Goal: Task Accomplishment & Management: Manage account settings

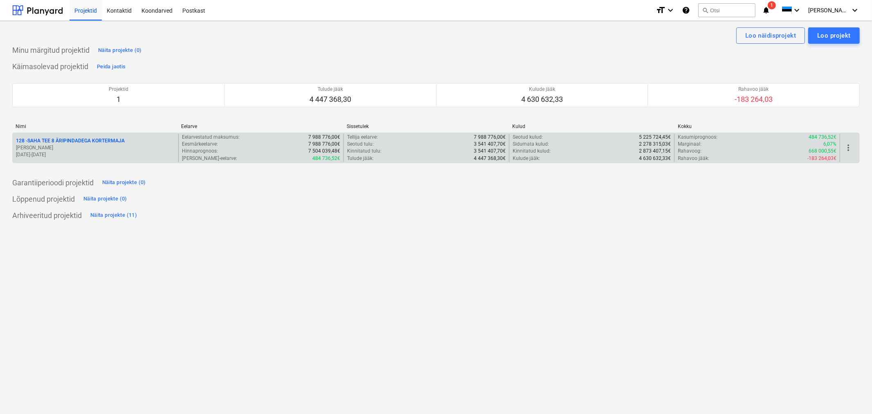
click at [92, 139] on p "128 - SAHA TEE 8 ÄRIPINDADEGA KORTERMAJA" at bounding box center [70, 140] width 109 height 7
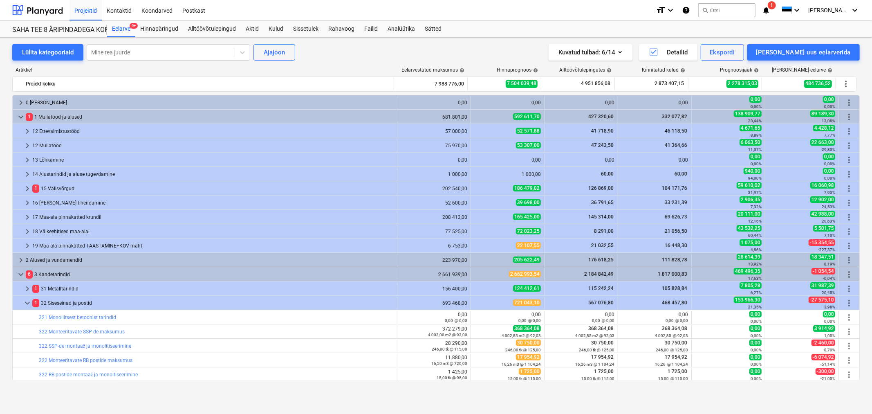
scroll to position [272, 0]
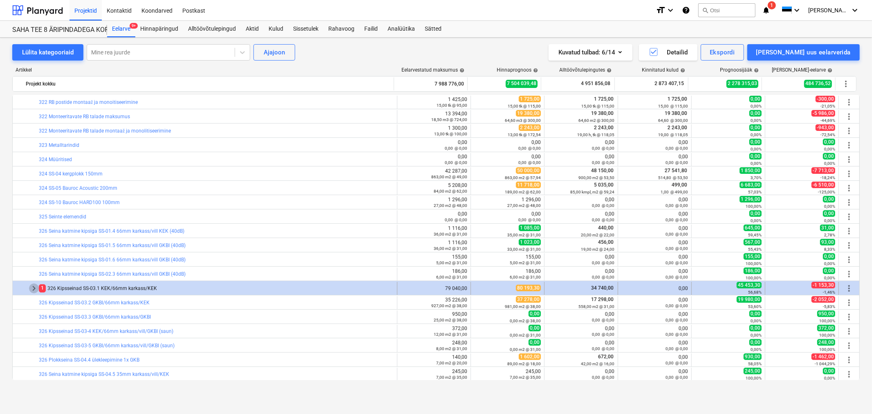
click at [35, 287] on span "keyboard_arrow_right" at bounding box center [34, 288] width 10 height 10
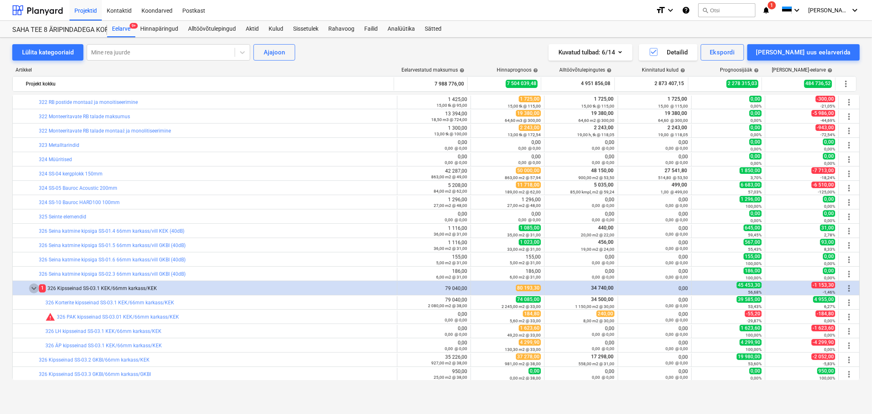
click at [35, 287] on span "keyboard_arrow_down" at bounding box center [34, 288] width 10 height 10
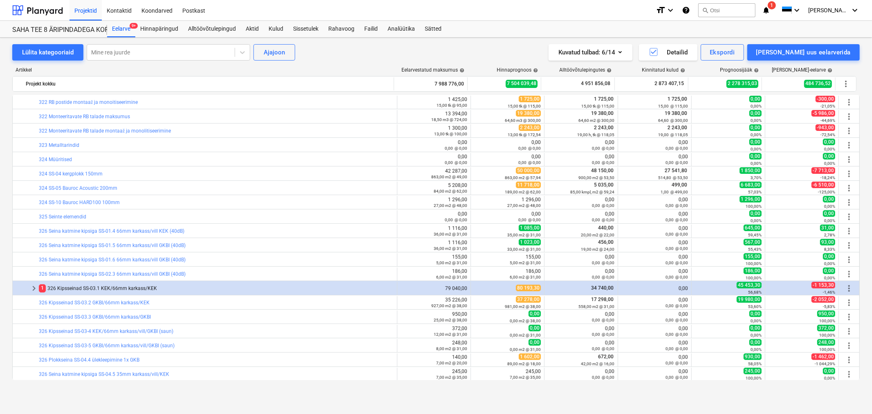
click at [35, 287] on span "keyboard_arrow_right" at bounding box center [34, 288] width 10 height 10
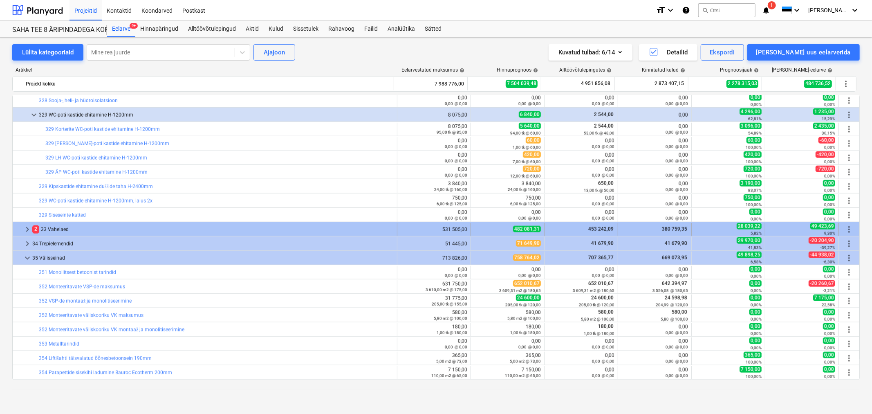
scroll to position [818, 0]
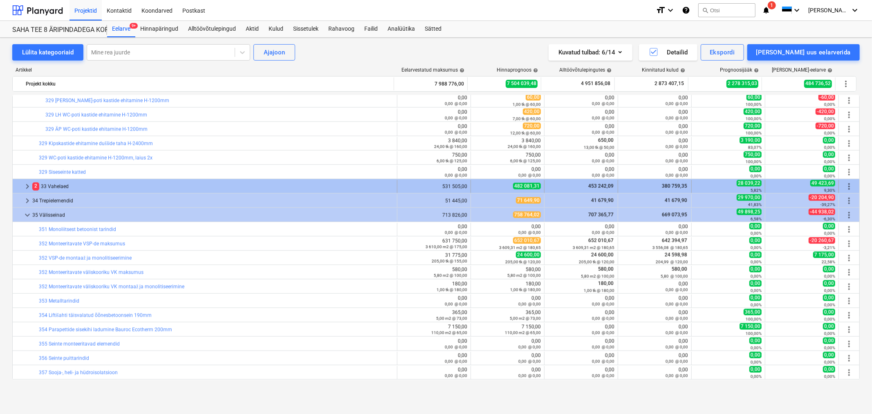
click at [25, 186] on span "keyboard_arrow_right" at bounding box center [27, 187] width 10 height 10
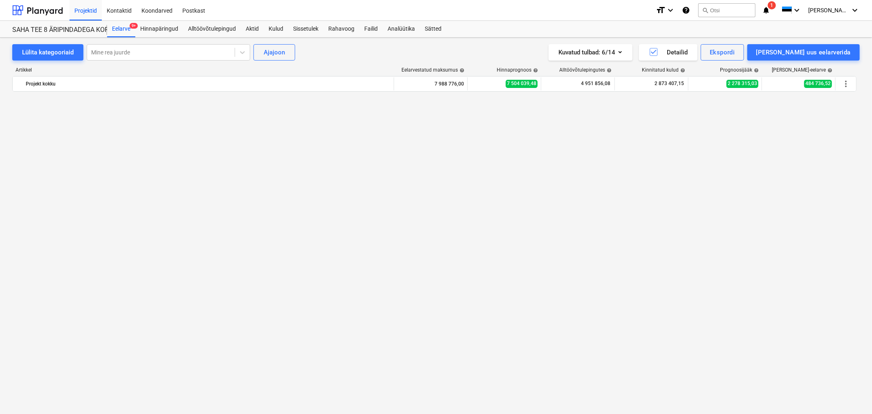
scroll to position [318, 0]
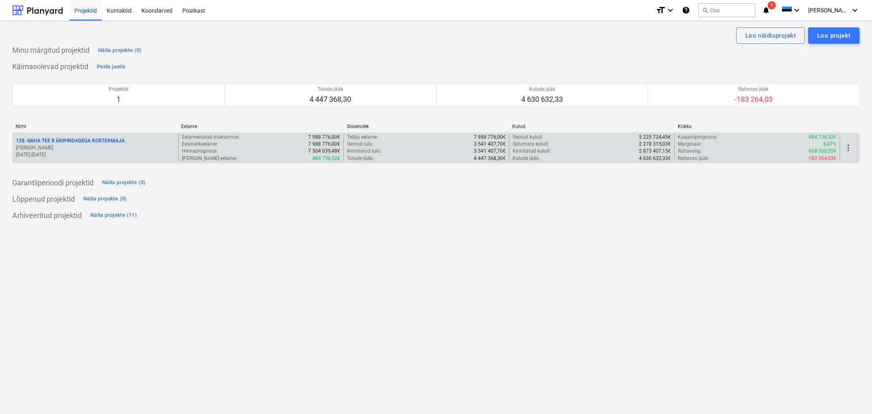
click at [92, 141] on p "128 - SAHA TEE 8 ÄRIPINDADEGA KORTERMAJA" at bounding box center [70, 140] width 109 height 7
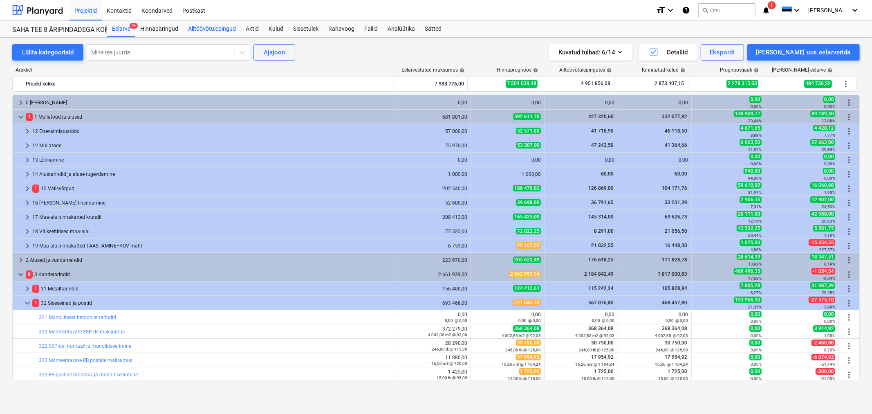
click at [208, 25] on div "Alltöövõtulepingud" at bounding box center [212, 29] width 58 height 16
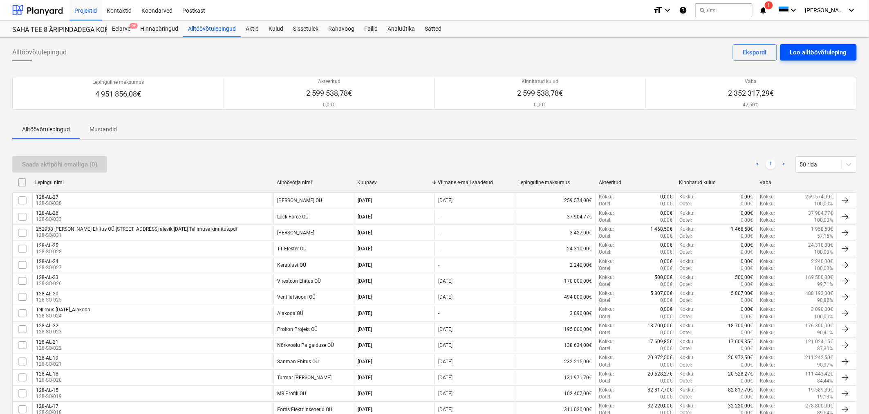
click at [808, 48] on div "Loo alltöövõtuleping" at bounding box center [818, 52] width 57 height 11
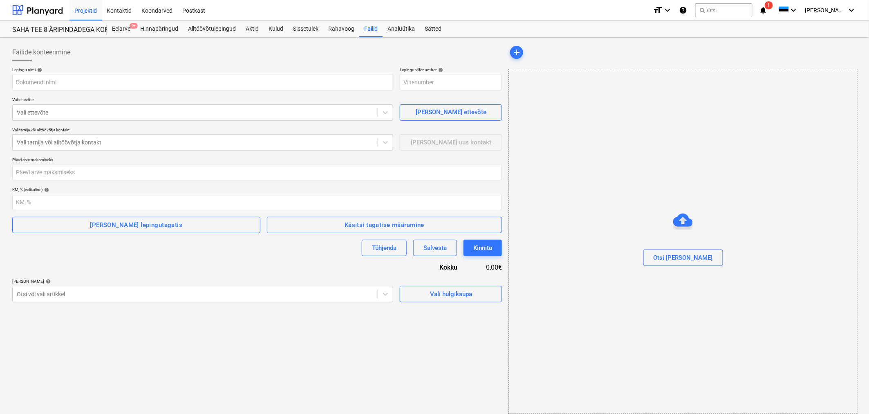
type input "128-SO-039"
click at [123, 84] on input "text" at bounding box center [202, 82] width 381 height 16
type input "127-AL-28"
click at [67, 113] on div at bounding box center [195, 112] width 357 height 8
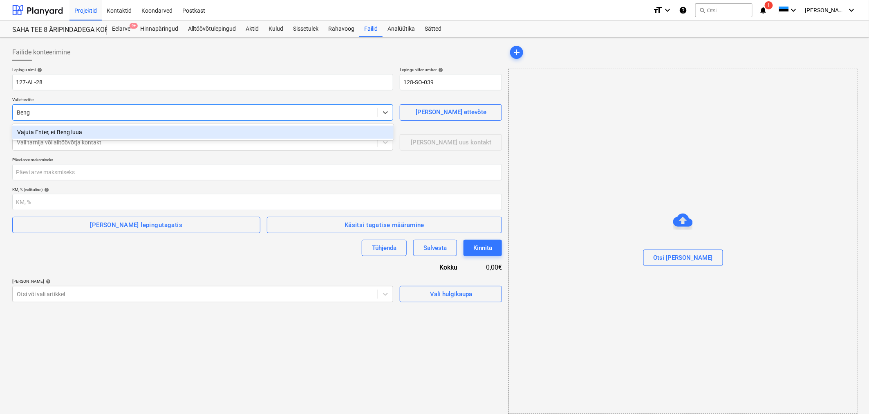
type input "Bengo"
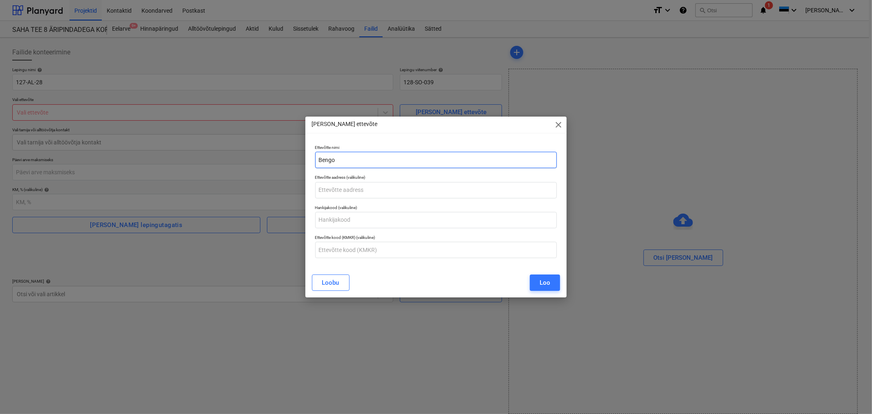
click at [343, 160] on input "Bengo" at bounding box center [436, 160] width 242 height 16
type input "Bengo [PERSON_NAME] OÜ"
click at [552, 278] on button "Loo" at bounding box center [545, 282] width 30 height 16
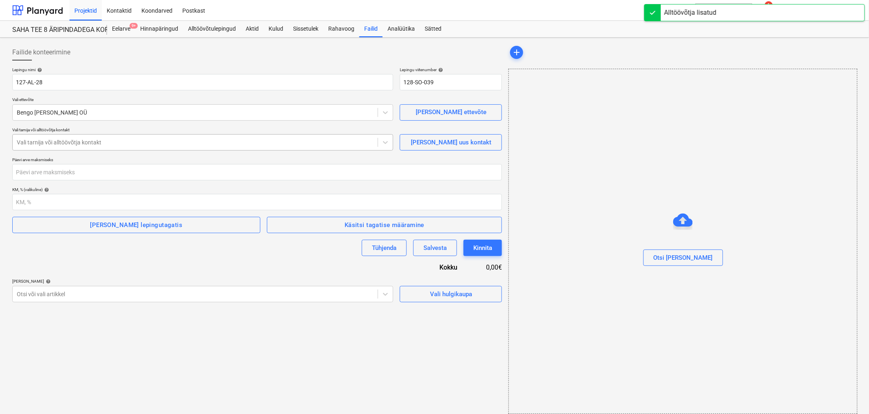
click at [138, 144] on div at bounding box center [195, 142] width 357 height 8
click at [421, 140] on span "[PERSON_NAME] uus kontakt" at bounding box center [451, 142] width 82 height 11
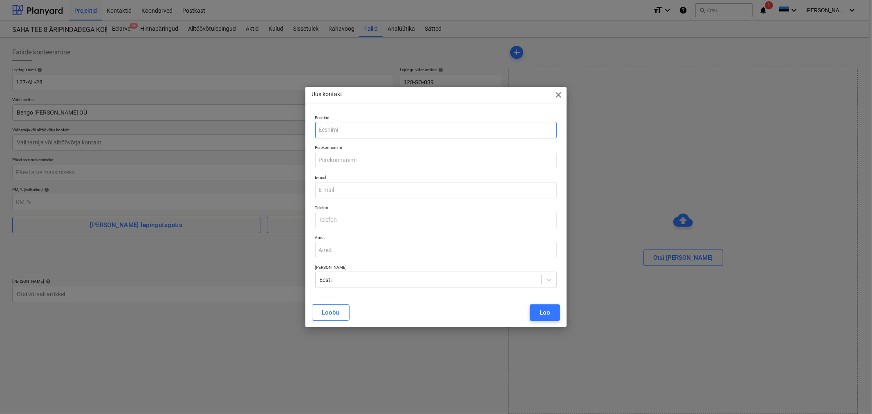
click at [348, 130] on input "text" at bounding box center [436, 130] width 242 height 16
click at [368, 132] on input "raittamp@ben" at bounding box center [436, 130] width 242 height 16
drag, startPoint x: 385, startPoint y: 125, endPoint x: 296, endPoint y: 121, distance: 89.6
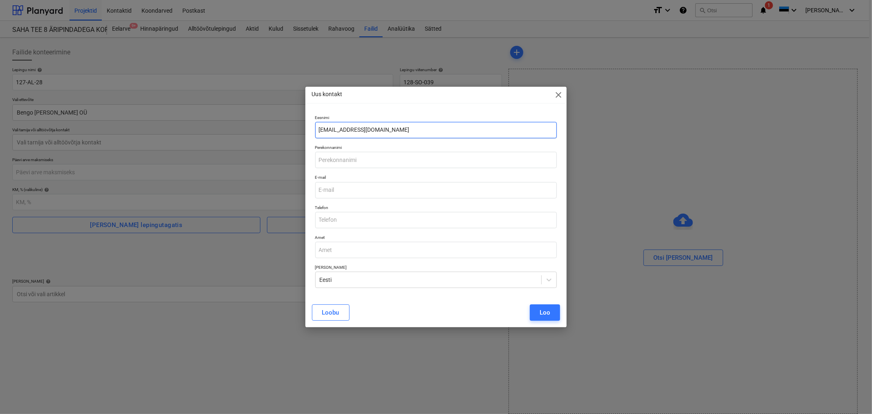
click at [296, 121] on div "Uus kontakt close Eesnimi [EMAIL_ADDRESS][DOMAIN_NAME] Perekonnanimi E-mail Tel…" at bounding box center [436, 207] width 872 height 414
type input "[EMAIL_ADDRESS][DOMAIN_NAME]"
click at [332, 191] on input "email" at bounding box center [436, 190] width 242 height 16
paste input "[EMAIL_ADDRESS][DOMAIN_NAME]"
type input "[EMAIL_ADDRESS][DOMAIN_NAME]"
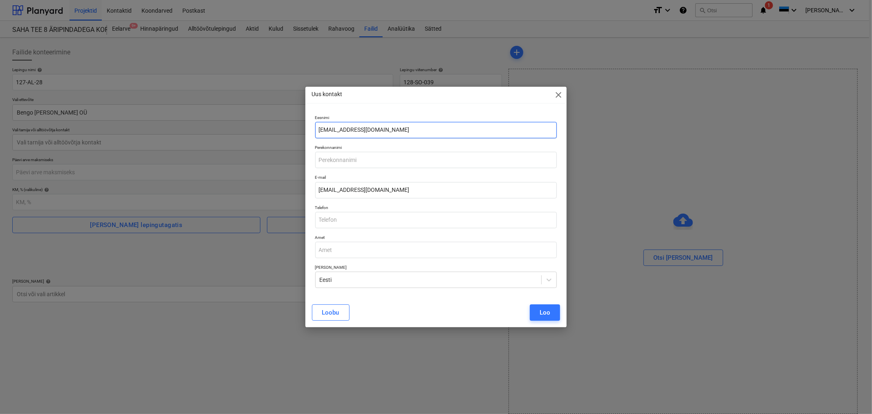
click at [347, 128] on input "[EMAIL_ADDRESS][DOMAIN_NAME]" at bounding box center [436, 130] width 242 height 16
type input "Rait"
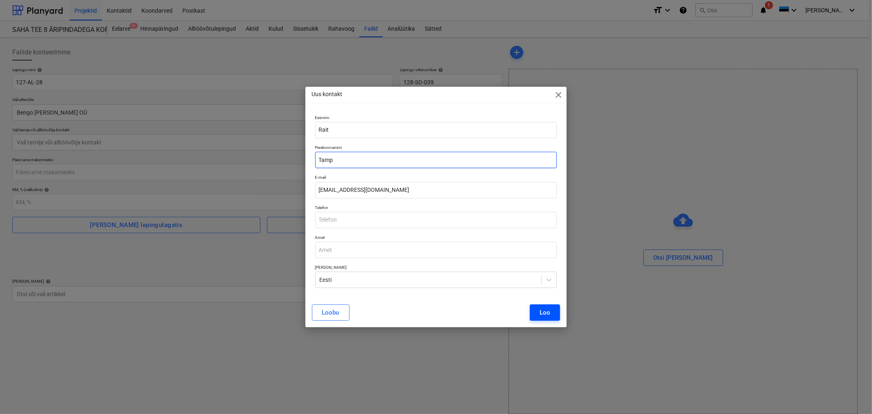
type input "Tamp"
click at [545, 311] on div "Loo" at bounding box center [545, 312] width 11 height 11
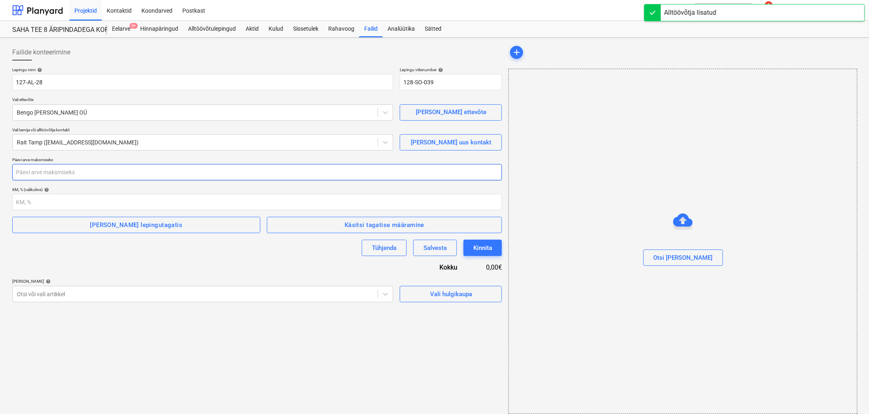
click at [59, 174] on input "number" at bounding box center [257, 172] width 490 height 16
type input "30"
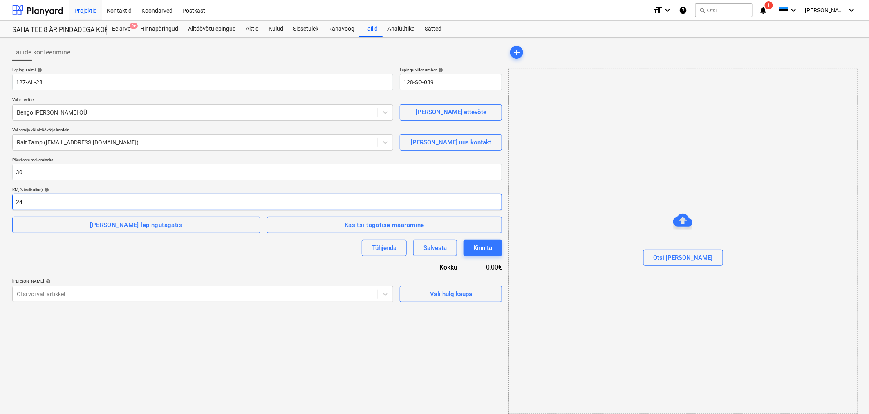
type input "24"
click at [74, 244] on div "Tühjenda Salvesta Kinnita" at bounding box center [257, 248] width 490 height 16
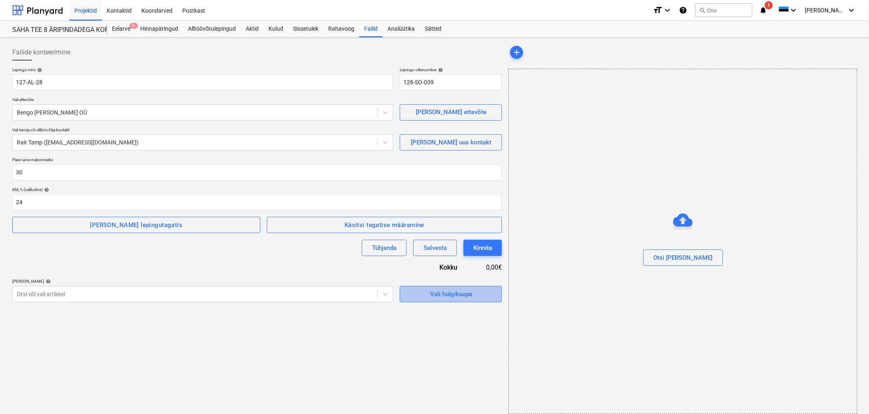
click at [464, 295] on div "Vali hulgikaupa" at bounding box center [451, 294] width 42 height 11
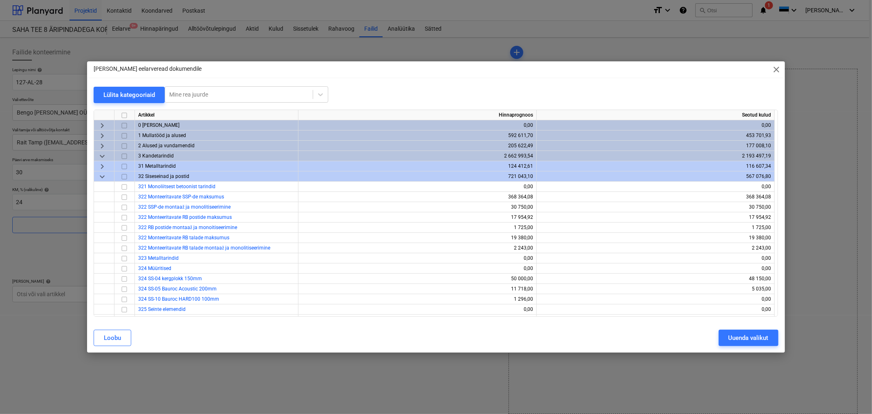
click at [101, 157] on span "keyboard_arrow_down" at bounding box center [102, 156] width 10 height 10
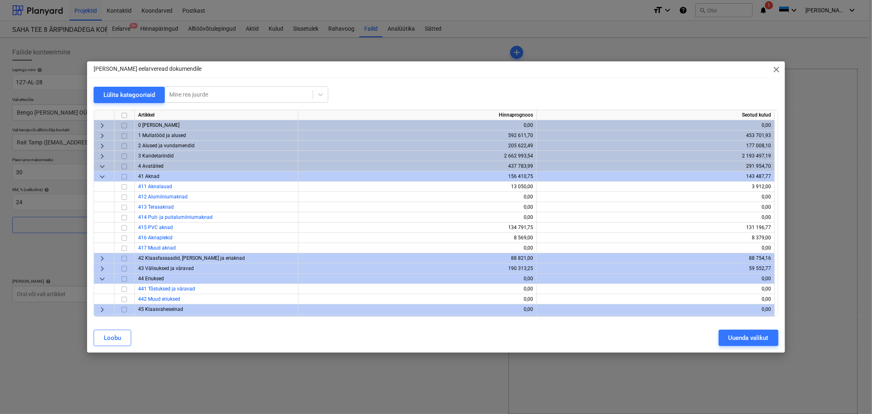
click at [101, 174] on span "keyboard_arrow_down" at bounding box center [102, 177] width 10 height 10
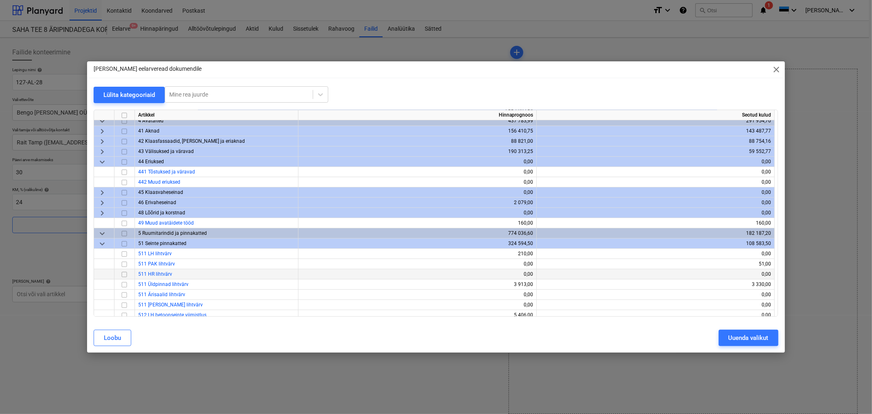
scroll to position [136, 0]
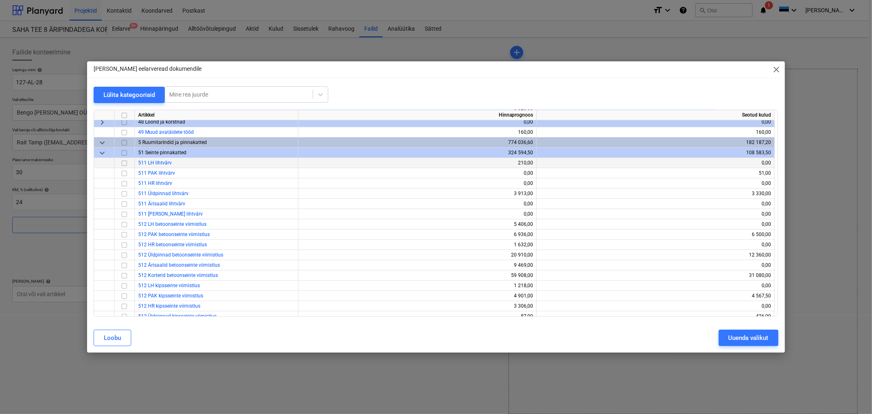
click at [123, 163] on input "checkbox" at bounding box center [124, 163] width 10 height 10
click at [123, 224] on input "checkbox" at bounding box center [124, 225] width 10 height 10
click at [123, 253] on input "checkbox" at bounding box center [124, 255] width 10 height 10
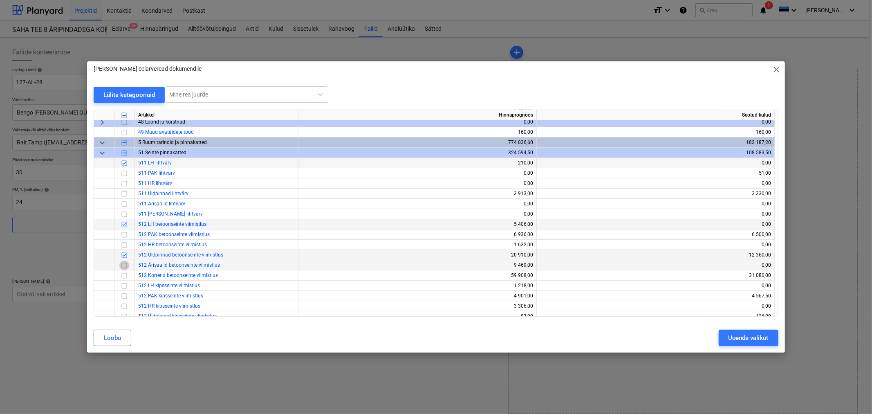
click at [123, 262] on input "checkbox" at bounding box center [124, 265] width 10 height 10
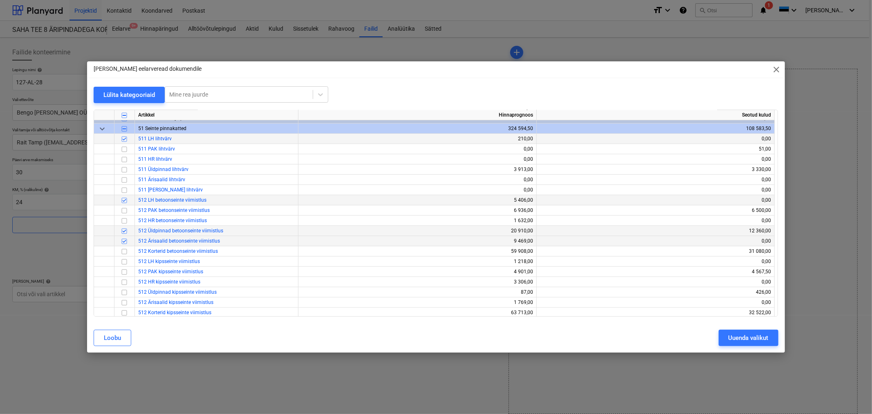
scroll to position [182, 0]
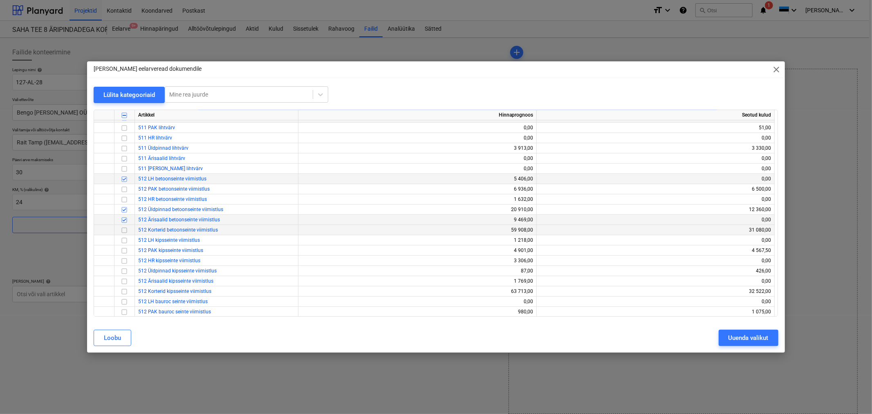
click at [123, 230] on input "checkbox" at bounding box center [124, 230] width 10 height 10
click at [123, 237] on input "checkbox" at bounding box center [124, 240] width 10 height 10
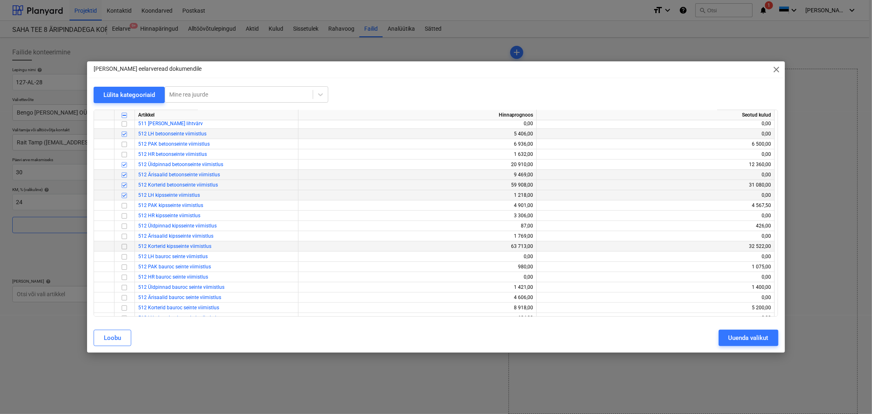
scroll to position [227, 0]
click at [123, 225] on input "checkbox" at bounding box center [124, 226] width 10 height 10
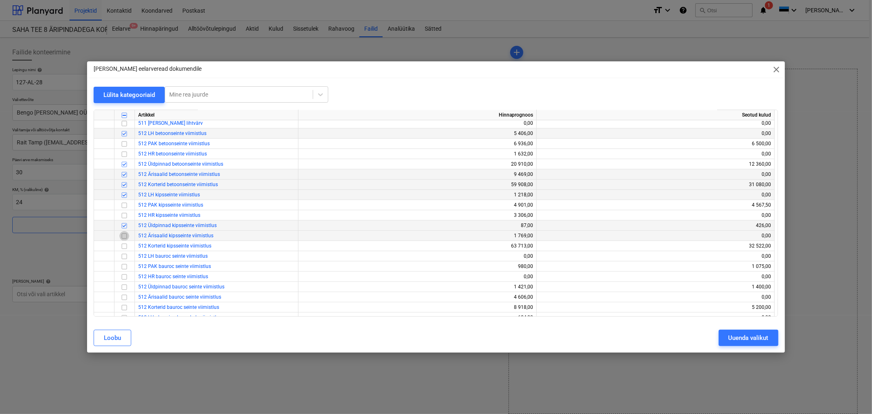
click at [124, 234] on input "checkbox" at bounding box center [124, 236] width 10 height 10
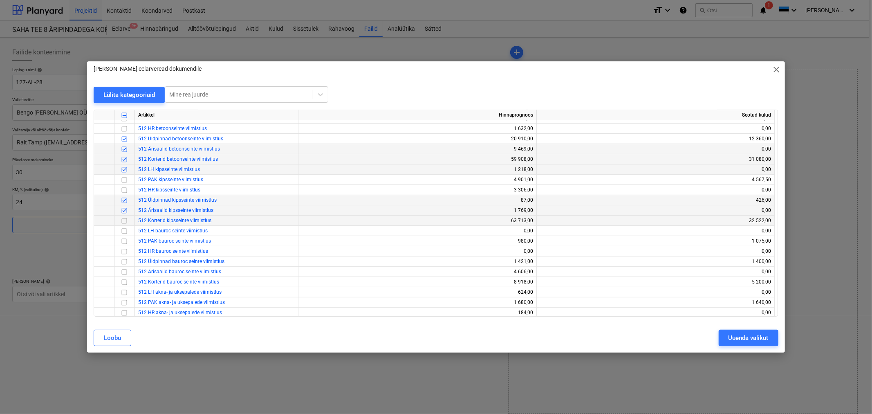
scroll to position [272, 0]
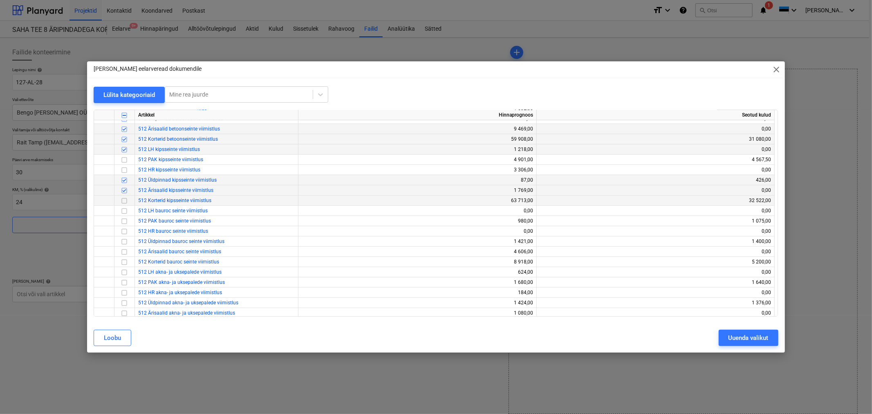
click at [123, 202] on input "checkbox" at bounding box center [124, 201] width 10 height 10
click at [123, 213] on input "checkbox" at bounding box center [124, 211] width 10 height 10
click at [123, 241] on input "checkbox" at bounding box center [124, 242] width 10 height 10
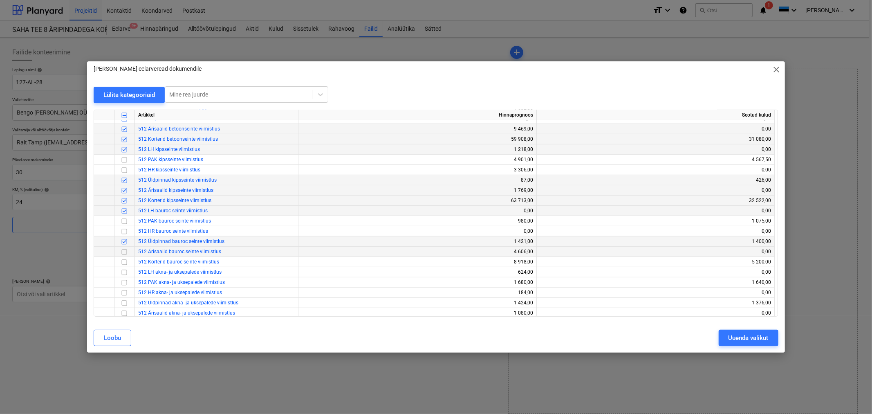
click at [124, 251] on input "checkbox" at bounding box center [124, 252] width 10 height 10
click at [124, 260] on input "checkbox" at bounding box center [124, 262] width 10 height 10
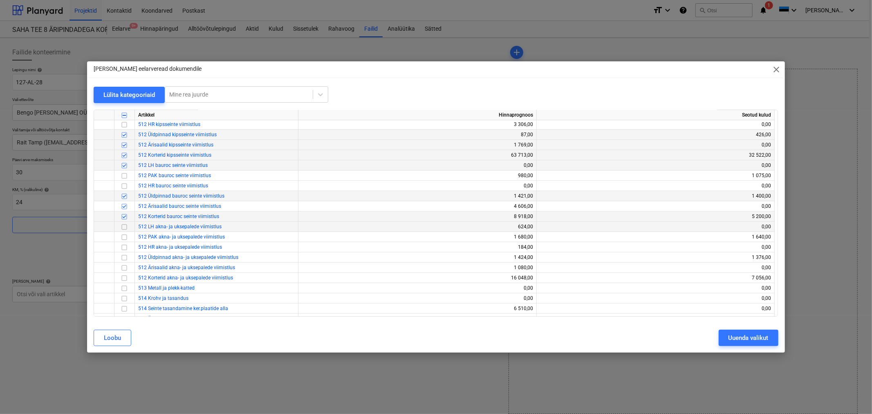
click at [123, 226] on input "checkbox" at bounding box center [124, 227] width 10 height 10
click at [123, 254] on input "checkbox" at bounding box center [124, 258] width 10 height 10
click at [124, 267] on input "checkbox" at bounding box center [124, 268] width 10 height 10
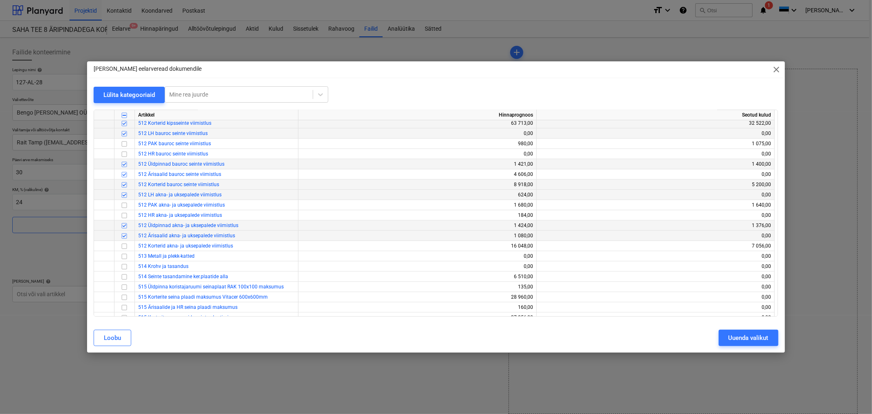
scroll to position [363, 0]
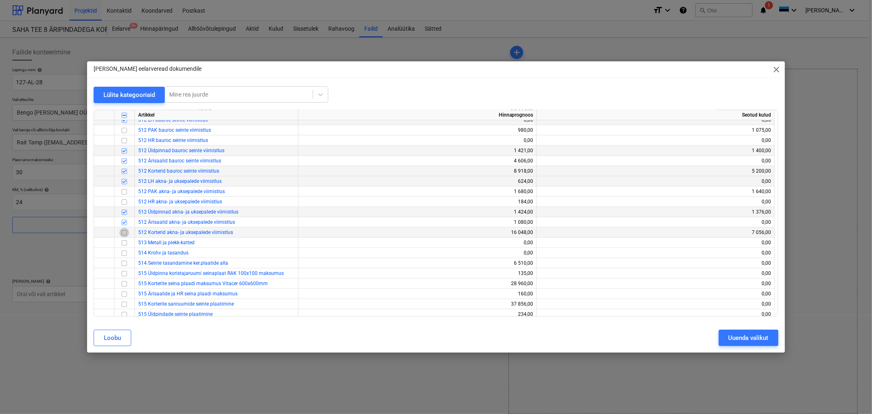
click at [124, 232] on input "checkbox" at bounding box center [124, 233] width 10 height 10
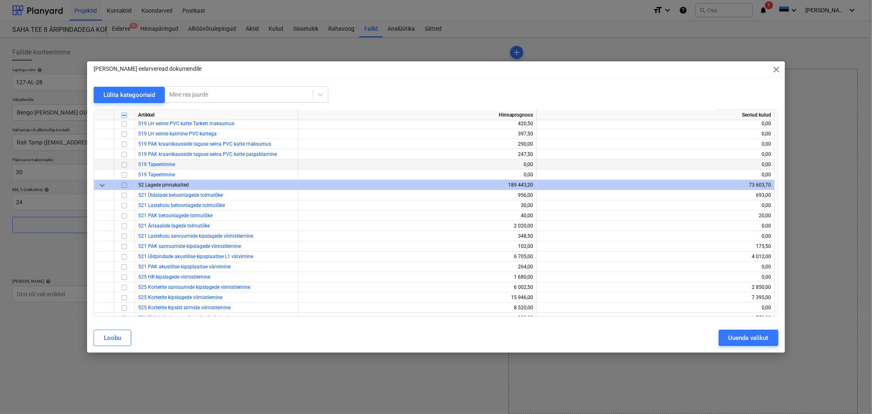
scroll to position [636, 0]
click at [123, 236] on input "checkbox" at bounding box center [124, 236] width 10 height 10
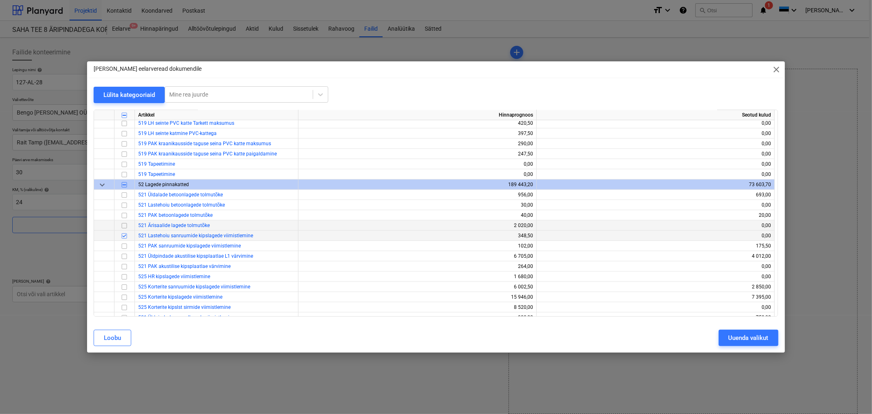
click at [123, 227] on input "checkbox" at bounding box center [124, 226] width 10 height 10
click at [123, 205] on input "checkbox" at bounding box center [124, 205] width 10 height 10
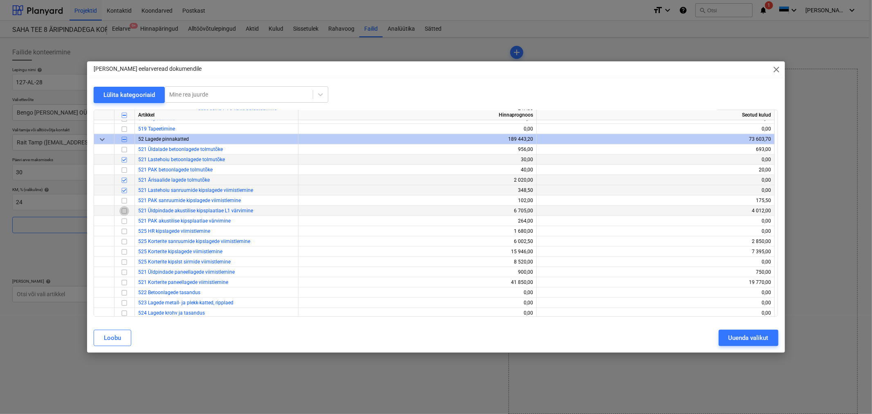
click at [121, 209] on input "checkbox" at bounding box center [124, 211] width 10 height 10
click at [121, 239] on input "checkbox" at bounding box center [124, 242] width 10 height 10
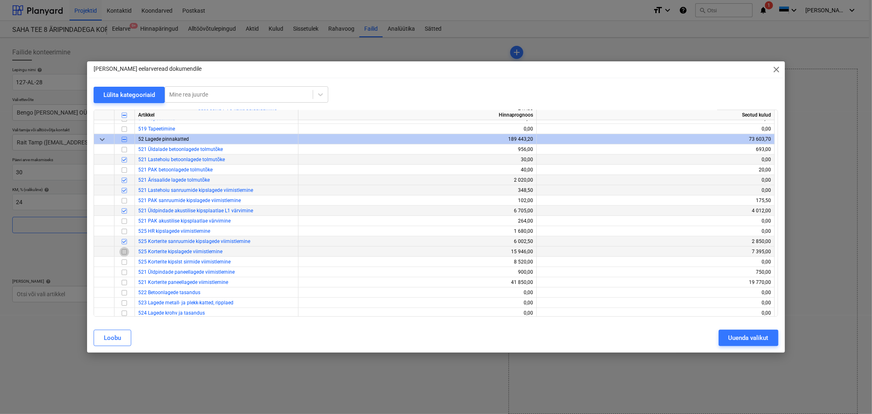
click at [121, 249] on input "checkbox" at bounding box center [124, 252] width 10 height 10
click at [122, 258] on input "checkbox" at bounding box center [124, 262] width 10 height 10
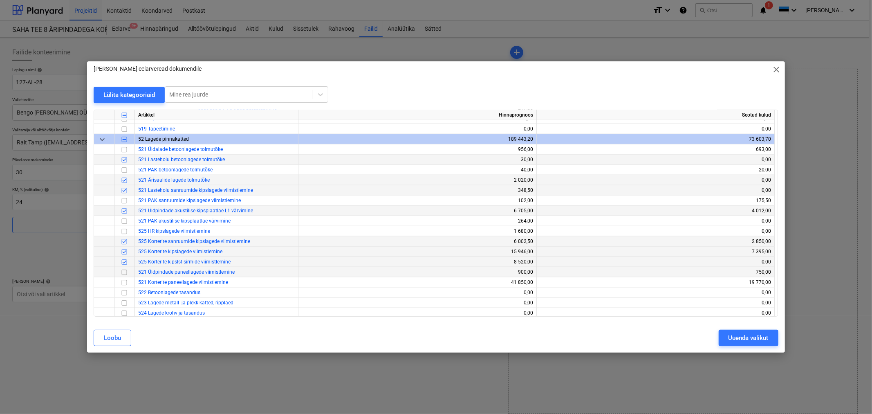
click at [123, 270] on input "checkbox" at bounding box center [124, 272] width 10 height 10
click at [125, 283] on input "checkbox" at bounding box center [124, 283] width 10 height 10
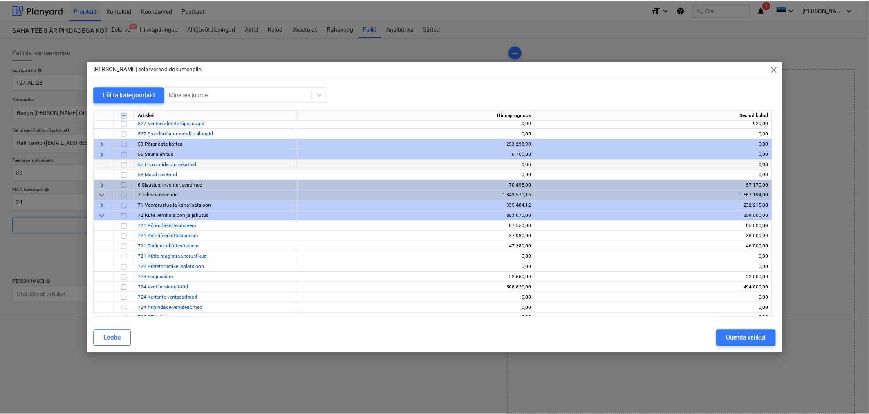
scroll to position [999, 0]
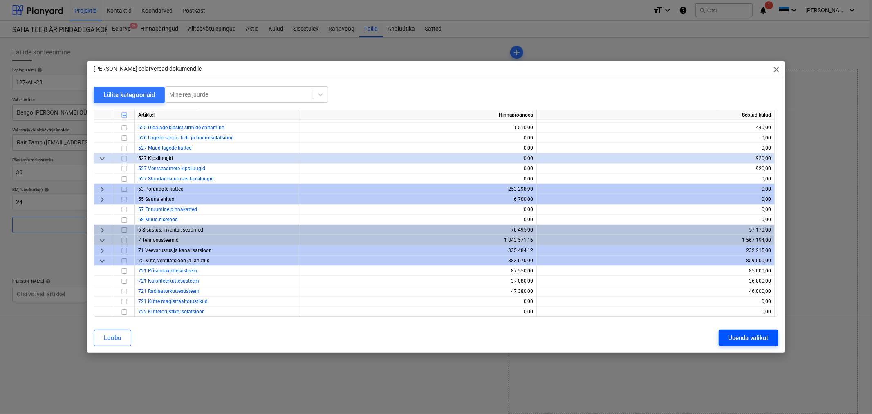
click at [739, 334] on div "Uuenda valikut" at bounding box center [748, 337] width 40 height 11
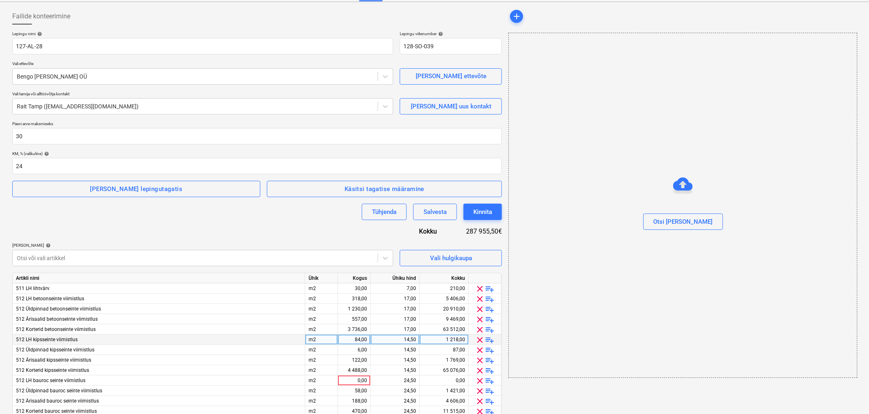
scroll to position [91, 0]
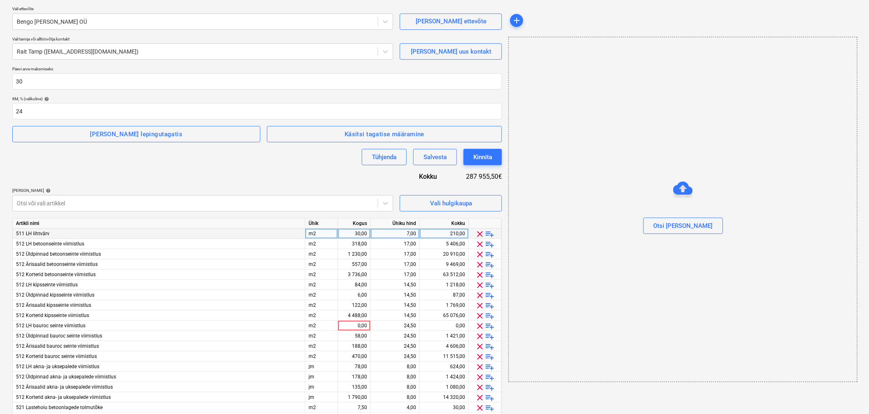
click at [353, 232] on div "30,00" at bounding box center [354, 234] width 26 height 10
click at [353, 242] on div "318,00" at bounding box center [354, 244] width 26 height 10
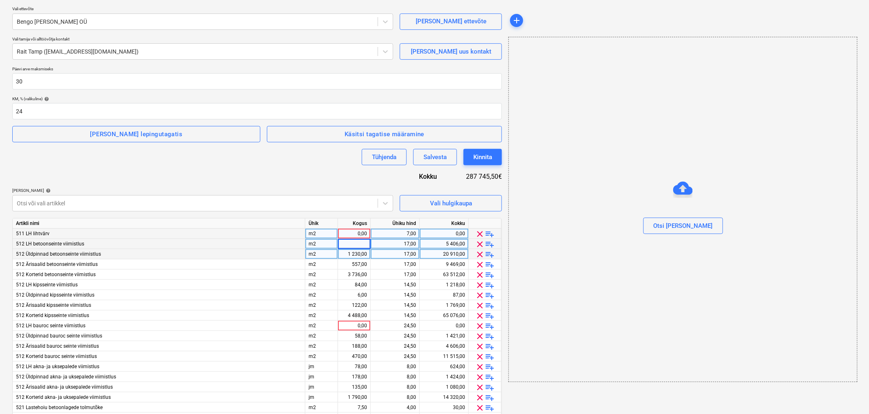
click at [350, 254] on div "1 230,00" at bounding box center [354, 254] width 26 height 10
click at [350, 263] on div "557,00" at bounding box center [354, 264] width 26 height 10
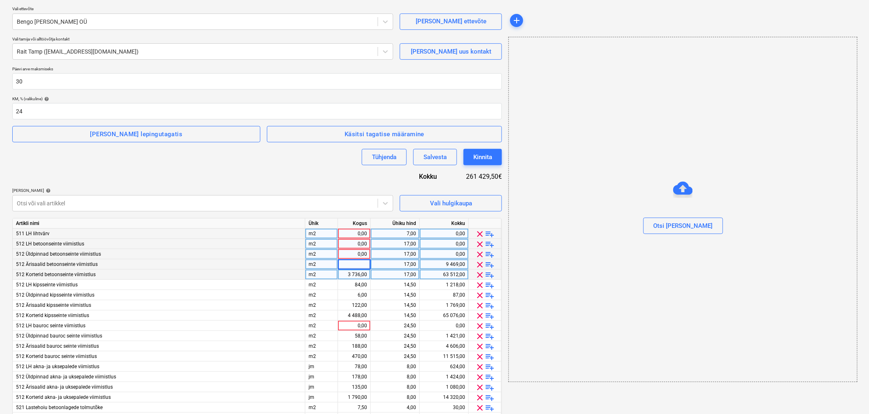
click at [349, 271] on div "3 736,00" at bounding box center [354, 274] width 26 height 10
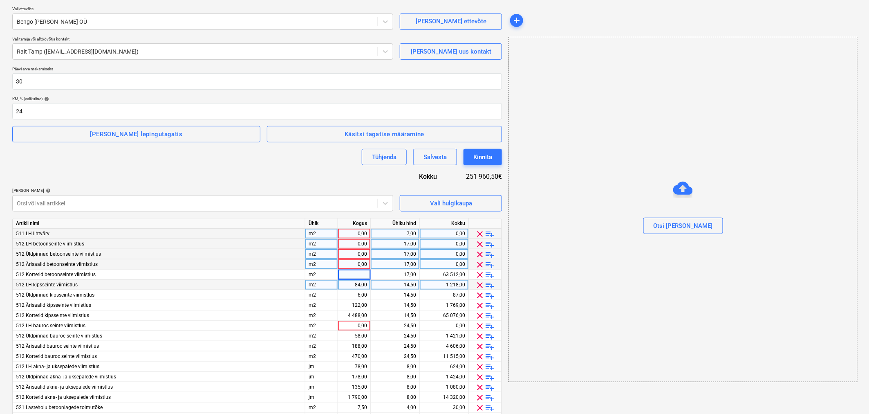
click at [349, 283] on div "84,00" at bounding box center [354, 285] width 26 height 10
click at [349, 295] on div "6,00" at bounding box center [354, 295] width 26 height 10
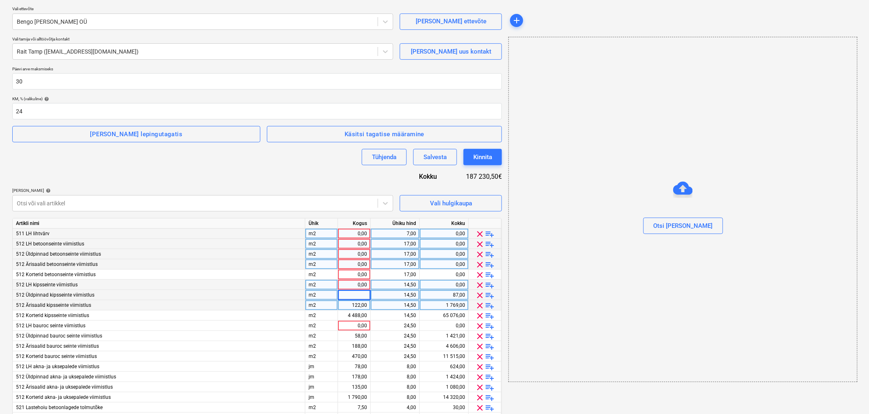
click at [348, 304] on div "122,00" at bounding box center [354, 305] width 26 height 10
click at [348, 314] on div "4 488,00" at bounding box center [354, 315] width 26 height 10
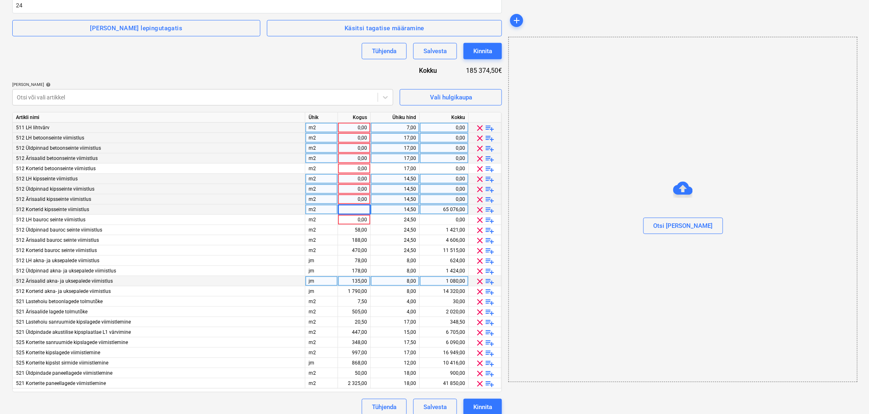
scroll to position [205, 0]
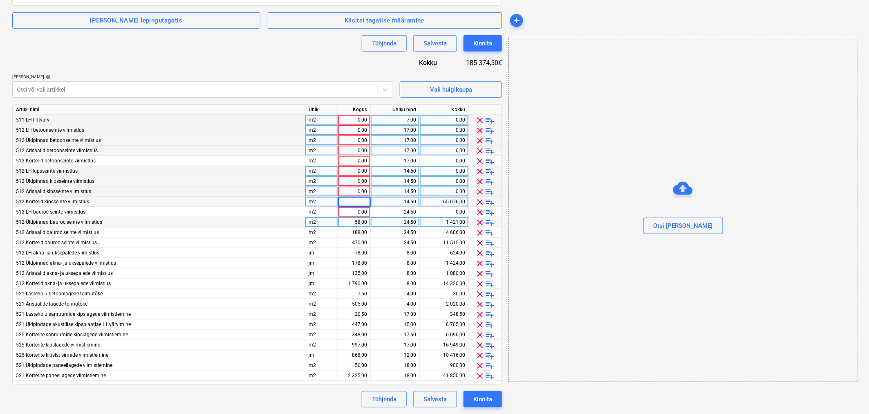
click at [352, 222] on div "58,00" at bounding box center [354, 222] width 26 height 10
click at [352, 231] on div "188,00" at bounding box center [354, 232] width 26 height 10
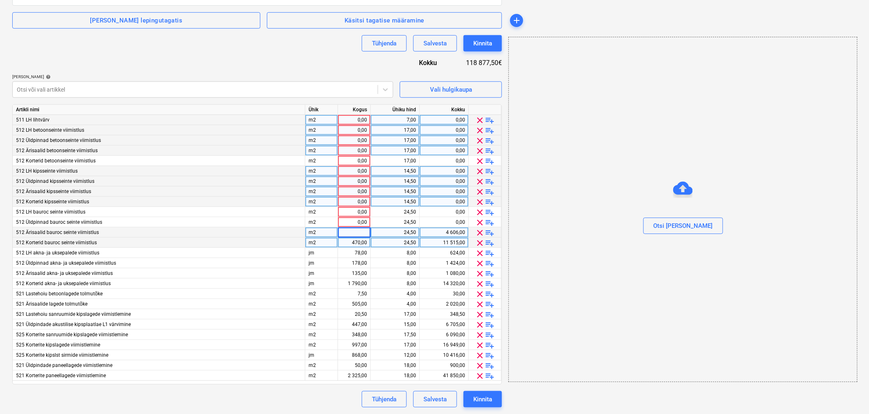
click at [352, 243] on div "470,00" at bounding box center [354, 243] width 26 height 10
click at [352, 252] on div "78,00" at bounding box center [354, 253] width 26 height 10
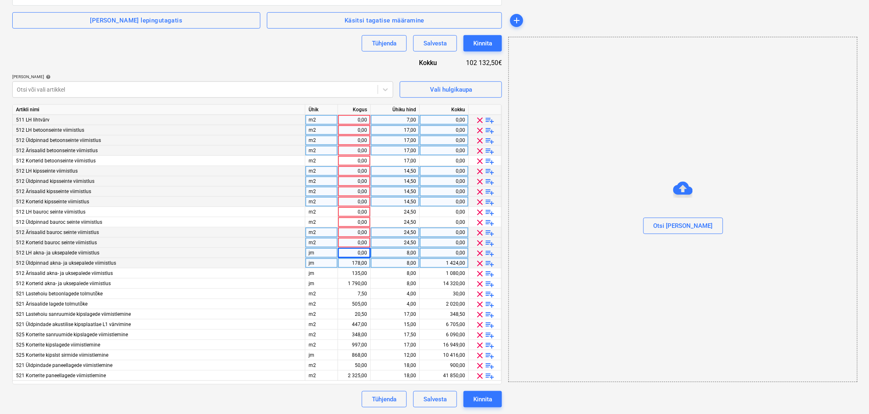
click at [352, 263] on div "178,00" at bounding box center [354, 263] width 26 height 10
click at [352, 271] on div "135,00" at bounding box center [354, 273] width 26 height 10
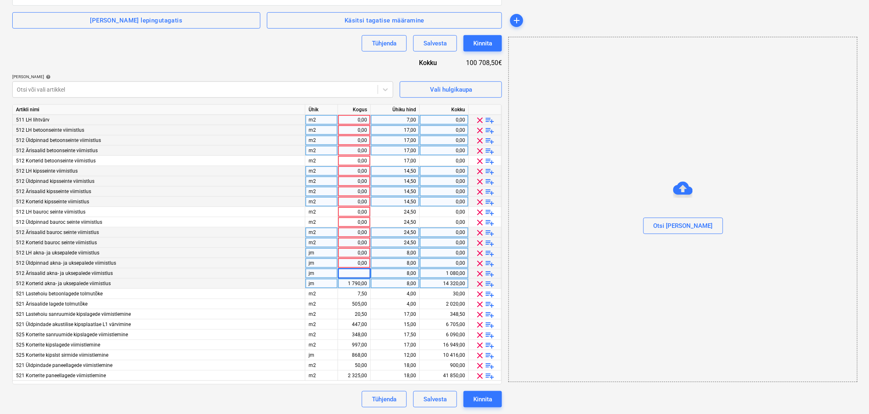
click at [352, 283] on div "1 790,00" at bounding box center [354, 283] width 26 height 10
click at [351, 290] on div "7,50" at bounding box center [354, 294] width 26 height 10
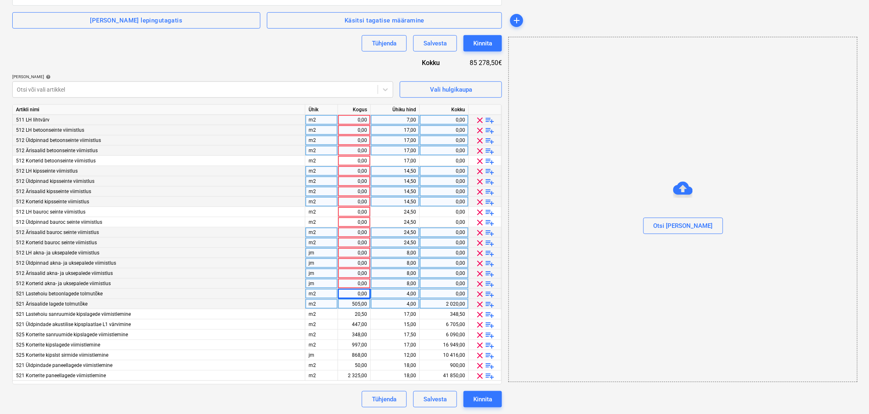
click at [351, 300] on div "505,00" at bounding box center [354, 304] width 26 height 10
click at [351, 311] on div "20,50" at bounding box center [354, 314] width 26 height 10
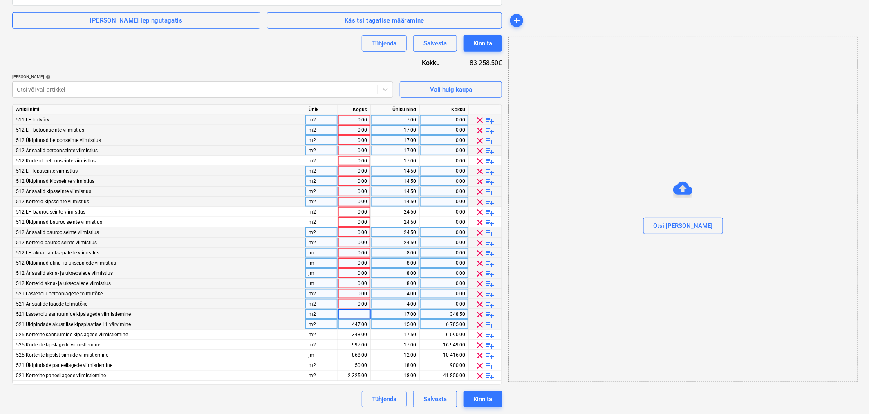
click at [350, 325] on div "447,00" at bounding box center [354, 324] width 26 height 10
click at [349, 333] on div "348,00" at bounding box center [354, 334] width 26 height 10
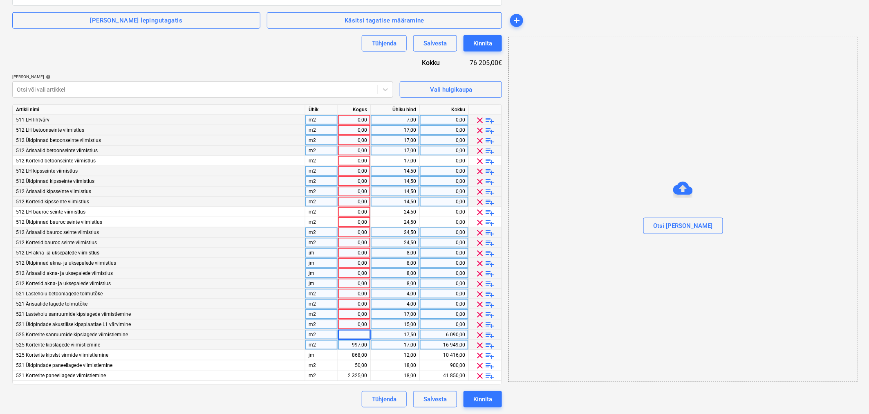
click at [350, 344] on div "997,00" at bounding box center [354, 345] width 26 height 10
click at [351, 353] on div "868,00" at bounding box center [354, 355] width 26 height 10
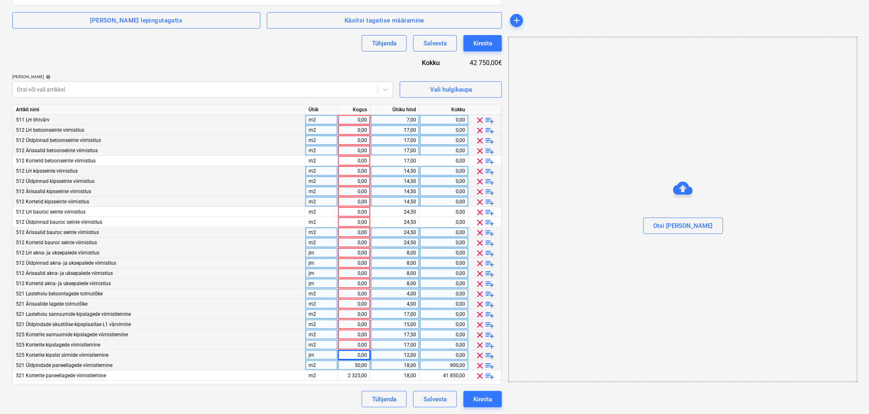
click at [351, 362] on div "50,00" at bounding box center [354, 365] width 26 height 10
click at [349, 374] on div "2 325,00" at bounding box center [354, 375] width 26 height 10
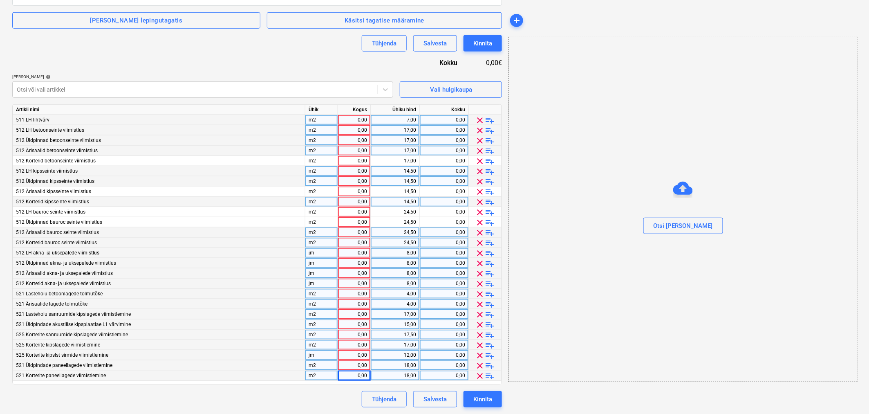
click at [363, 117] on div "0,00" at bounding box center [354, 120] width 26 height 10
type input "20"
click at [394, 119] on div "7,00" at bounding box center [395, 120] width 42 height 10
type input "5,6"
click at [354, 130] on div "0,00" at bounding box center [354, 130] width 26 height 10
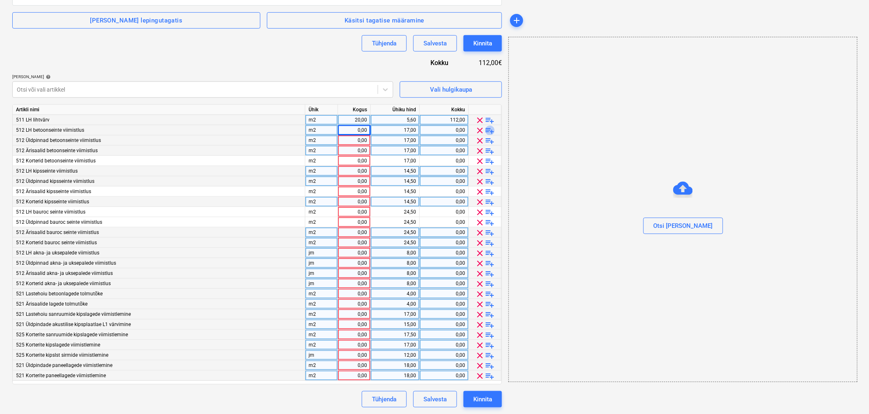
click at [488, 129] on span "playlist_add" at bounding box center [490, 130] width 10 height 10
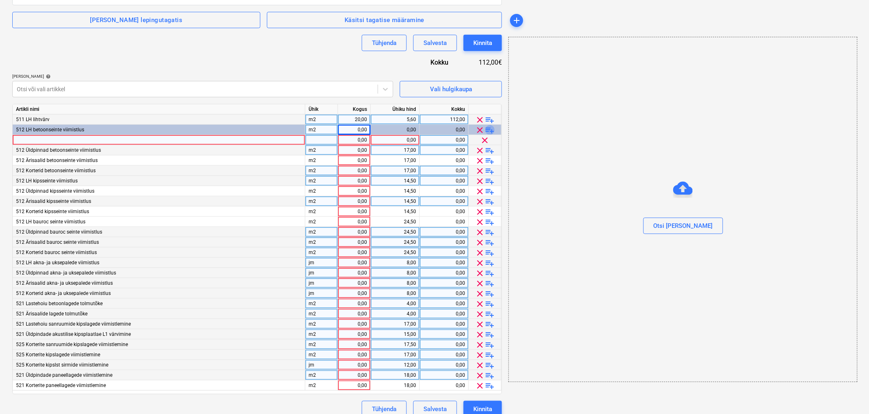
click at [492, 130] on span "playlist_add" at bounding box center [490, 130] width 10 height 10
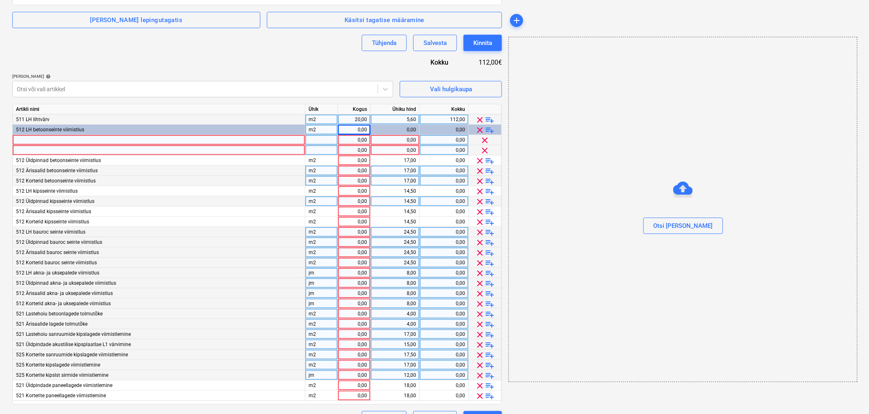
click at [191, 138] on div at bounding box center [159, 140] width 293 height 10
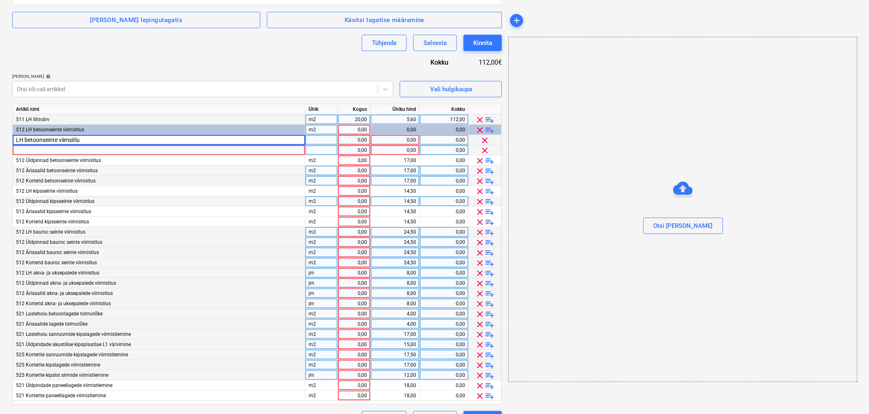
type input "LH betoonseinte viimsitlus"
click at [190, 149] on div at bounding box center [159, 150] width 293 height 10
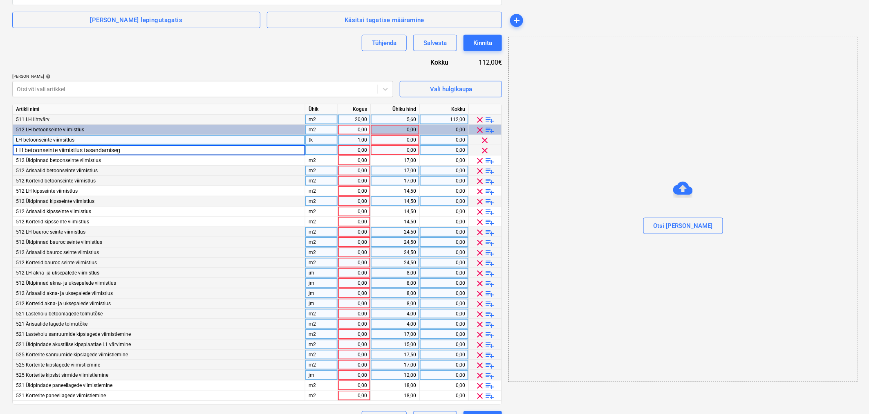
type input "LH betoonseinte viimistlus tasandamisega"
click at [317, 141] on div "tk" at bounding box center [321, 140] width 33 height 10
type input "m2"
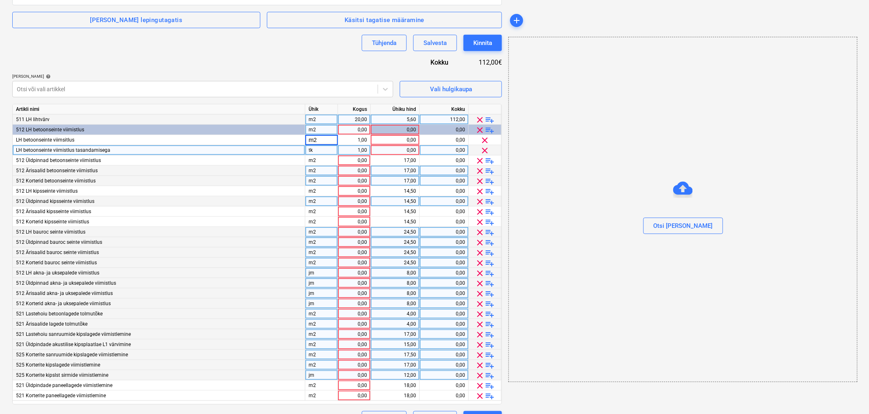
click at [316, 150] on div "tk" at bounding box center [321, 150] width 33 height 10
type input "m2"
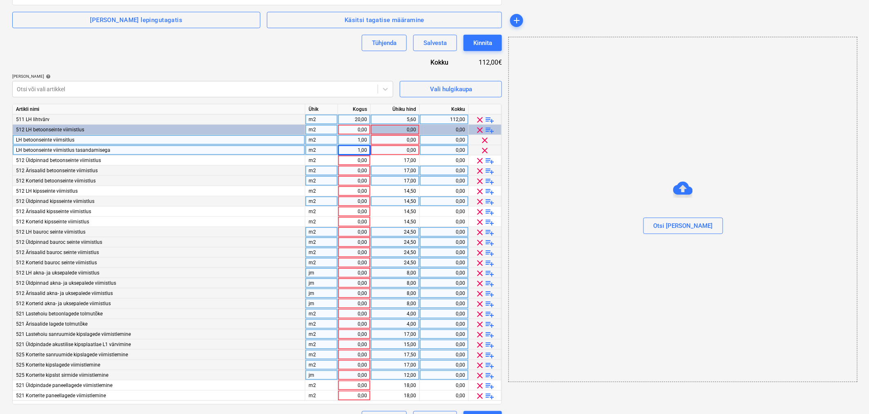
click at [361, 138] on div "1,00" at bounding box center [354, 140] width 26 height 10
type input "215"
type input "15,2"
click at [360, 148] on div "1,00" at bounding box center [354, 150] width 26 height 10
type input "100"
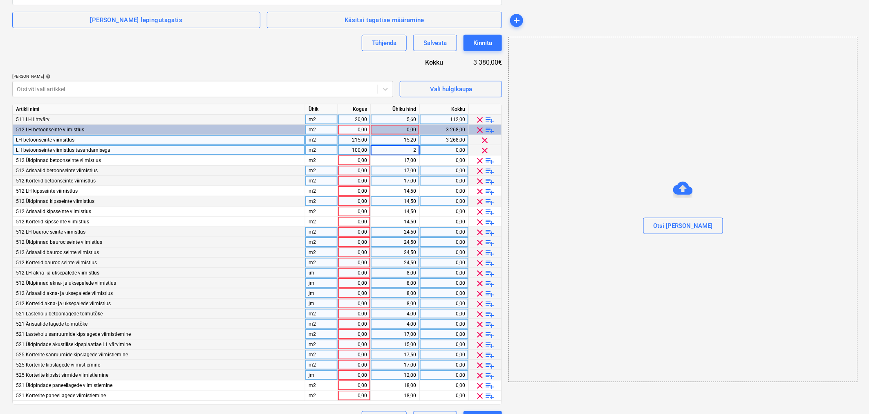
type input "20"
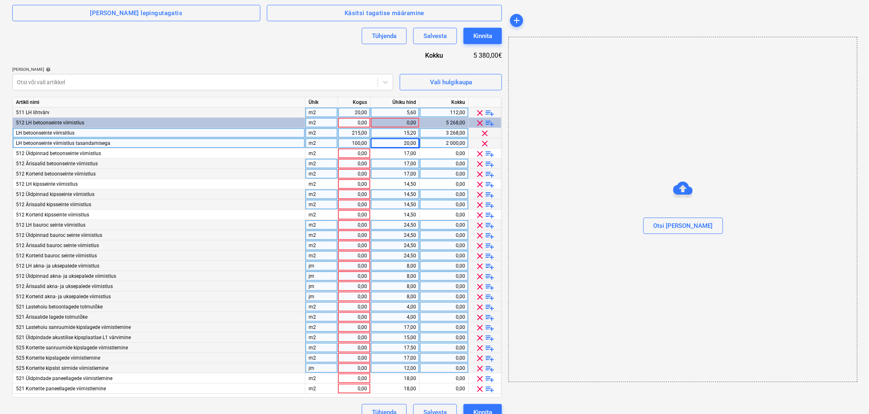
scroll to position [225, 0]
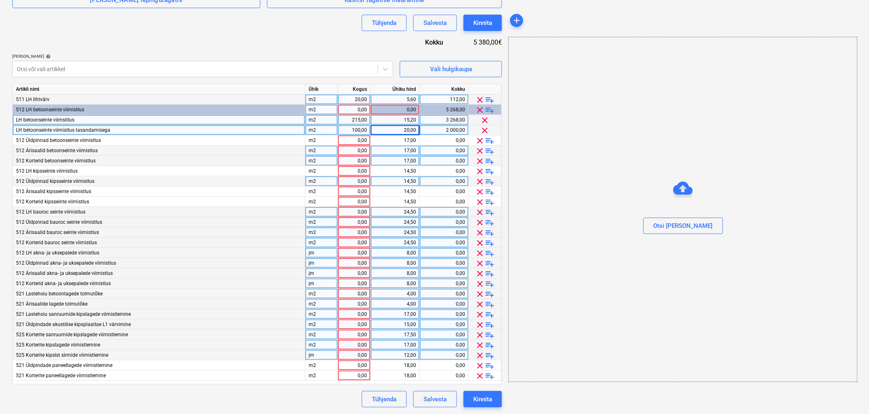
click at [352, 253] on div "0,00" at bounding box center [354, 253] width 26 height 10
type input "78"
type input "8,3"
click at [356, 170] on div "0,00" at bounding box center [354, 171] width 26 height 10
type input "93"
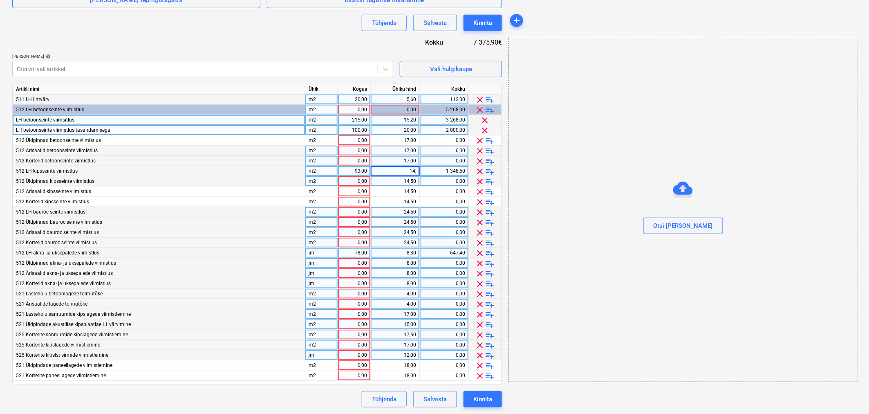
type input "14,2"
click at [360, 291] on div "0,00" at bounding box center [354, 294] width 26 height 10
type input "7,5"
type input "1,6"
click at [361, 313] on div "0,00" at bounding box center [354, 314] width 26 height 10
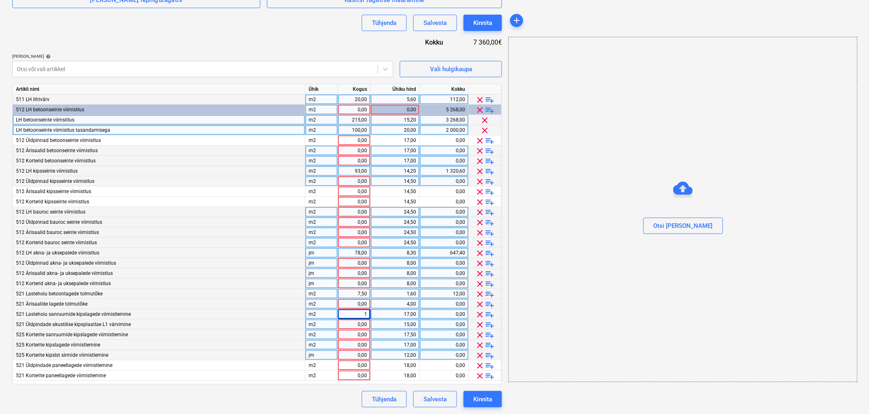
type input "10"
type input "14,2"
click at [363, 142] on div "0,00" at bounding box center [354, 140] width 26 height 10
type input "421"
type input "15,2"
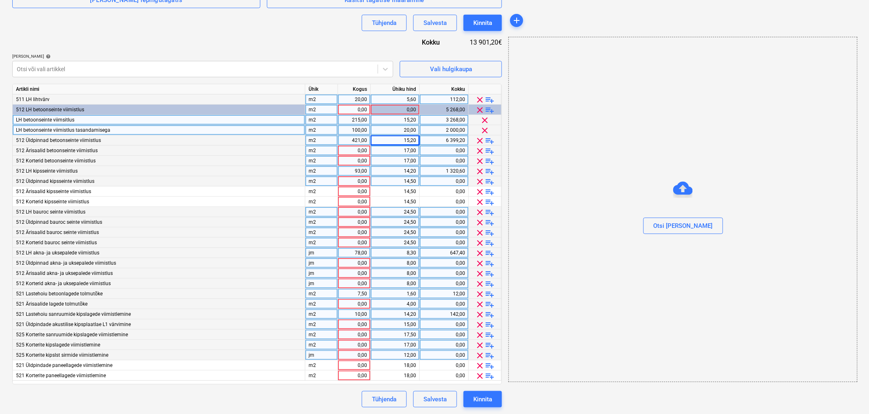
click at [363, 324] on div "0,00" at bounding box center [354, 324] width 26 height 10
type input "211"
type input "17,9"
click at [364, 152] on div "0,00" at bounding box center [354, 151] width 26 height 10
click at [489, 149] on span "playlist_add" at bounding box center [490, 151] width 10 height 10
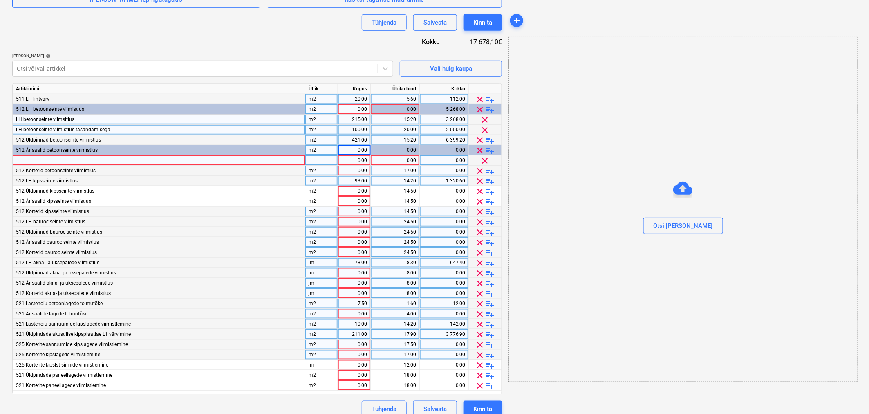
click at [164, 162] on div at bounding box center [159, 160] width 293 height 10
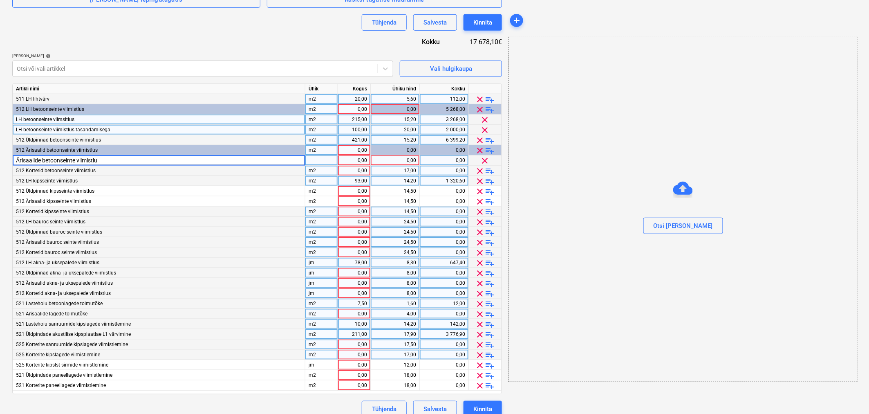
type input "Ärisaalide betoonseinte viimistlus"
type input "446"
type input "15,2"
click at [491, 151] on span "playlist_add" at bounding box center [490, 151] width 10 height 10
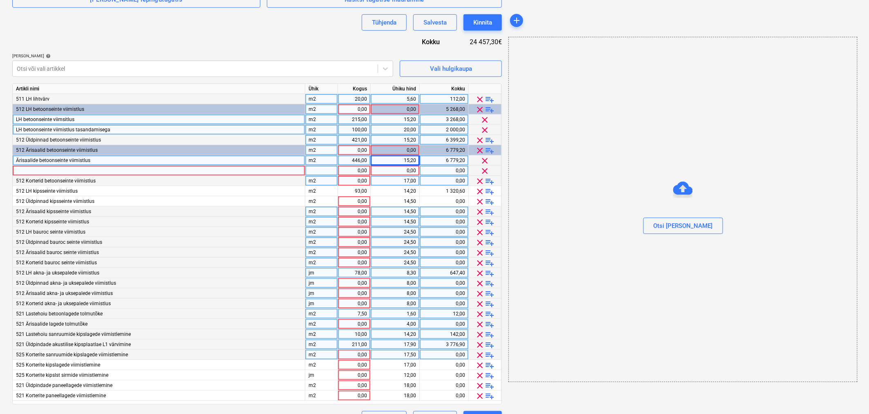
click at [150, 170] on div at bounding box center [159, 171] width 293 height 10
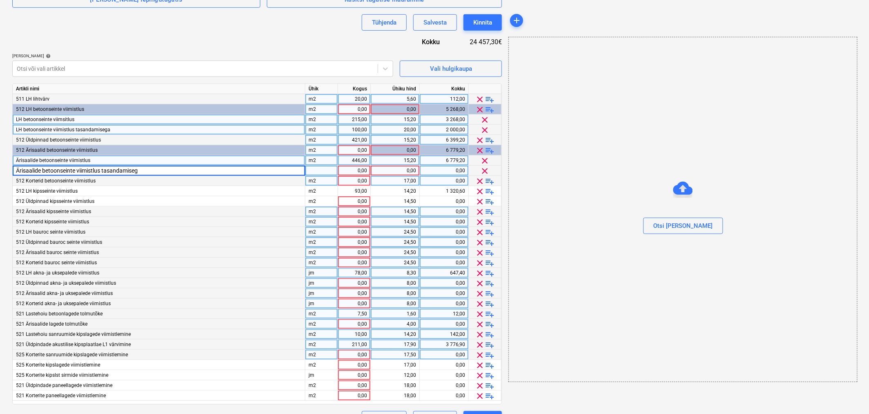
type input "Ärisaalide betoonseinte viimistlus tasandamisega"
type input "100"
type input "20"
click at [362, 212] on div "0,00" at bounding box center [354, 211] width 26 height 10
type input "249"
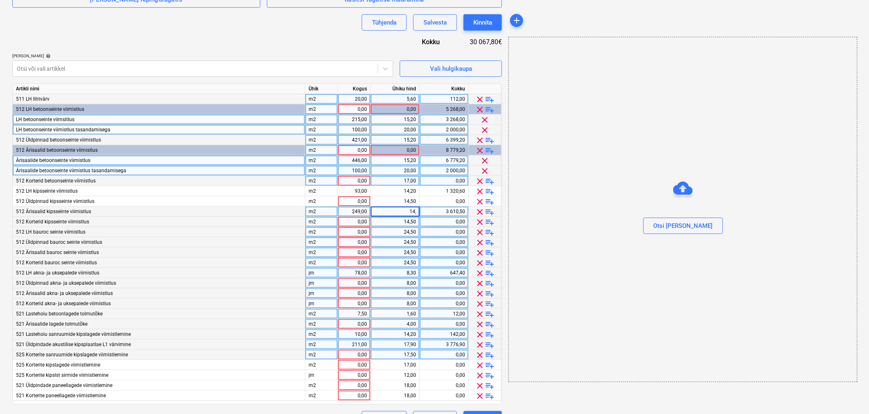
type input "14,2"
click at [344, 253] on div "0,00" at bounding box center [354, 252] width 26 height 10
type input "185"
type input "23,9"
click at [361, 295] on div "0,00" at bounding box center [354, 293] width 26 height 10
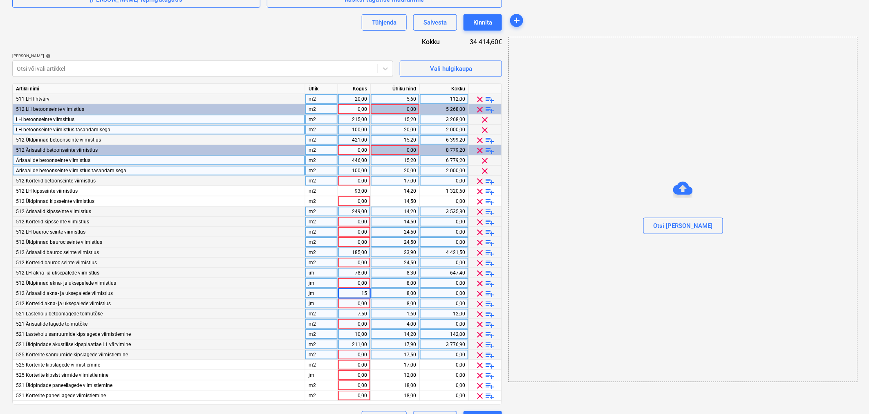
type input "151"
type input "8,3"
click at [347, 324] on div "0,00" at bounding box center [354, 324] width 26 height 10
type input "499"
type input "1,6"
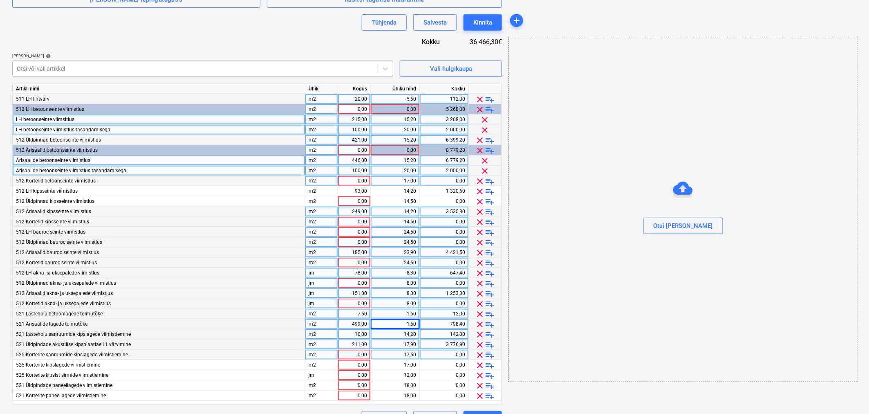
click at [75, 67] on div at bounding box center [195, 69] width 357 height 8
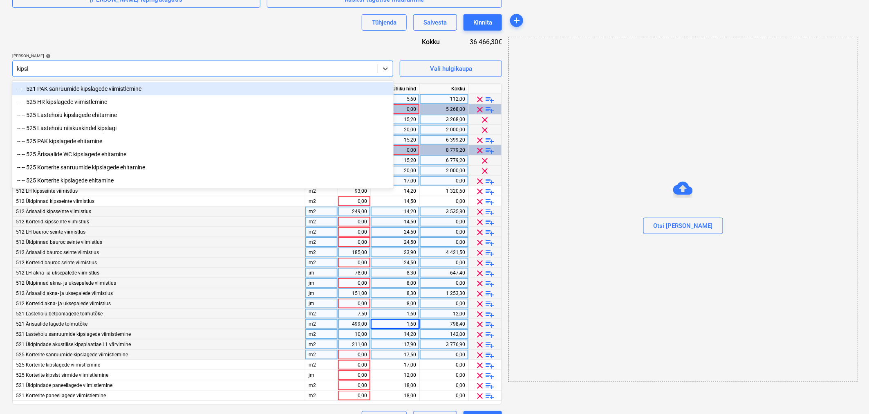
type input "kipsla"
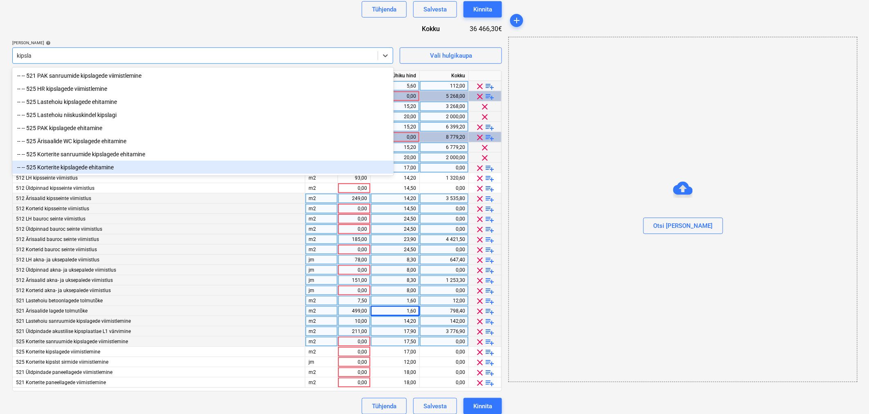
scroll to position [246, 0]
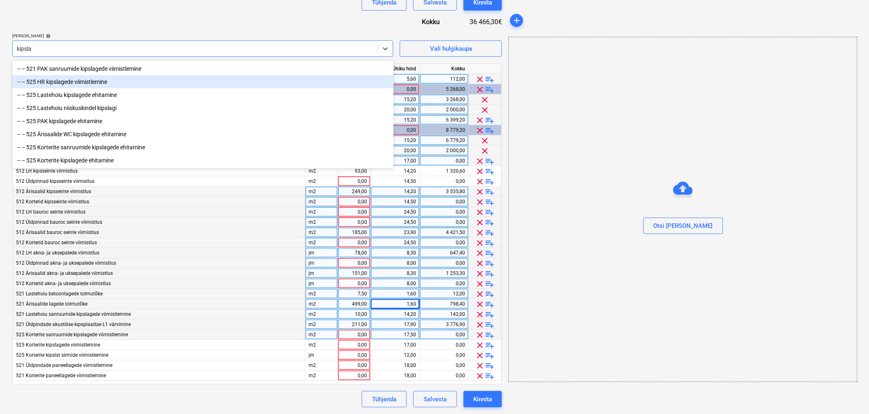
click at [75, 83] on div "-- -- 525 HR kipslagede viimistlemine" at bounding box center [202, 81] width 381 height 13
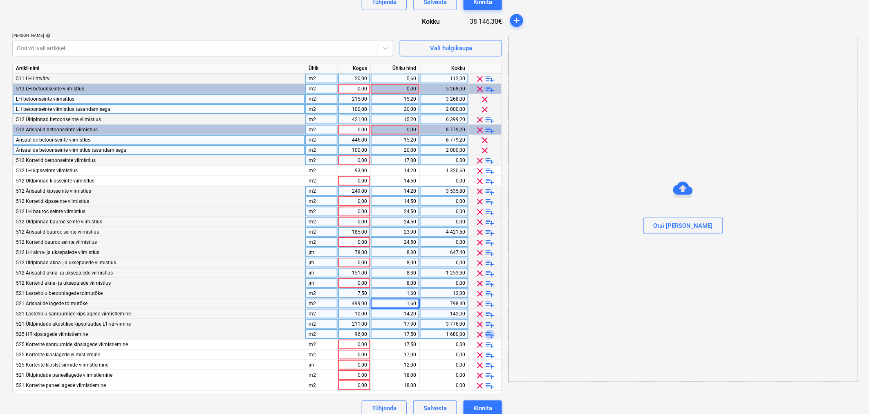
click at [493, 335] on span "playlist_add" at bounding box center [490, 334] width 10 height 10
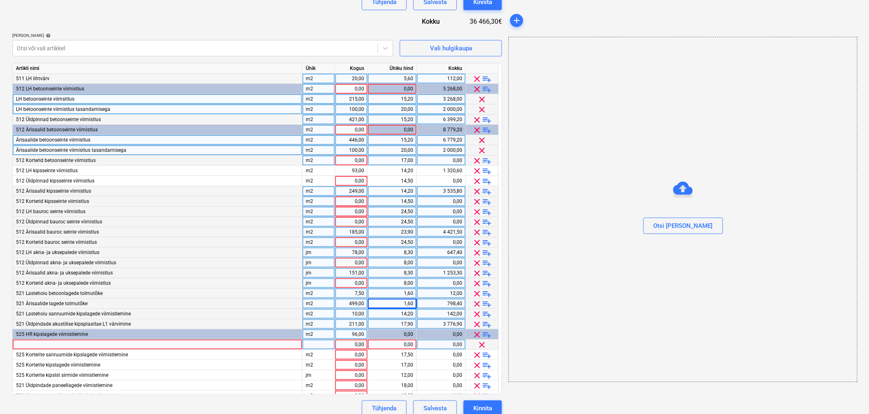
click at [108, 344] on div at bounding box center [158, 344] width 290 height 10
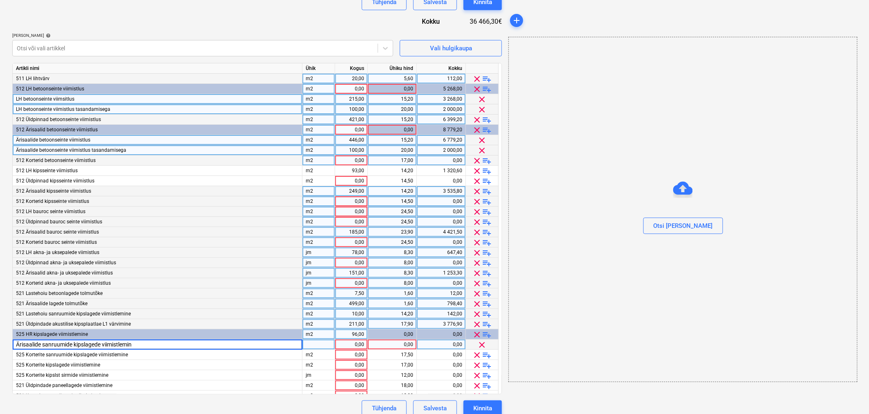
type input "Ärisaalide sanruumide kipslagede viimistlemine"
click at [356, 88] on div "0,00" at bounding box center [351, 89] width 26 height 10
type input "315"
click at [350, 127] on div "0,00" at bounding box center [351, 130] width 26 height 10
type input "546"
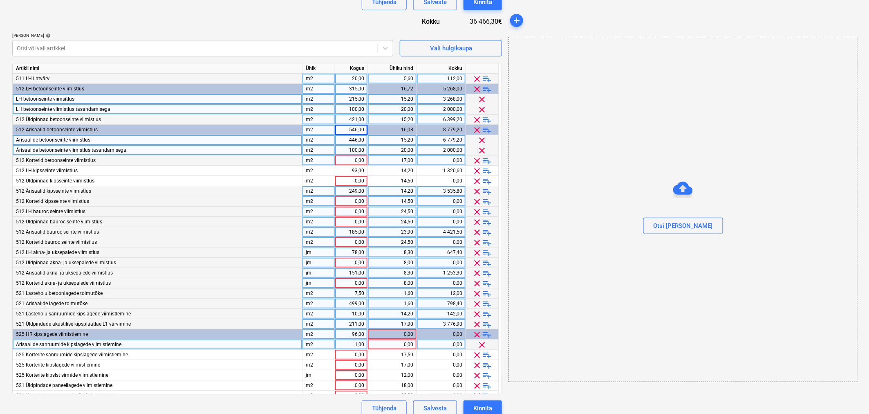
click at [353, 343] on div "1,00" at bounding box center [351, 344] width 26 height 10
type input "15"
type input "14,2"
click at [358, 336] on div "96,00" at bounding box center [351, 334] width 26 height 10
type input "15"
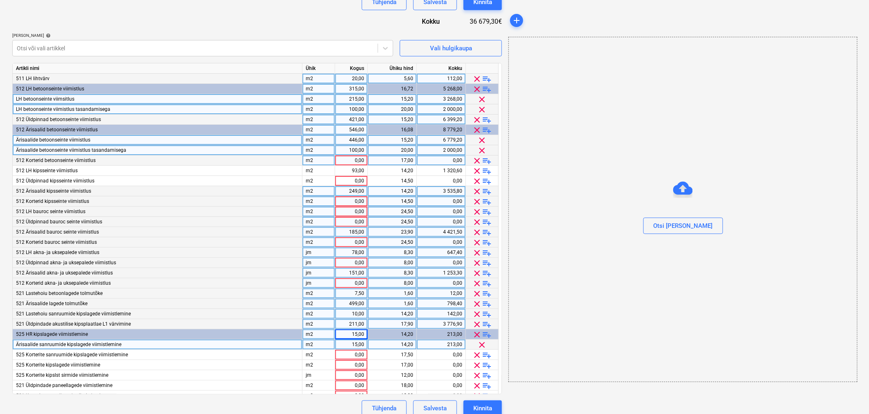
click at [342, 160] on div "0,00" at bounding box center [351, 160] width 26 height 10
type input "1570"
type input "15,2"
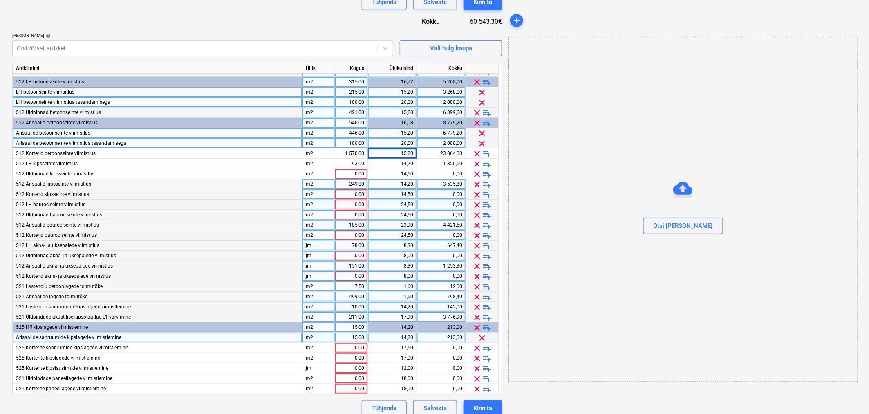
click at [356, 194] on div "0,00" at bounding box center [351, 194] width 26 height 10
type input "2153"
type input "14,2"
click at [350, 238] on div "0,00" at bounding box center [351, 235] width 26 height 10
type input "167"
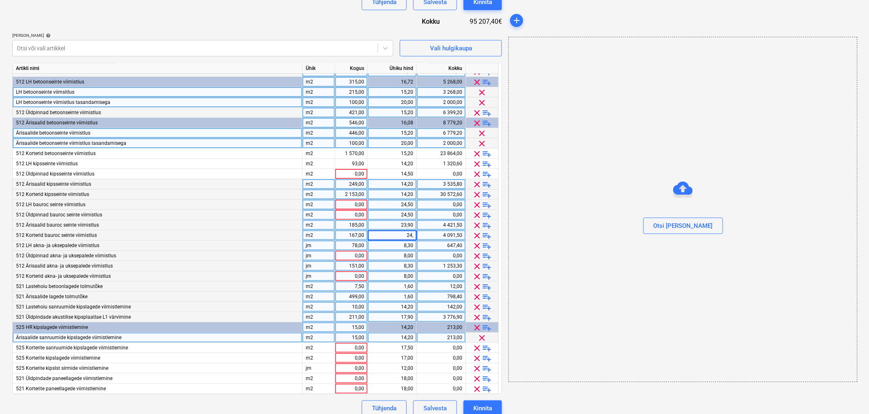
type input "24,9"
click at [350, 277] on div "0,00" at bounding box center [351, 276] width 26 height 10
type input "800"
type input "8,3"
click at [356, 349] on div "0,00" at bounding box center [351, 348] width 26 height 10
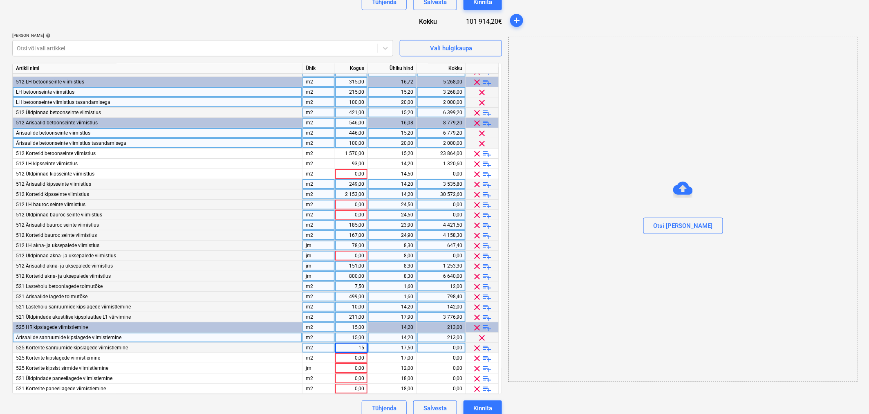
type input "158"
type input "14,2"
click at [349, 357] on div "0,00" at bounding box center [351, 358] width 26 height 10
type input "487"
type input "14,2"
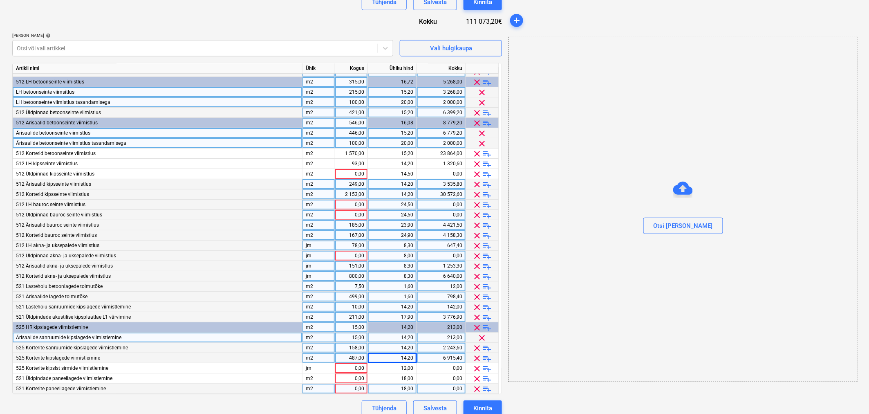
click at [351, 388] on div "0,00" at bounding box center [351, 388] width 26 height 10
type input "1015"
type input "15,5"
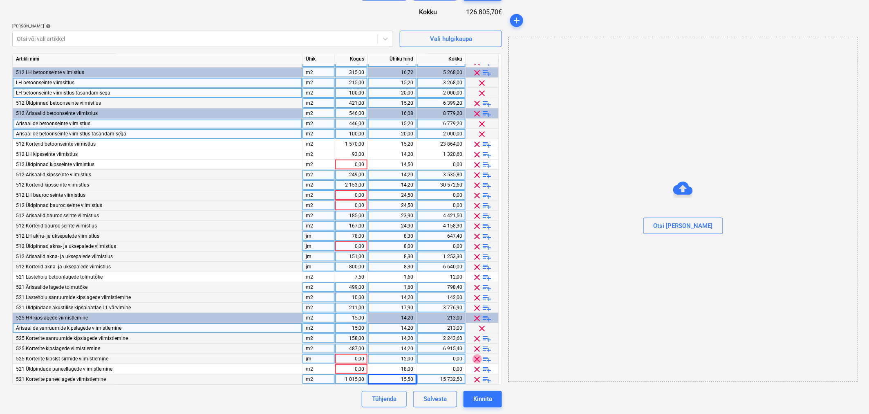
click at [476, 356] on span "clear" at bounding box center [478, 359] width 10 height 10
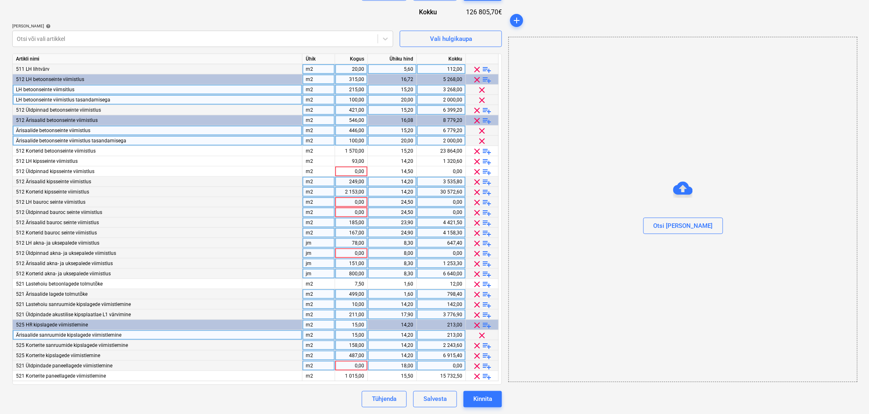
click at [477, 365] on span "clear" at bounding box center [478, 366] width 10 height 10
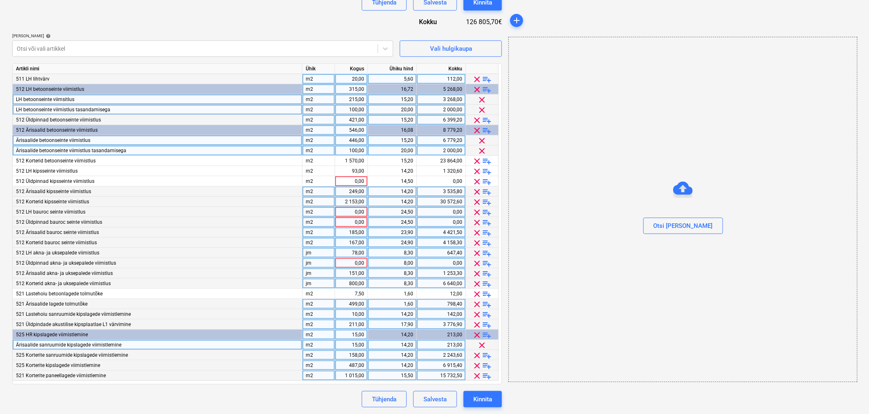
scroll to position [246, 0]
click at [477, 263] on span "clear" at bounding box center [478, 263] width 10 height 10
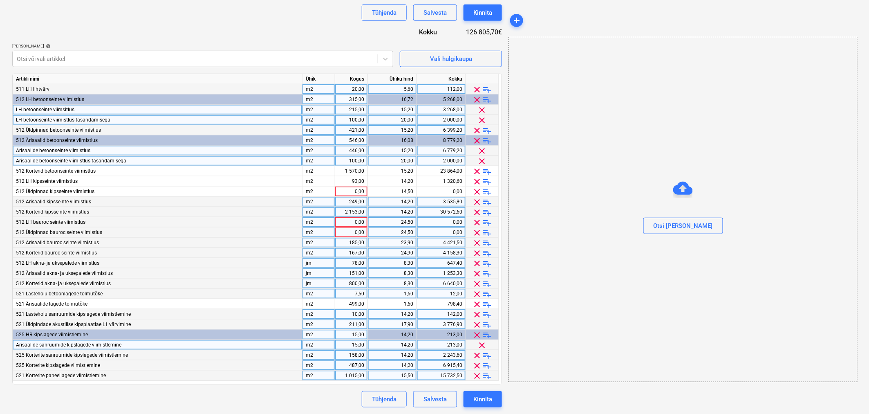
scroll to position [235, 0]
click at [477, 221] on span "clear" at bounding box center [478, 222] width 10 height 10
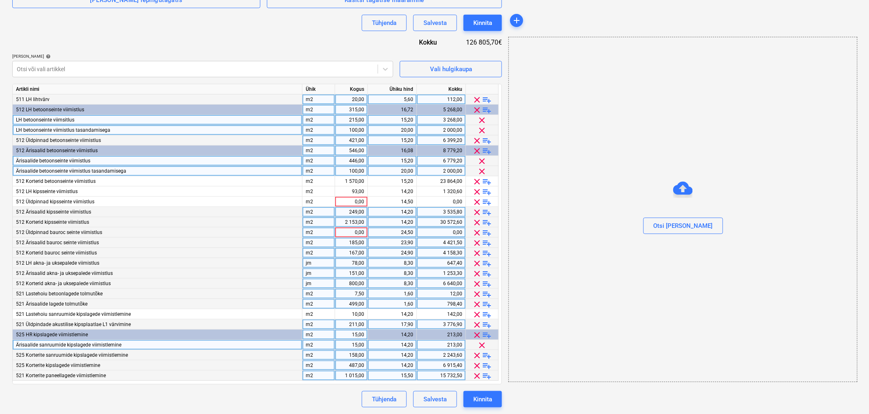
scroll to position [225, 0]
click at [475, 229] on span "clear" at bounding box center [478, 233] width 10 height 10
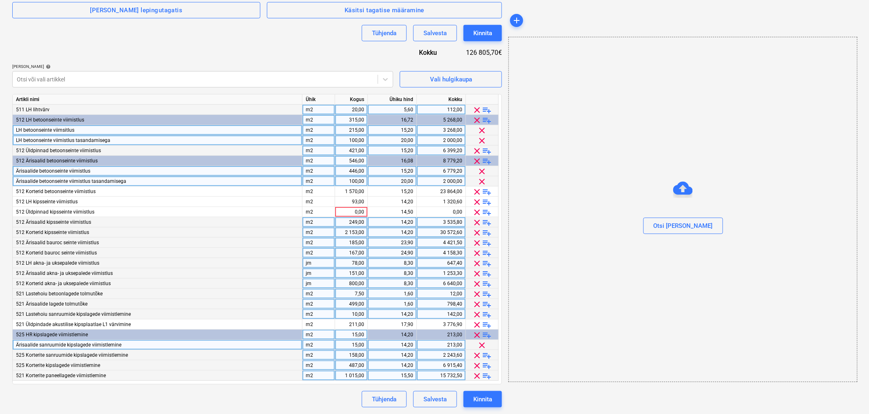
scroll to position [215, 0]
click at [476, 208] on span "clear" at bounding box center [478, 212] width 10 height 10
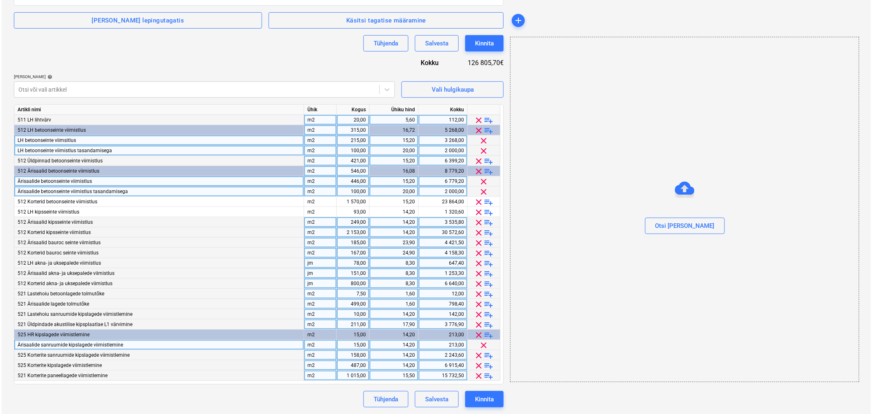
scroll to position [205, 0]
click at [360, 311] on div "10,00" at bounding box center [351, 314] width 26 height 10
type input "29,7"
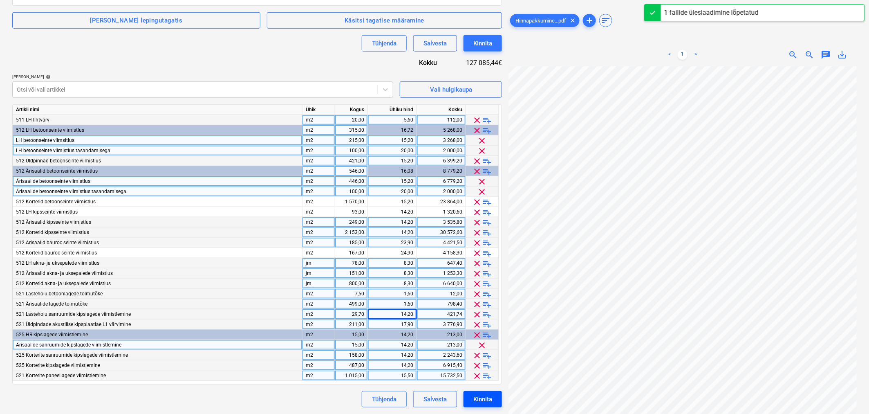
click at [477, 397] on div "Kinnita" at bounding box center [482, 399] width 19 height 11
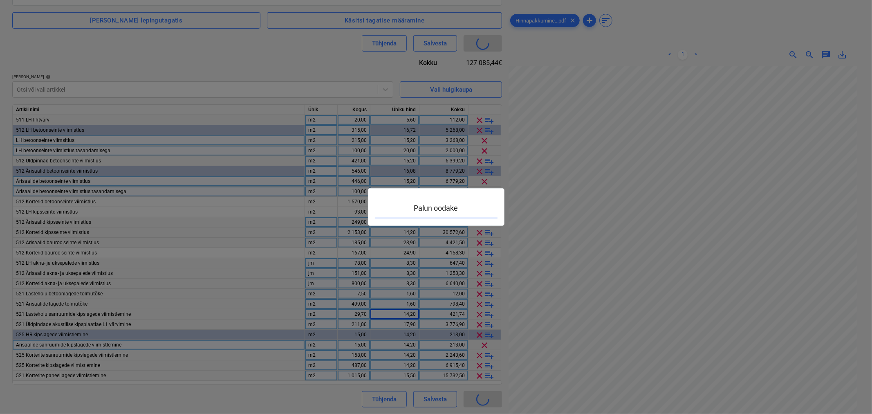
scroll to position [82, 0]
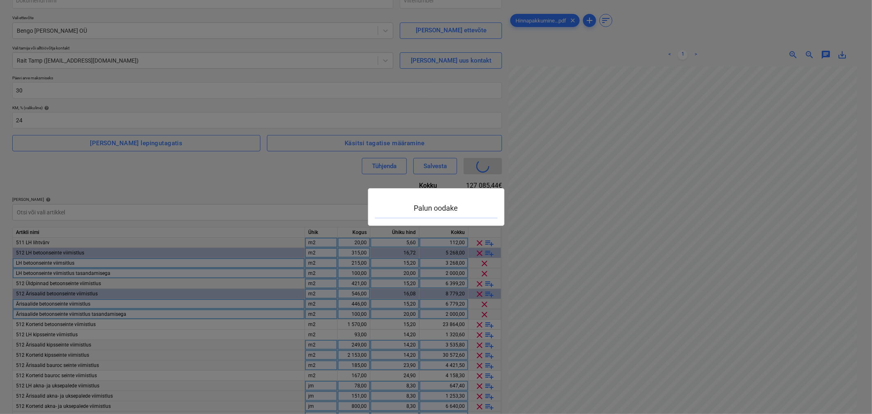
type input "128-SO-039"
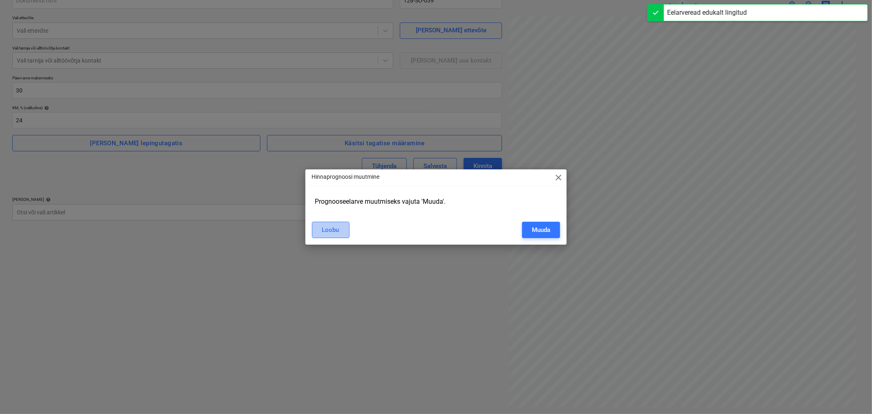
click at [318, 226] on button "Loobu" at bounding box center [331, 230] width 38 height 16
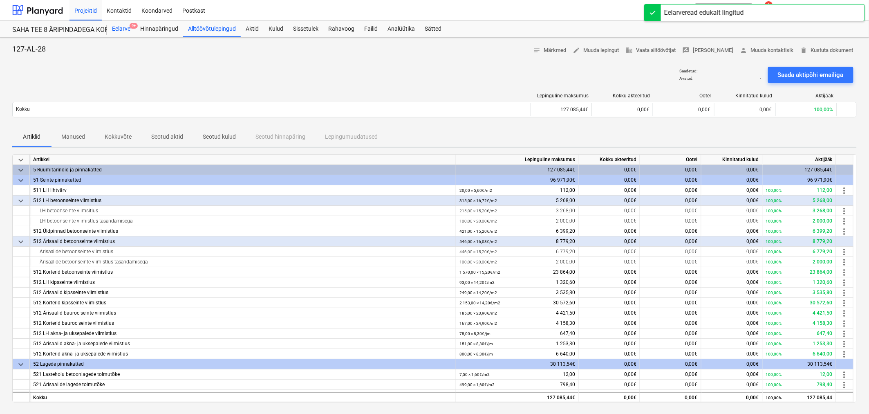
click at [125, 25] on div "Eelarve 9+" at bounding box center [121, 29] width 28 height 16
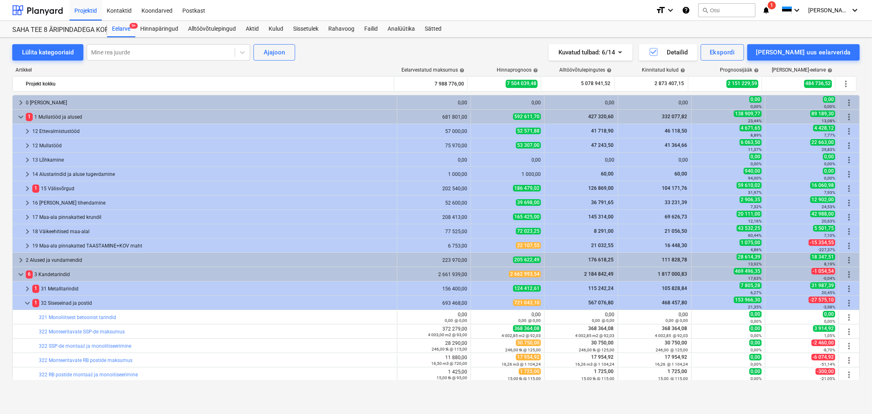
scroll to position [136, 0]
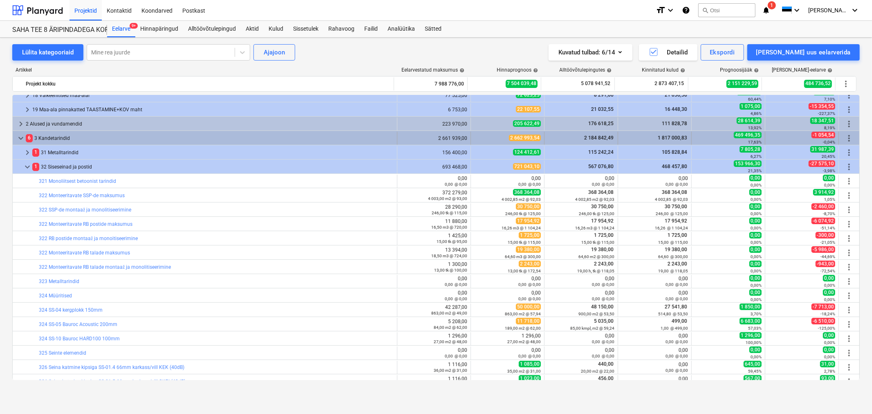
click at [19, 135] on span "keyboard_arrow_down" at bounding box center [21, 138] width 10 height 10
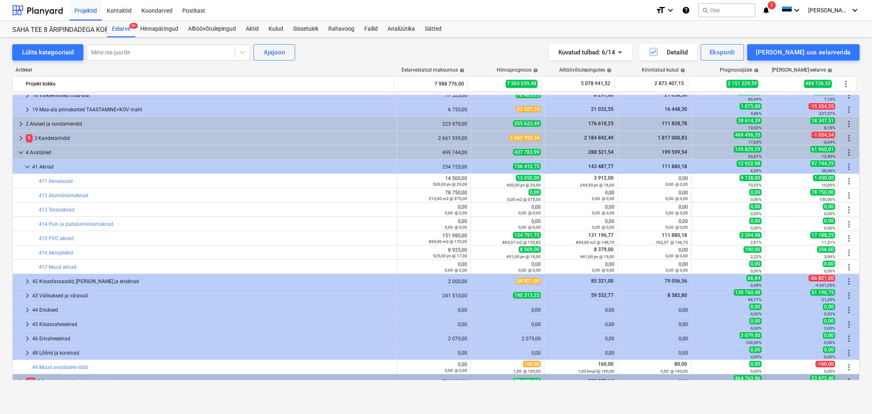
scroll to position [363, 0]
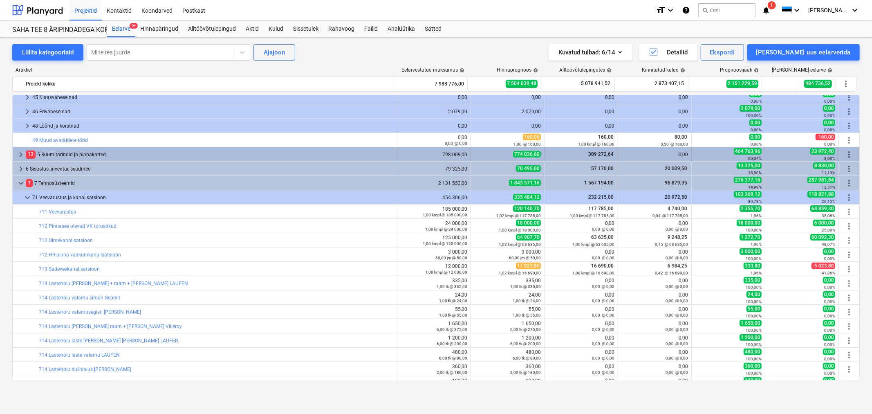
click at [21, 153] on span "keyboard_arrow_right" at bounding box center [21, 155] width 10 height 10
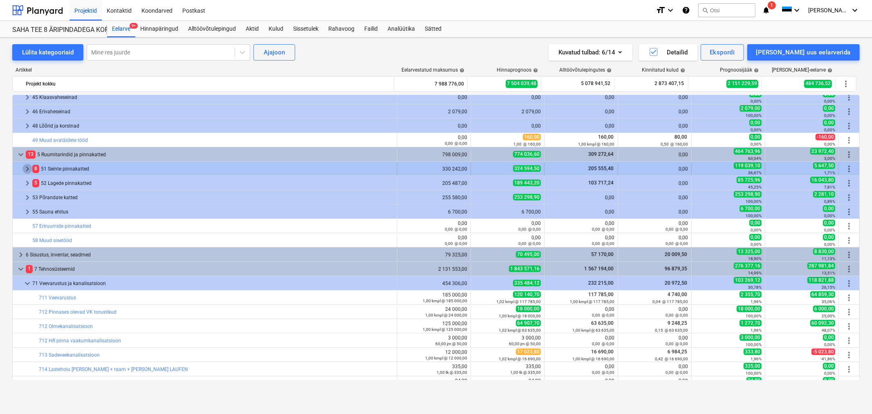
click at [25, 166] on span "keyboard_arrow_right" at bounding box center [27, 169] width 10 height 10
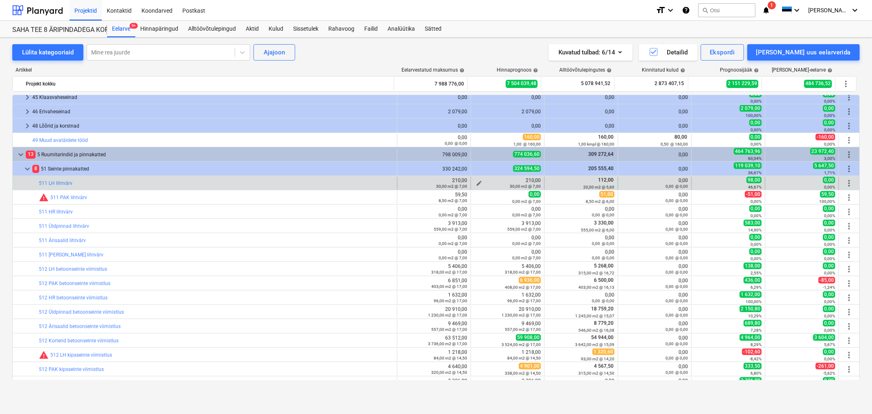
click at [476, 182] on span "edit" at bounding box center [479, 183] width 7 height 7
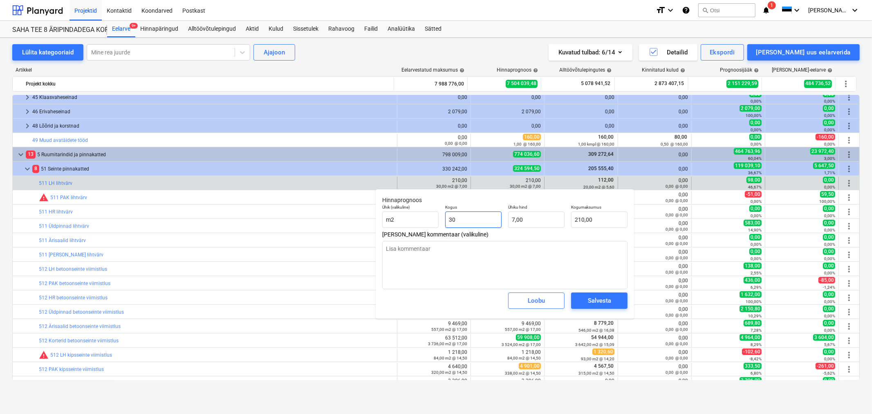
click at [473, 219] on input "30" at bounding box center [473, 219] width 56 height 16
click at [473, 218] on input "30" at bounding box center [473, 219] width 56 height 16
type input "2"
type textarea "x"
type input "14,00"
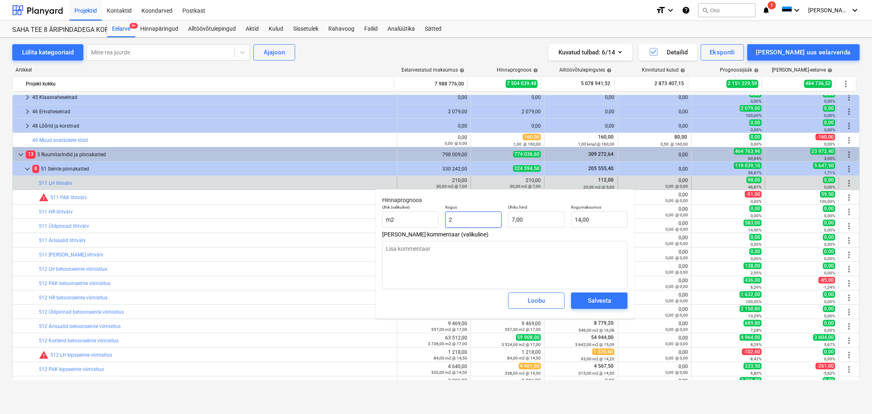
type input "25"
type textarea "x"
type input "175,00"
click at [591, 300] on div "Salvesta" at bounding box center [599, 300] width 23 height 11
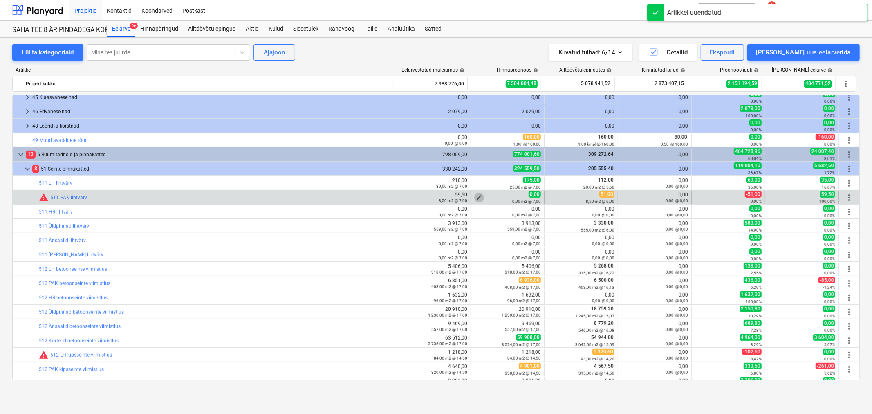
click at [477, 194] on span "edit" at bounding box center [479, 197] width 7 height 7
type textarea "x"
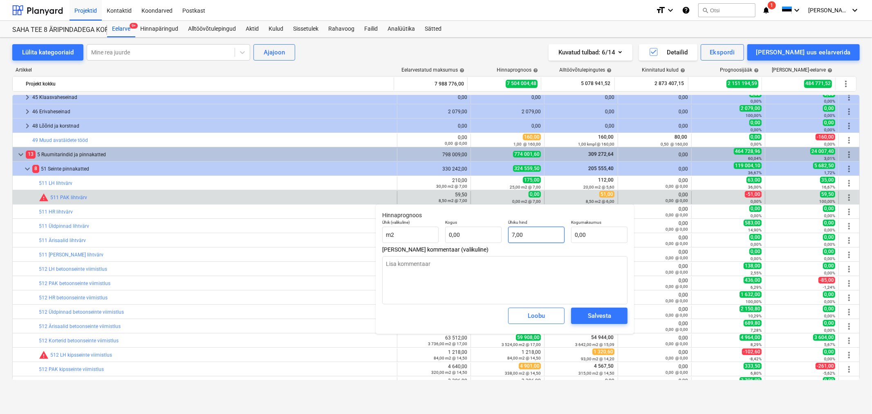
type input "7"
click at [549, 235] on input "7" at bounding box center [536, 234] width 56 height 16
type textarea "x"
type input "6"
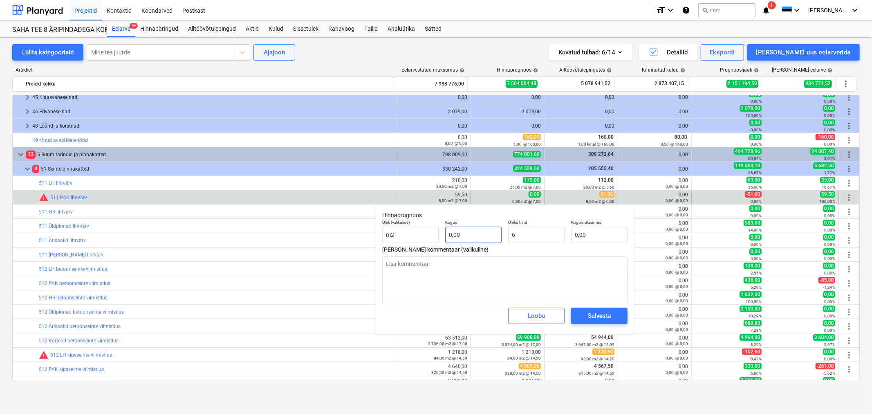
type textarea "x"
type input "6,00"
click at [487, 236] on input "text" at bounding box center [473, 234] width 56 height 16
type textarea "x"
type input "1"
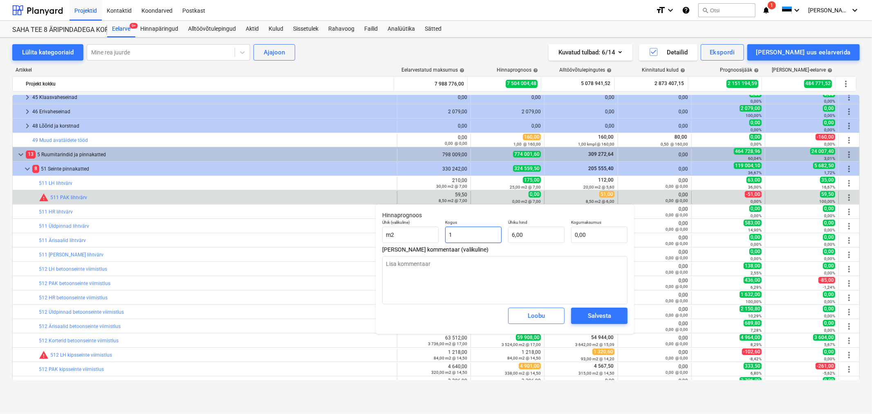
type input "6,00"
type textarea "x"
type input "10"
type input "60,00"
click at [597, 311] on div "Salvesta" at bounding box center [599, 315] width 23 height 11
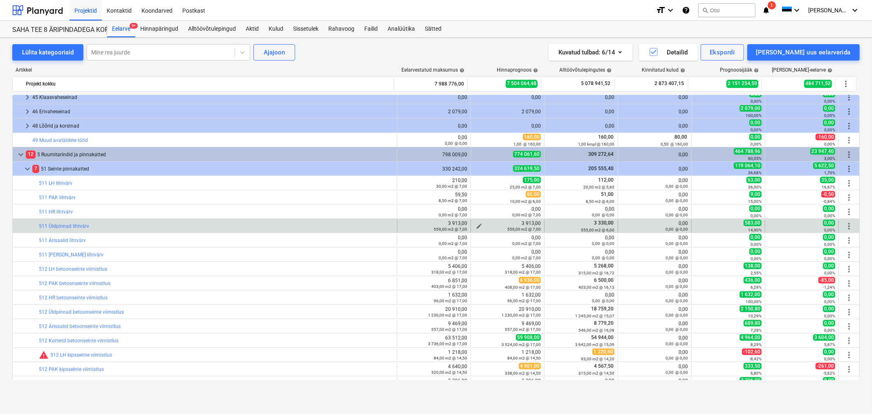
click at [476, 223] on span "edit" at bounding box center [479, 226] width 7 height 7
type textarea "x"
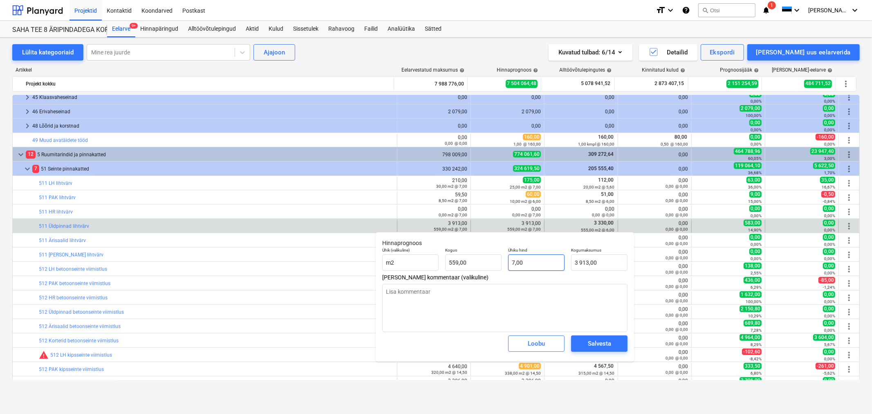
type input "7"
click at [539, 263] on input "7" at bounding box center [536, 262] width 56 height 16
type textarea "x"
type input "6"
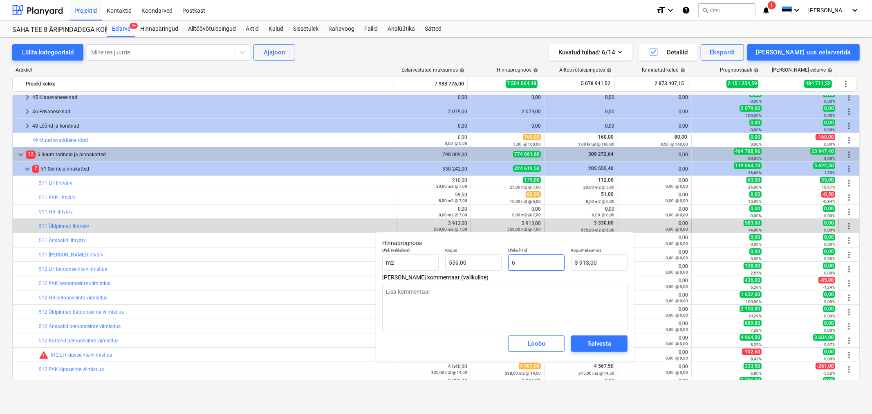
type input "3 354,00"
type input "6"
type textarea "x"
type input "559"
type input "6,00"
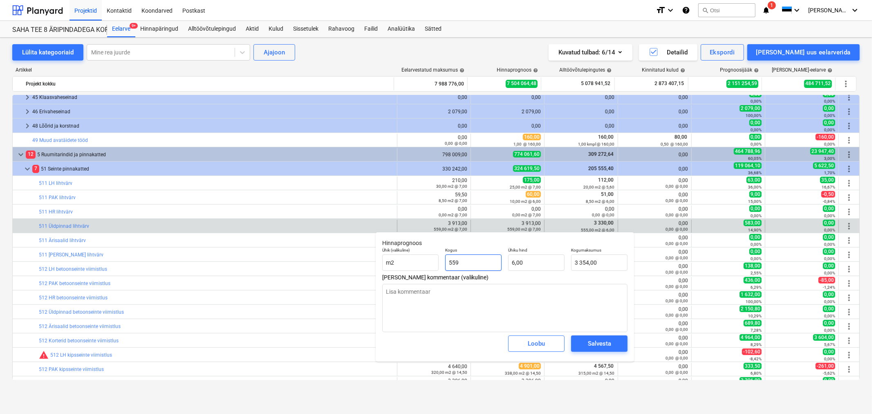
click at [484, 260] on input "559" at bounding box center [473, 262] width 56 height 16
click at [594, 343] on div "Salvesta" at bounding box center [599, 343] width 23 height 11
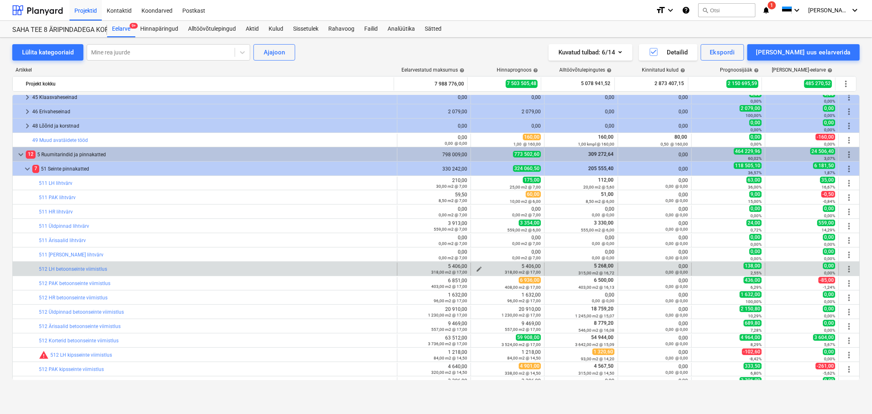
click at [476, 267] on span "edit" at bounding box center [479, 269] width 7 height 7
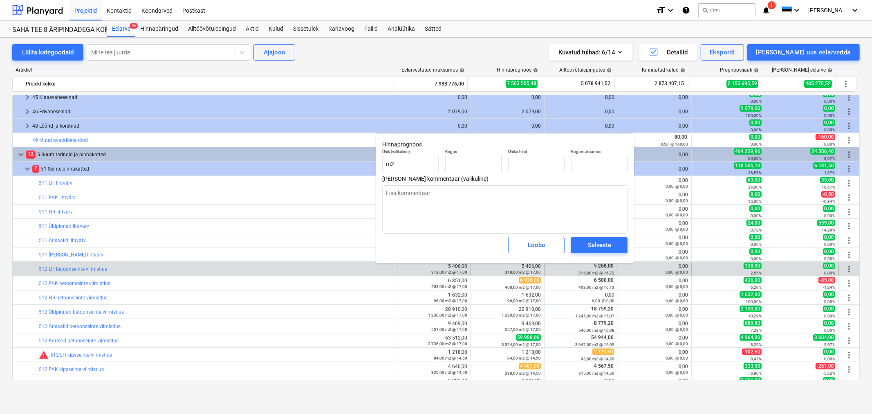
type textarea "x"
type input "318,00"
type input "17,00"
type input "5 406,00"
click at [601, 244] on div "Salvesta" at bounding box center [599, 245] width 23 height 11
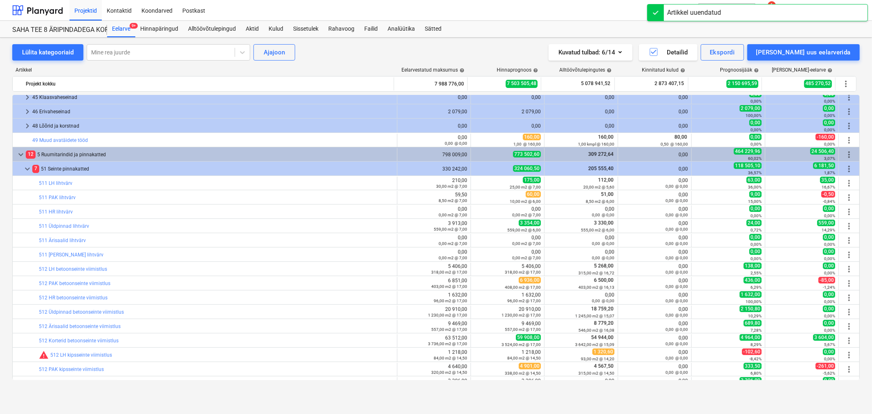
scroll to position [409, 0]
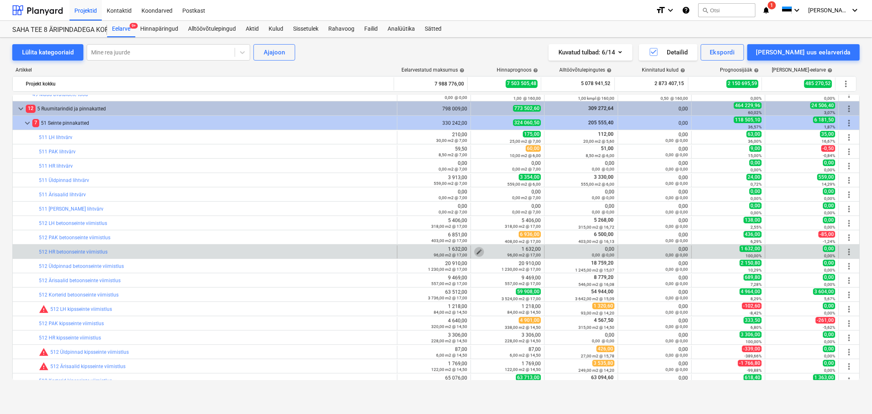
click at [476, 251] on span "edit" at bounding box center [479, 252] width 7 height 7
type textarea "x"
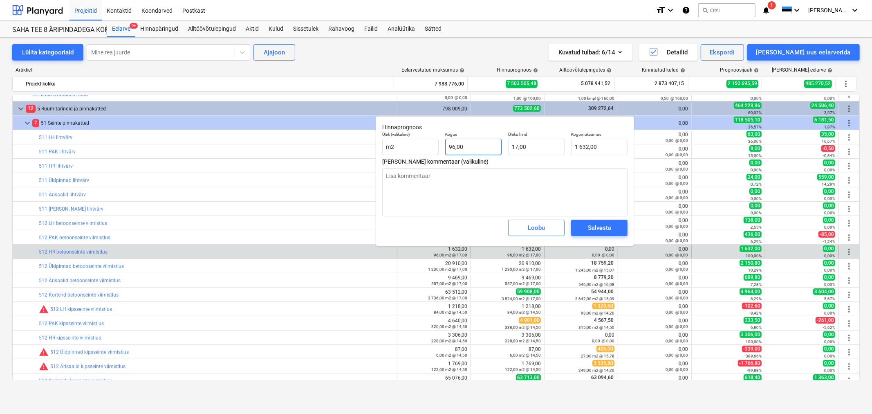
type input "96"
click at [483, 144] on input "96" at bounding box center [473, 147] width 56 height 16
type textarea "x"
type input "0,00"
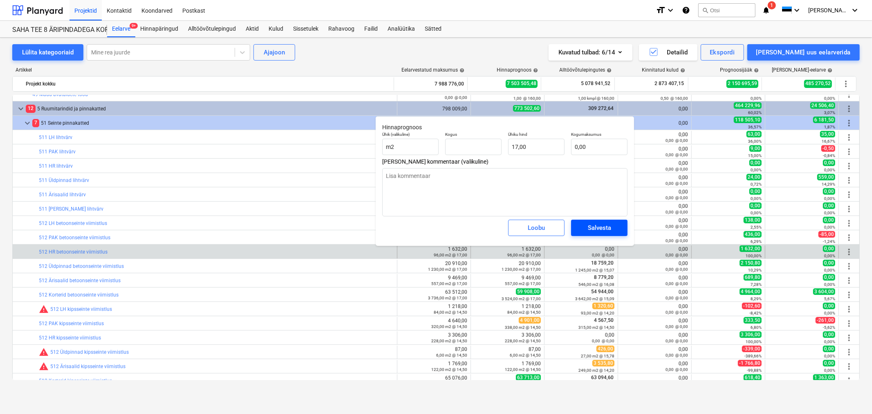
type textarea "x"
type input "0,00"
click at [589, 227] on div "Salvesta" at bounding box center [599, 227] width 23 height 11
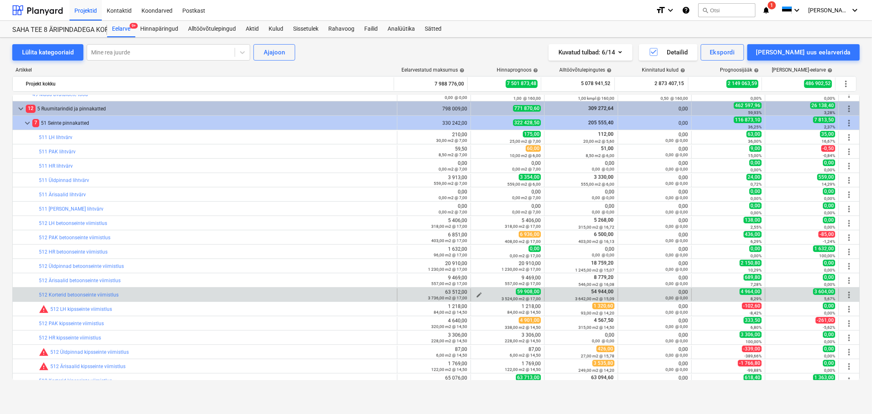
scroll to position [454, 0]
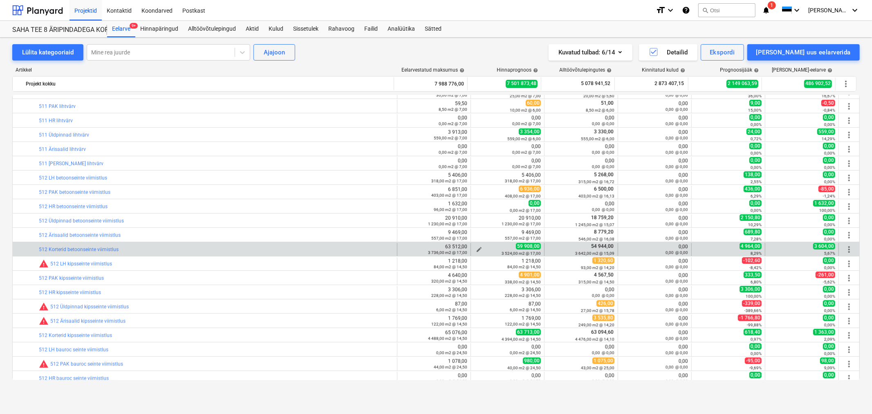
click at [476, 249] on span "edit" at bounding box center [479, 249] width 7 height 7
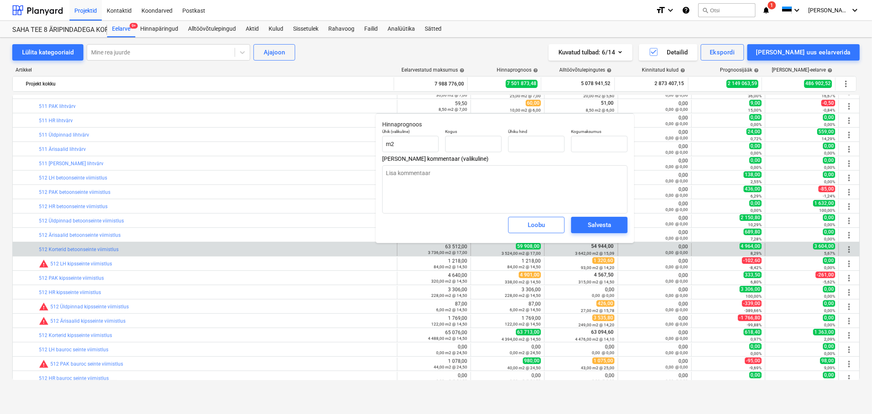
type textarea "x"
type input "3 524,00"
type input "17,00"
type input "59 908,00"
type input "17"
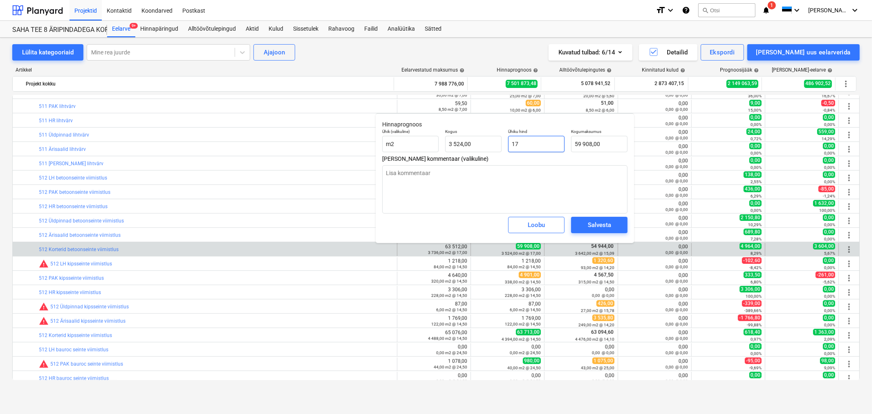
click at [538, 140] on input "17" at bounding box center [536, 144] width 56 height 16
type textarea "x"
type input "1"
type input "3 524,00"
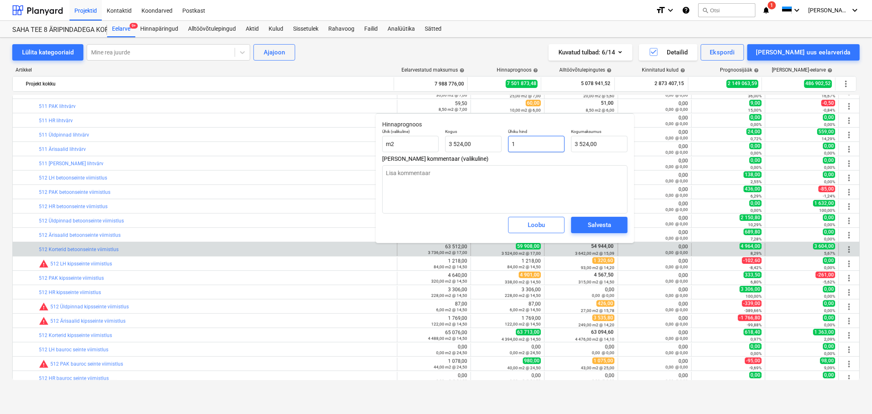
type textarea "x"
type input "16"
type input "56 384,00"
type input "16"
type textarea "x"
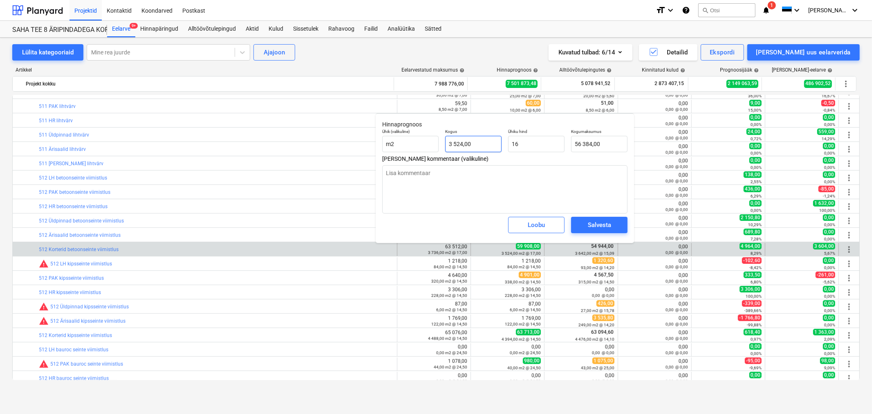
type input "3524"
type input "16,00"
click at [479, 140] on input "3524" at bounding box center [473, 144] width 56 height 16
type textarea "x"
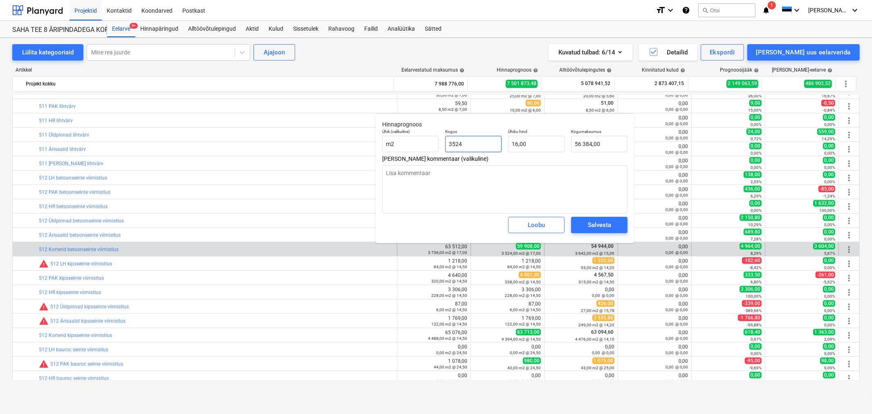
type input "3"
type input "48,00"
type textarea "x"
type input "36"
type input "576,00"
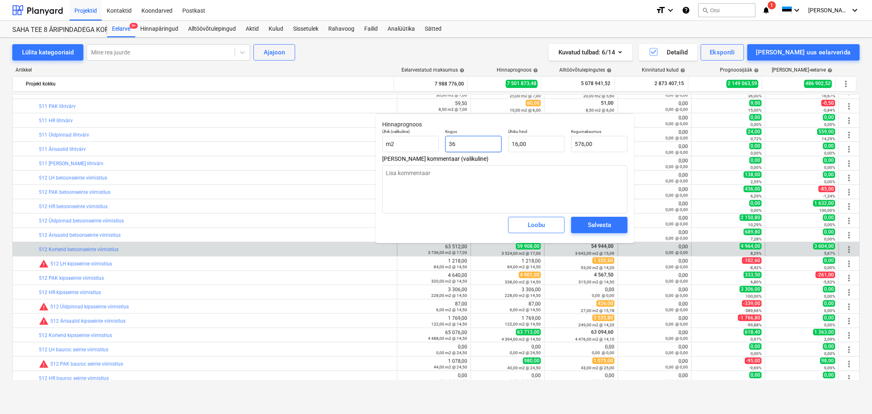
type textarea "x"
type input "364"
type input "5 824,00"
type textarea "x"
type input "3642"
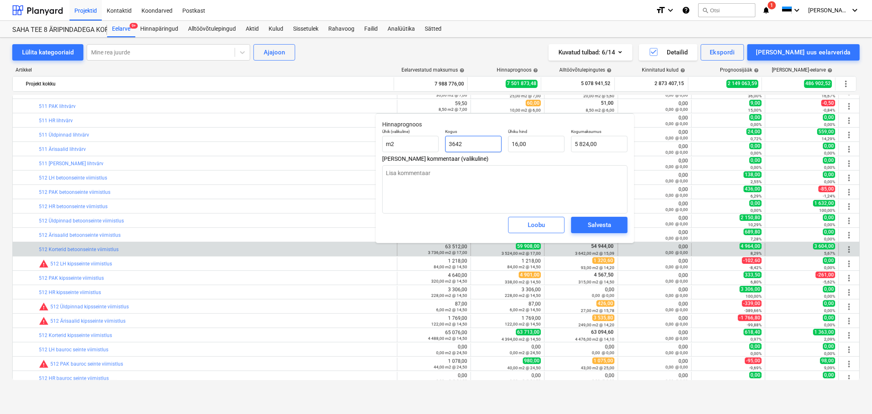
type input "58 272,00"
click at [583, 223] on span "Salvesta" at bounding box center [599, 225] width 37 height 11
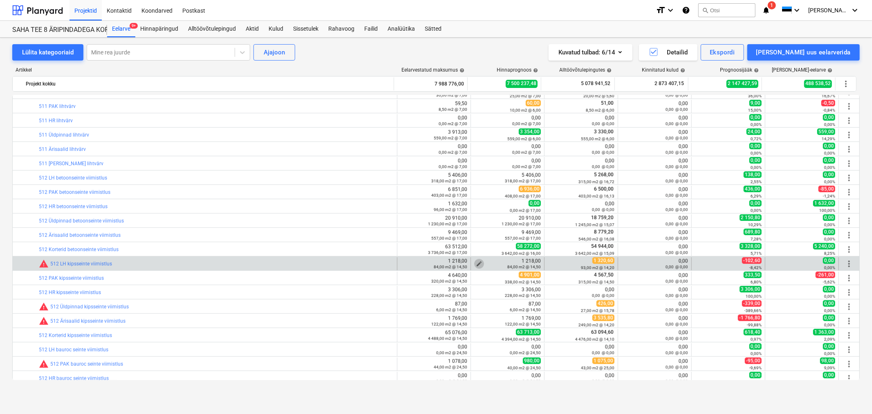
click at [478, 262] on span "edit" at bounding box center [479, 263] width 7 height 7
type textarea "x"
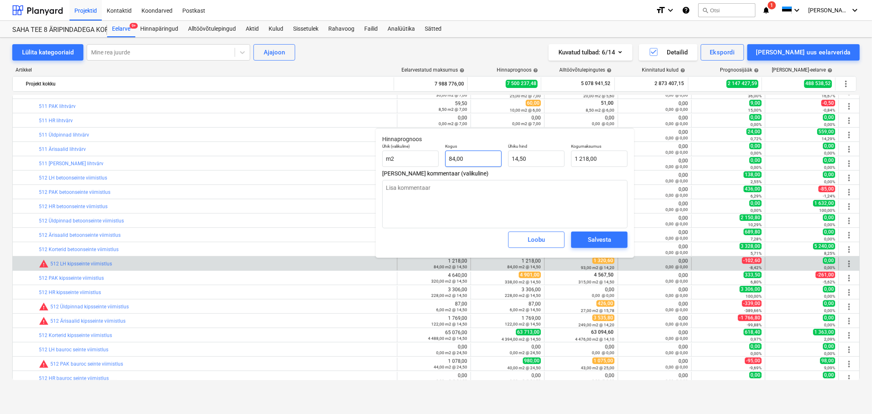
type input "84"
click at [492, 158] on input "84" at bounding box center [473, 158] width 56 height 16
click at [491, 157] on input "84" at bounding box center [473, 158] width 56 height 16
type textarea "x"
type input "9"
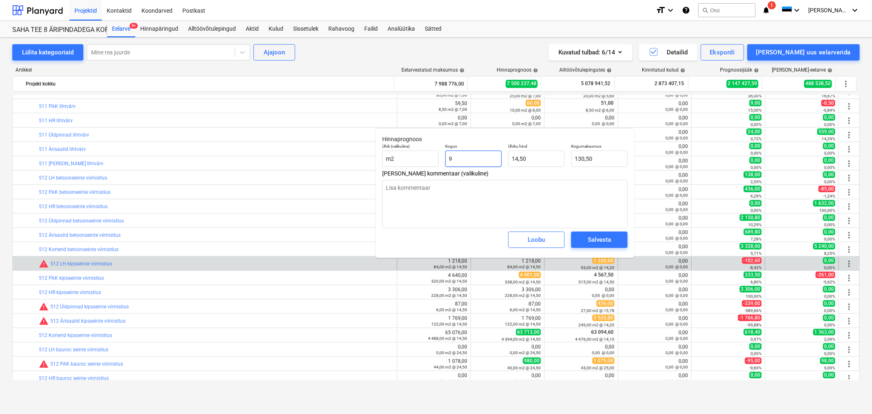
type input "130,50"
type textarea "x"
type input "93"
type input "1 348,50"
click at [583, 238] on span "Salvesta" at bounding box center [599, 239] width 37 height 11
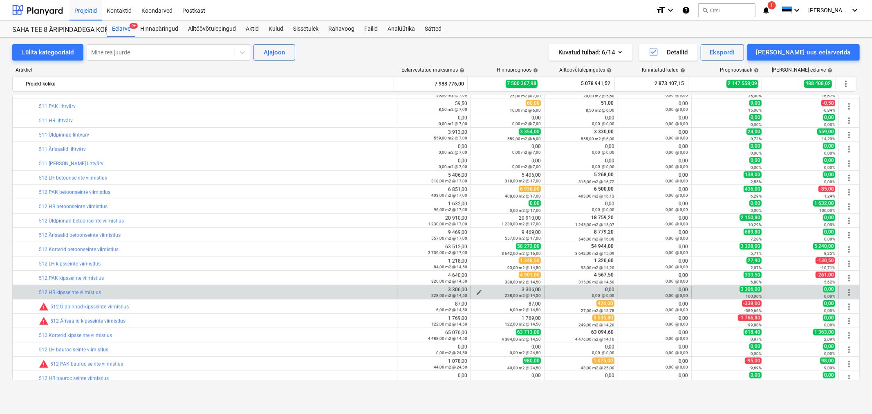
scroll to position [500, 0]
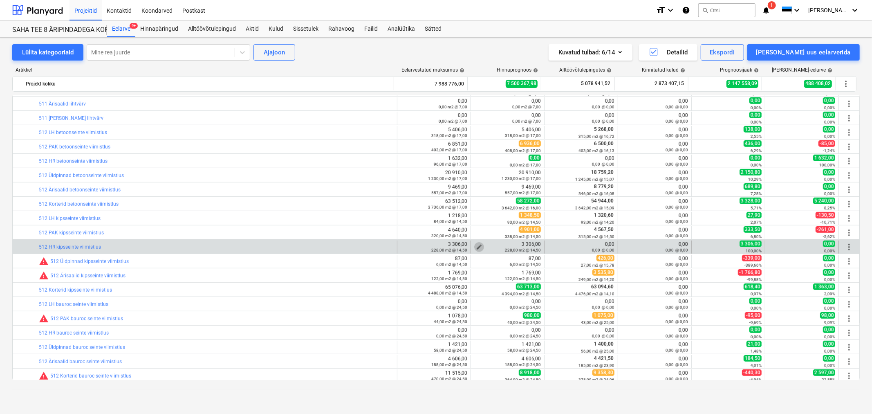
click at [476, 246] on span "edit" at bounding box center [479, 247] width 7 height 7
type textarea "x"
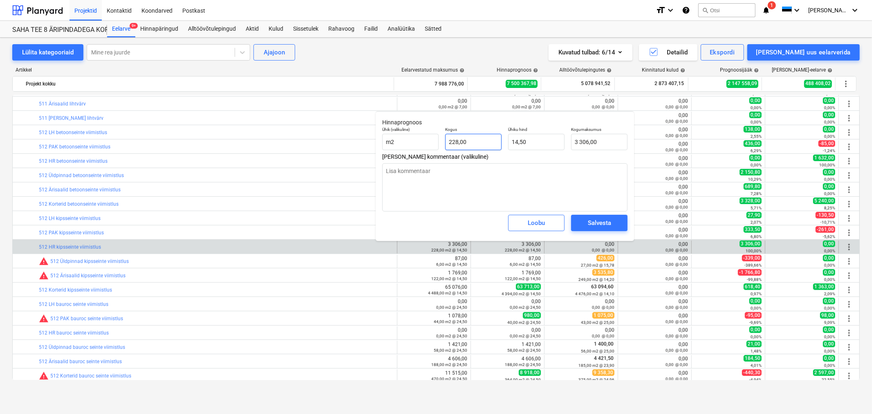
type input "228"
click at [477, 139] on input "228" at bounding box center [473, 142] width 56 height 16
type textarea "x"
type input "0,00"
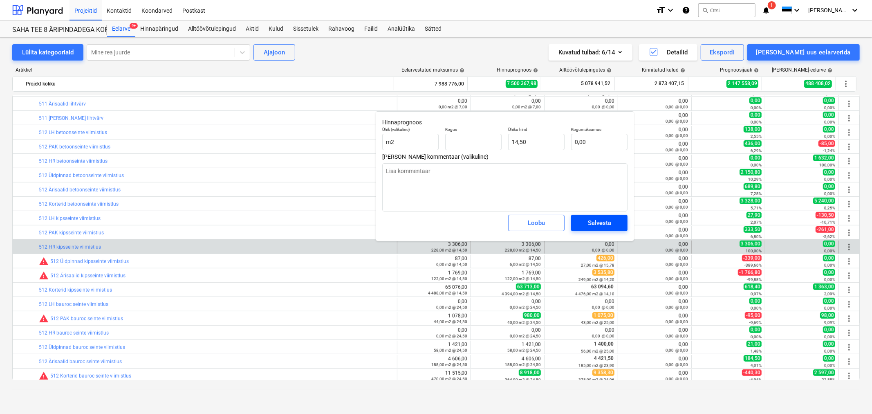
type textarea "x"
type input "0,00"
click at [587, 222] on span "Salvesta" at bounding box center [599, 222] width 37 height 11
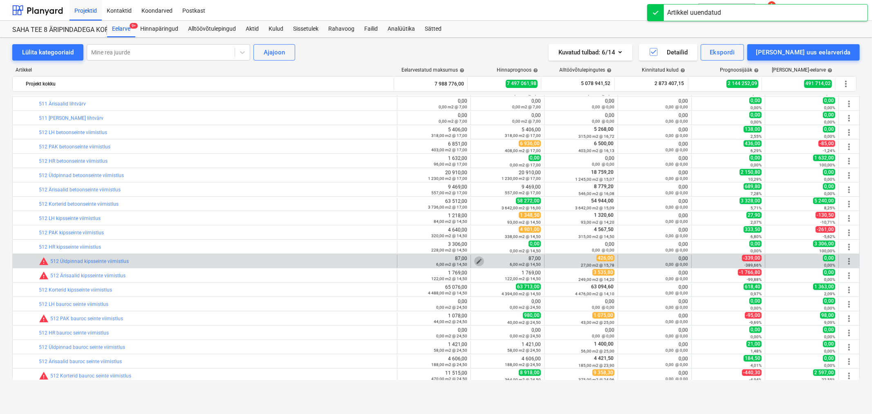
click at [477, 260] on span "edit" at bounding box center [479, 261] width 7 height 7
type textarea "x"
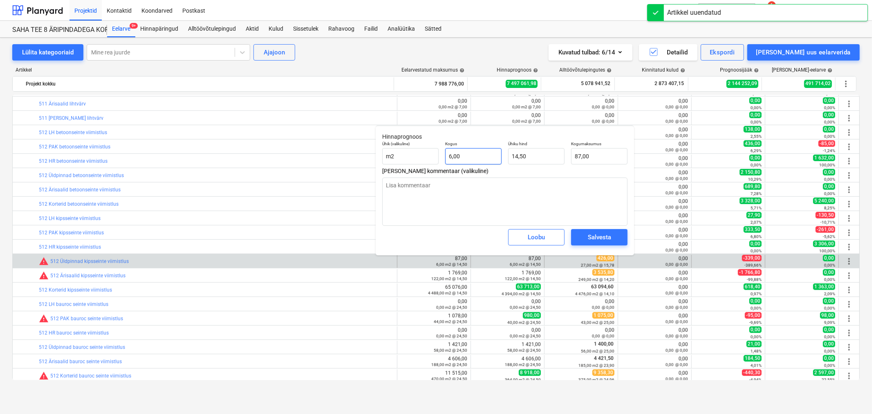
type input "6"
click at [474, 157] on input "6" at bounding box center [473, 156] width 56 height 16
type textarea "x"
type input "2"
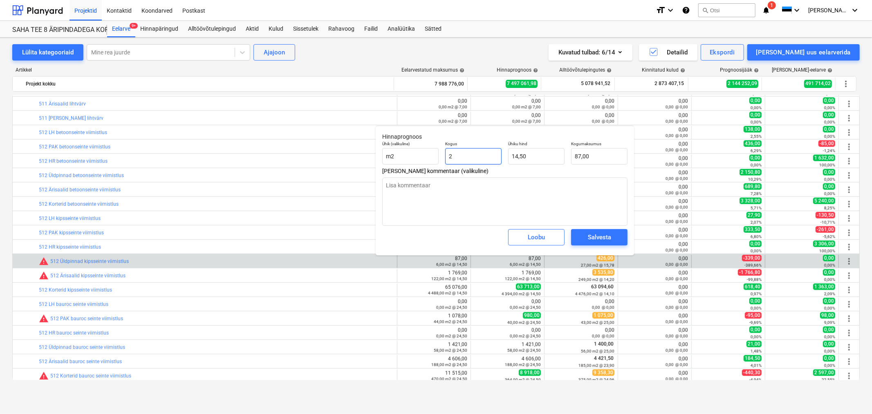
type input "29,00"
type textarea "x"
type input "27"
type input "391,50"
type input "27"
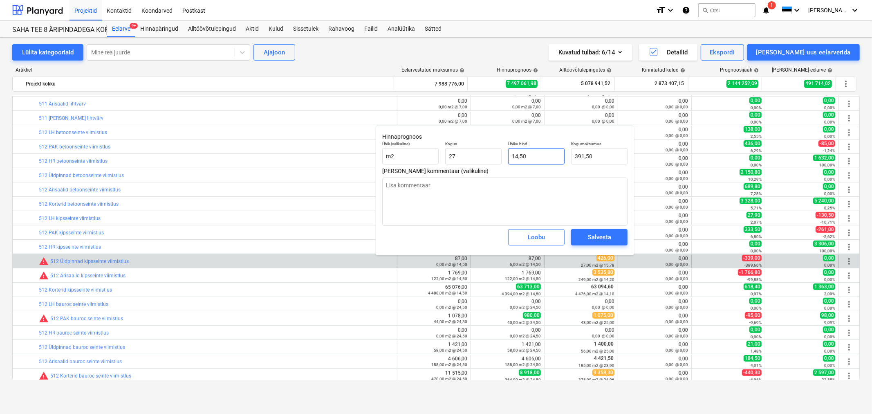
type textarea "x"
type input "27,00"
type input "14,5"
click at [557, 161] on input "14,5" at bounding box center [536, 156] width 56 height 16
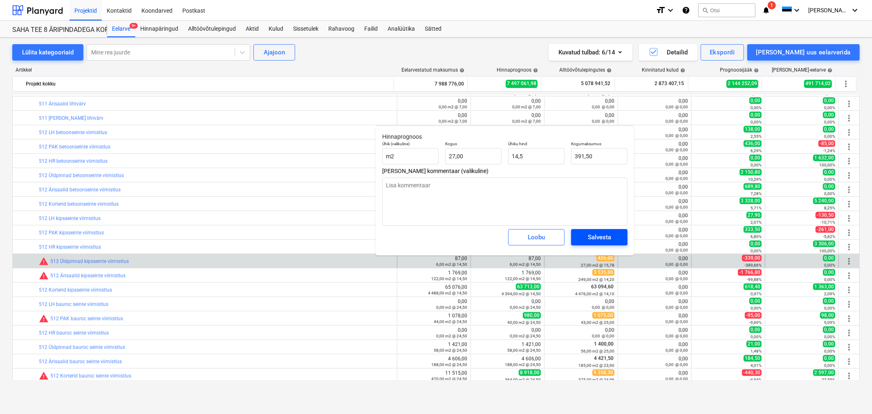
type textarea "x"
type input "14,50"
click at [604, 237] on div "Salvesta" at bounding box center [599, 237] width 23 height 11
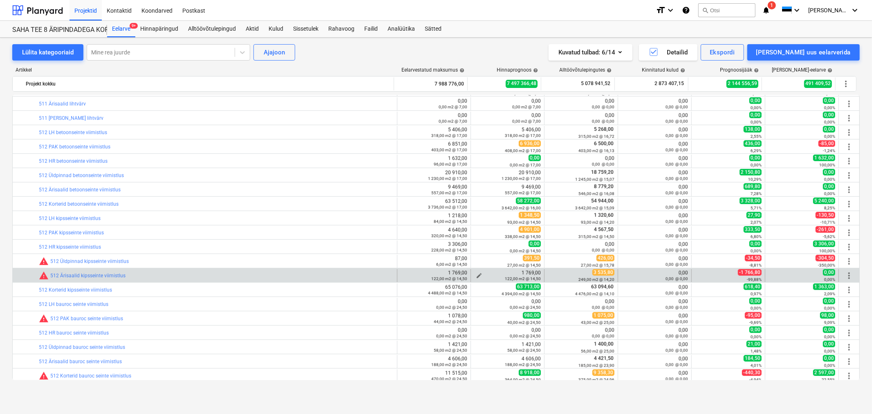
click at [477, 273] on span "edit" at bounding box center [479, 275] width 7 height 7
type textarea "x"
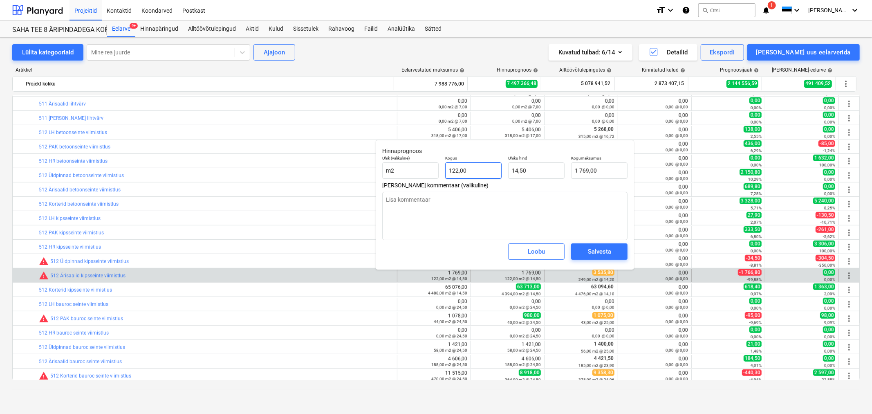
type input "122"
click at [479, 165] on input "122" at bounding box center [473, 170] width 56 height 16
type textarea "x"
type input "2"
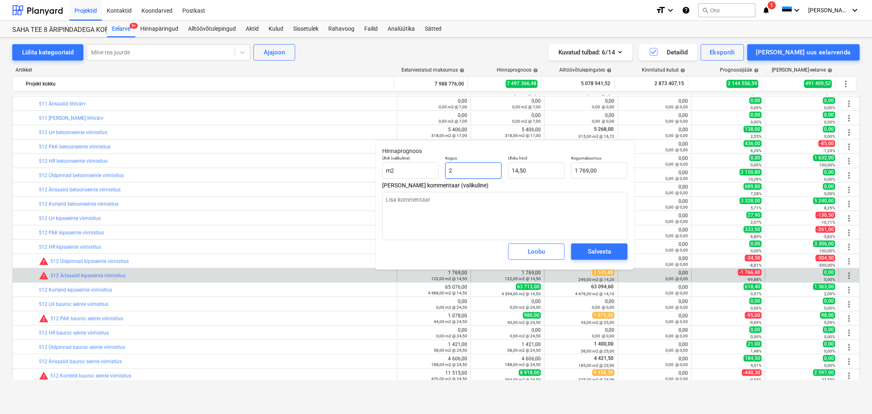
type input "29,00"
type textarea "x"
type input "27"
type input "391,50"
type textarea "x"
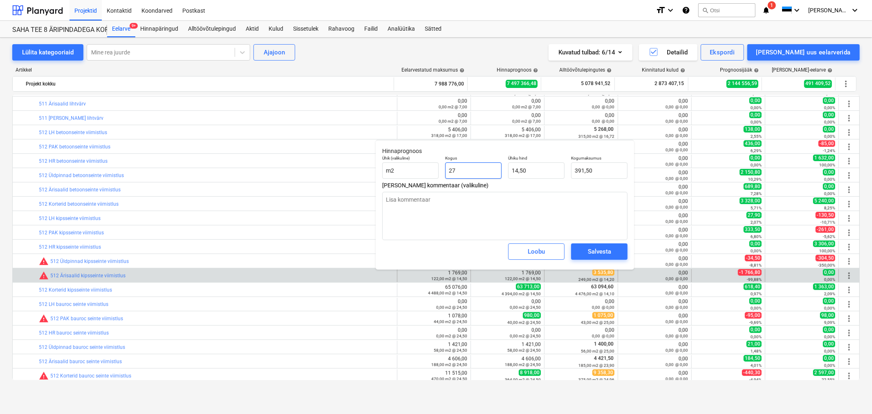
type input "275"
type input "3 987,50"
type input "275"
type textarea "x"
type input "275,00"
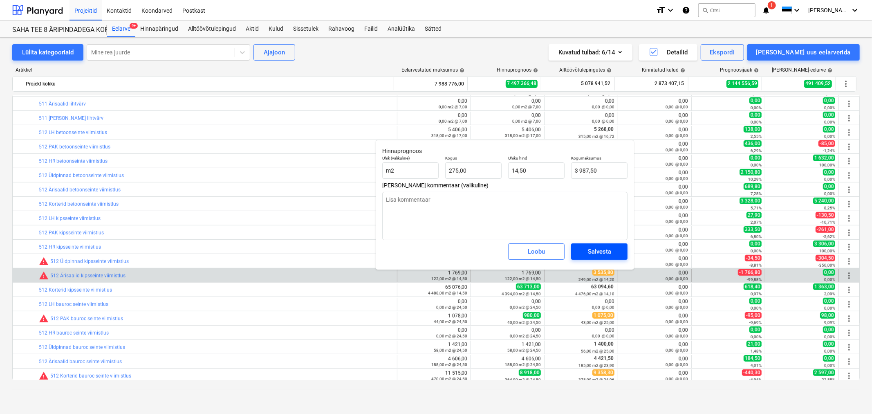
click at [597, 254] on div "Salvesta" at bounding box center [599, 251] width 23 height 11
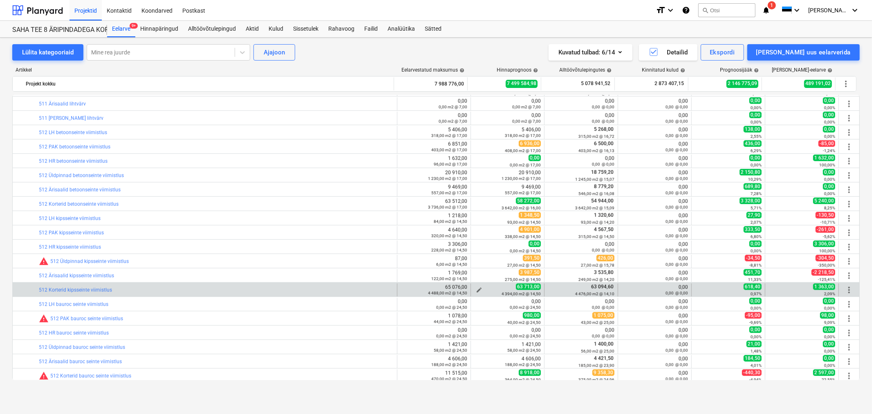
click at [476, 287] on span "edit" at bounding box center [479, 290] width 7 height 7
type textarea "x"
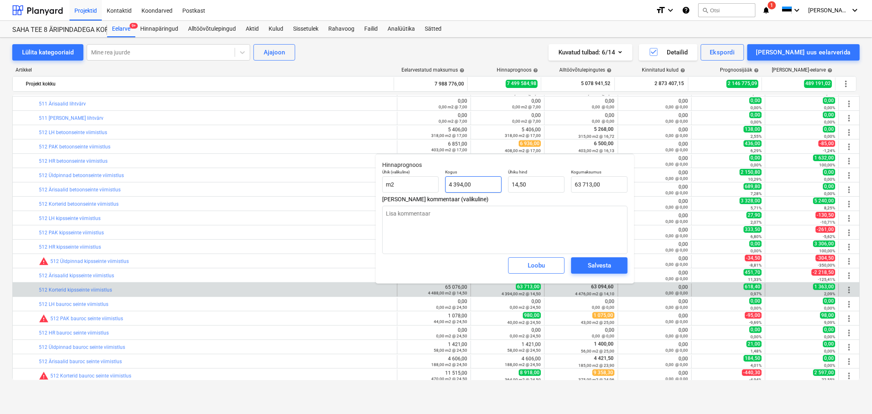
type input "4394"
click at [483, 185] on input "4394" at bounding box center [473, 184] width 56 height 16
type textarea "x"
type input "3"
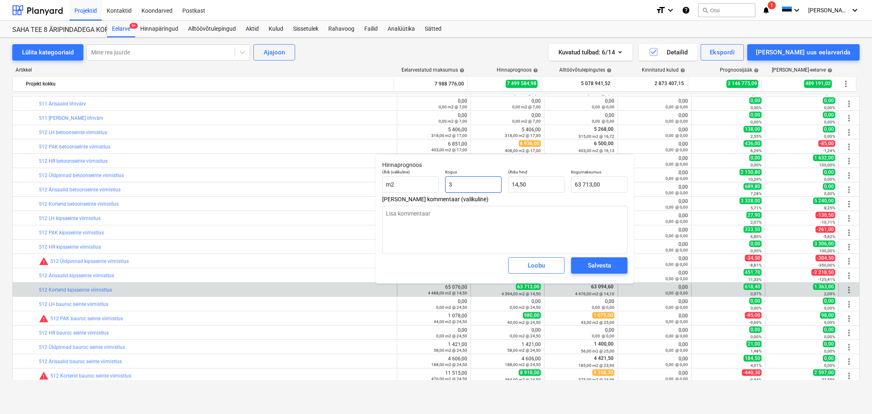
type input "43,50"
type textarea "x"
click at [600, 266] on div "Salvesta" at bounding box center [599, 265] width 23 height 11
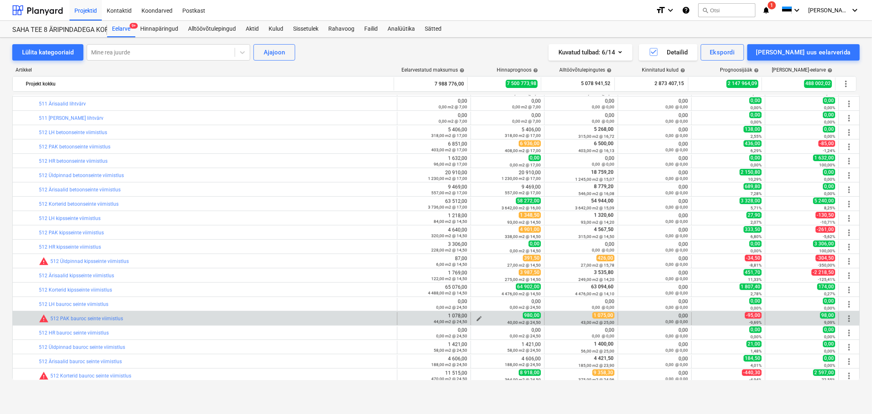
click at [479, 316] on span "edit" at bounding box center [479, 318] width 7 height 7
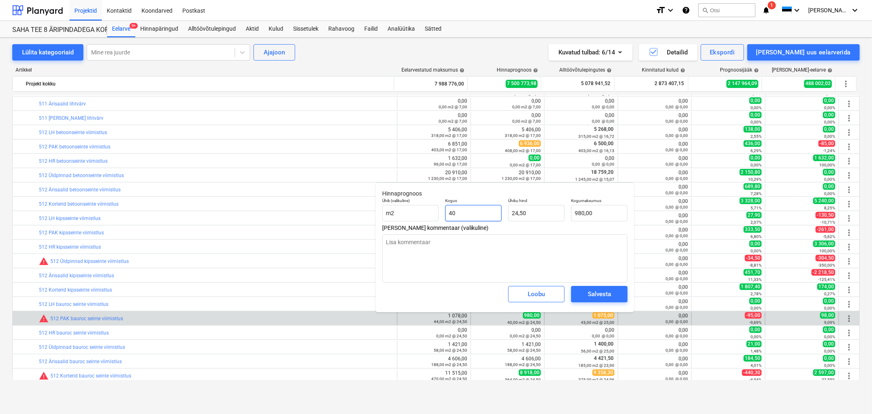
click at [488, 215] on input "40" at bounding box center [473, 213] width 56 height 16
click at [525, 213] on input "24,5" at bounding box center [536, 213] width 56 height 16
click at [592, 290] on div "Salvesta" at bounding box center [599, 294] width 23 height 11
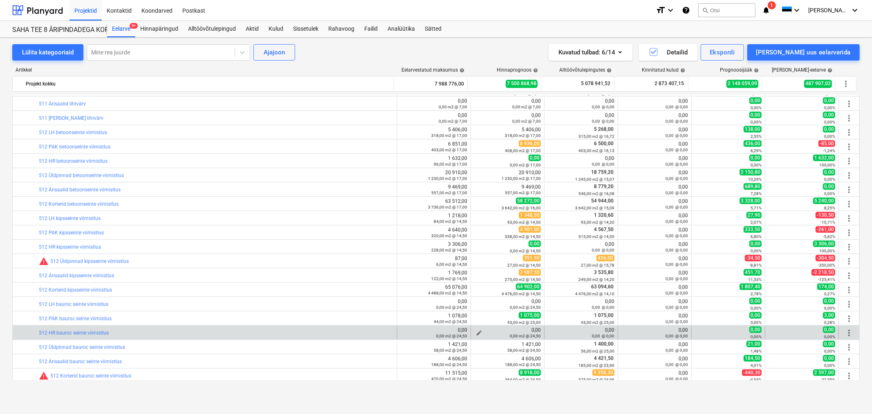
scroll to position [590, 0]
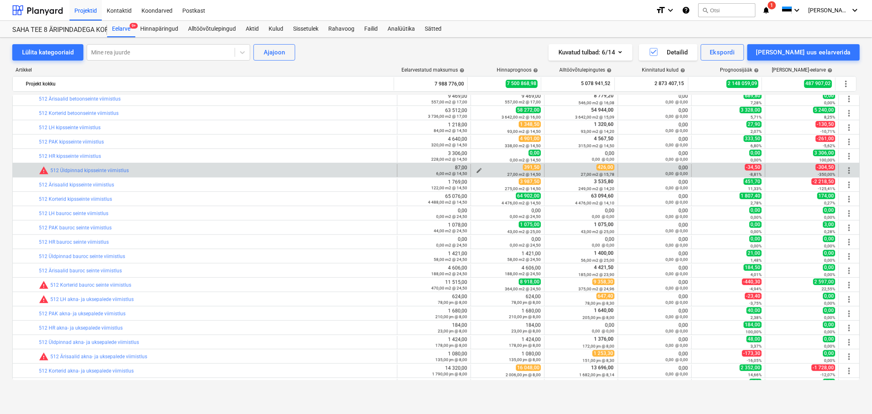
click at [476, 170] on span "edit" at bounding box center [479, 170] width 7 height 7
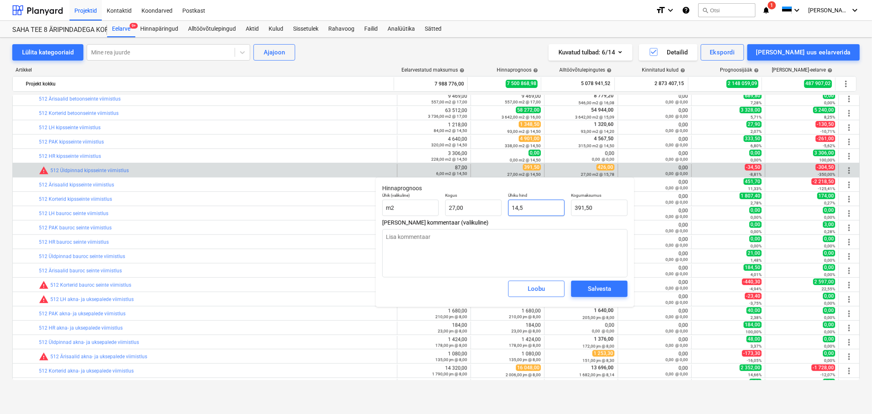
click at [540, 212] on input "14,5" at bounding box center [536, 207] width 56 height 16
click at [592, 284] on div "Salvesta" at bounding box center [599, 288] width 23 height 11
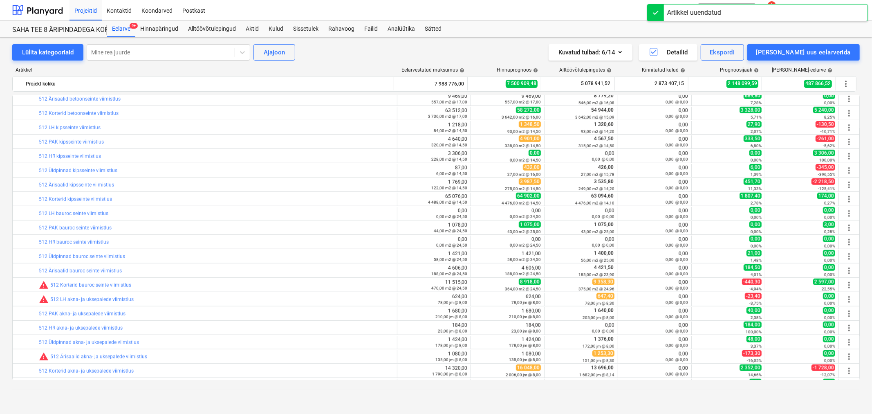
scroll to position [636, 0]
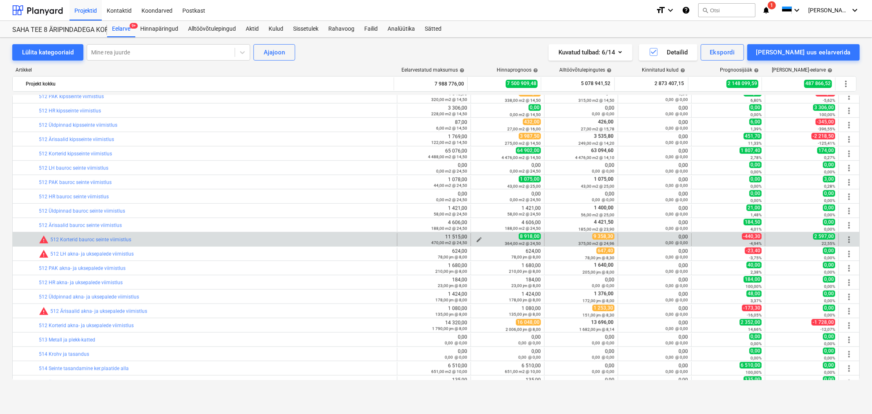
click at [476, 238] on span "edit" at bounding box center [479, 239] width 7 height 7
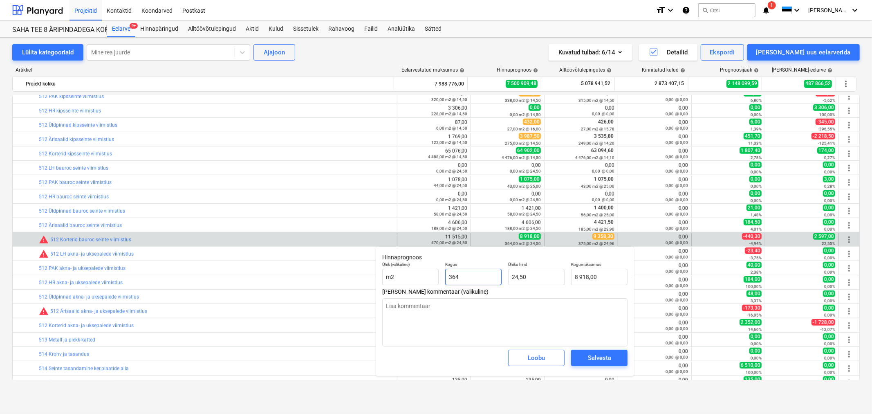
click at [474, 274] on input "364" at bounding box center [473, 277] width 56 height 16
click at [536, 275] on input "24,5" at bounding box center [536, 277] width 56 height 16
click at [588, 356] on div "Salvesta" at bounding box center [599, 357] width 23 height 11
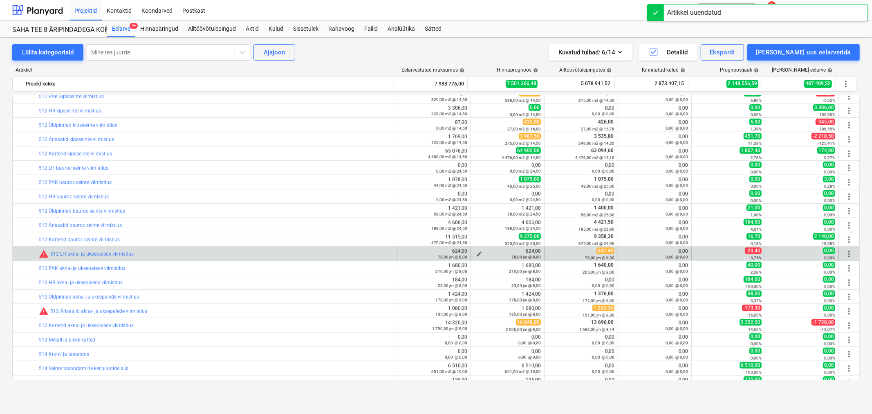
scroll to position [726, 0]
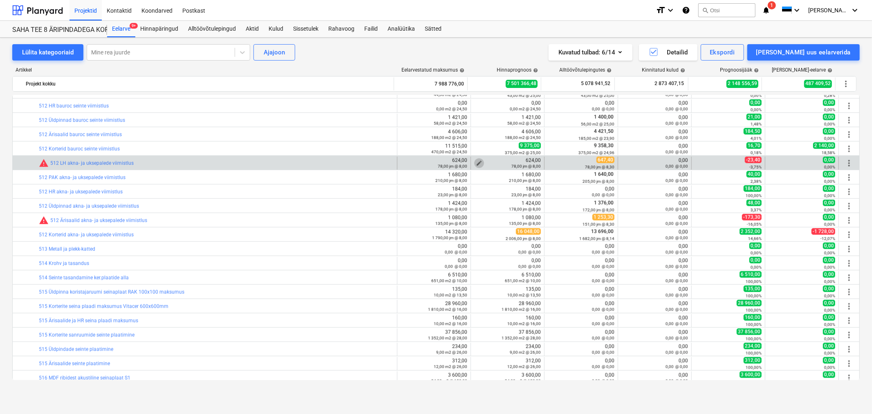
click at [476, 161] on span "edit" at bounding box center [479, 163] width 7 height 7
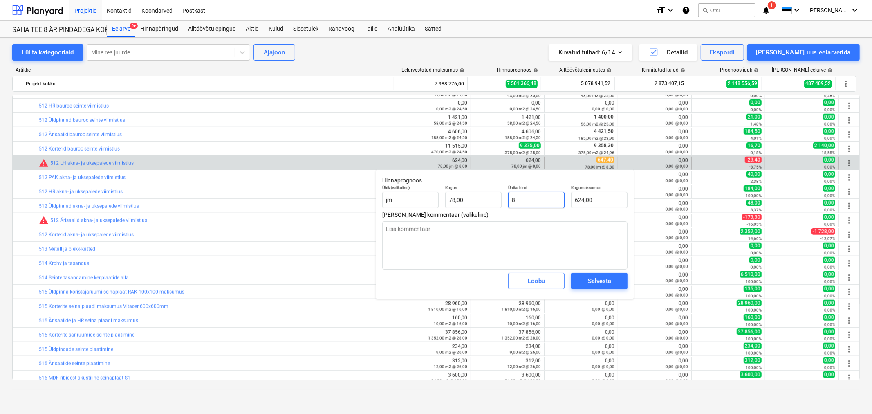
click at [554, 202] on input "8" at bounding box center [536, 200] width 56 height 16
click at [590, 281] on div "Salvesta" at bounding box center [599, 281] width 23 height 11
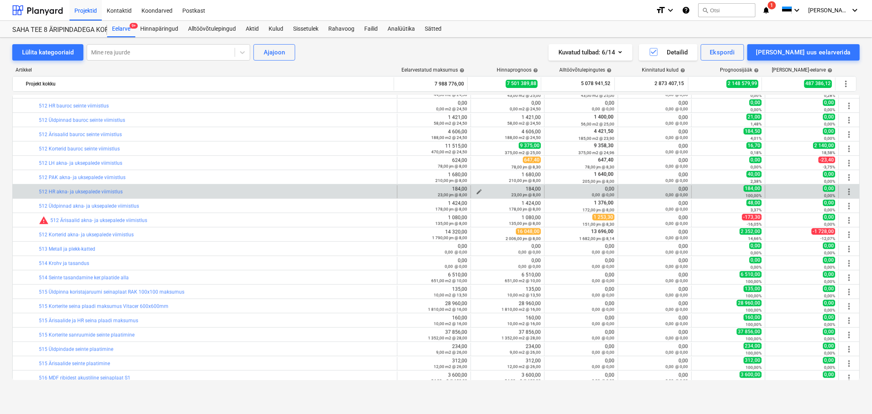
click at [476, 190] on span "edit" at bounding box center [479, 191] width 7 height 7
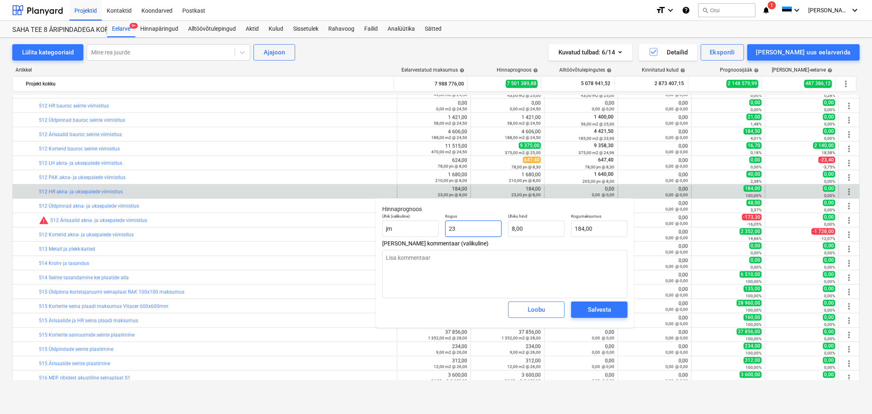
click at [471, 227] on input "23" at bounding box center [473, 228] width 56 height 16
click at [601, 311] on div "Salvesta" at bounding box center [599, 309] width 23 height 11
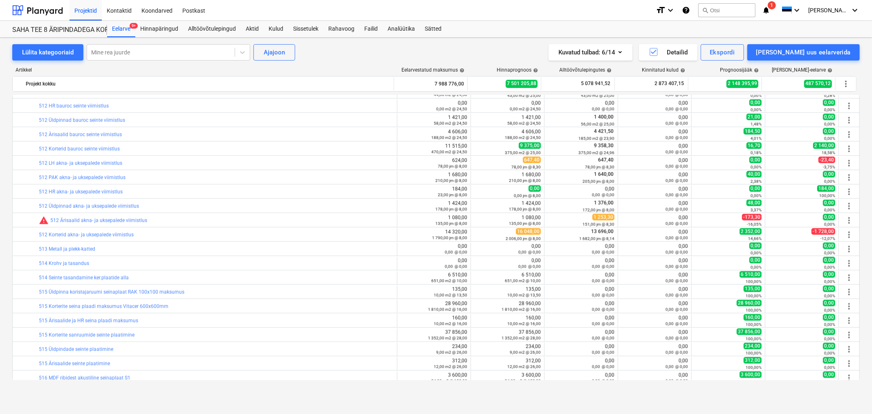
scroll to position [772, 0]
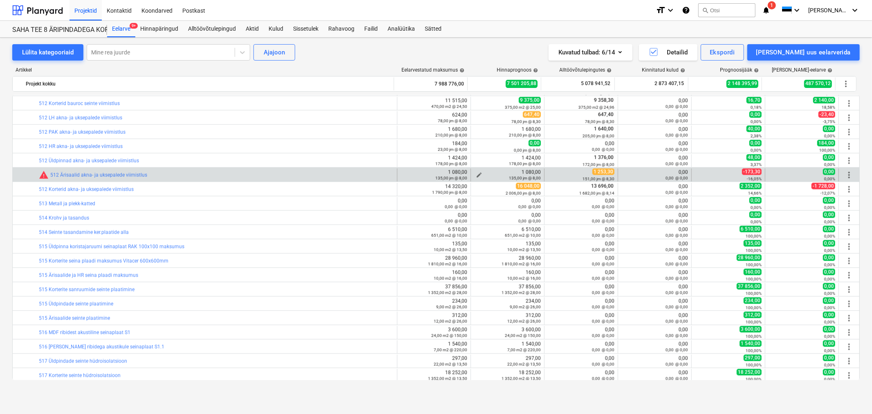
click at [478, 174] on span "edit" at bounding box center [479, 175] width 7 height 7
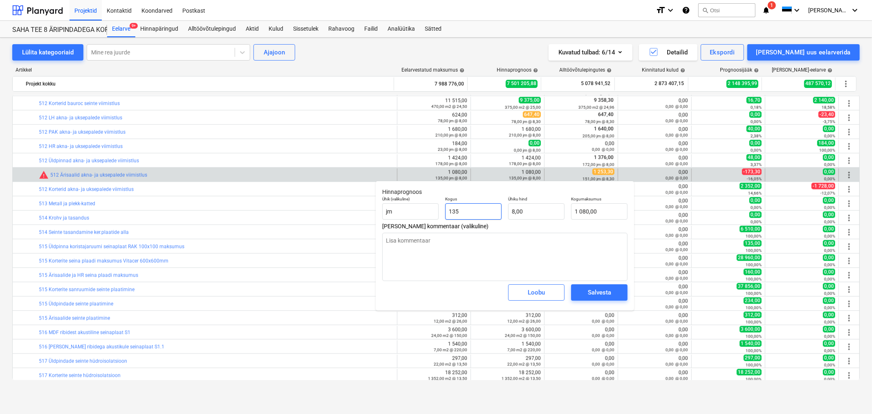
click at [469, 207] on input "135" at bounding box center [473, 211] width 56 height 16
click at [537, 213] on input "8,00" at bounding box center [536, 211] width 56 height 16
click at [587, 293] on span "Salvesta" at bounding box center [599, 292] width 37 height 11
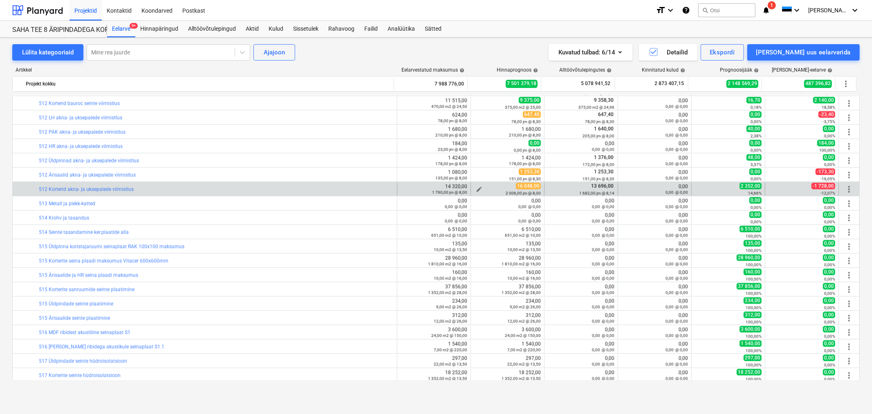
click at [475, 185] on button "edit" at bounding box center [479, 189] width 10 height 10
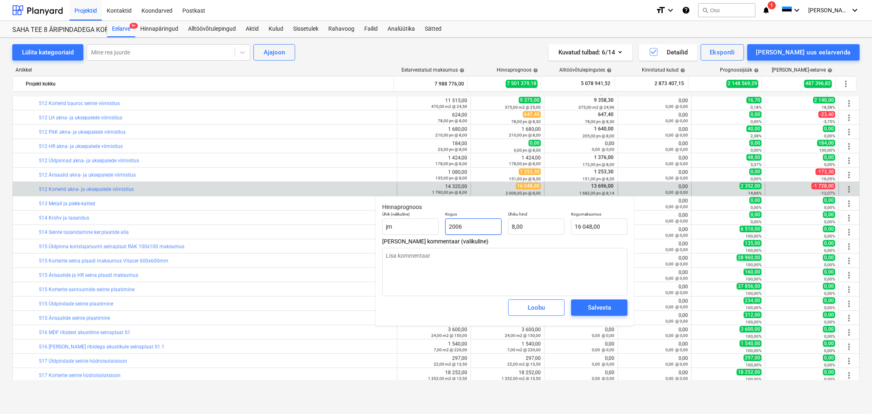
click at [473, 226] on input "2006" at bounding box center [473, 226] width 56 height 16
click at [599, 311] on div "Salvesta" at bounding box center [599, 307] width 23 height 11
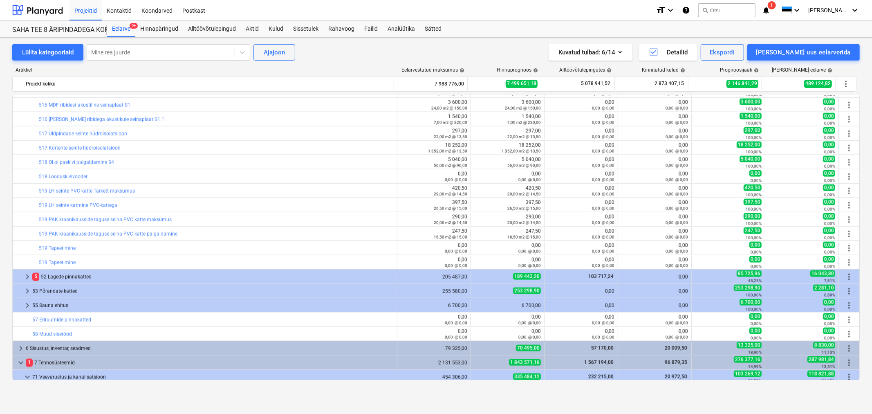
scroll to position [1090, 0]
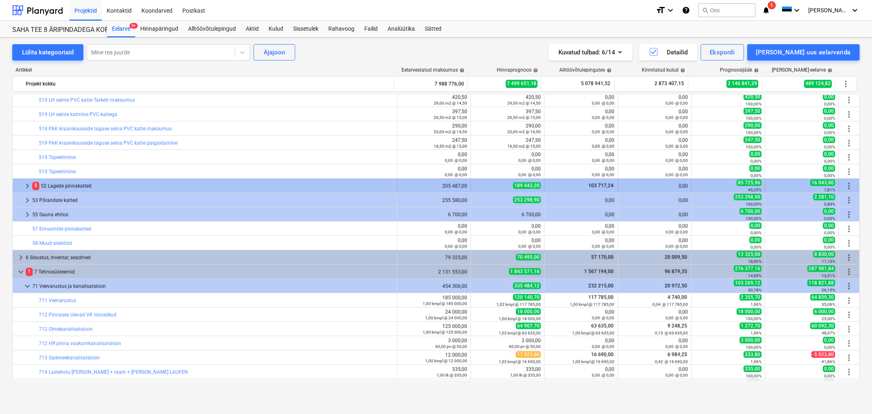
click at [27, 183] on span "keyboard_arrow_right" at bounding box center [27, 186] width 10 height 10
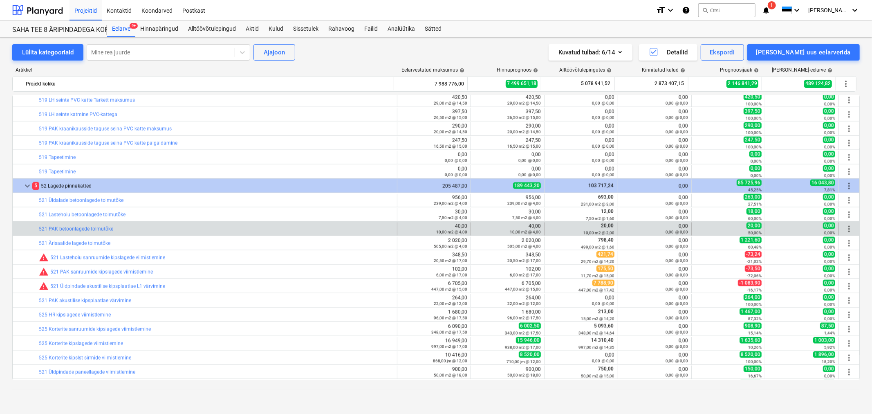
scroll to position [1135, 0]
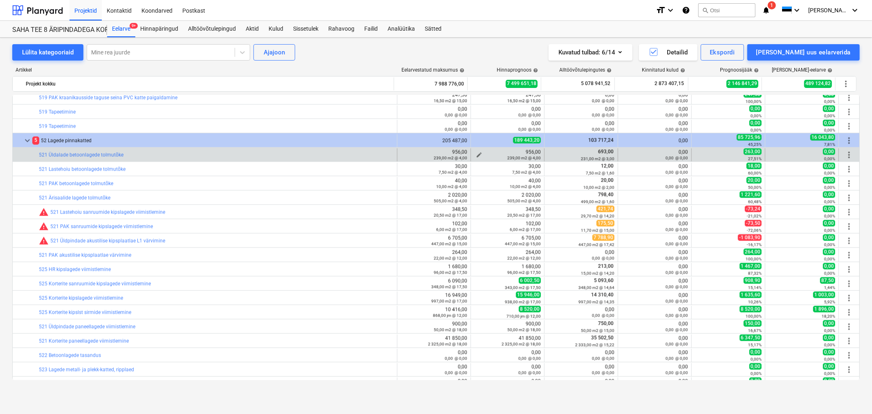
click at [476, 152] on span "edit" at bounding box center [479, 155] width 7 height 7
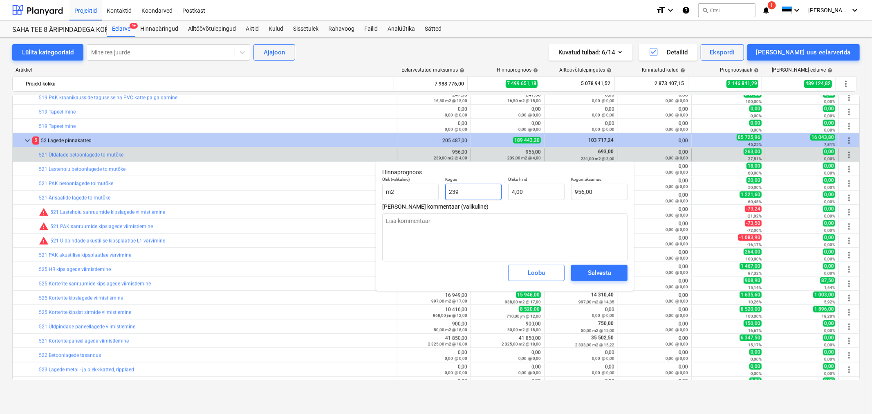
click at [473, 188] on input "239" at bounding box center [473, 192] width 56 height 16
click at [597, 269] on div "Salvesta" at bounding box center [599, 272] width 23 height 11
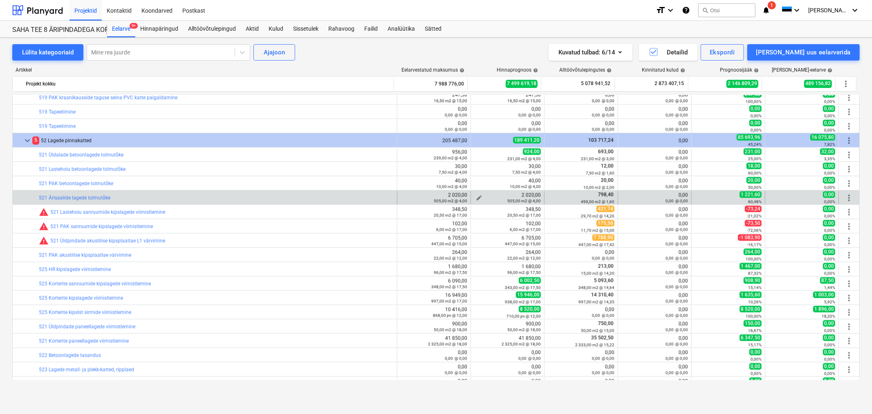
scroll to position [1181, 0]
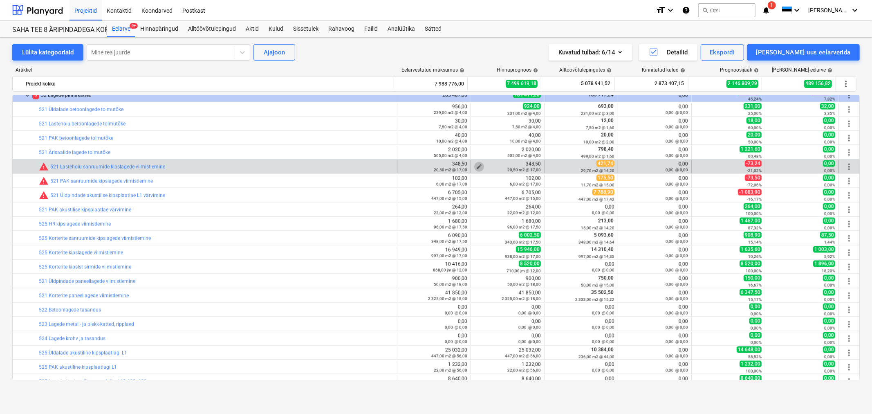
click at [476, 165] on span "edit" at bounding box center [479, 167] width 7 height 7
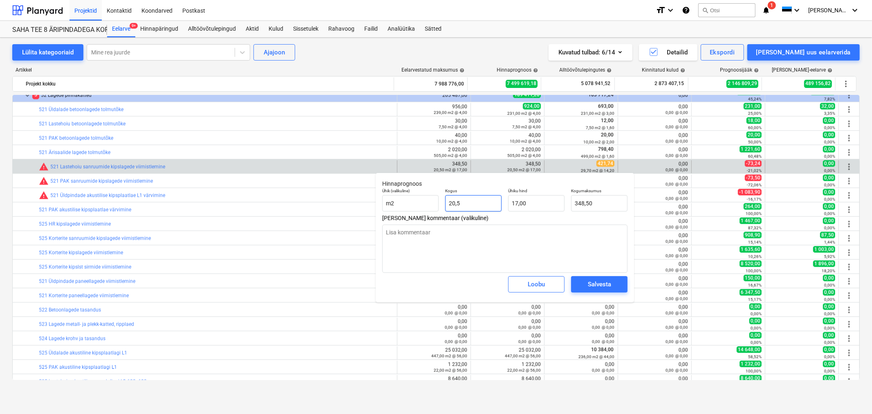
click at [488, 199] on input "20,5" at bounding box center [473, 203] width 56 height 16
click at [595, 287] on div "Salvesta" at bounding box center [599, 284] width 23 height 11
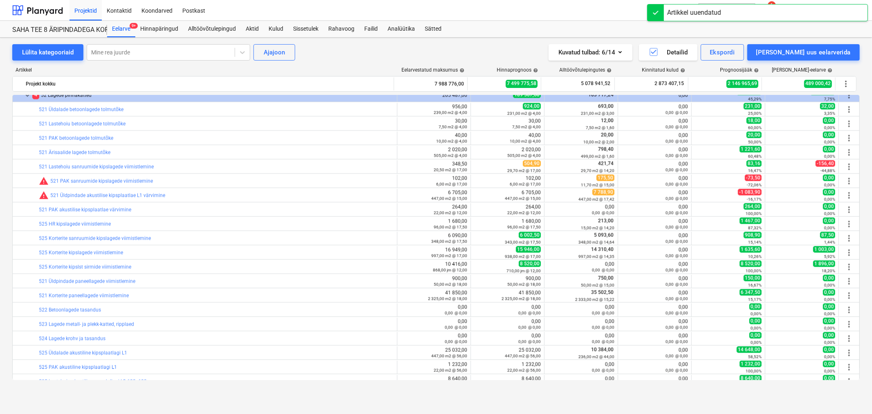
click at [476, 180] on span "edit" at bounding box center [479, 181] width 7 height 7
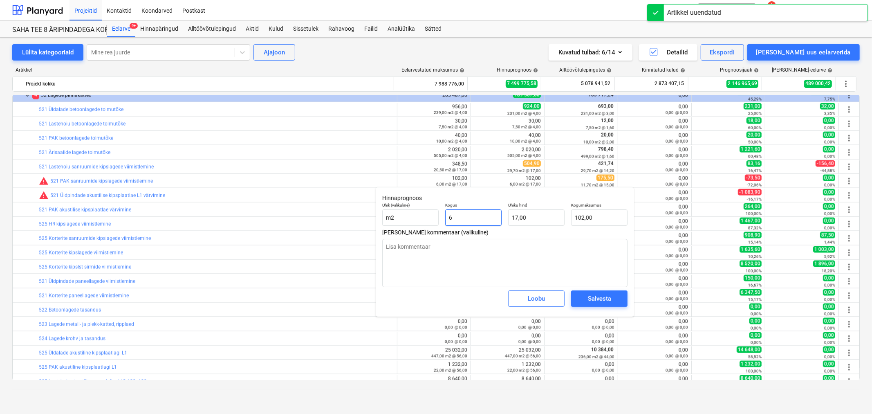
click at [473, 215] on input "6" at bounding box center [473, 217] width 56 height 16
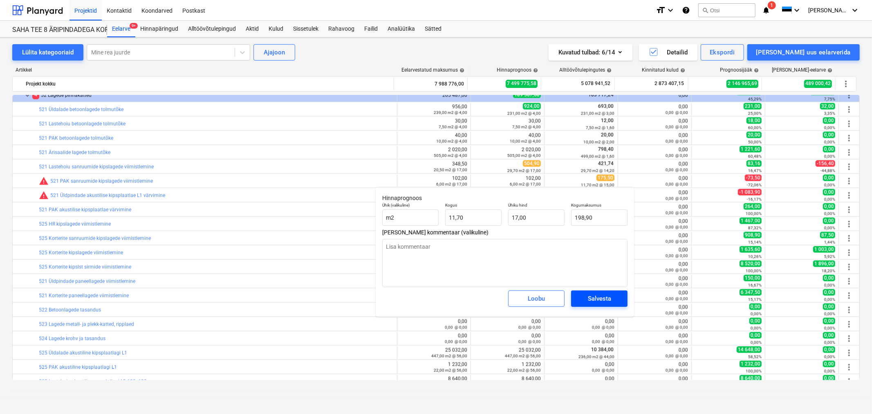
click at [612, 297] on span "Salvesta" at bounding box center [599, 298] width 37 height 11
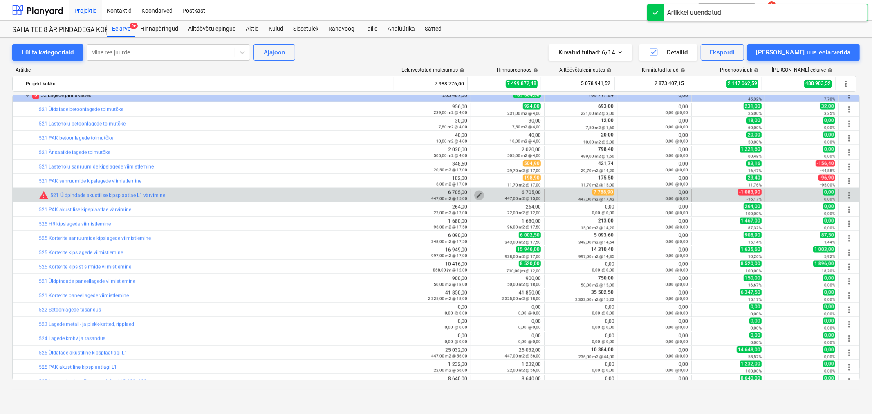
click at [477, 193] on span "edit" at bounding box center [479, 195] width 7 height 7
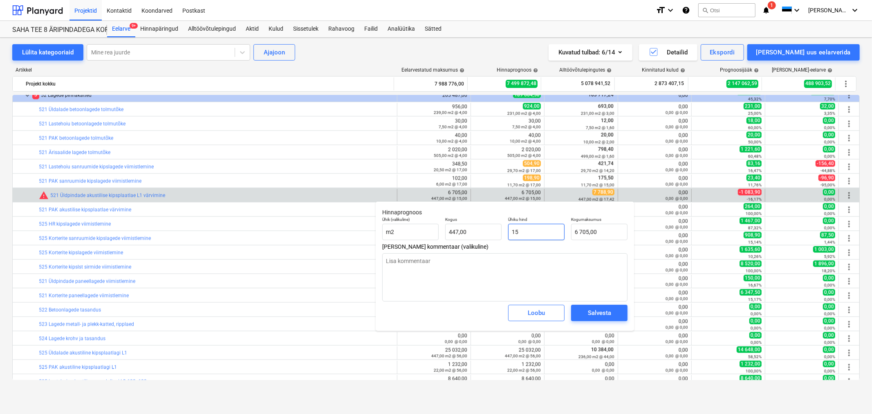
click at [535, 228] on input "15" at bounding box center [536, 232] width 56 height 16
click at [590, 314] on div "Salvesta" at bounding box center [599, 312] width 23 height 11
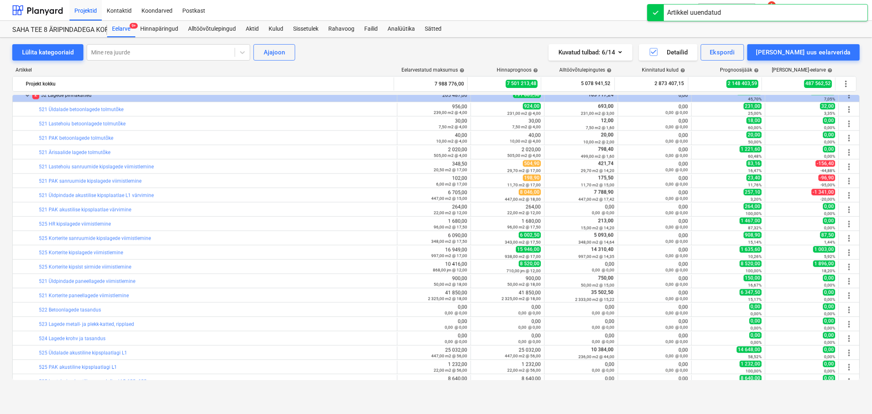
scroll to position [1272, 0]
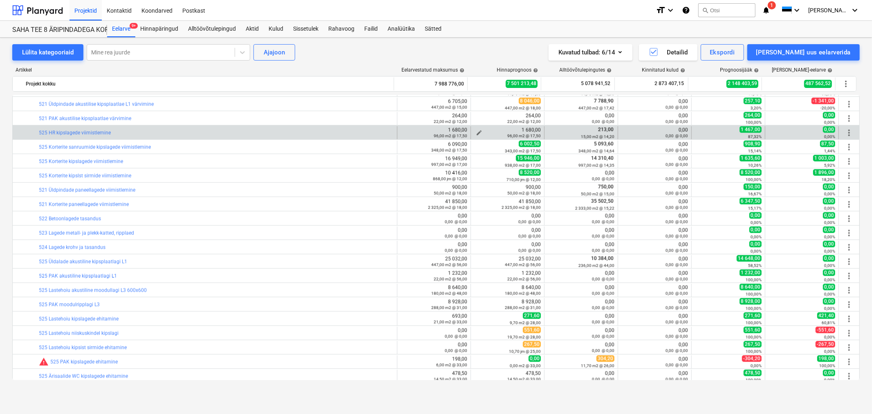
click at [476, 133] on div "96,00 m2 @ 17,50" at bounding box center [507, 136] width 67 height 6
click at [476, 132] on span "edit" at bounding box center [479, 133] width 7 height 7
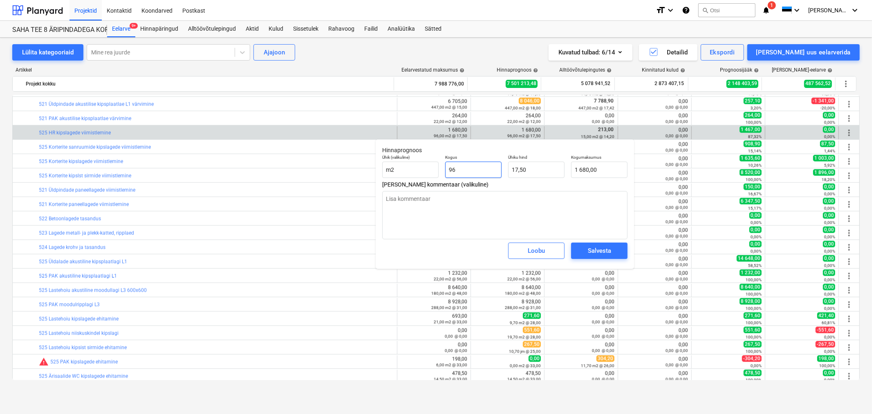
click at [481, 169] on input "96" at bounding box center [473, 169] width 56 height 16
click at [527, 170] on input "17,5" at bounding box center [536, 169] width 56 height 16
click at [583, 251] on span "Salvesta" at bounding box center [599, 250] width 37 height 11
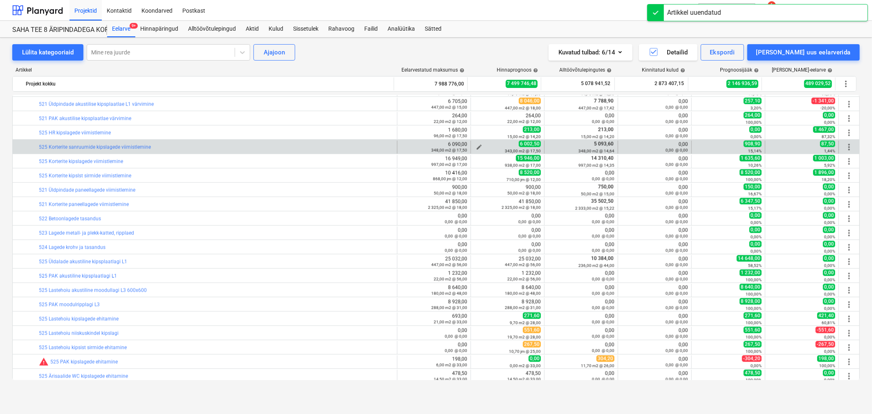
click at [477, 144] on button "edit" at bounding box center [479, 147] width 10 height 10
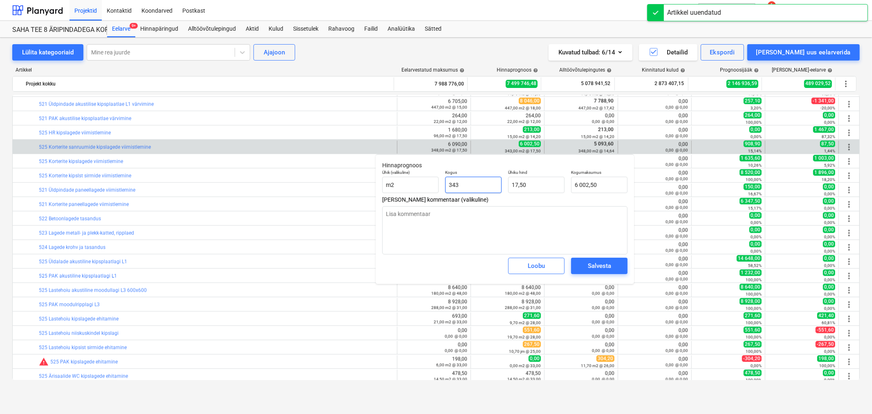
click at [479, 177] on input "343" at bounding box center [473, 185] width 56 height 16
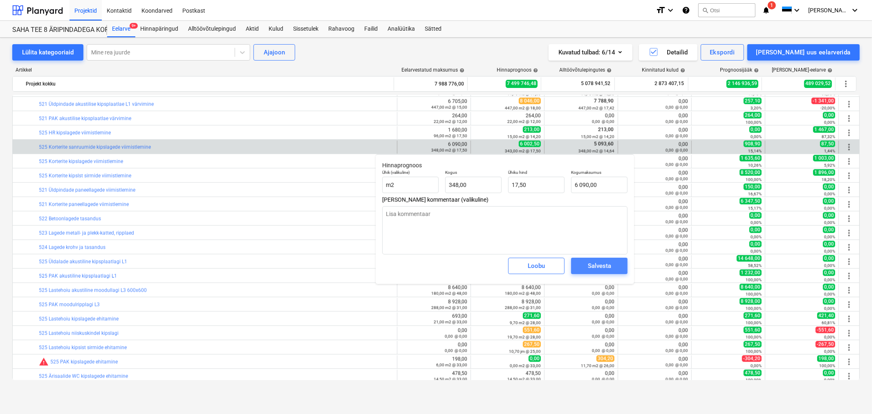
click at [609, 260] on button "Salvesta" at bounding box center [599, 266] width 56 height 16
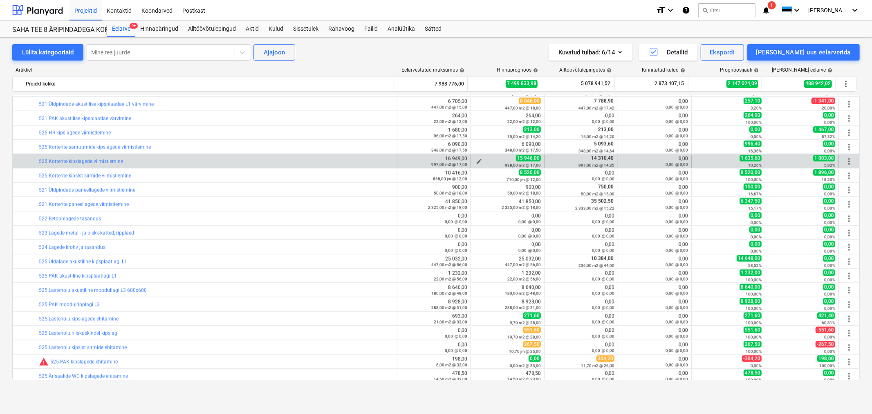
click at [477, 160] on span "edit" at bounding box center [479, 161] width 7 height 7
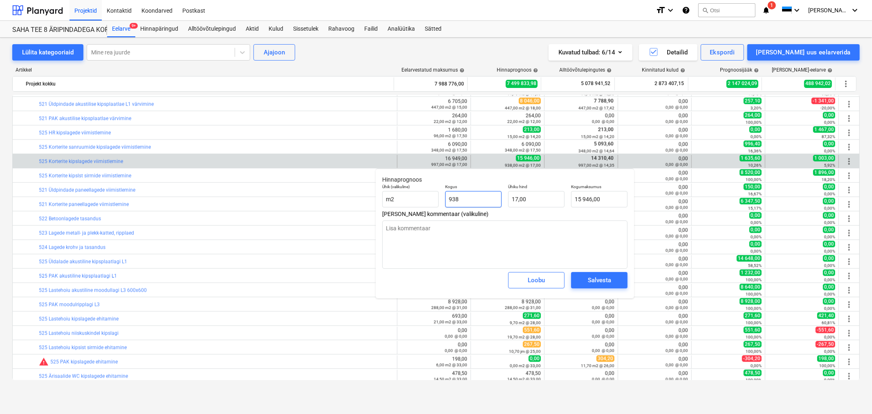
click at [484, 197] on input "938" at bounding box center [473, 199] width 56 height 16
click at [600, 276] on div "Salvesta" at bounding box center [599, 280] width 23 height 11
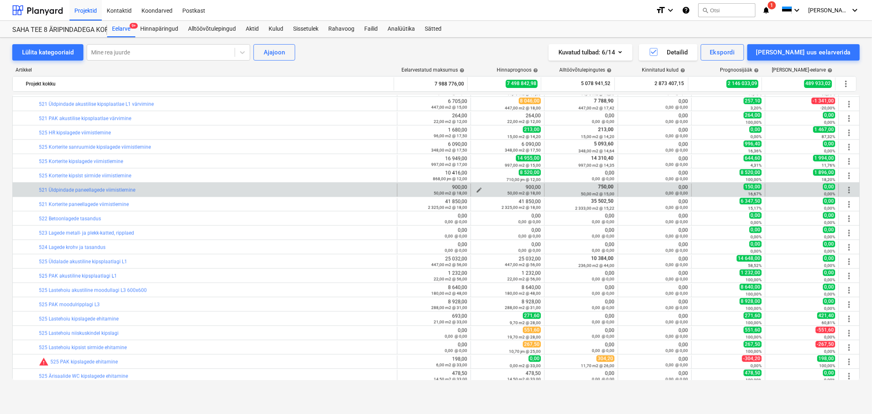
scroll to position [1317, 0]
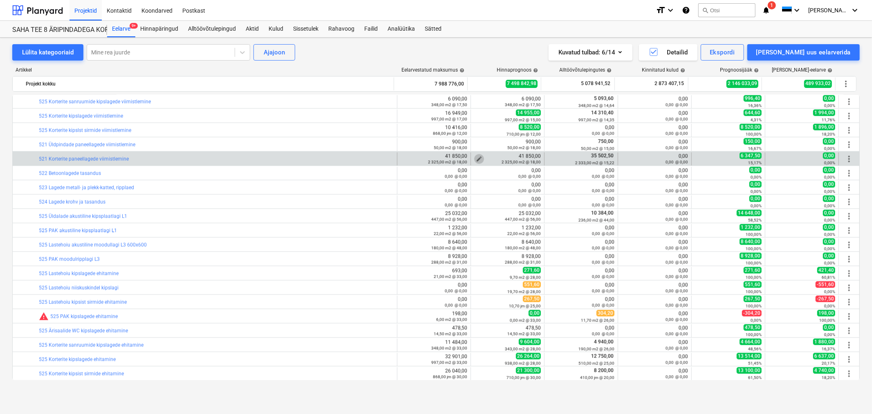
click at [476, 157] on span "edit" at bounding box center [479, 159] width 7 height 7
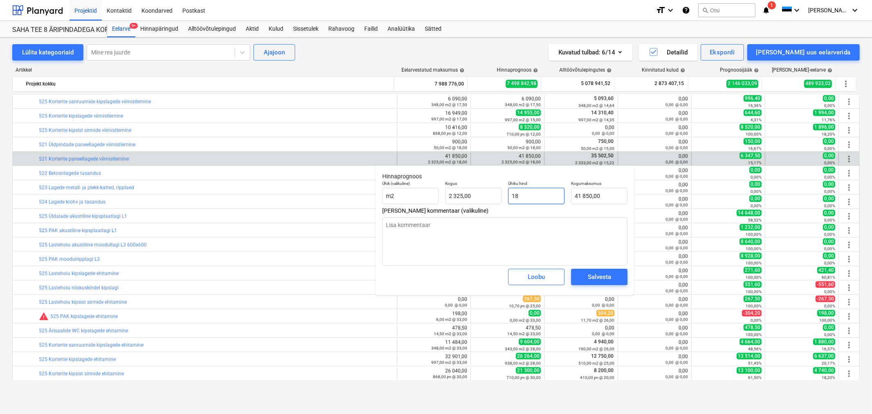
click at [541, 195] on input "18" at bounding box center [536, 196] width 56 height 16
click at [481, 197] on input "2325" at bounding box center [473, 196] width 56 height 16
click at [586, 276] on span "Salvesta" at bounding box center [599, 276] width 37 height 11
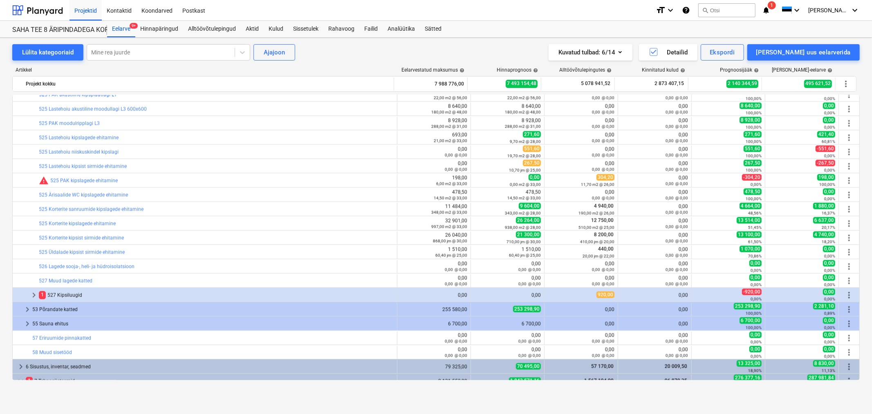
scroll to position [1544, 0]
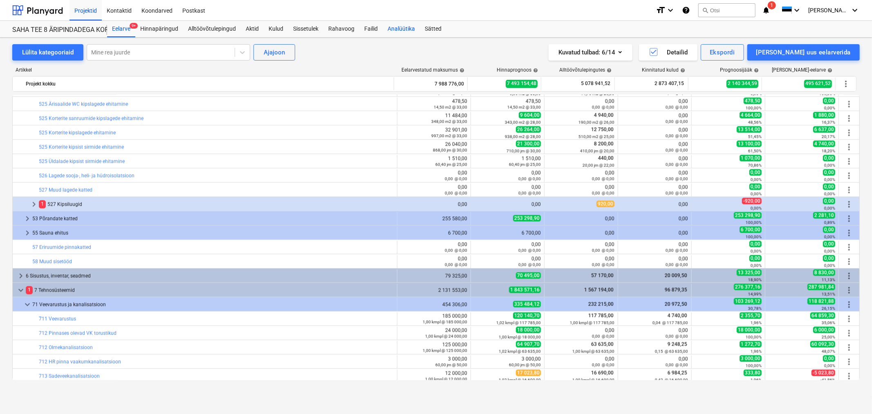
click at [398, 27] on div "Analüütika" at bounding box center [401, 29] width 37 height 16
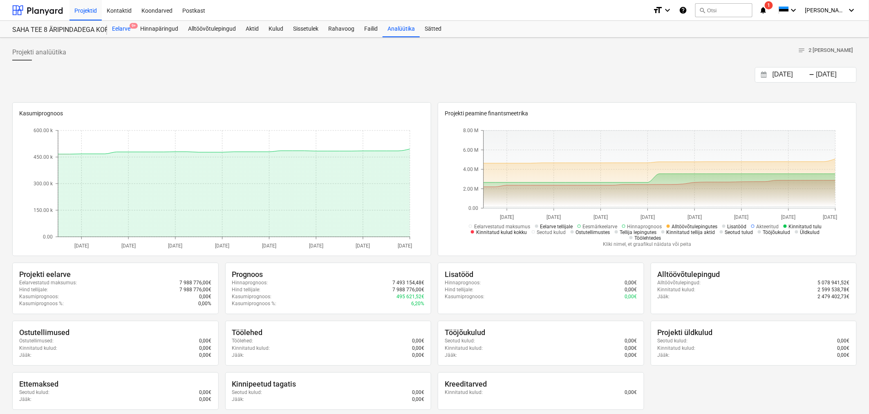
click at [120, 23] on div "Eelarve 9+" at bounding box center [121, 29] width 28 height 16
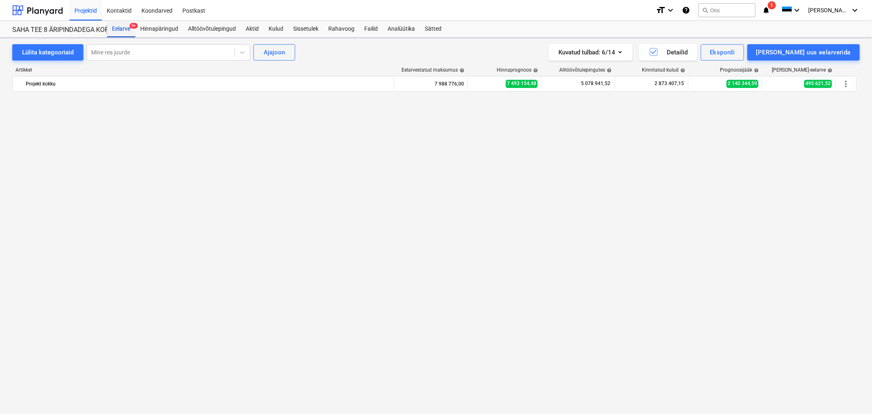
scroll to position [1544, 0]
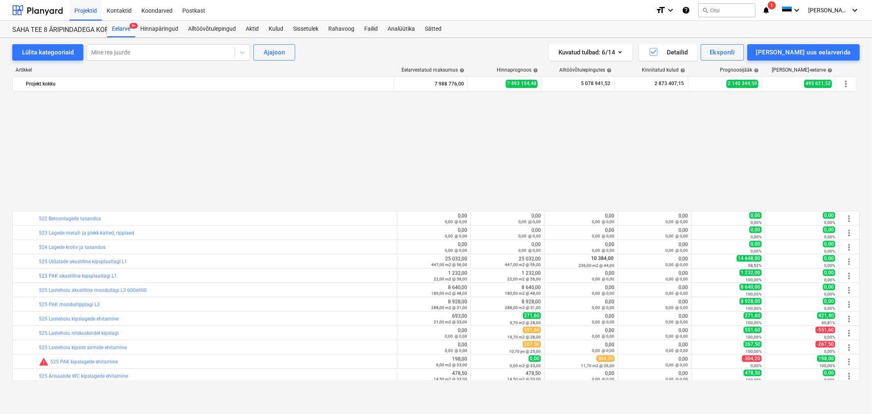
scroll to position [1408, 0]
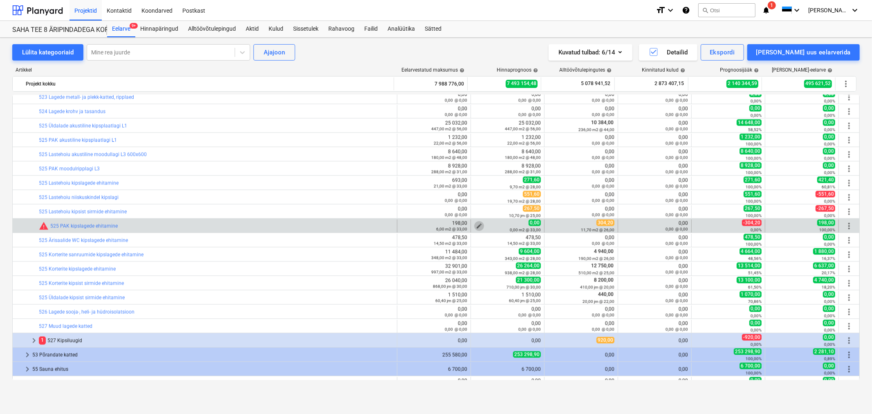
click at [476, 223] on span "edit" at bounding box center [479, 225] width 7 height 7
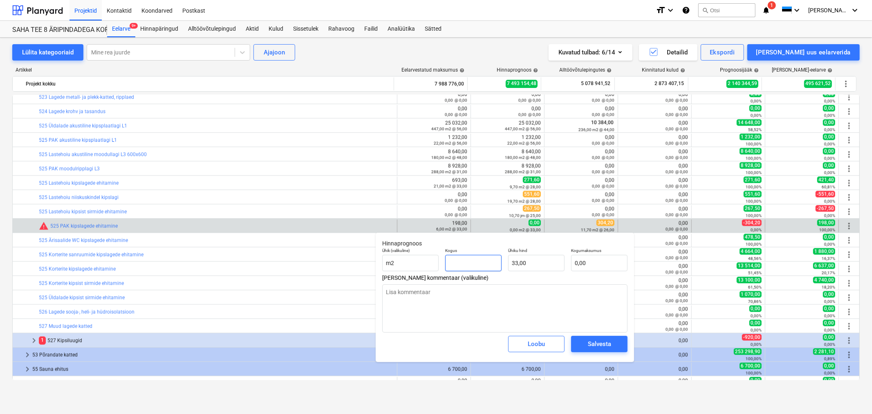
click at [468, 264] on input "text" at bounding box center [473, 263] width 56 height 16
type input "1"
type textarea "x"
type input "33,00"
type input "12"
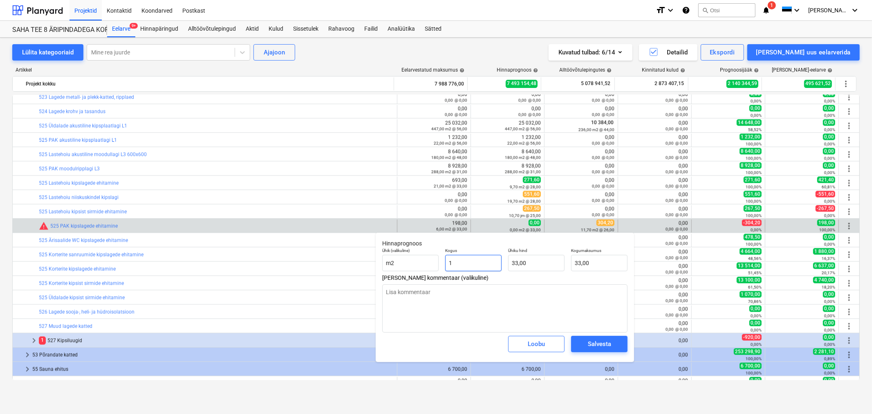
type textarea "x"
type input "396,00"
type input "12,00"
type input "33"
type textarea "x"
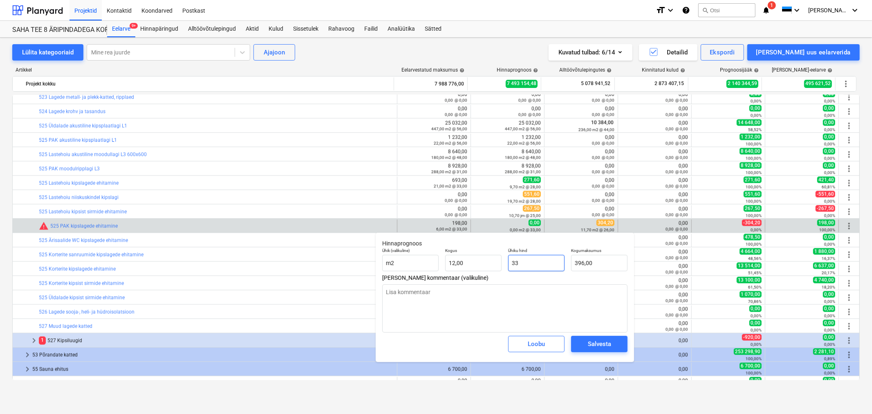
click at [541, 260] on input "33" at bounding box center [536, 263] width 56 height 16
type input "2"
type textarea "x"
type input "24,00"
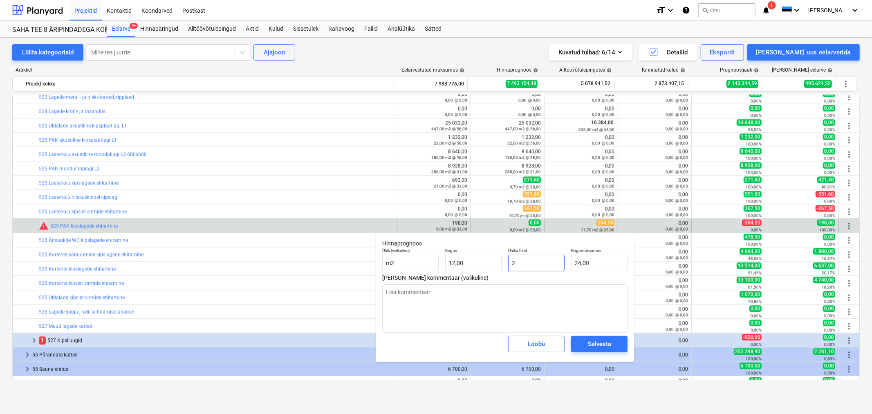
type input "26"
type textarea "x"
type input "312,00"
type input "26,00"
click at [594, 346] on div "Salvesta" at bounding box center [599, 343] width 23 height 11
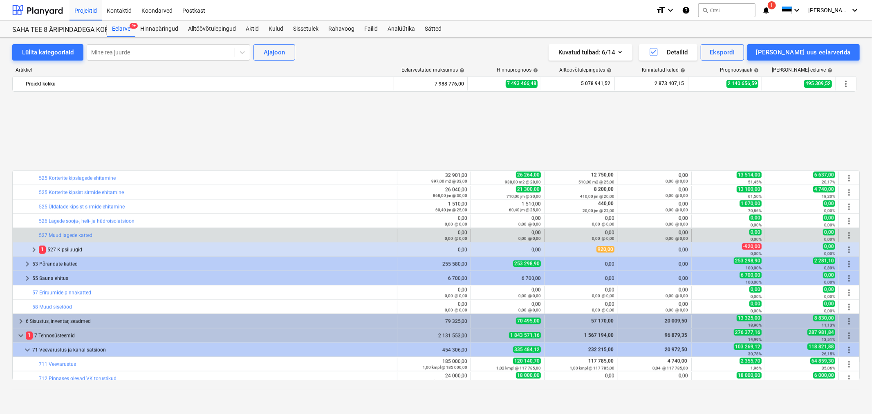
scroll to position [1589, 0]
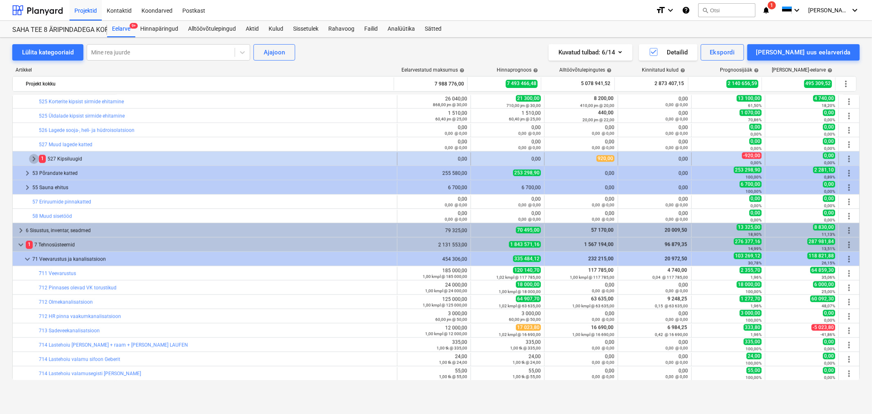
click at [34, 157] on span "keyboard_arrow_right" at bounding box center [34, 159] width 10 height 10
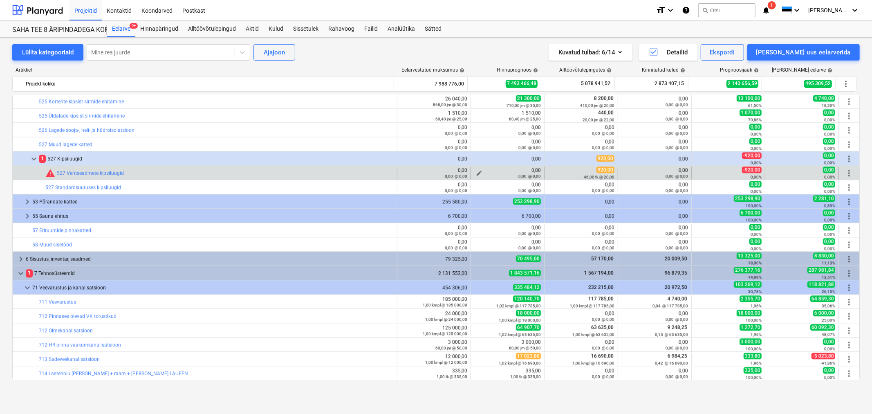
click at [477, 170] on span "edit" at bounding box center [479, 173] width 7 height 7
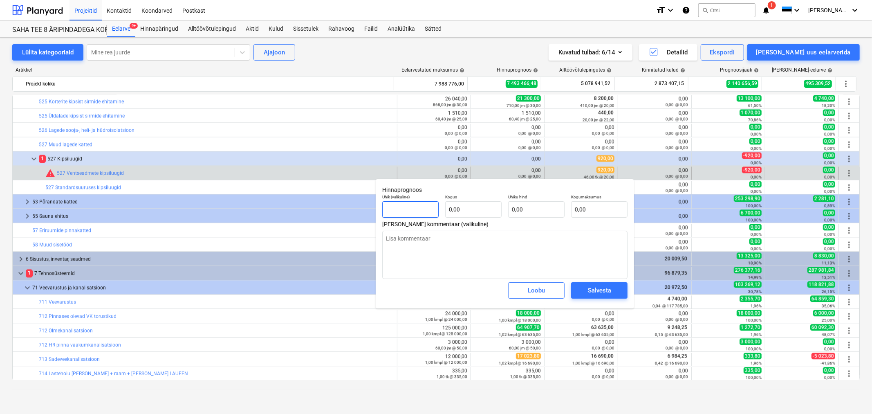
click at [410, 208] on input "text" at bounding box center [410, 209] width 56 height 16
type textarea "x"
type input "t"
type textarea "x"
type input "tk"
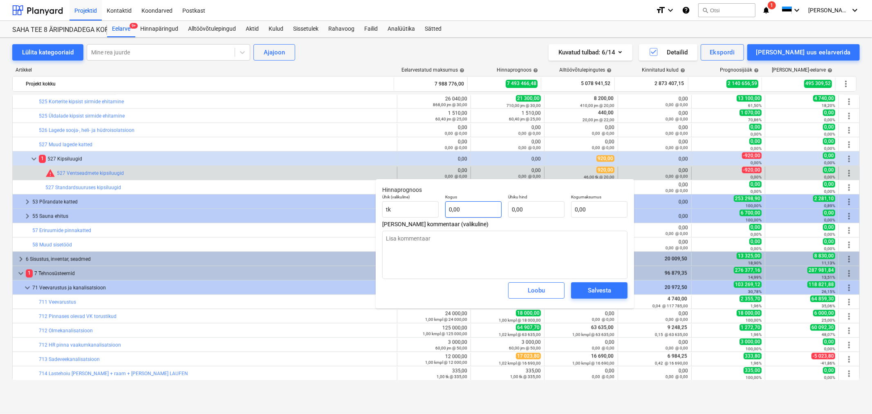
click at [469, 207] on input "0,00" at bounding box center [473, 209] width 56 height 16
type textarea "x"
type input "7"
type textarea "x"
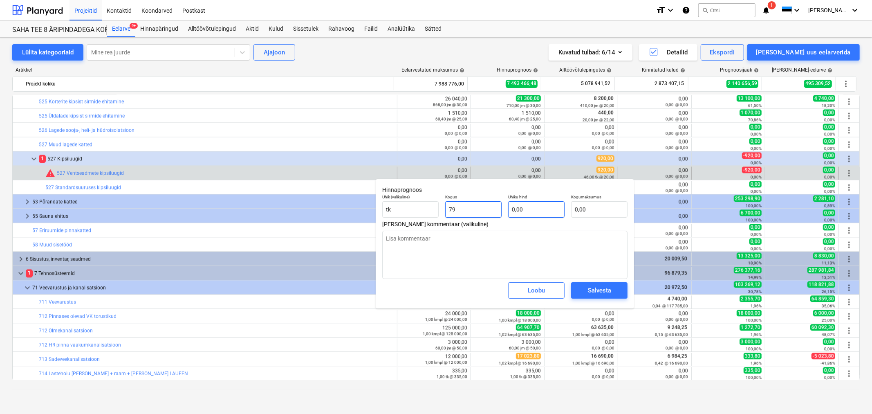
type input "79"
type textarea "x"
type input "79,00"
click at [526, 206] on input "text" at bounding box center [536, 209] width 56 height 16
type input "2"
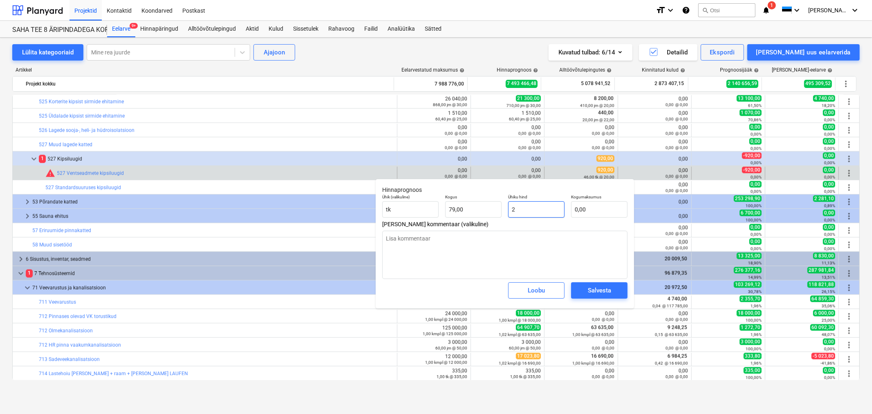
type textarea "x"
type input "158,00"
type textarea "x"
type input "25"
type input "1 975,00"
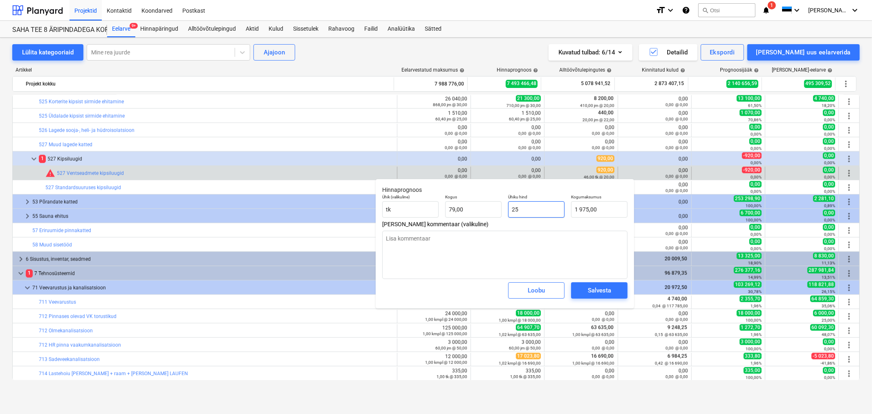
type textarea "x"
type input "250"
type input "19 750,00"
drag, startPoint x: 533, startPoint y: 206, endPoint x: 509, endPoint y: 206, distance: 23.3
click at [509, 206] on input "250" at bounding box center [536, 209] width 56 height 16
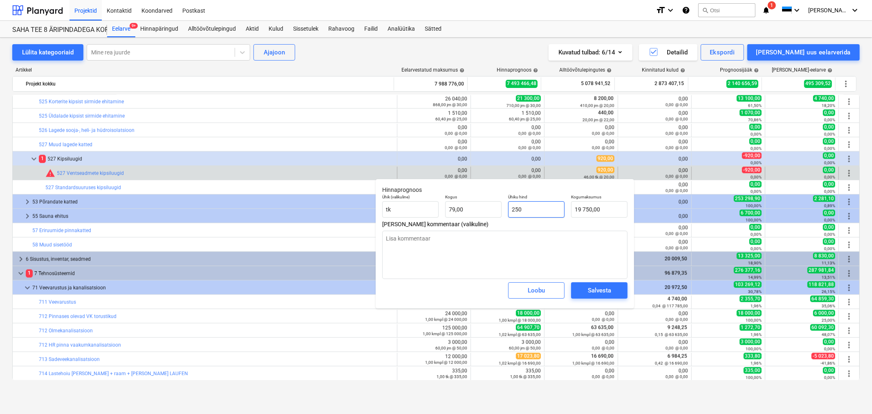
type textarea "x"
type input "1"
type input "79,00"
type textarea "x"
type input "16"
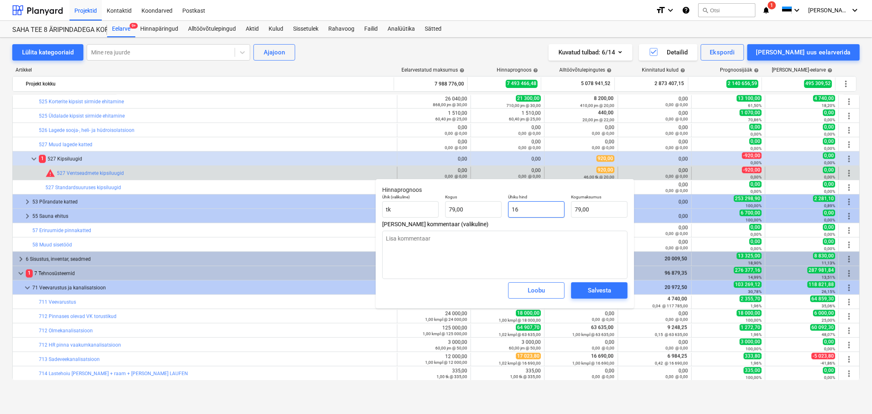
type input "1 264,00"
type textarea "x"
type input "160"
type input "12 640,00"
click at [595, 291] on div "Salvesta" at bounding box center [599, 290] width 23 height 11
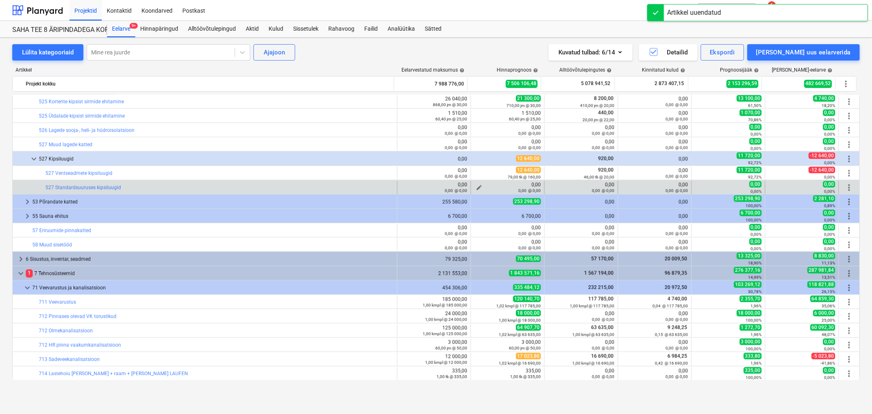
click at [477, 186] on span "edit" at bounding box center [479, 187] width 7 height 7
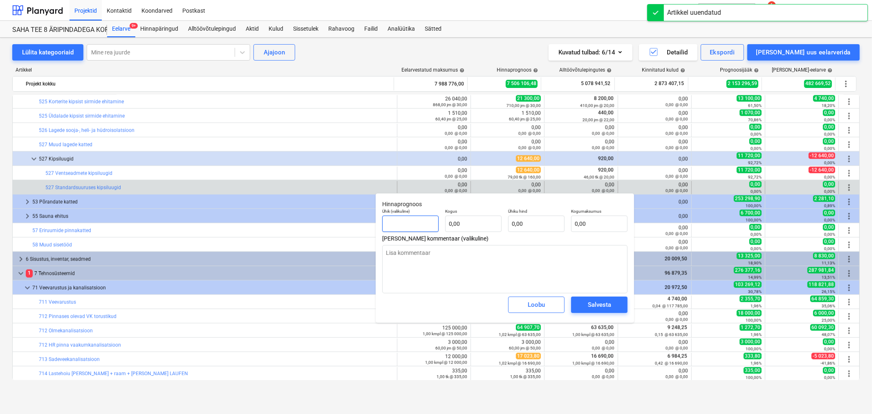
click at [414, 225] on input "text" at bounding box center [410, 223] width 56 height 16
type textarea "x"
type input "t"
type textarea "x"
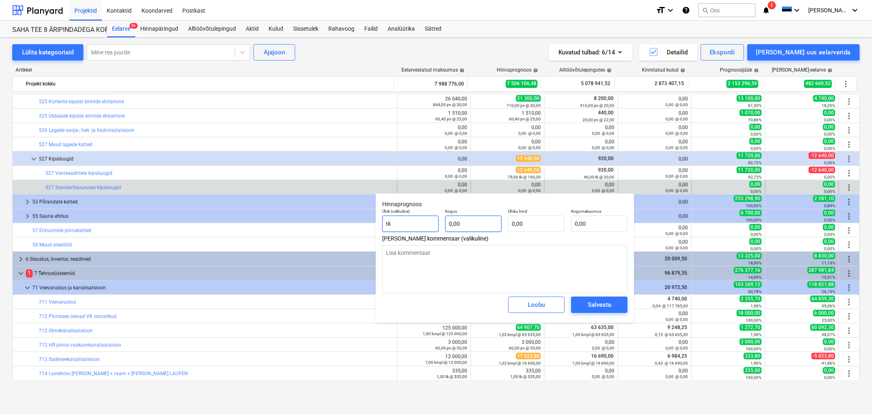
type input "tk"
type textarea "x"
click at [473, 225] on input "text" at bounding box center [473, 223] width 56 height 16
type textarea "x"
type input "1"
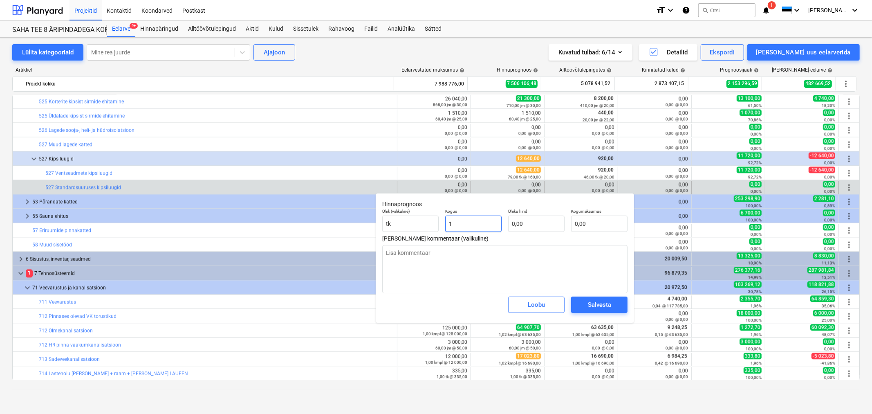
type textarea "x"
type input "12"
type textarea "x"
type input "125"
type textarea "x"
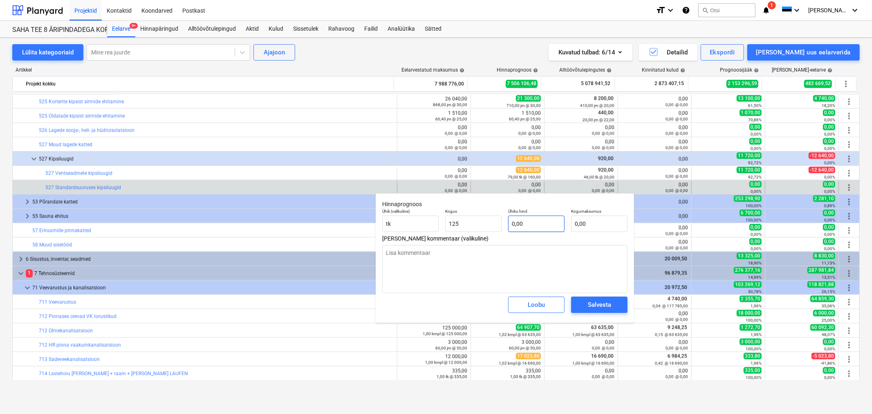
type input "125,00"
click at [532, 222] on input "text" at bounding box center [536, 223] width 56 height 16
type textarea "x"
type input "5"
type input "625,00"
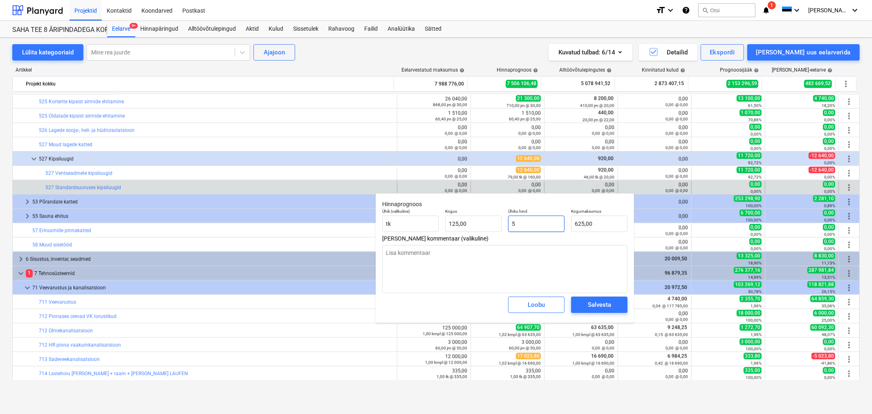
type textarea "x"
type input "0,00"
type textarea "x"
type input "6"
type input "750,00"
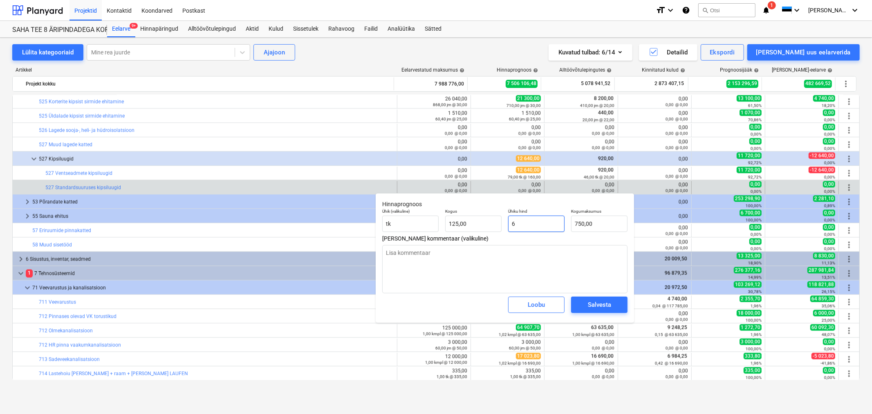
type textarea "x"
type input "65"
type input "8 125,00"
click at [600, 299] on div "Salvesta" at bounding box center [599, 304] width 23 height 11
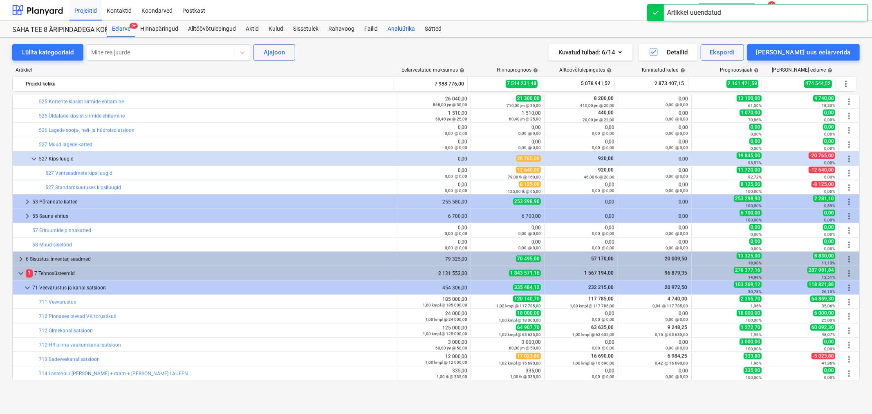
drag, startPoint x: 409, startPoint y: 27, endPoint x: 407, endPoint y: 34, distance: 7.5
click at [409, 27] on div "Analüütika" at bounding box center [401, 29] width 37 height 16
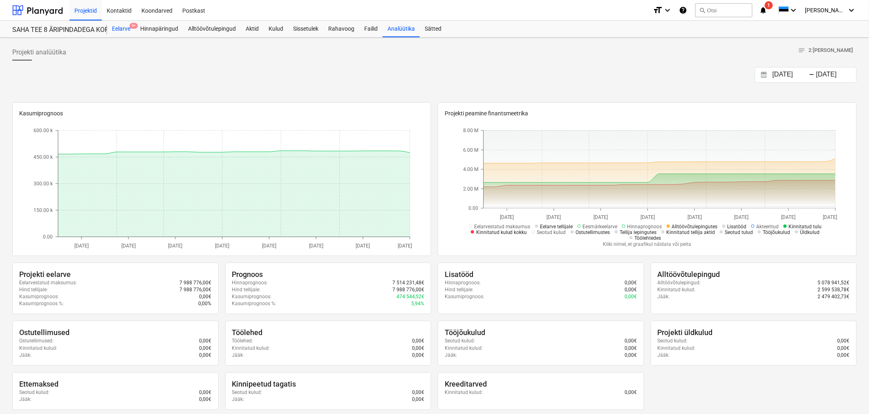
click at [125, 31] on div "Eelarve 9+" at bounding box center [121, 29] width 28 height 16
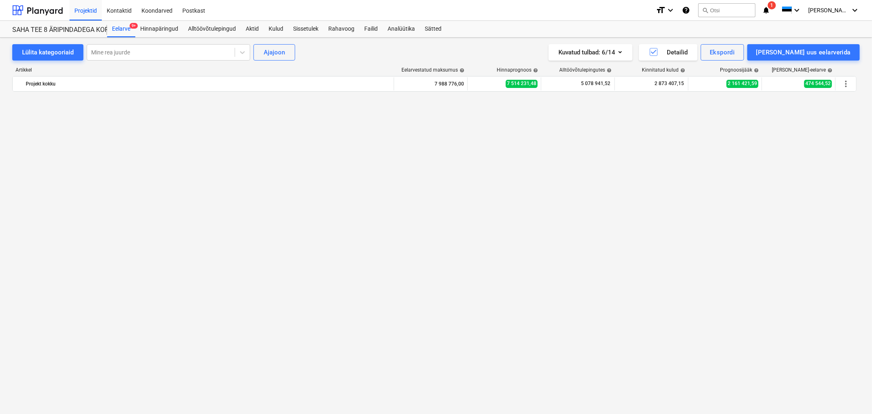
scroll to position [1589, 0]
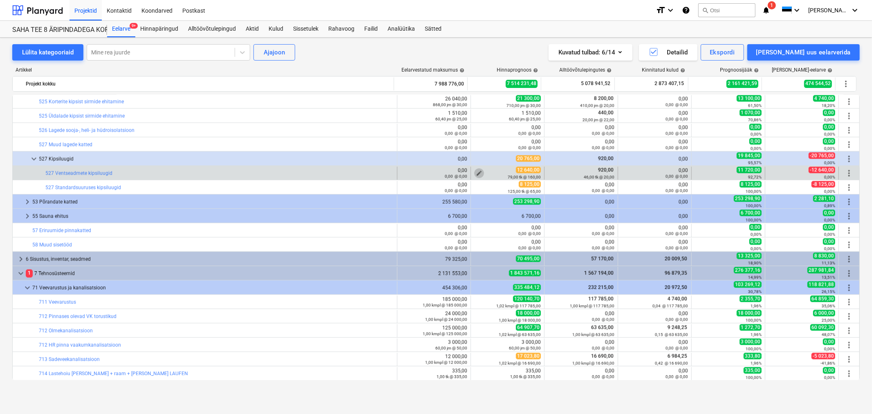
click at [476, 172] on span "edit" at bounding box center [479, 173] width 7 height 7
type textarea "x"
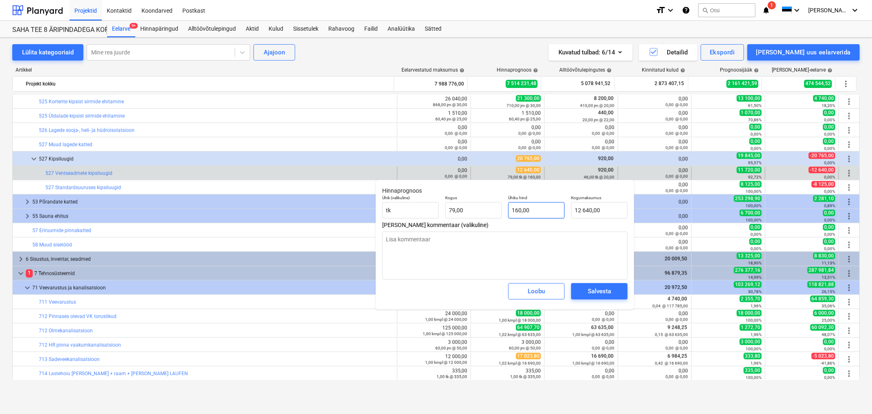
type input "160"
click at [529, 207] on input "160" at bounding box center [536, 210] width 56 height 16
type textarea "x"
type input "1"
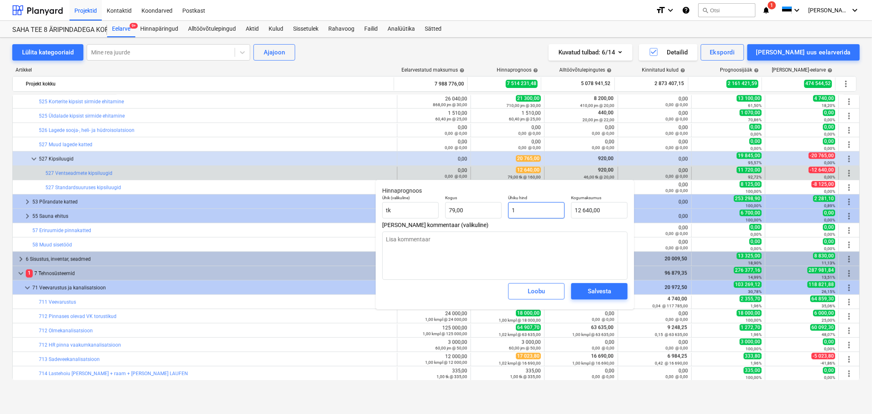
type input "79,00"
type textarea "x"
type input "14"
type input "1 106,00"
type textarea "x"
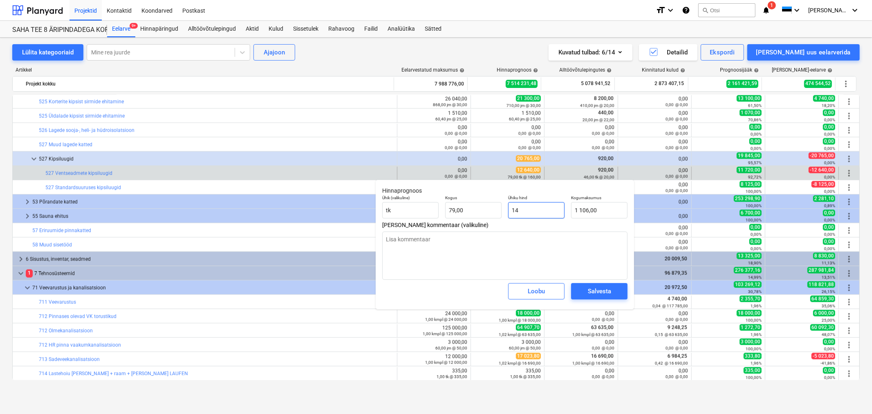
type input "140"
type input "11 060,00"
type input "140"
type textarea "x"
type input "140,00"
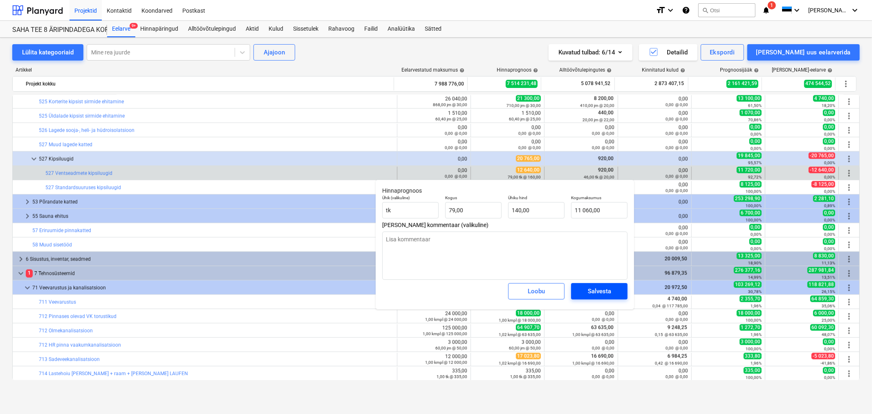
click at [589, 289] on div "Salvesta" at bounding box center [599, 291] width 23 height 11
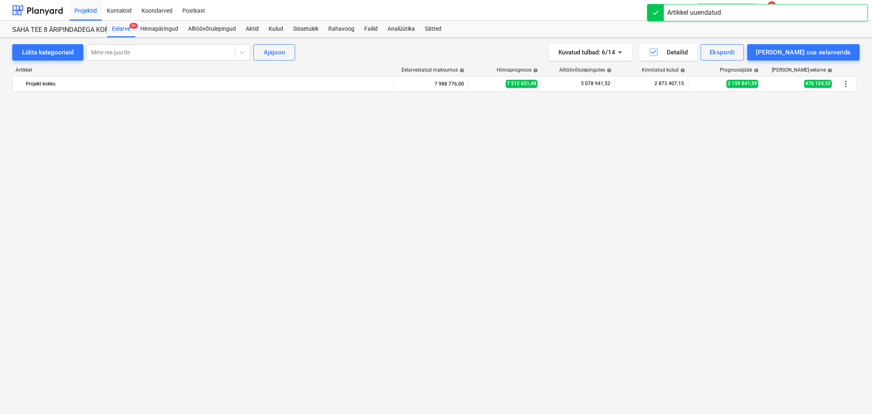
type textarea "x"
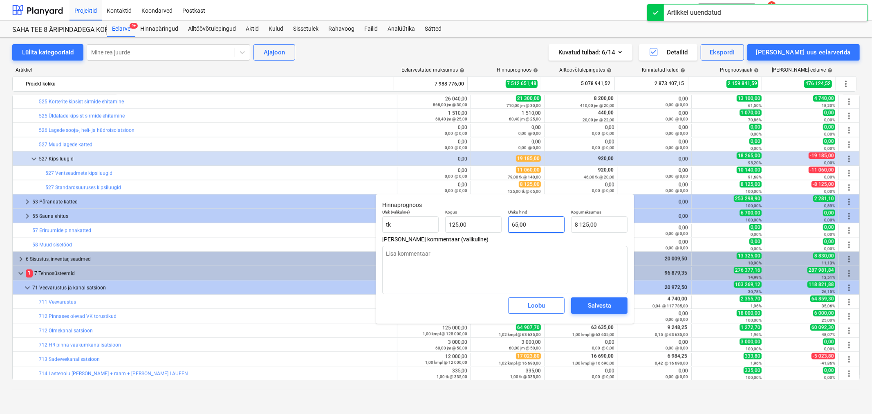
type input "65"
click at [534, 222] on input "65" at bounding box center [536, 224] width 56 height 16
type textarea "x"
type input "4"
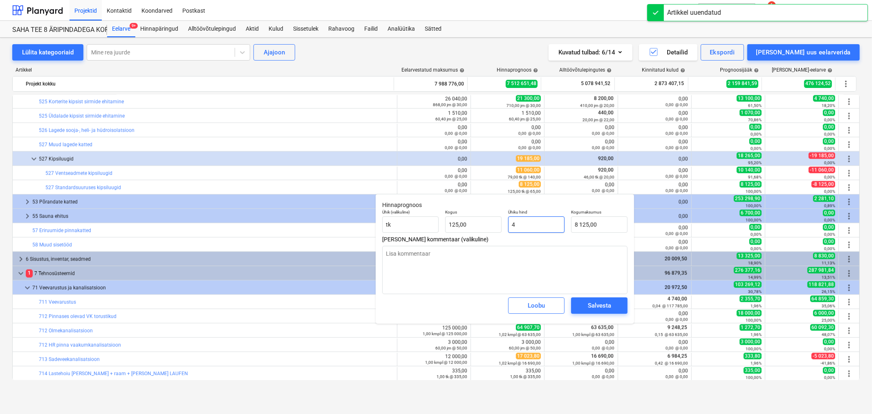
type input "500,00"
type textarea "x"
type input "45"
type input "5 625,00"
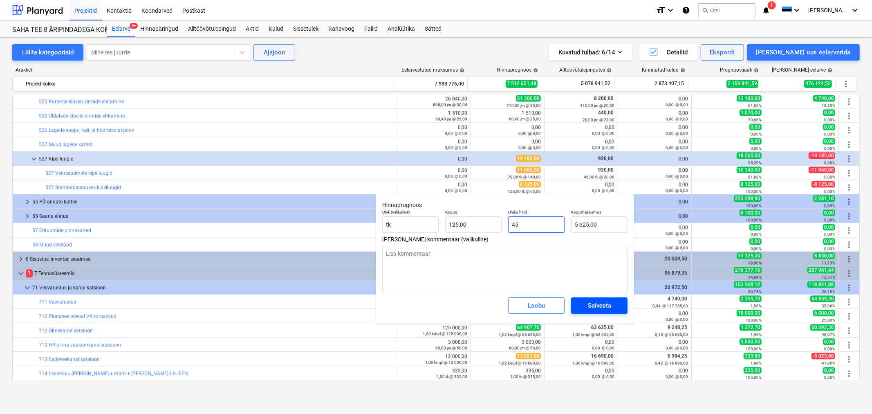
type input "45"
type textarea "x"
type input "45,00"
click at [590, 303] on button "Salvesta" at bounding box center [599, 305] width 56 height 16
click at [593, 300] on body "Projektid Kontaktid Koondarved Postkast format_size keyboard_arrow_down help se…" at bounding box center [436, 207] width 872 height 414
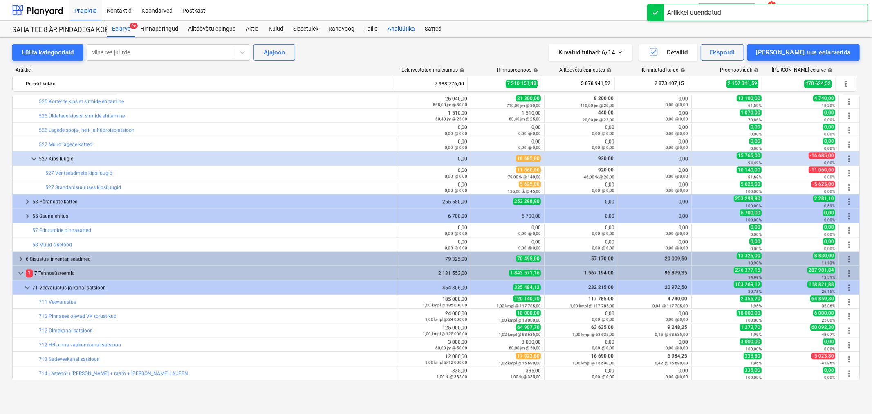
click at [403, 25] on div "Analüütika" at bounding box center [401, 29] width 37 height 16
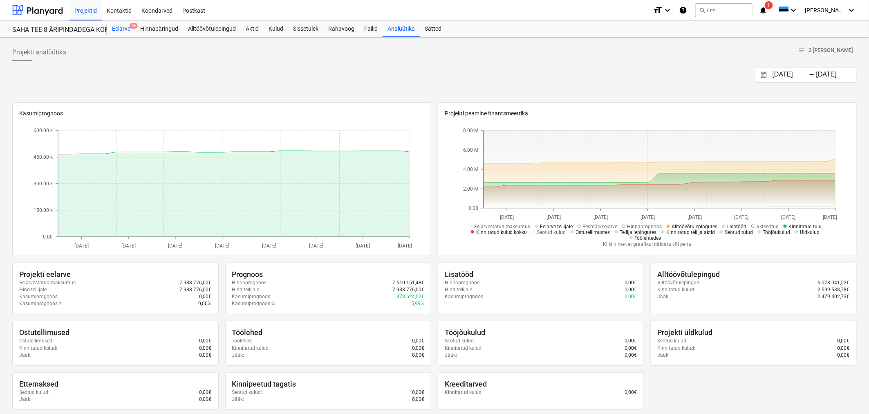
click at [115, 29] on div "Eelarve 9+" at bounding box center [121, 29] width 28 height 16
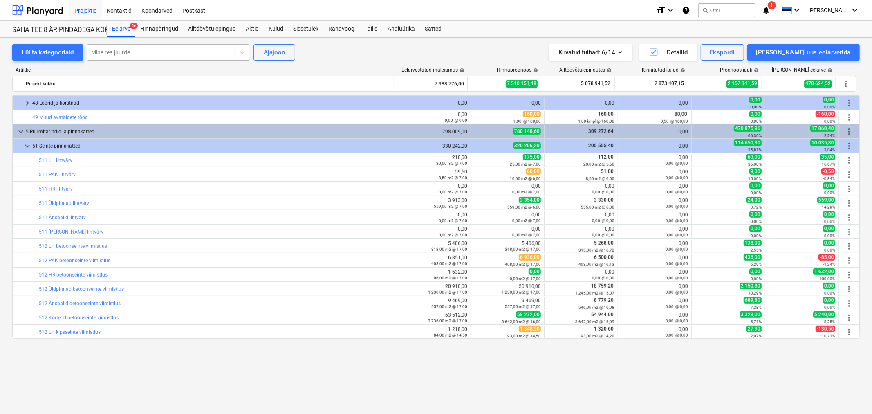
scroll to position [318, 0]
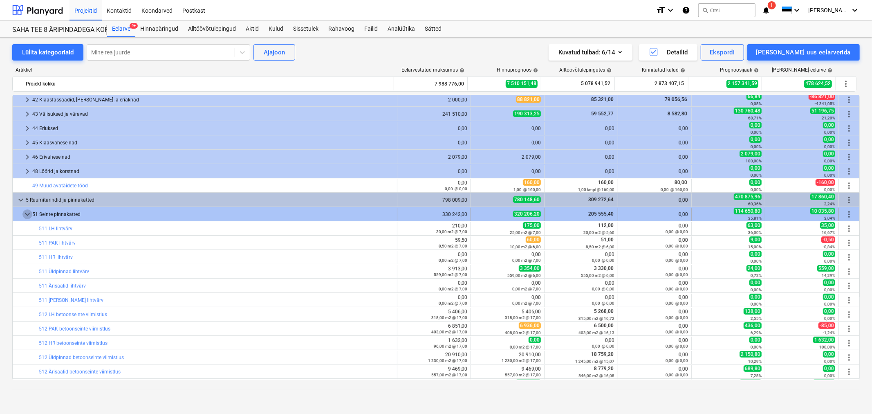
click at [26, 215] on span "keyboard_arrow_down" at bounding box center [27, 214] width 10 height 10
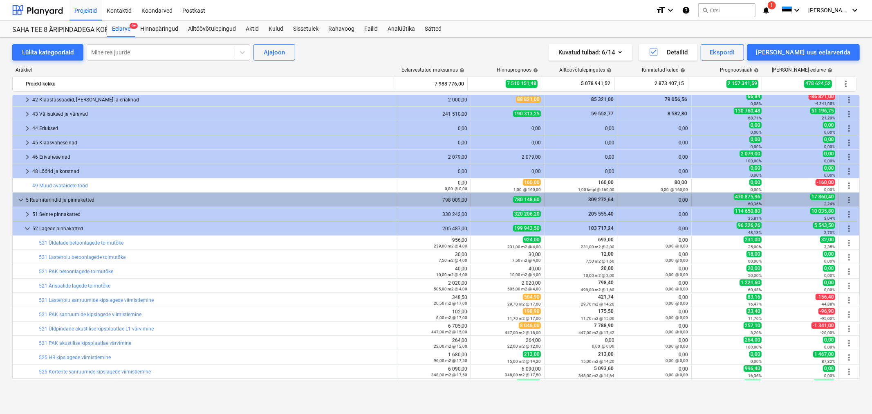
click at [18, 197] on span "keyboard_arrow_down" at bounding box center [21, 200] width 10 height 10
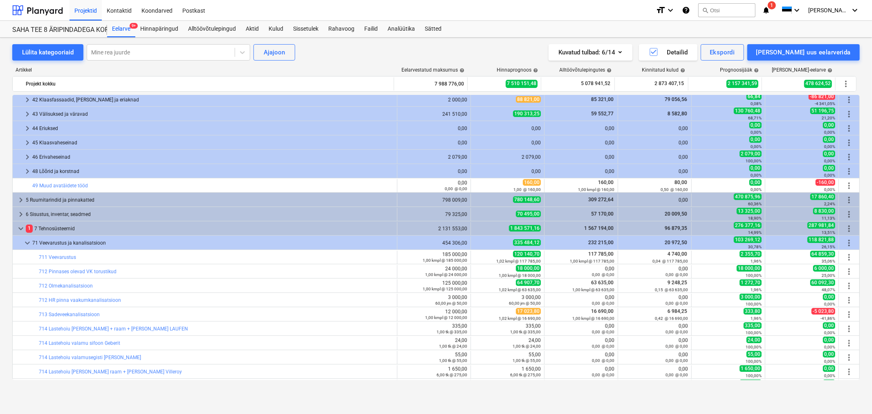
scroll to position [409, 0]
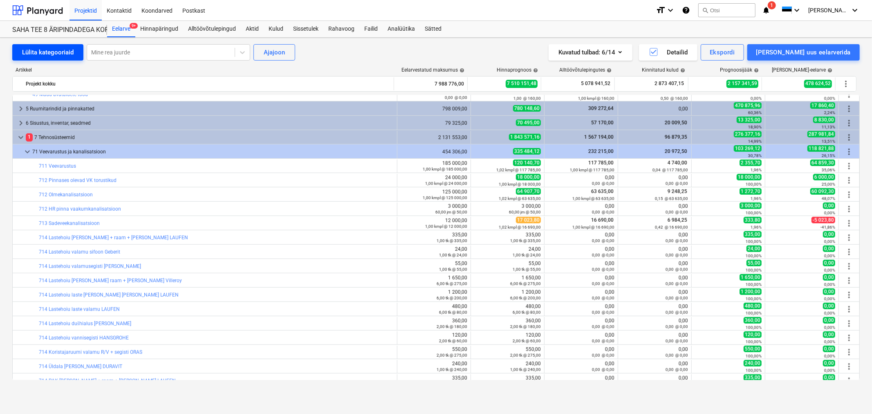
click at [26, 51] on div "Lülita kategooriaid" at bounding box center [48, 52] width 52 height 11
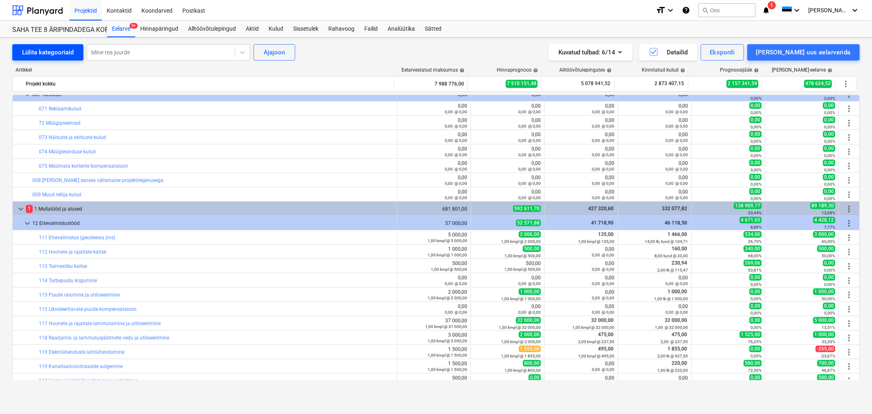
click at [26, 51] on div "Lülita kategooriaid" at bounding box center [48, 52] width 52 height 11
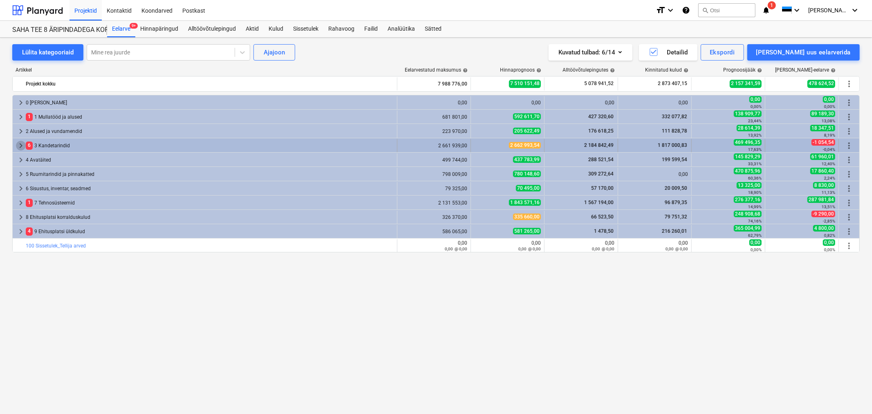
click at [20, 143] on span "keyboard_arrow_right" at bounding box center [21, 146] width 10 height 10
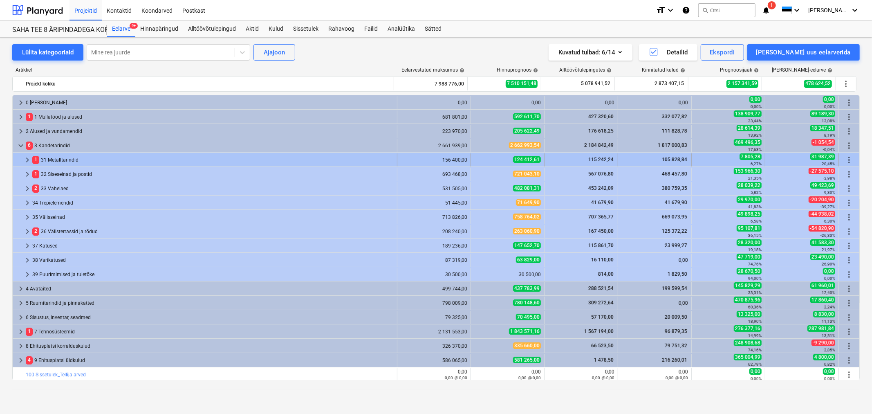
click at [26, 156] on span "keyboard_arrow_right" at bounding box center [27, 160] width 10 height 10
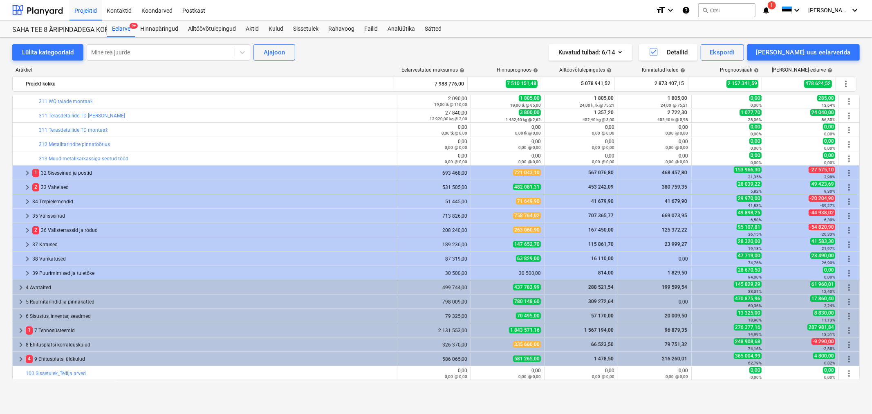
scroll to position [0, 0]
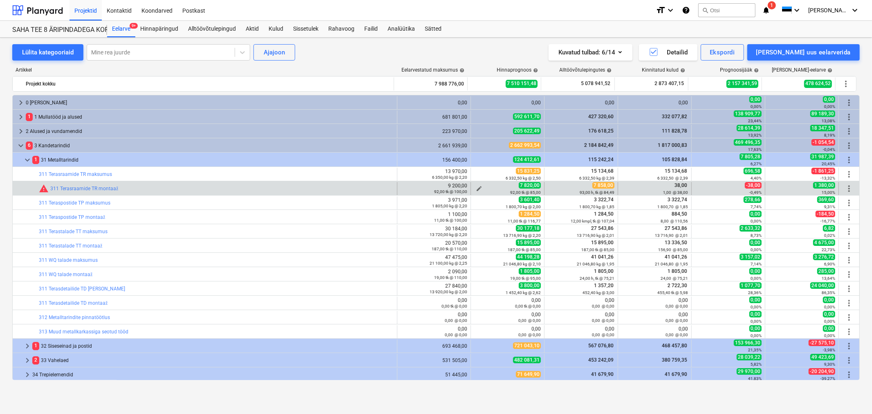
click at [476, 188] on span "edit" at bounding box center [479, 188] width 7 height 7
type textarea "x"
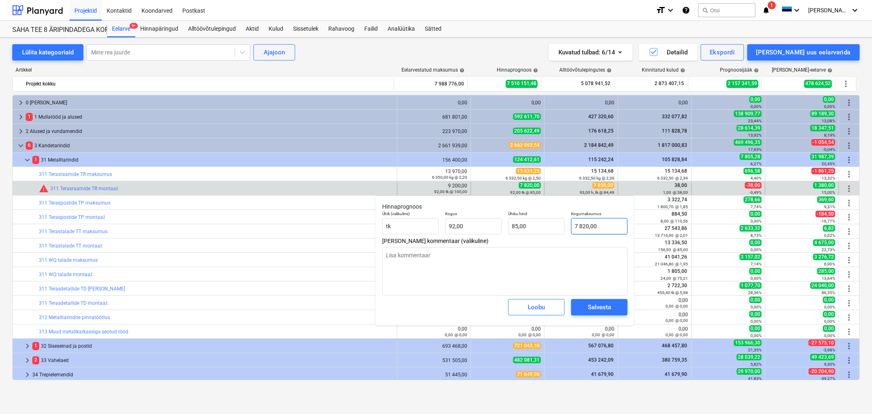
type input "7820"
click at [607, 225] on input "7820" at bounding box center [599, 226] width 56 height 16
type textarea "x"
type input "7"
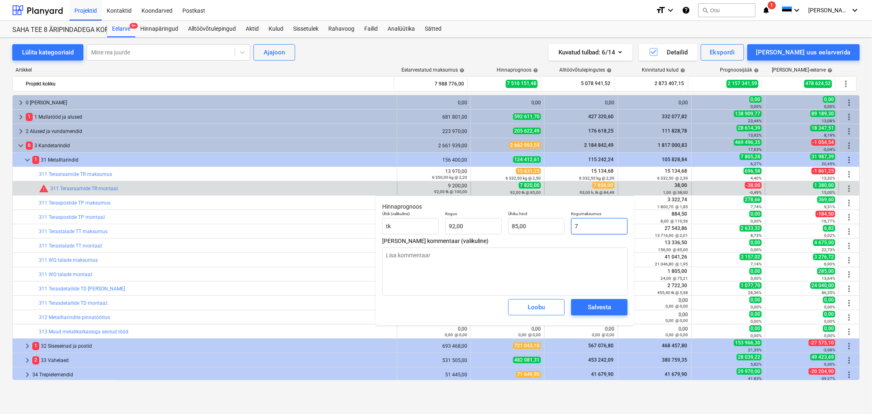
type input "0,08"
type textarea "x"
type input "78"
type input "0,85"
type textarea "x"
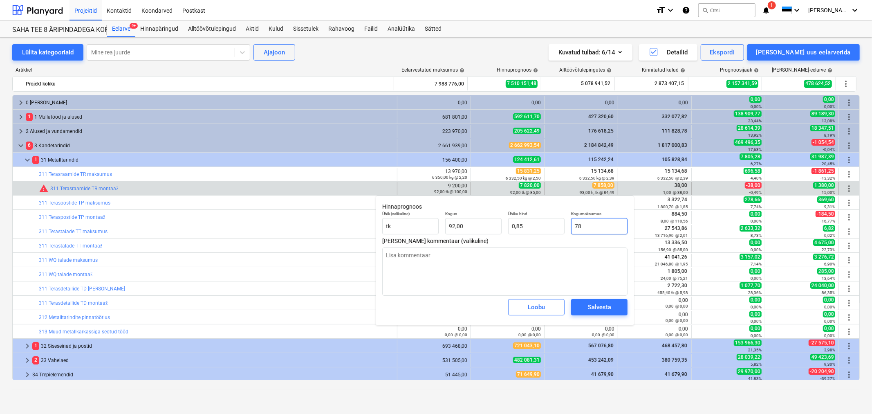
type input "785"
type input "8,53"
type textarea "x"
type input "7858"
type input "85,41"
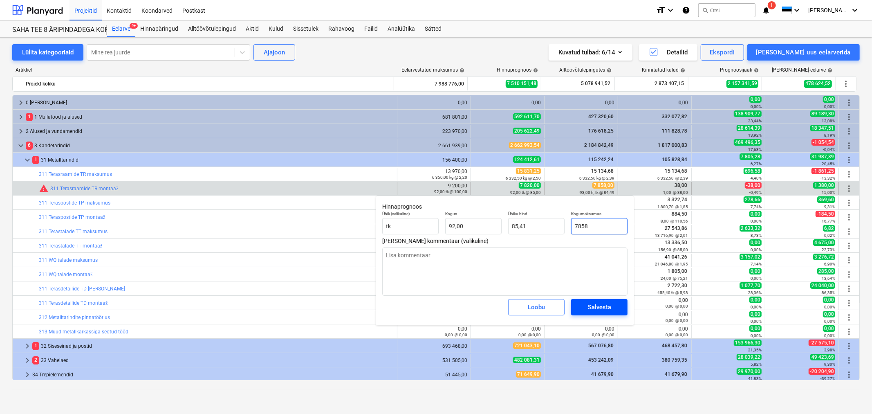
type input "7858"
type textarea "x"
type input "7 858,00"
click at [597, 307] on div "Salvesta" at bounding box center [599, 307] width 23 height 11
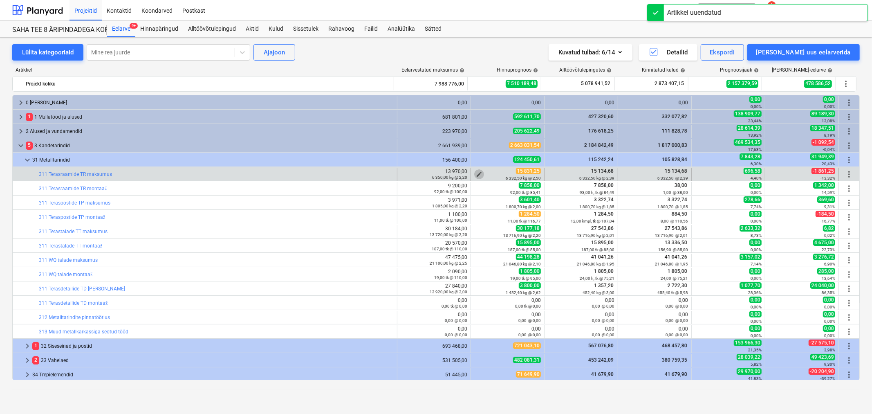
click at [476, 173] on span "edit" at bounding box center [479, 174] width 7 height 7
type textarea "x"
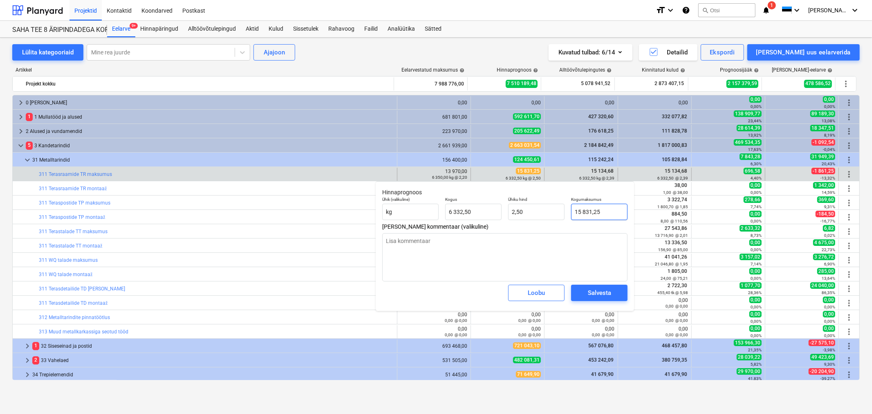
type input "15831,25"
click at [607, 211] on input "15831,25" at bounding box center [599, 212] width 56 height 16
type textarea "x"
type input "1"
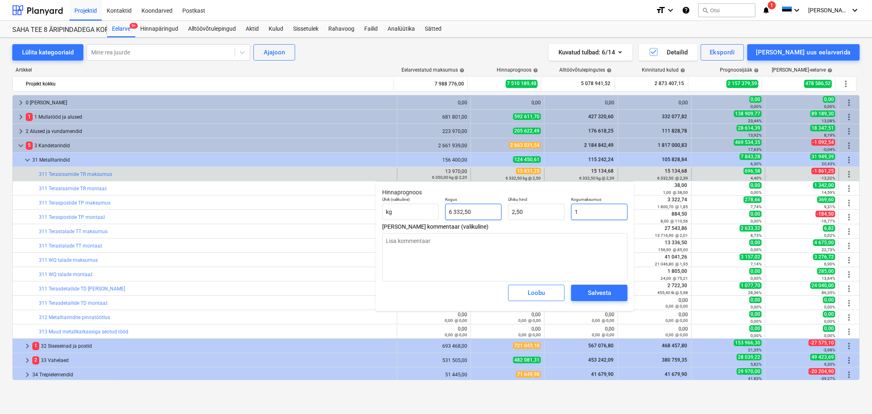
type input "0,00"
type textarea "x"
type input "15"
type textarea "x"
type input "151"
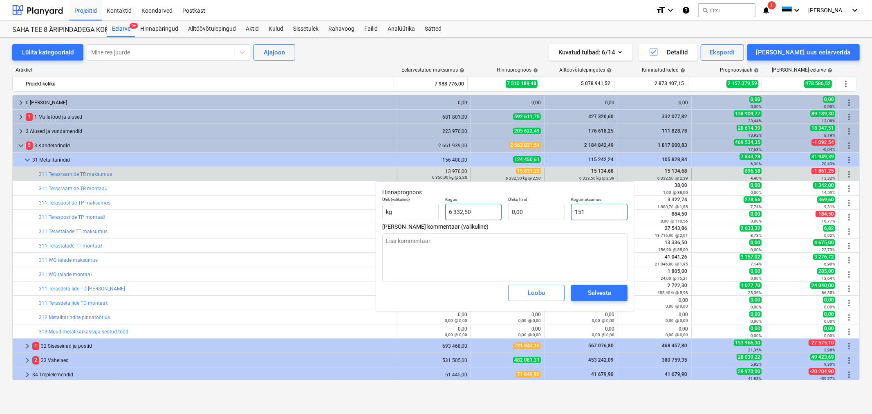
type input "0,02"
type textarea "x"
type input "1513"
type input "0,24"
type textarea "x"
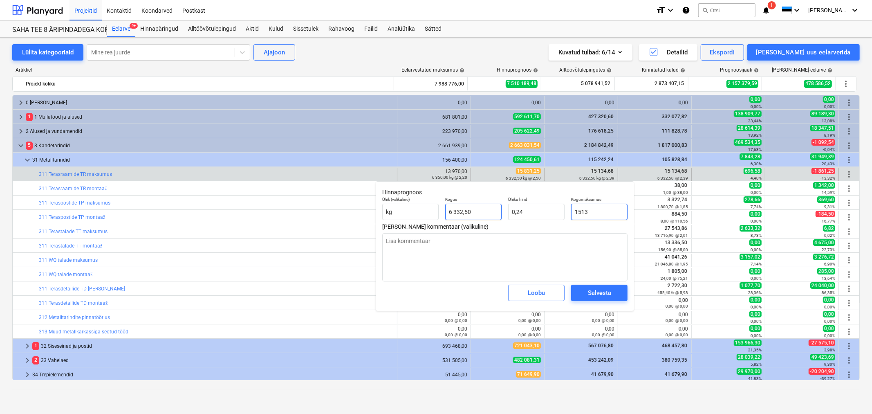
type input "15134"
type input "2,39"
type textarea "x"
type input "15134,"
type textarea "x"
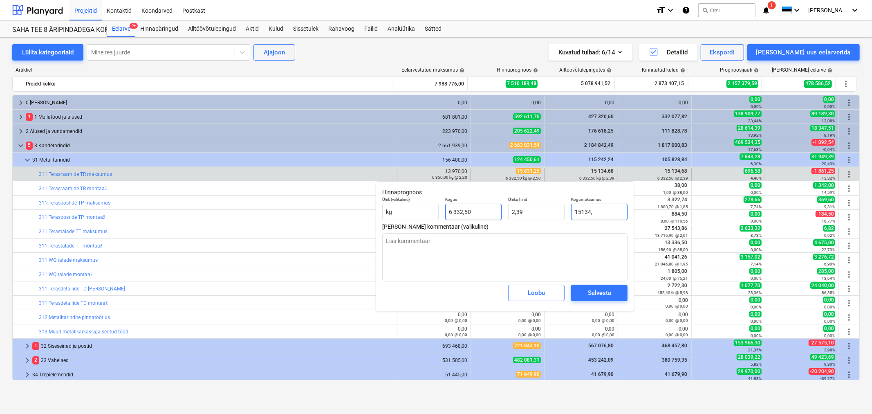
type input "15134,6"
type textarea "x"
type input "15134,68"
type textarea "x"
type input "15 134,68"
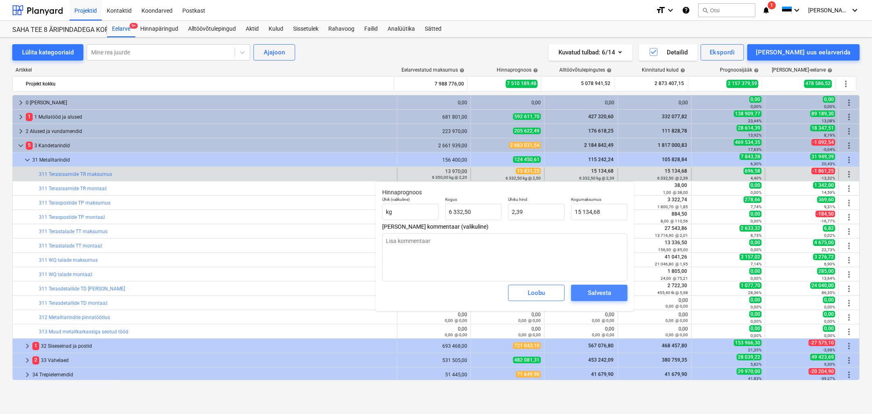
click at [618, 290] on button "Salvesta" at bounding box center [599, 293] width 56 height 16
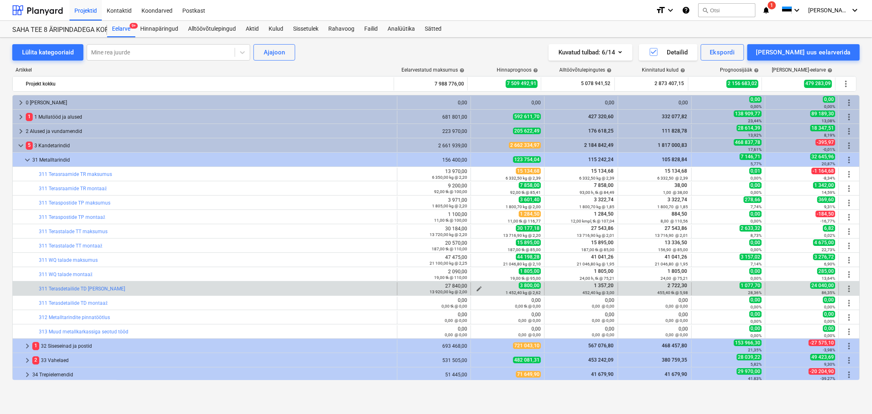
click at [478, 289] on span "edit" at bounding box center [479, 288] width 7 height 7
type textarea "x"
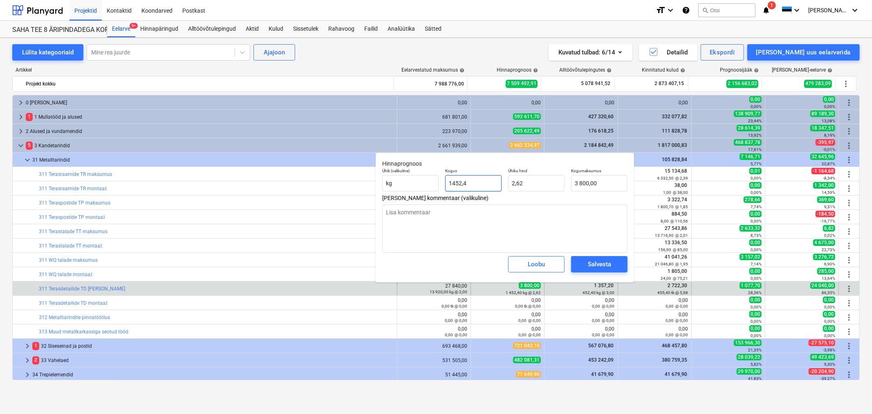
type input "1452,4"
click at [476, 180] on input "1452,4" at bounding box center [473, 183] width 56 height 16
type textarea "x"
type input "4"
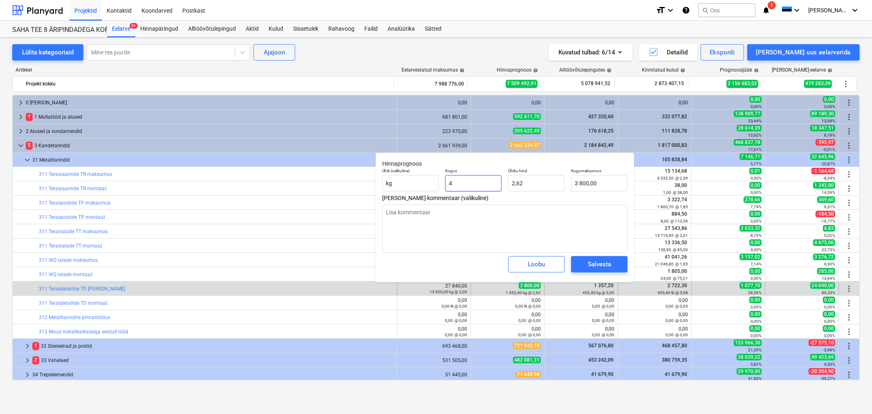
type input "10,47"
type textarea "x"
type input "45"
type input "117,74"
type textarea "x"
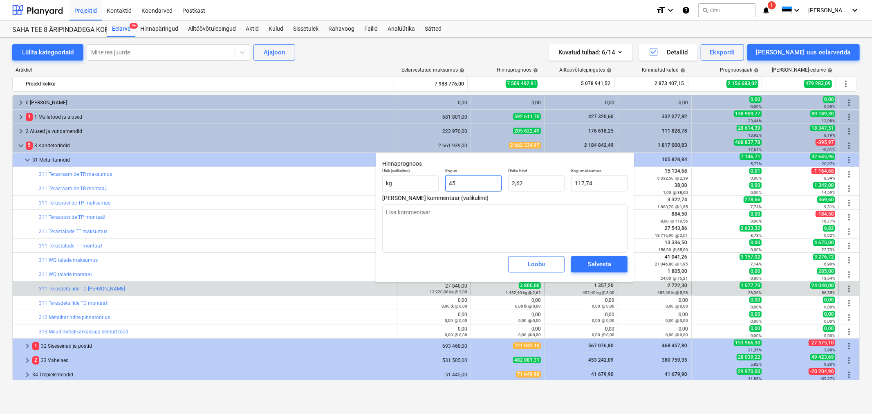
type input "452"
type input "1 182,59"
type textarea "x"
type input "452,"
type textarea "x"
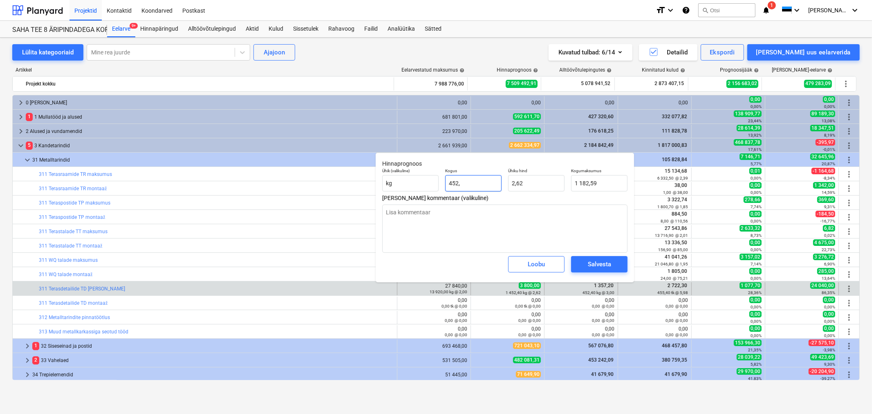
type input "452,4"
type input "1 183,64"
type textarea "x"
type input "452,40"
type textarea "x"
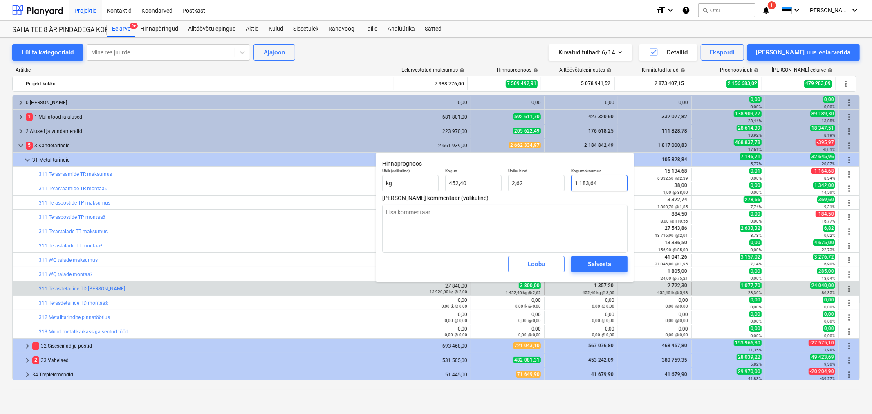
type input "1183,6409"
click at [607, 183] on input "1183,6409" at bounding box center [599, 183] width 56 height 16
type textarea "x"
type input "1"
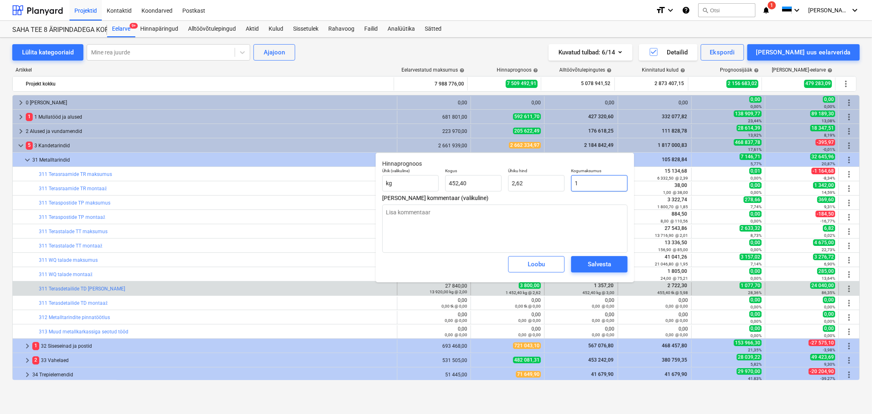
type input "0,00"
type textarea "x"
type input "13"
type input "0,03"
type textarea "x"
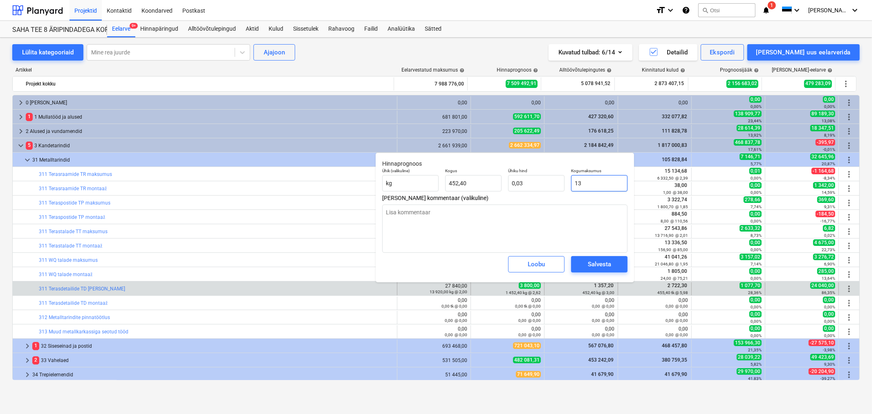
type input "135"
type input "0,30"
type textarea "x"
type input "1357"
type input "3,00"
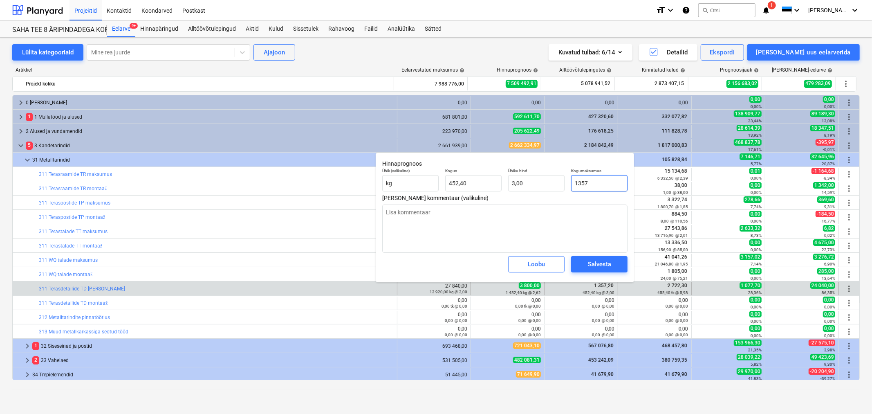
type textarea "x"
type input "1357,"
type textarea "x"
type input "1357,2"
type textarea "x"
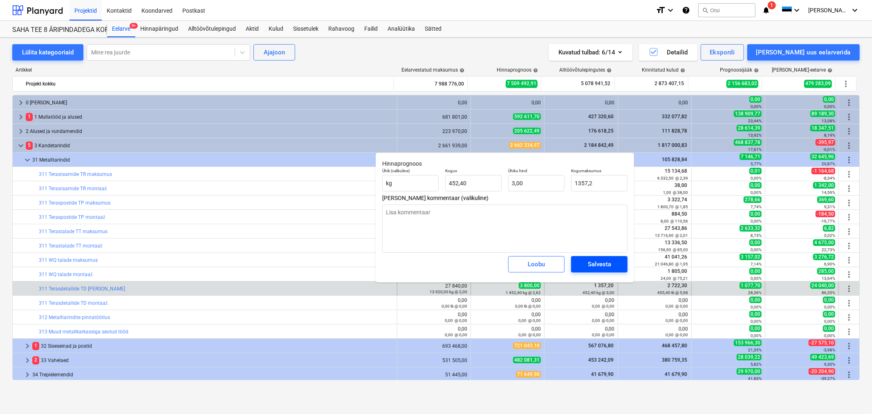
type input "1 357,20"
click at [598, 260] on div "Salvesta" at bounding box center [599, 264] width 23 height 11
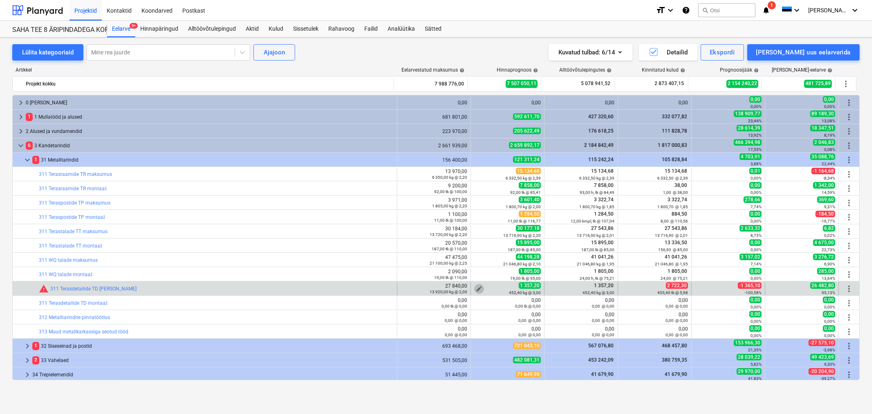
click at [476, 288] on span "edit" at bounding box center [479, 288] width 7 height 7
type textarea "x"
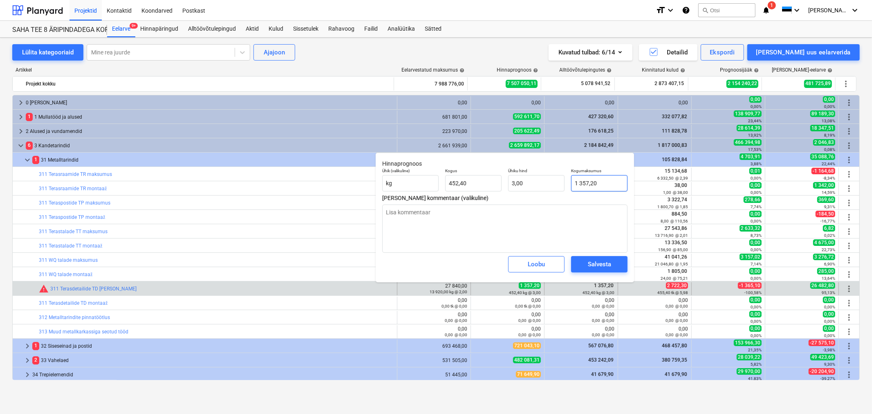
type input "1357,2"
click at [606, 183] on input "1357,2" at bounding box center [599, 183] width 56 height 16
type textarea "x"
type input "2"
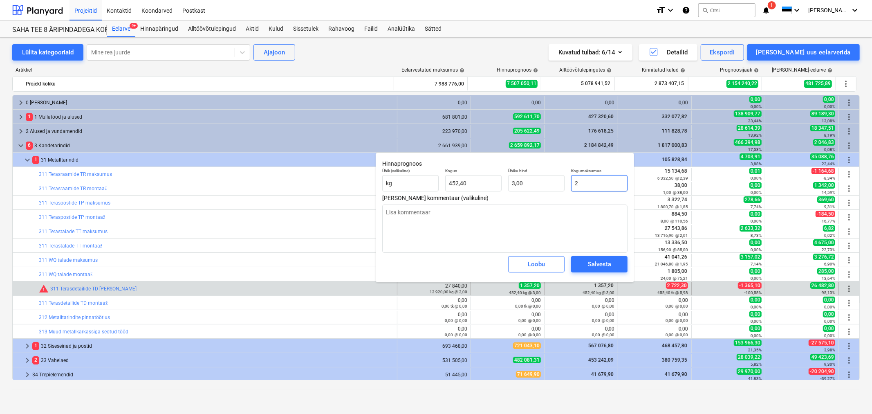
type input "0,00"
type textarea "x"
type input "27"
type input "0,06"
type textarea "x"
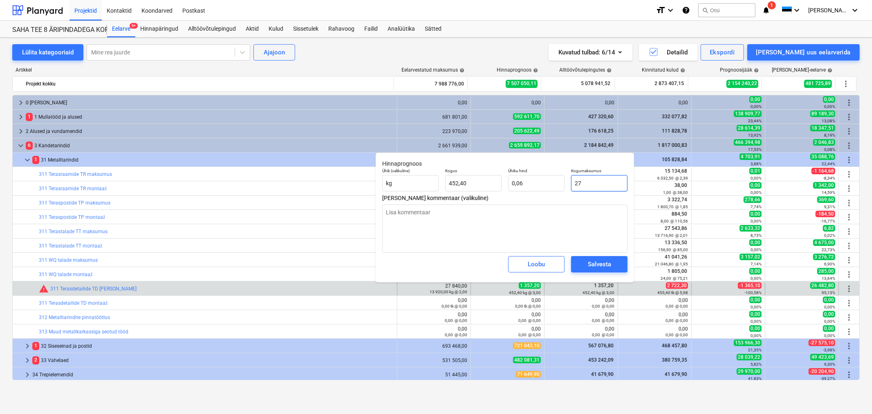
type input "272"
type input "0,60"
type textarea "x"
type input "2722"
type input "6,02"
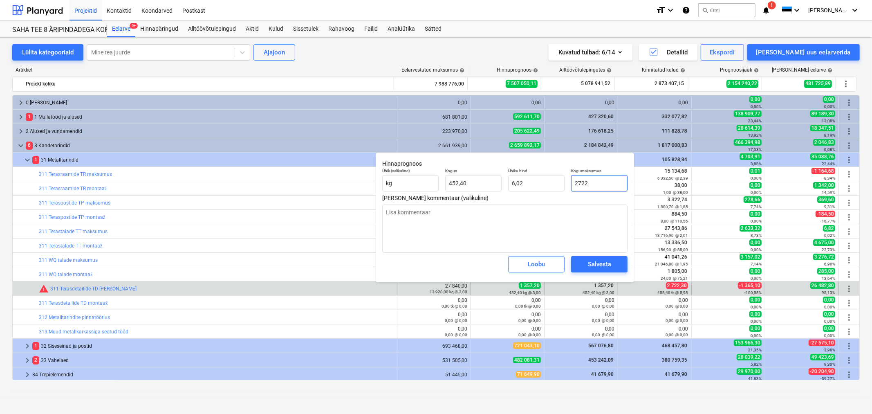
type textarea "x"
type input "2722,"
type textarea "x"
type input "2722,3"
type textarea "x"
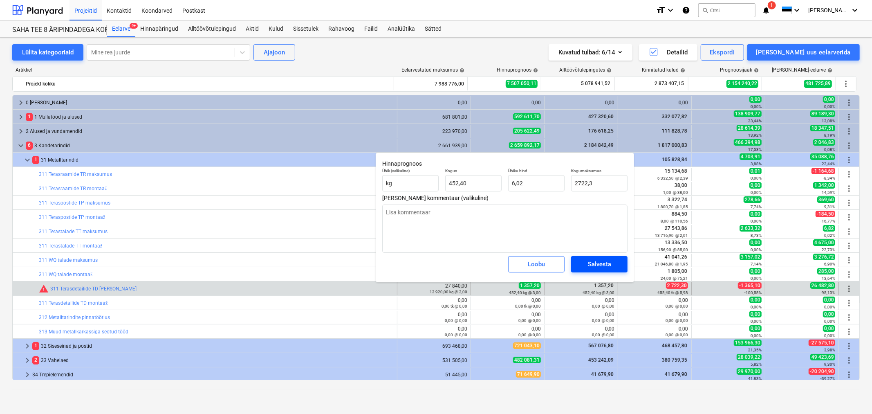
type input "2 722,30"
click at [608, 263] on div "Salvesta" at bounding box center [599, 264] width 23 height 11
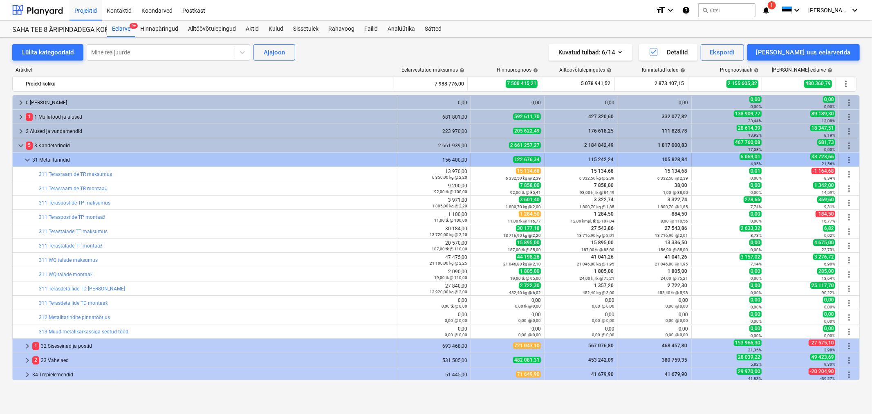
click at [29, 159] on span "keyboard_arrow_down" at bounding box center [27, 160] width 10 height 10
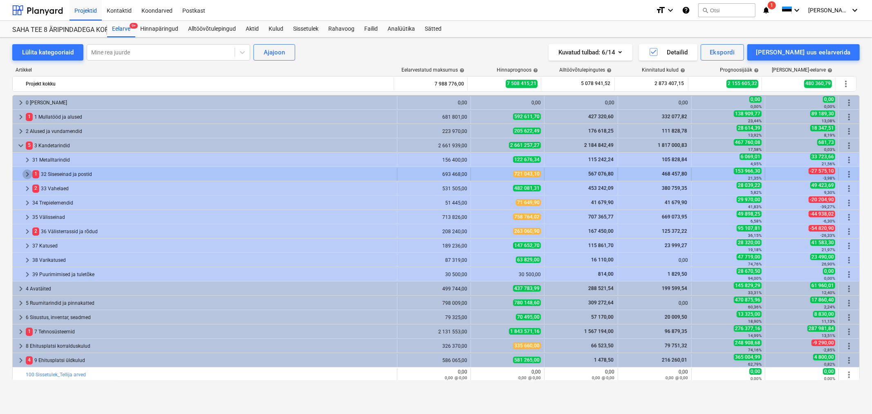
click at [27, 173] on span "keyboard_arrow_right" at bounding box center [27, 174] width 10 height 10
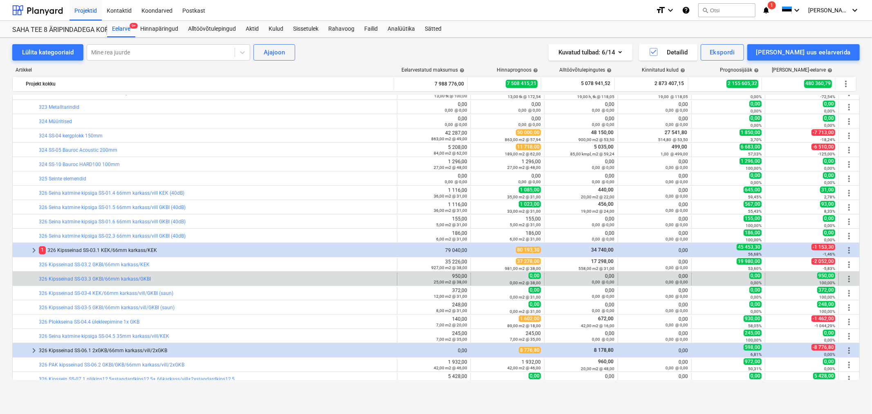
scroll to position [227, 0]
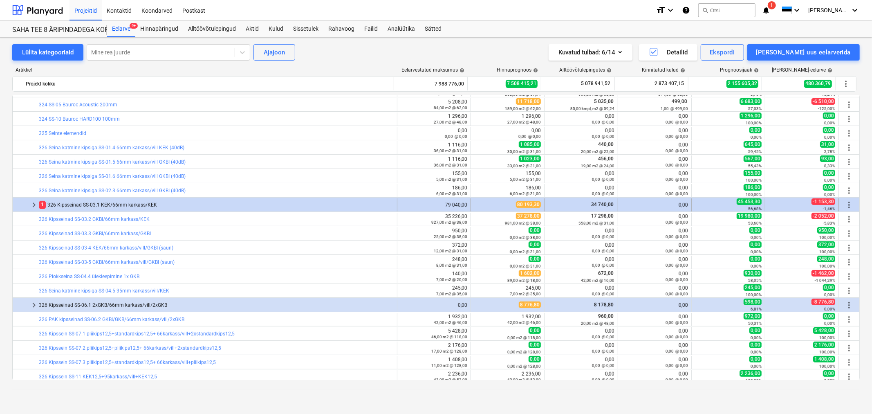
click at [35, 202] on span "keyboard_arrow_right" at bounding box center [34, 205] width 10 height 10
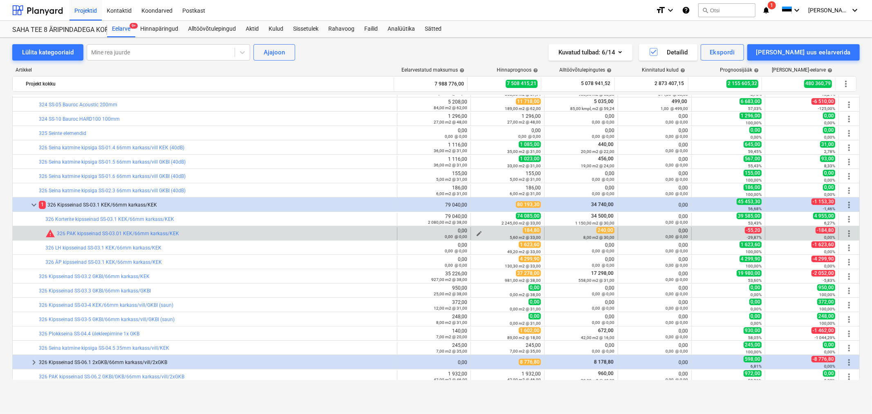
click at [476, 231] on span "edit" at bounding box center [479, 233] width 7 height 7
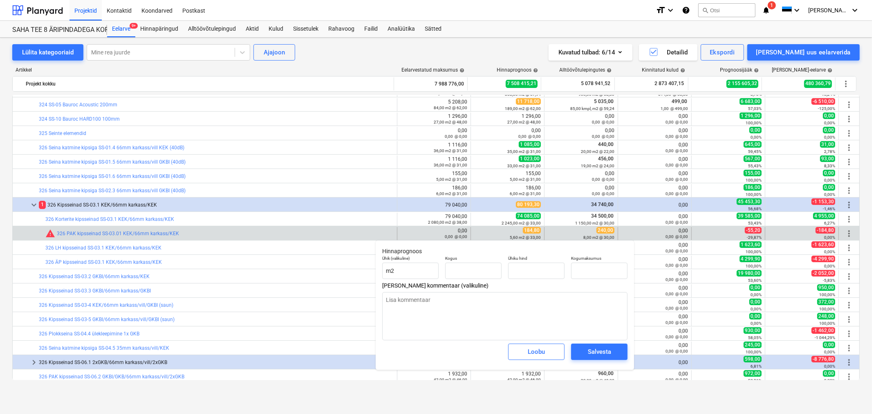
type textarea "x"
type input "5,60"
type input "33,00"
click at [463, 271] on input "5,6" at bounding box center [473, 270] width 56 height 16
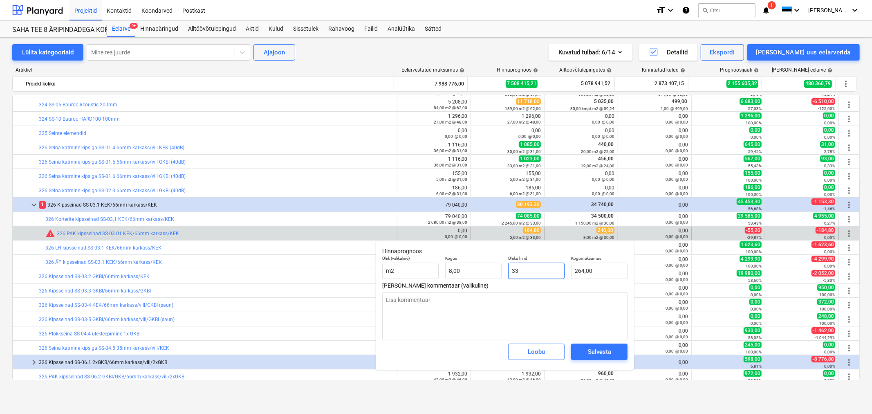
click at [527, 270] on input "33" at bounding box center [536, 270] width 56 height 16
click at [601, 350] on div "Salvesta" at bounding box center [599, 351] width 23 height 11
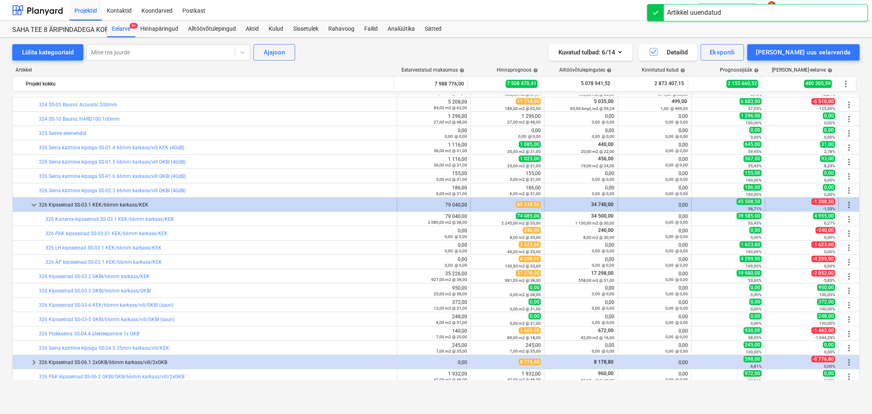
click at [36, 206] on span "keyboard_arrow_down" at bounding box center [34, 205] width 10 height 10
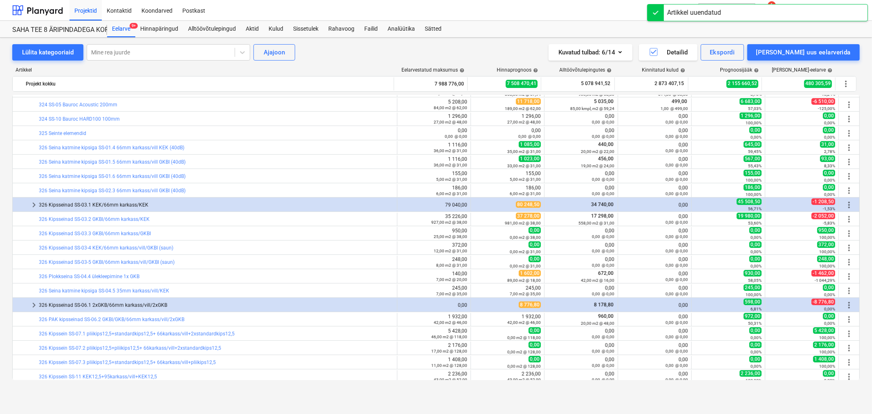
scroll to position [0, 0]
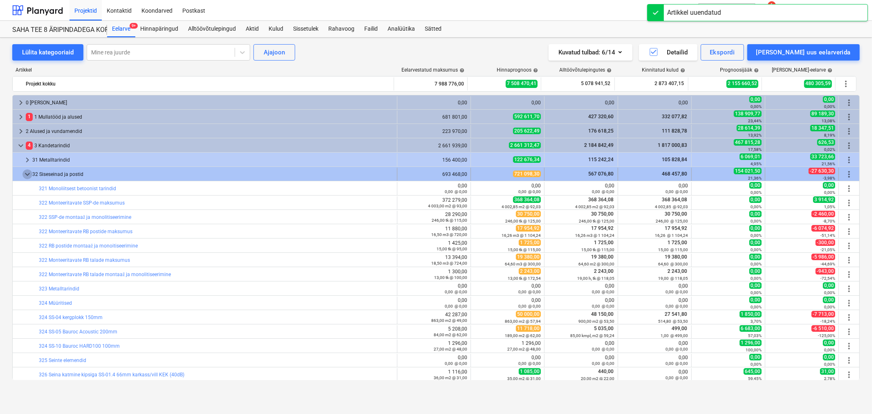
click at [29, 172] on span "keyboard_arrow_down" at bounding box center [27, 174] width 10 height 10
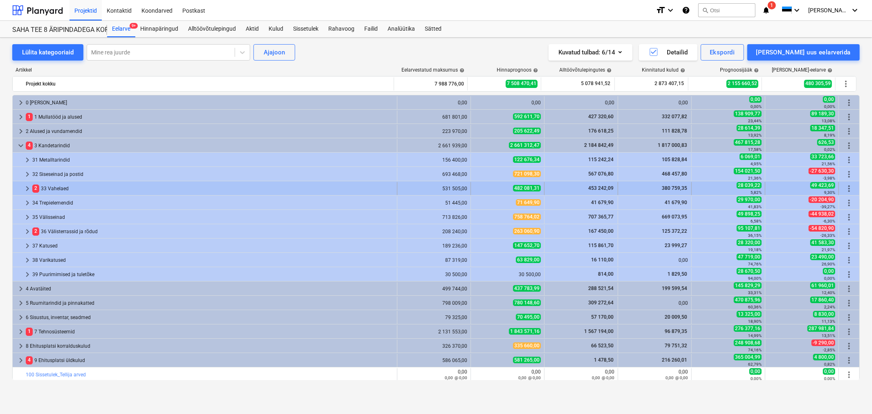
click at [24, 188] on span "keyboard_arrow_right" at bounding box center [27, 189] width 10 height 10
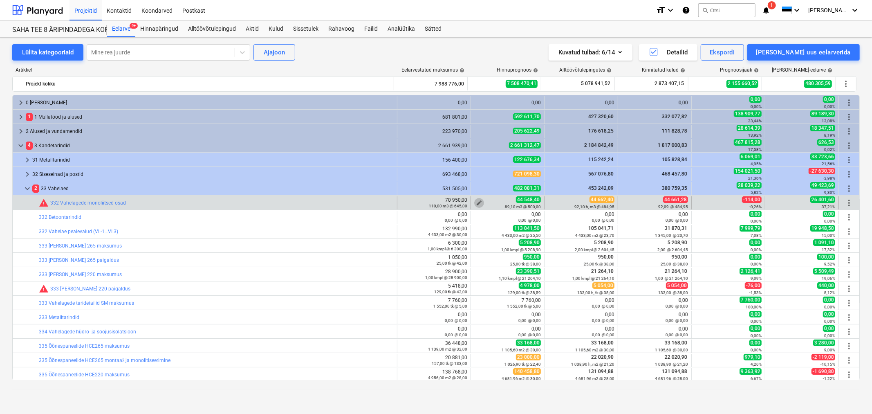
click at [476, 201] on span "edit" at bounding box center [479, 202] width 7 height 7
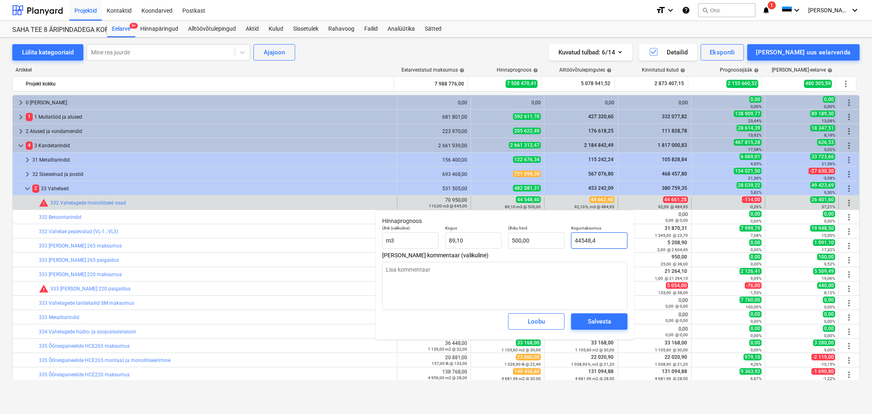
click at [612, 241] on input "44548,4" at bounding box center [599, 240] width 56 height 16
click at [594, 321] on div "Salvesta" at bounding box center [599, 321] width 23 height 11
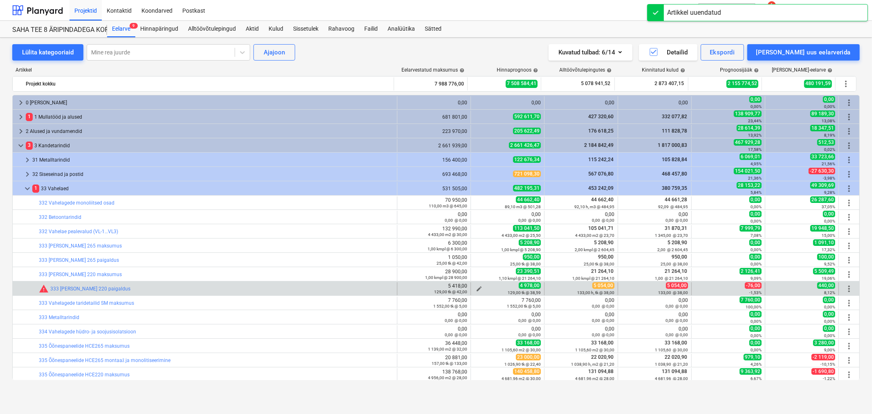
click at [476, 286] on span "edit" at bounding box center [479, 288] width 7 height 7
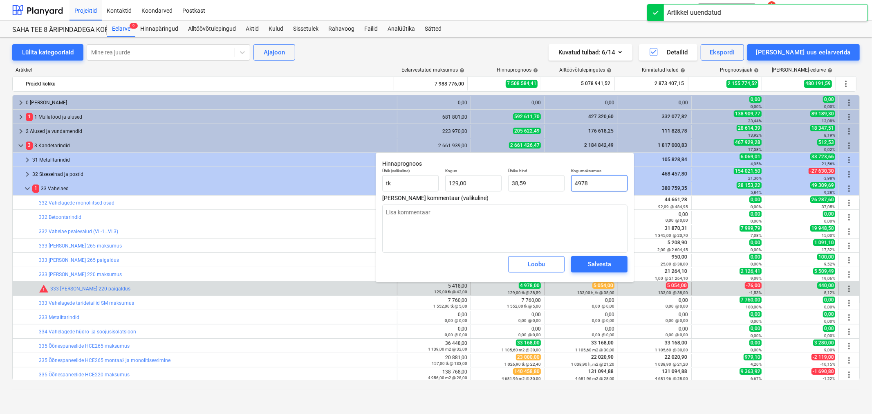
click at [593, 183] on input "4978" at bounding box center [599, 183] width 56 height 16
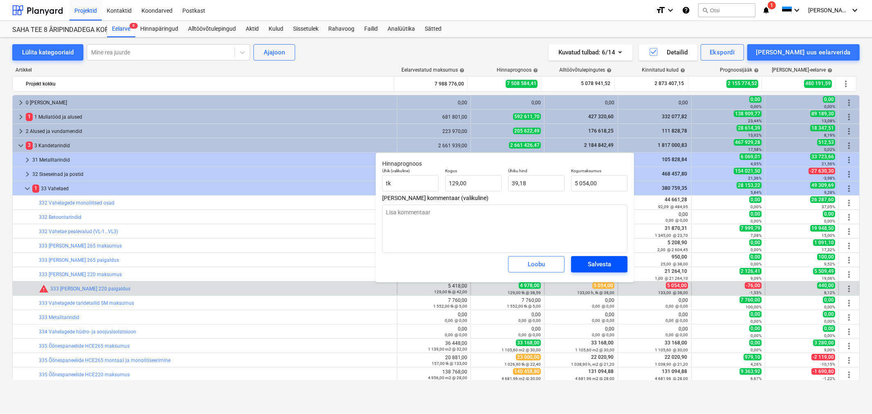
click at [616, 266] on span "Salvesta" at bounding box center [599, 264] width 37 height 11
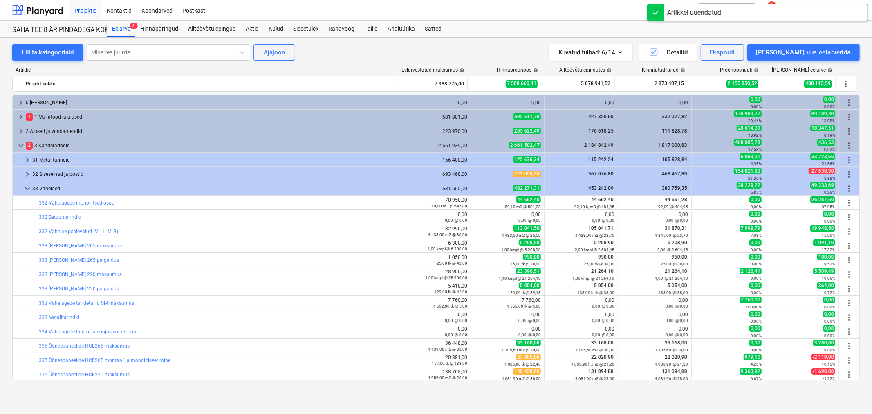
scroll to position [45, 0]
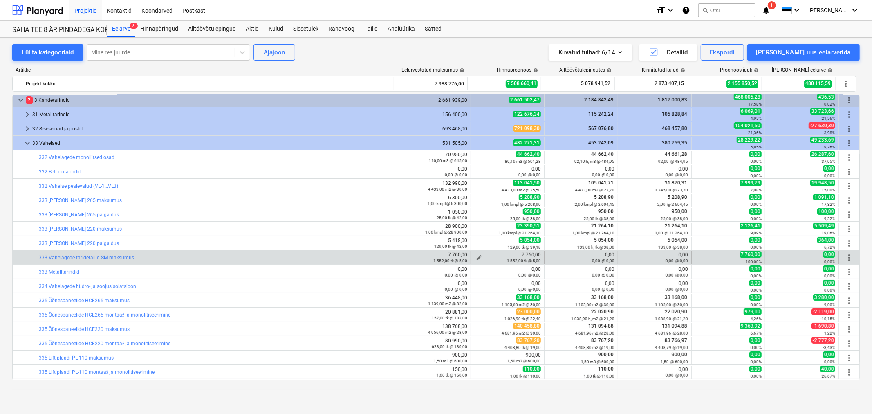
click at [476, 255] on span "edit" at bounding box center [479, 257] width 7 height 7
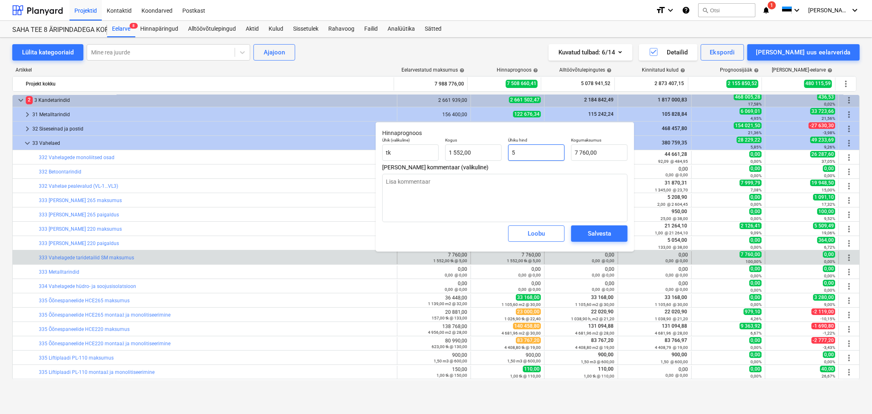
click at [549, 150] on input "5" at bounding box center [536, 152] width 56 height 16
click at [594, 227] on button "Salvesta" at bounding box center [599, 233] width 56 height 16
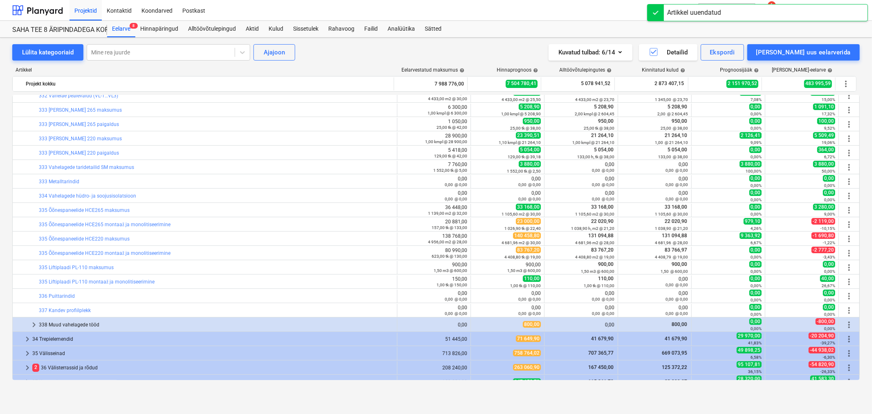
scroll to position [136, 0]
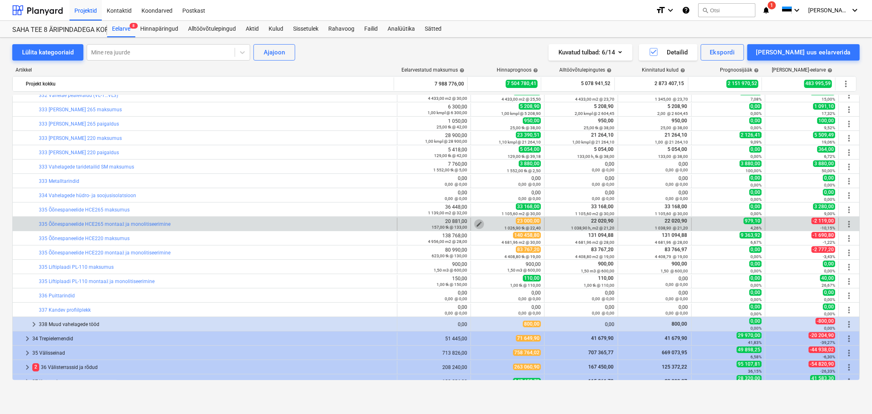
click at [476, 222] on span "edit" at bounding box center [479, 224] width 7 height 7
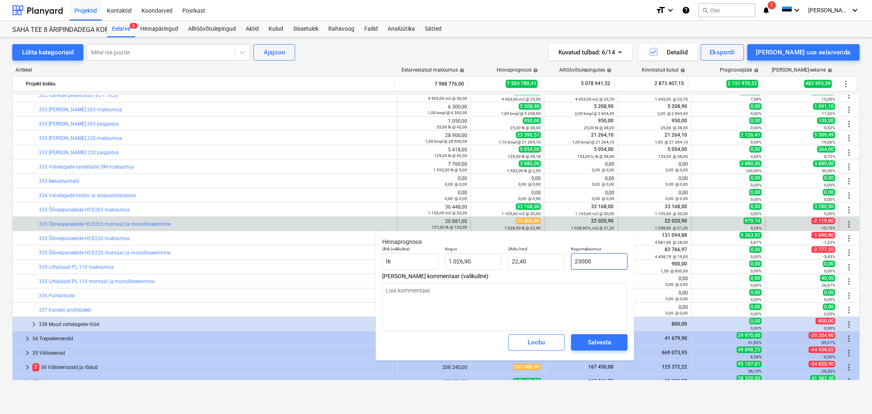
click at [604, 262] on input "23000" at bounding box center [599, 261] width 56 height 16
click at [615, 339] on span "Salvesta" at bounding box center [599, 342] width 37 height 11
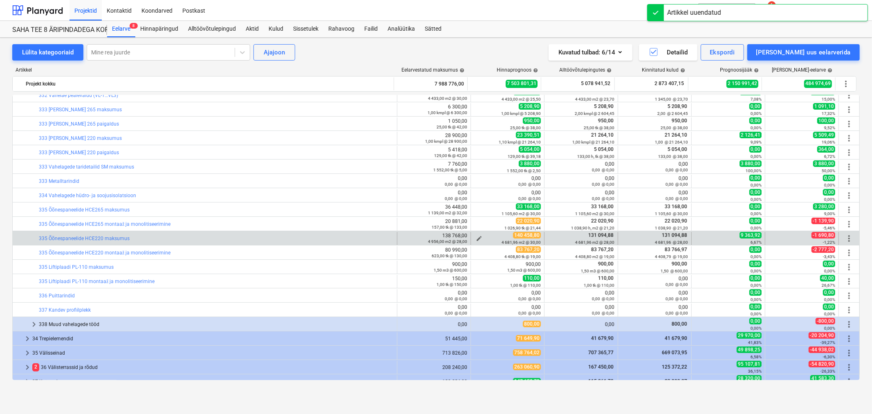
click at [479, 237] on span "edit" at bounding box center [479, 238] width 7 height 7
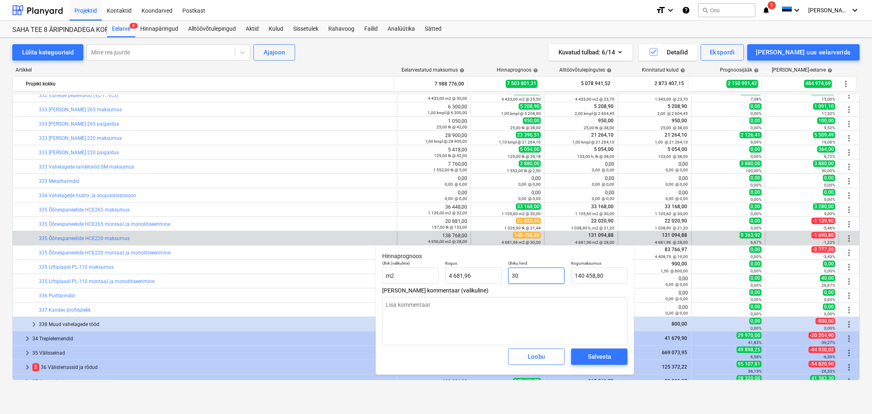
click at [538, 274] on input "30" at bounding box center [536, 275] width 56 height 16
click at [592, 356] on div "Salvesta" at bounding box center [599, 356] width 23 height 11
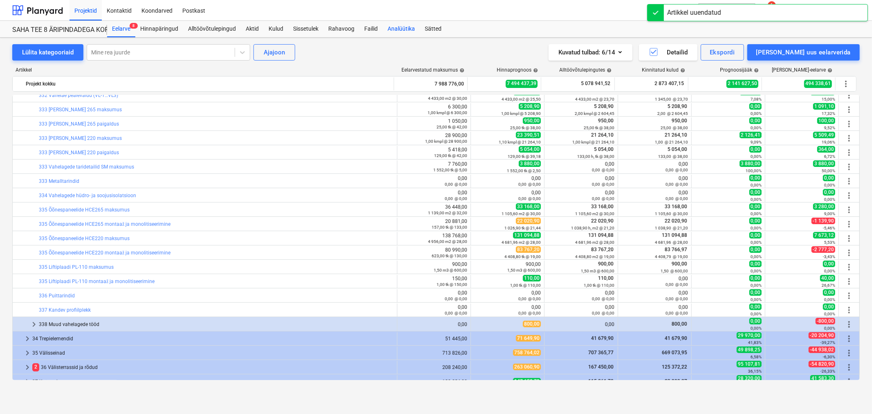
click at [402, 27] on div "Analüütika" at bounding box center [401, 29] width 37 height 16
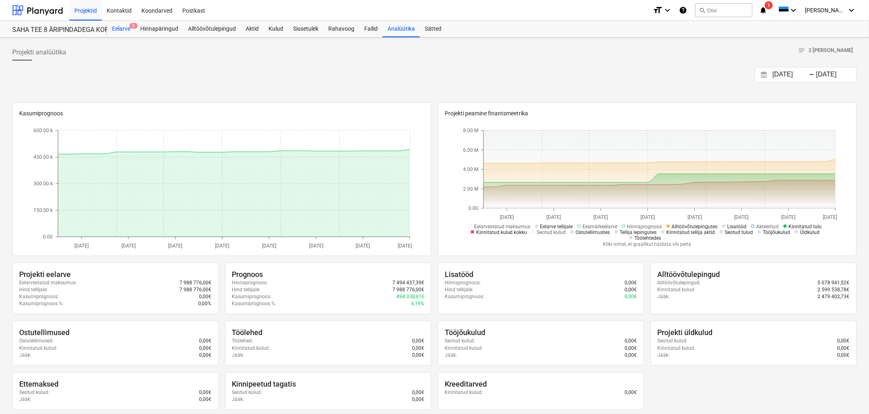
click at [124, 28] on div "Eelarve 8" at bounding box center [121, 29] width 28 height 16
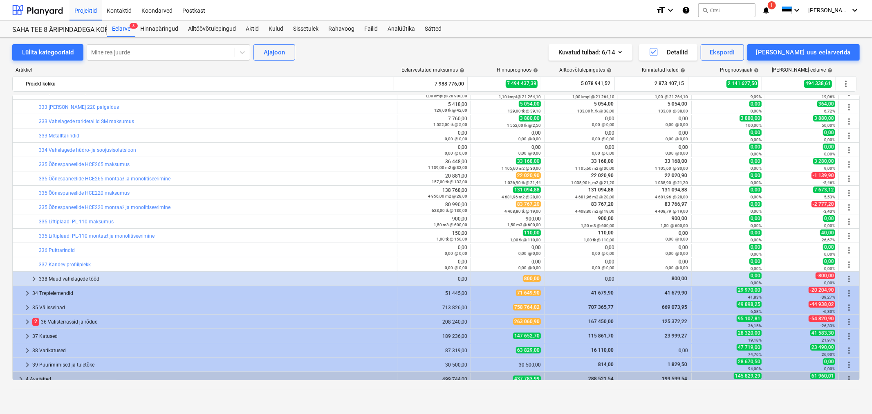
scroll to position [227, 0]
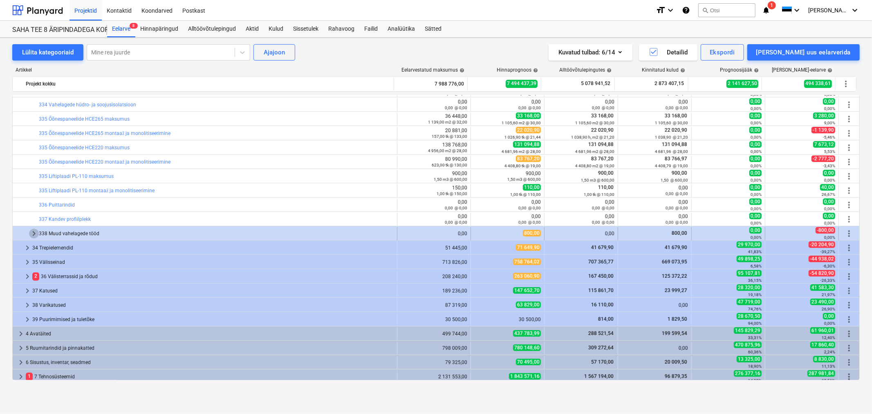
click at [35, 231] on span "keyboard_arrow_right" at bounding box center [34, 234] width 10 height 10
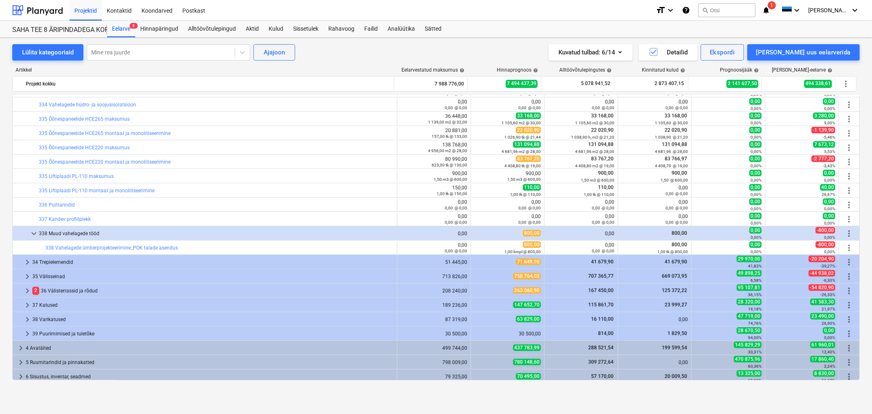
click at [35, 231] on span "keyboard_arrow_down" at bounding box center [34, 234] width 10 height 10
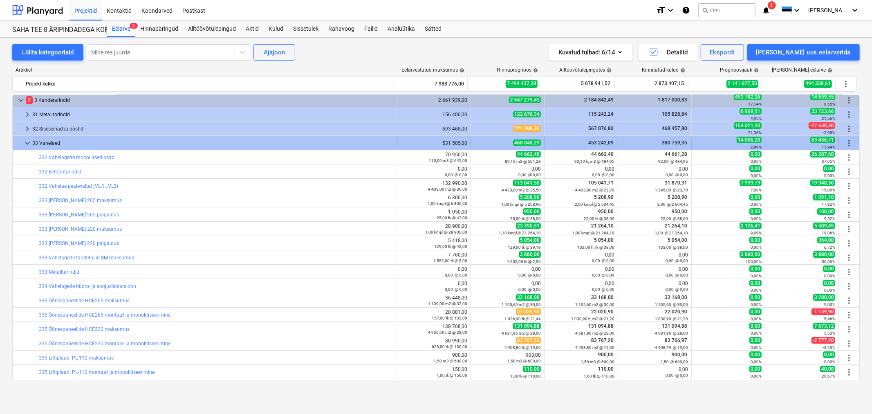
click at [25, 142] on span "keyboard_arrow_down" at bounding box center [27, 143] width 10 height 10
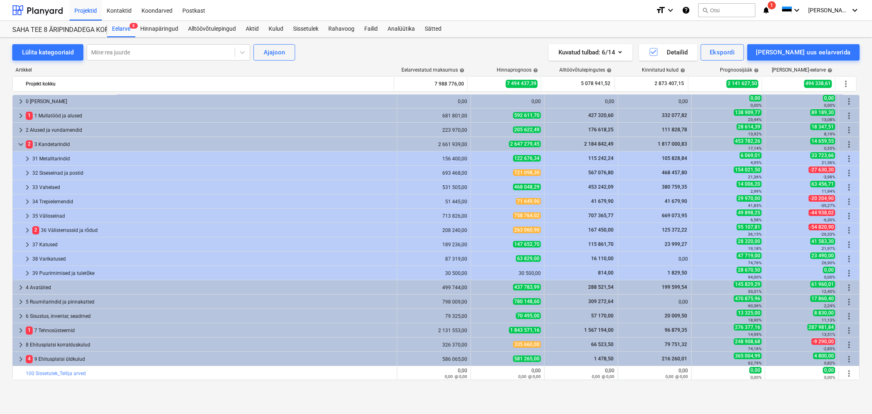
scroll to position [1, 0]
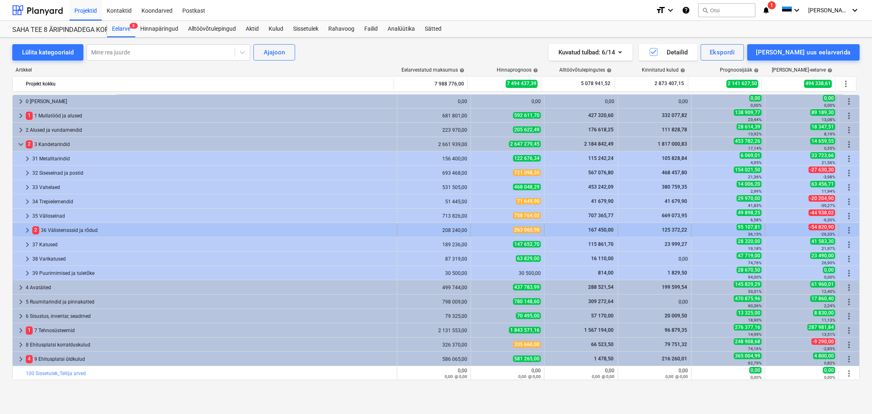
click at [27, 227] on span "keyboard_arrow_right" at bounding box center [27, 230] width 10 height 10
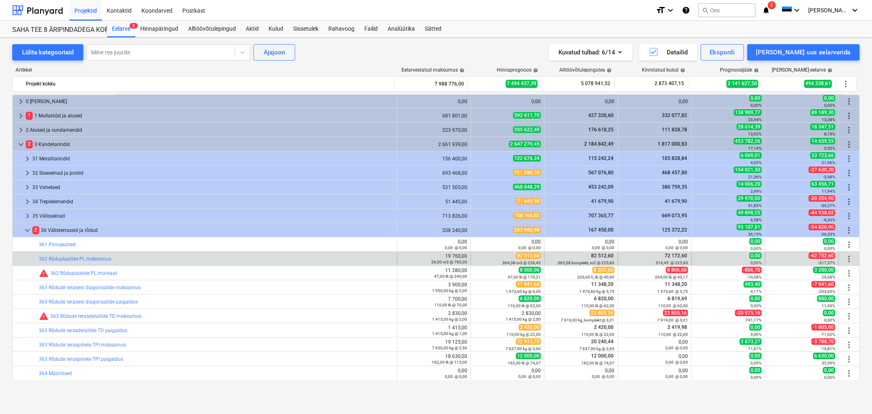
scroll to position [47, 0]
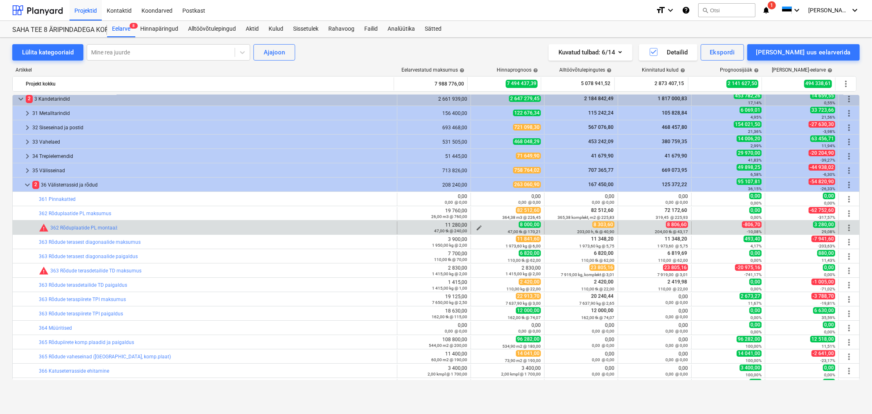
click at [477, 227] on span "edit" at bounding box center [479, 227] width 7 height 7
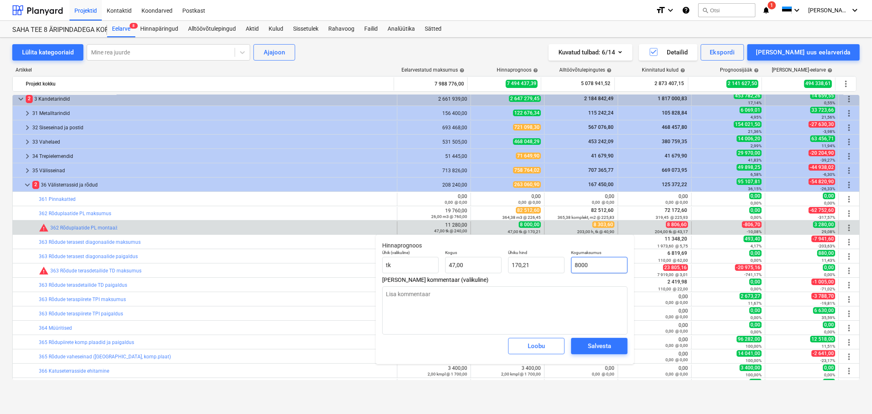
click at [602, 262] on input "8000" at bounding box center [599, 265] width 56 height 16
click at [609, 345] on div "Salvesta" at bounding box center [599, 346] width 23 height 11
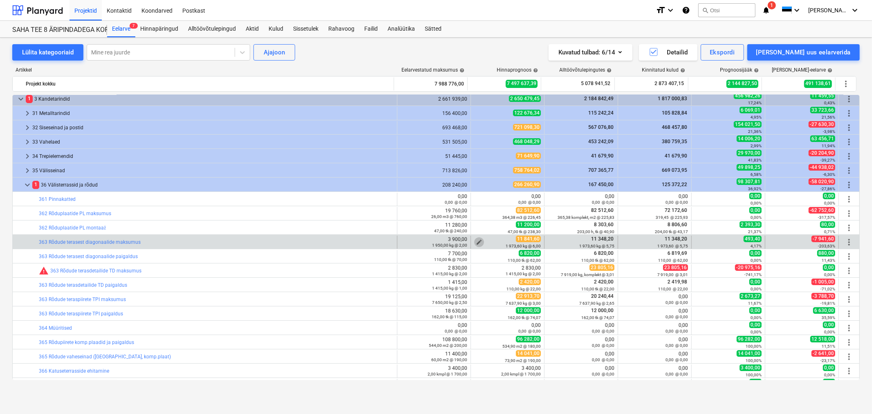
click at [476, 240] on span "edit" at bounding box center [479, 242] width 7 height 7
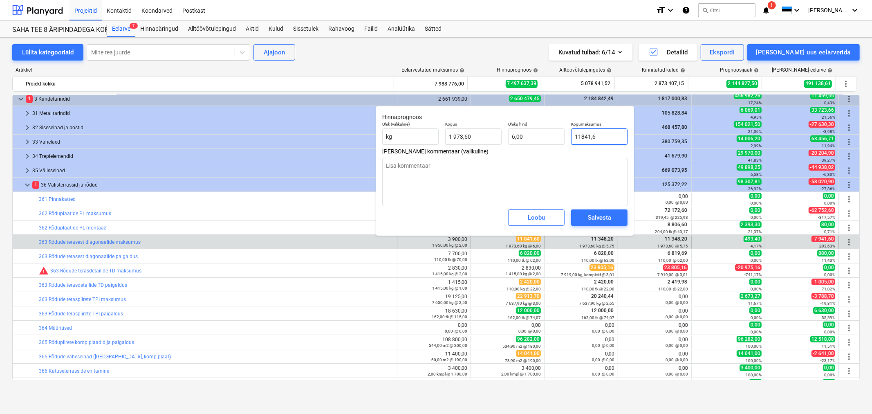
click at [619, 134] on input "11841,6" at bounding box center [599, 136] width 56 height 16
click at [611, 213] on span "Salvesta" at bounding box center [599, 217] width 37 height 11
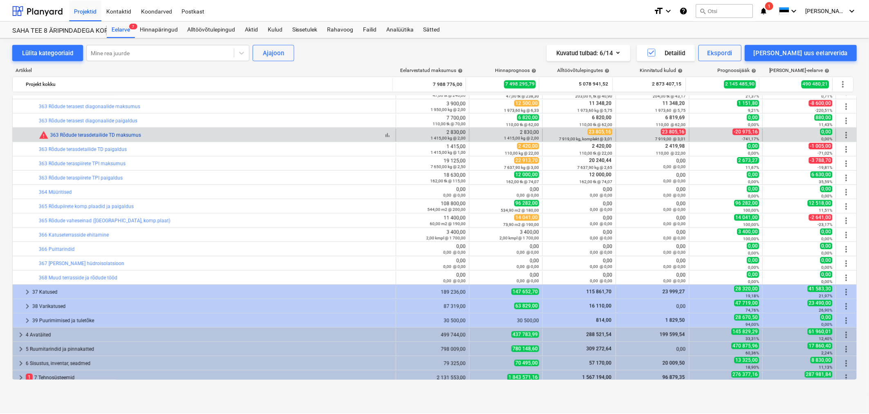
scroll to position [92, 0]
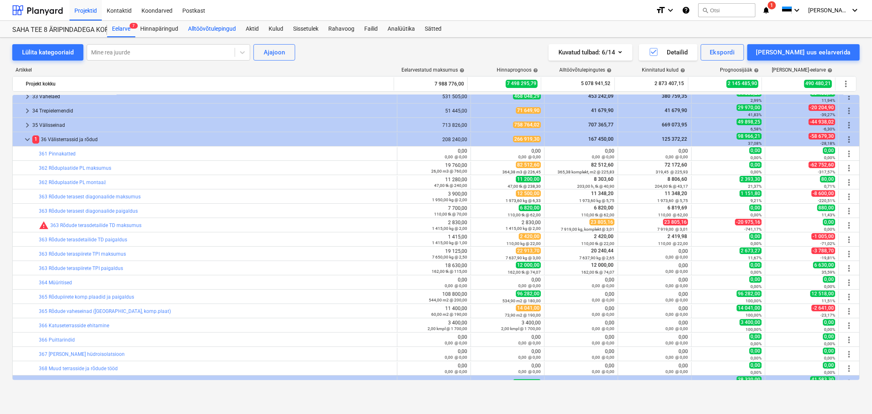
click at [213, 27] on div "Alltöövõtulepingud" at bounding box center [212, 29] width 58 height 16
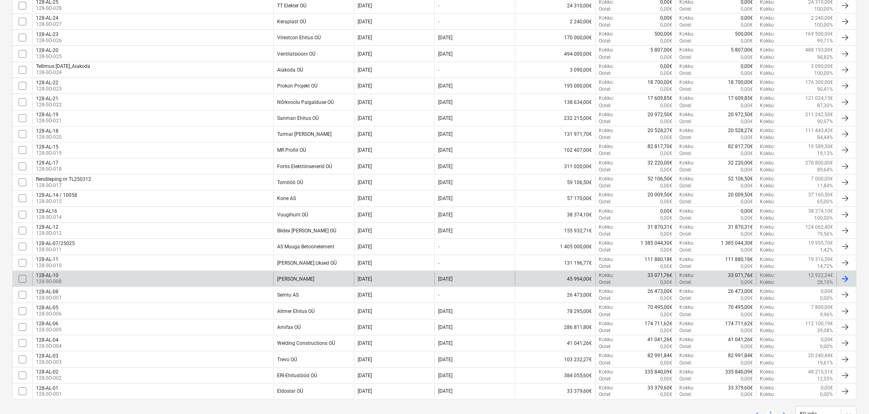
scroll to position [291, 0]
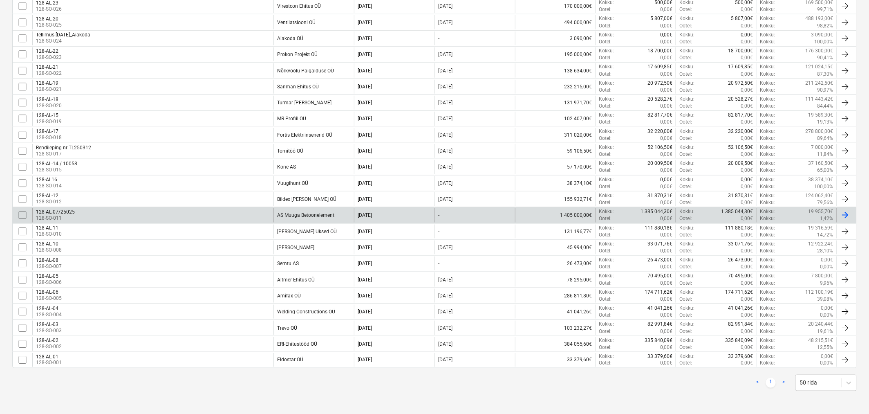
click at [303, 212] on div "AS Muuga Betoonelement" at bounding box center [305, 215] width 57 height 6
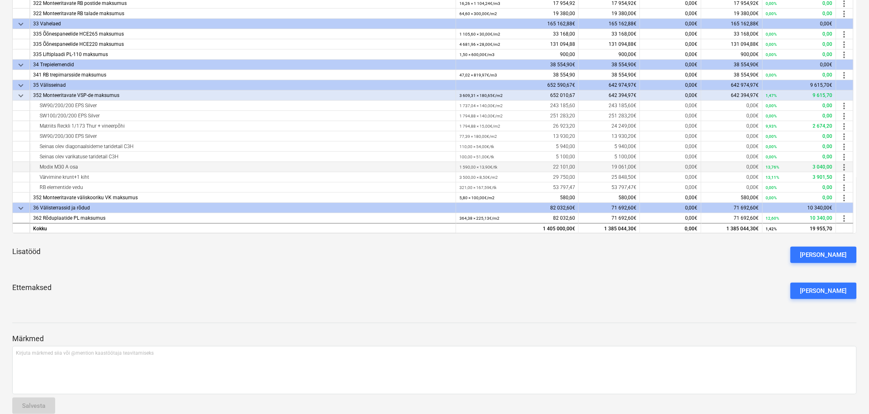
scroll to position [182, 0]
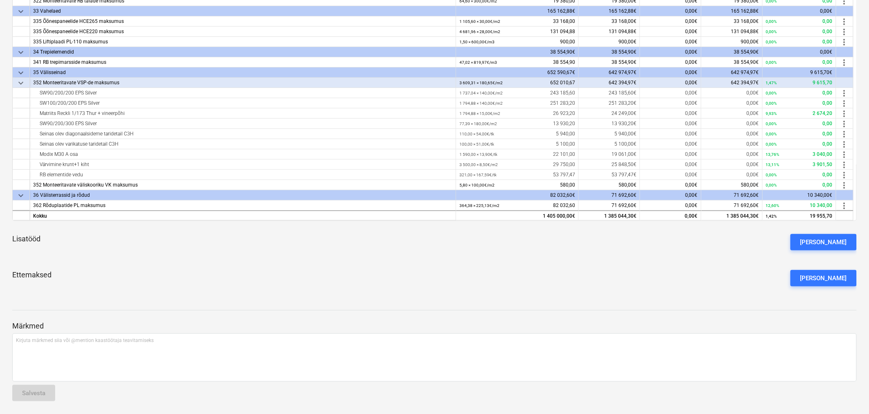
click at [19, 191] on span "keyboard_arrow_down" at bounding box center [21, 195] width 10 height 10
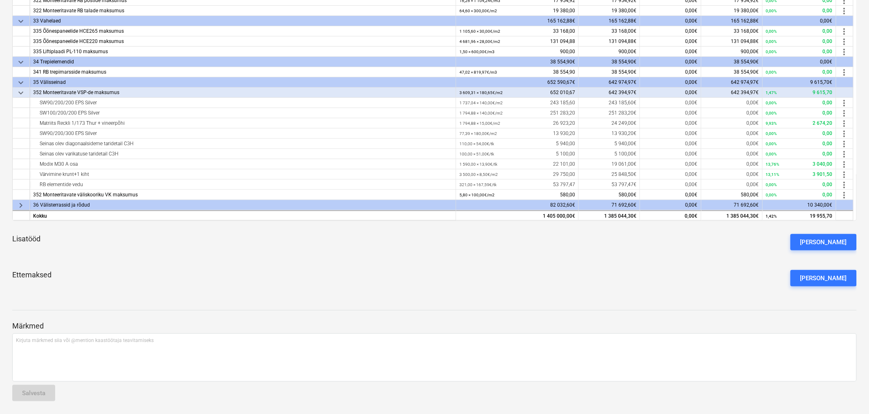
scroll to position [110, 0]
click at [19, 203] on span "keyboard_arrow_right" at bounding box center [21, 205] width 10 height 10
click at [19, 203] on span "keyboard_arrow_down" at bounding box center [21, 205] width 10 height 10
click at [21, 203] on span "keyboard_arrow_right" at bounding box center [21, 205] width 10 height 10
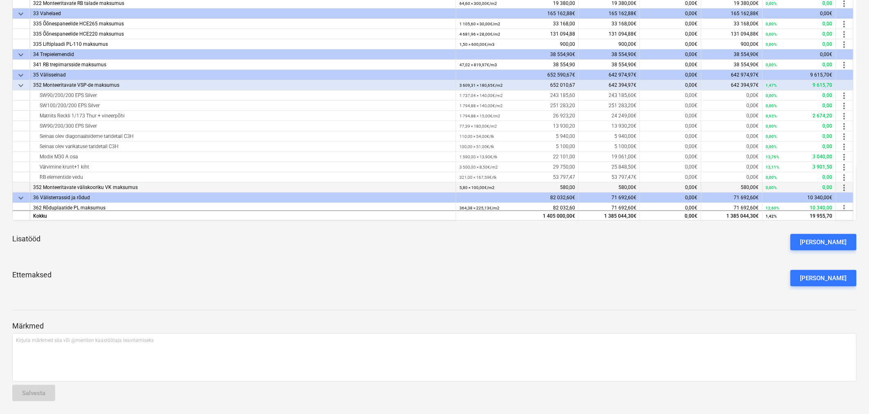
scroll to position [120, 0]
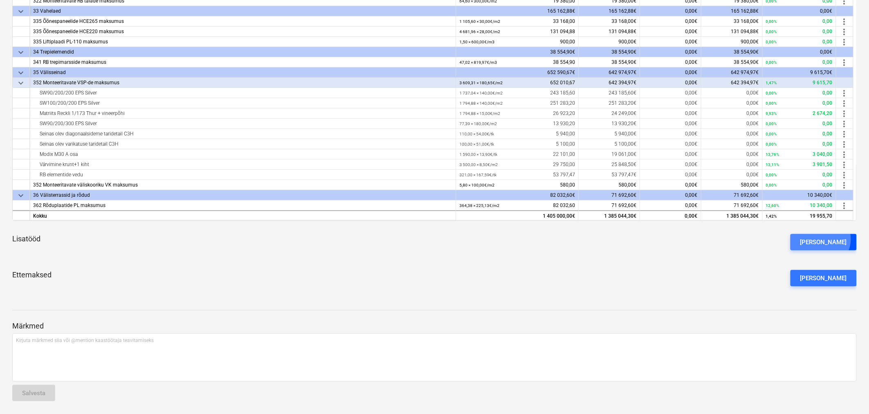
click at [835, 239] on div "[PERSON_NAME]" at bounding box center [823, 242] width 47 height 11
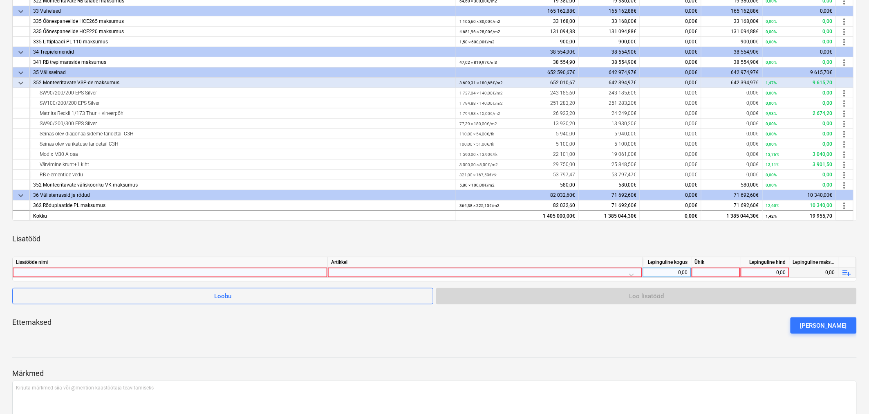
click at [215, 268] on div at bounding box center [170, 272] width 308 height 10
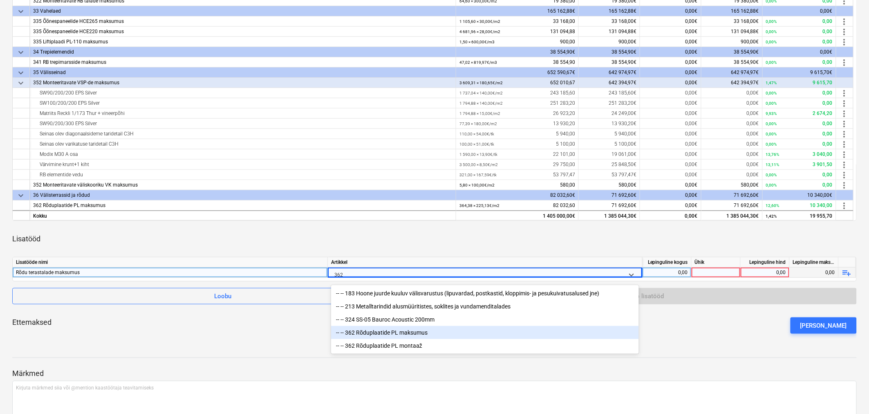
click at [403, 334] on div "-- -- 362 Rõduplaatide PL maksumus" at bounding box center [485, 332] width 308 height 13
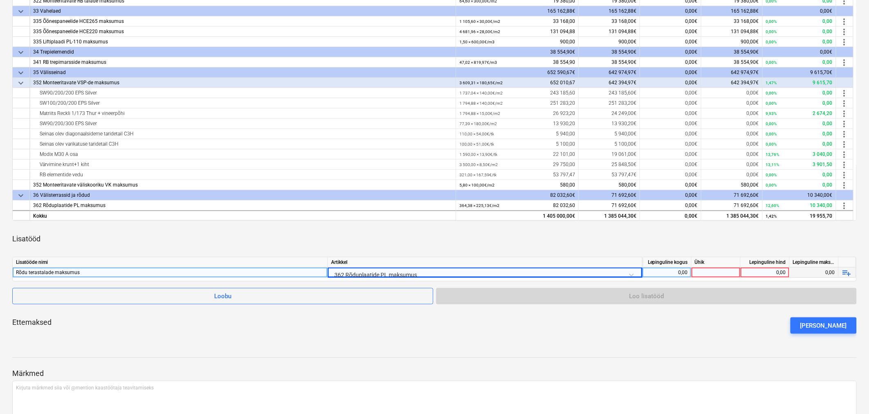
click at [676, 276] on div "0,00" at bounding box center [667, 272] width 42 height 10
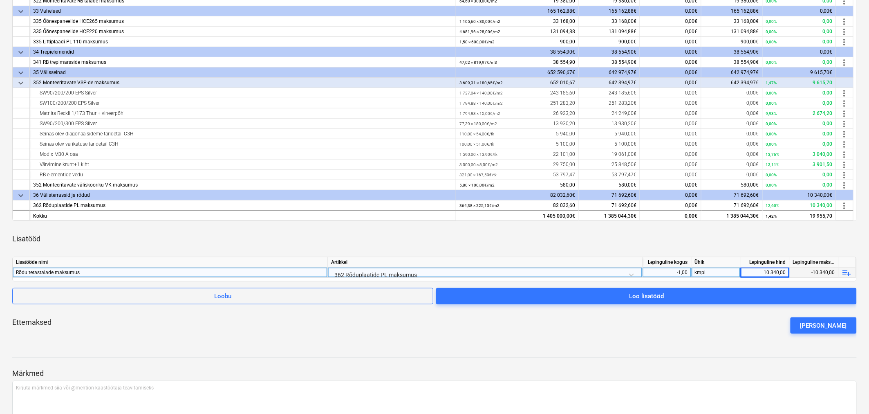
click at [659, 329] on div "Ettemaksed Lisa ettemaks" at bounding box center [434, 325] width 845 height 29
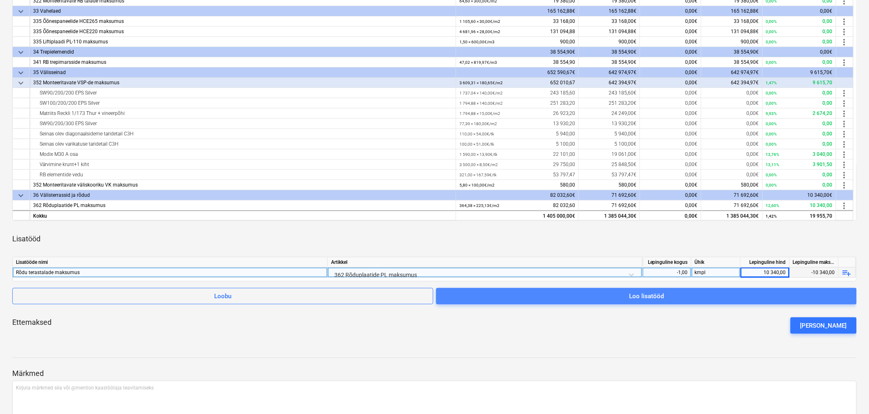
click at [660, 294] on div "Loo lisatööd" at bounding box center [646, 296] width 35 height 11
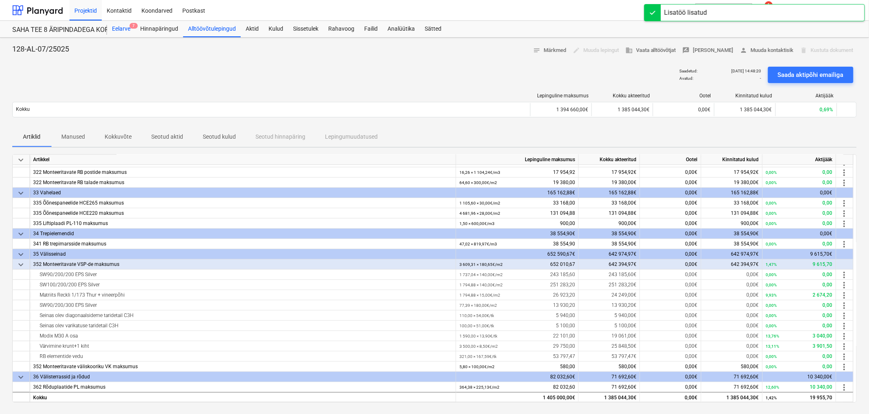
click at [119, 29] on div "Eelarve 7" at bounding box center [121, 29] width 28 height 16
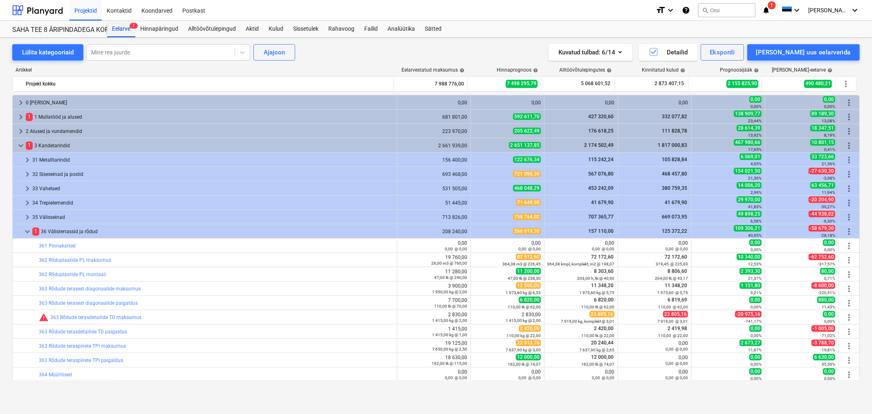
scroll to position [92, 0]
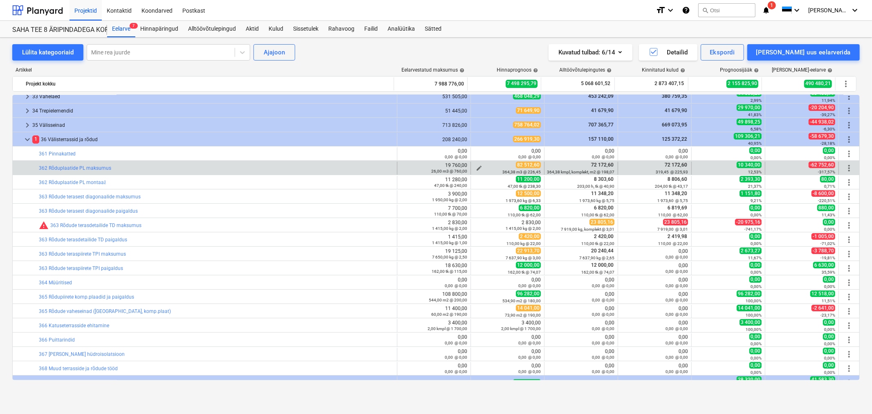
click at [479, 169] on div "364,38 m3 @ 226,45" at bounding box center [507, 172] width 67 height 6
click at [476, 167] on span "edit" at bounding box center [479, 168] width 7 height 7
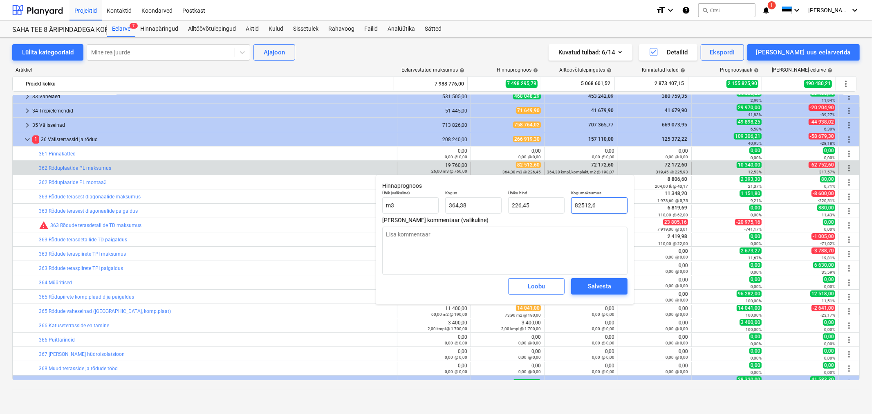
click at [600, 205] on input "82512,6" at bounding box center [599, 205] width 56 height 16
click at [620, 284] on button "Salvesta" at bounding box center [599, 286] width 56 height 16
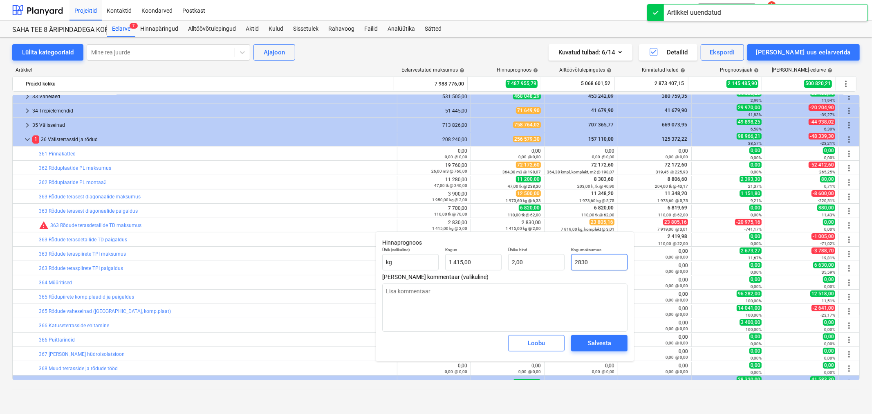
click at [604, 262] on input "2830" at bounding box center [599, 262] width 56 height 16
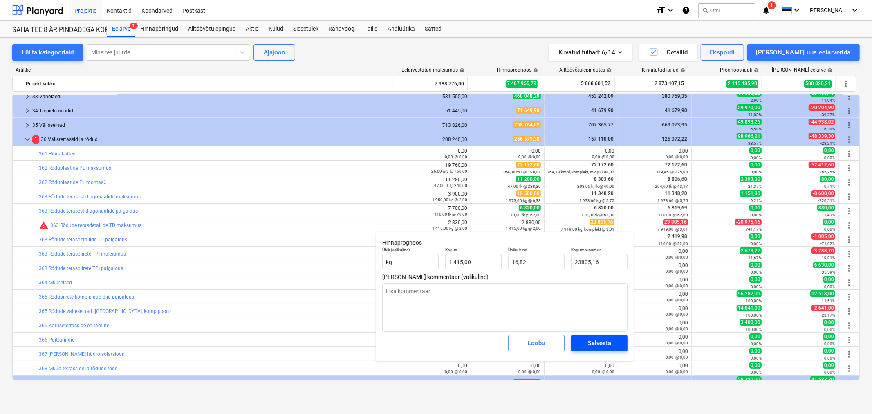
click at [599, 340] on div "Salvesta" at bounding box center [599, 343] width 23 height 11
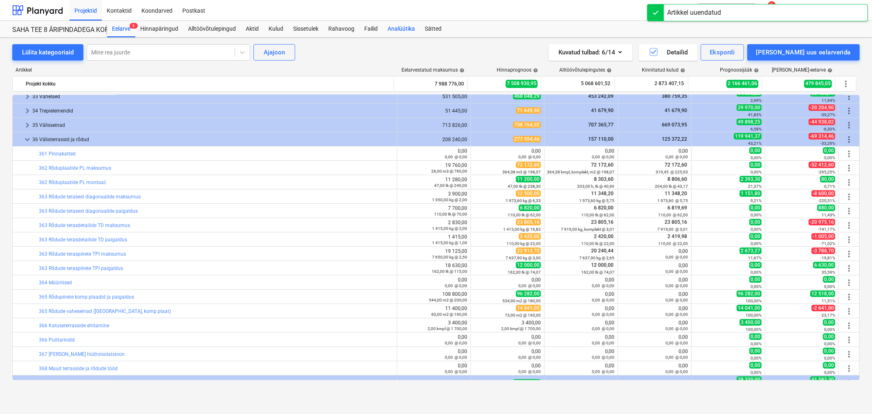
click at [394, 25] on div "Analüütika" at bounding box center [401, 29] width 37 height 16
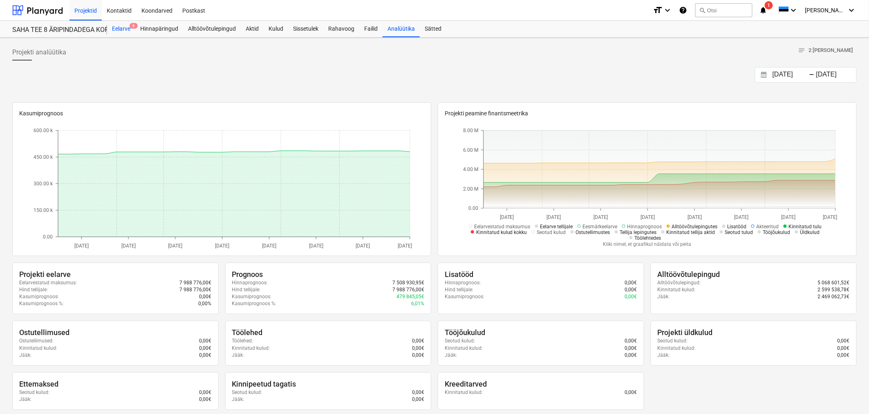
click at [124, 27] on div "Eelarve 6" at bounding box center [121, 29] width 28 height 16
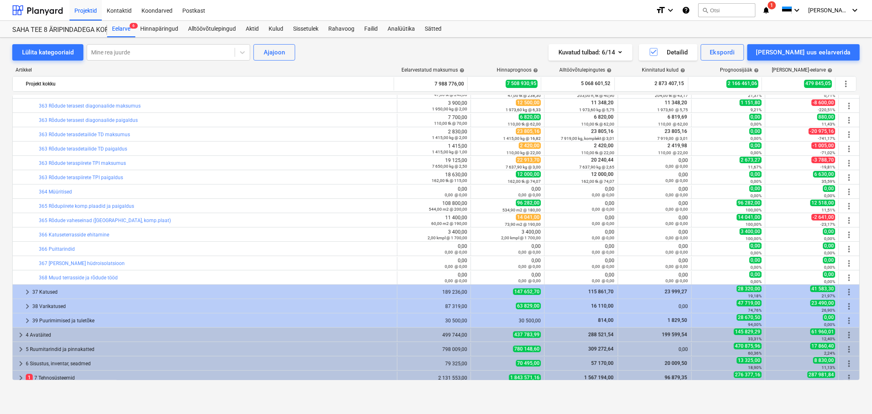
scroll to position [92, 0]
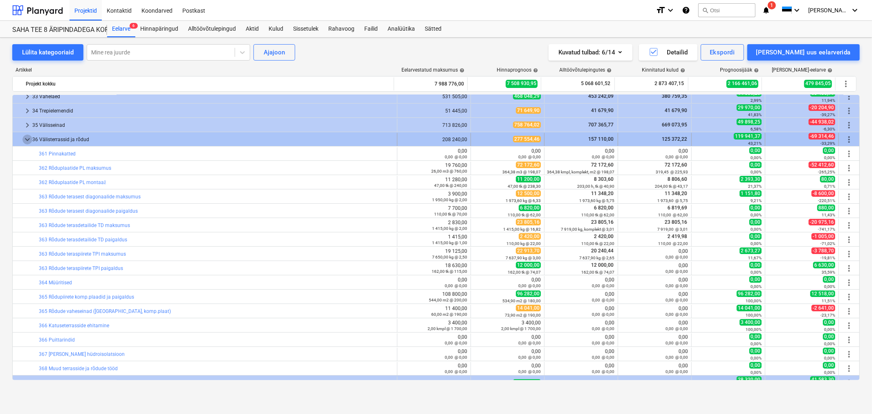
click at [27, 135] on span "keyboard_arrow_down" at bounding box center [27, 139] width 10 height 10
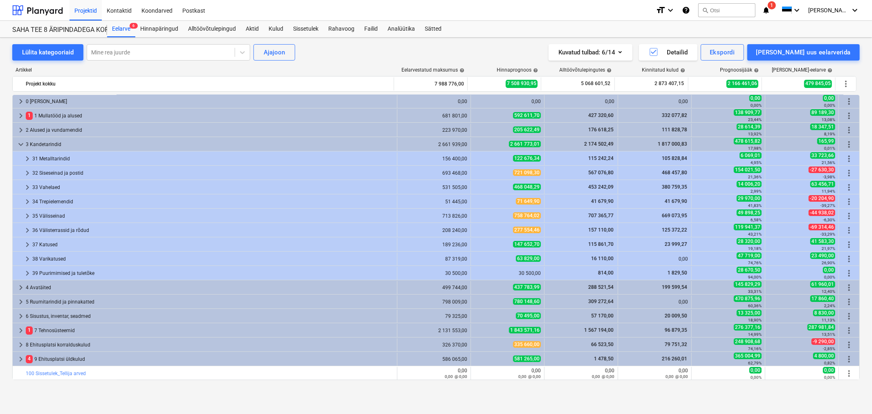
scroll to position [0, 0]
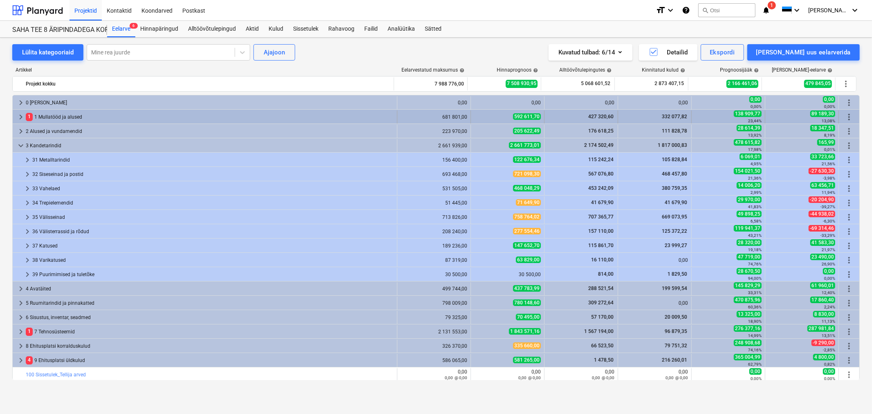
click at [22, 115] on span "keyboard_arrow_right" at bounding box center [21, 117] width 10 height 10
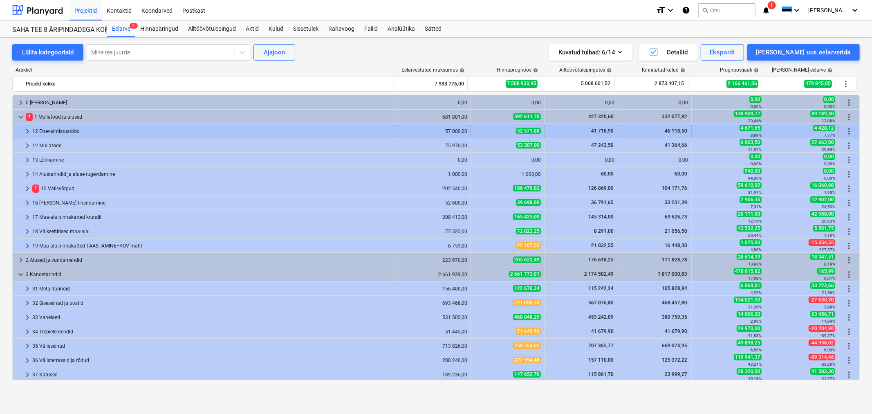
click at [25, 128] on span "keyboard_arrow_right" at bounding box center [27, 131] width 10 height 10
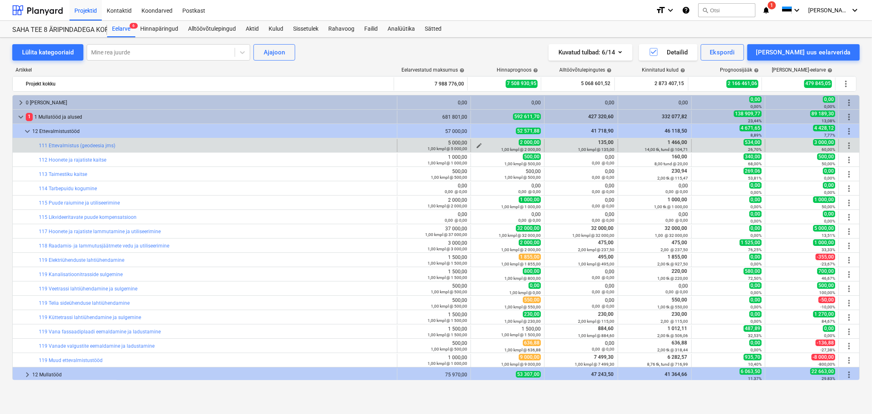
click at [476, 145] on span "edit" at bounding box center [479, 145] width 7 height 7
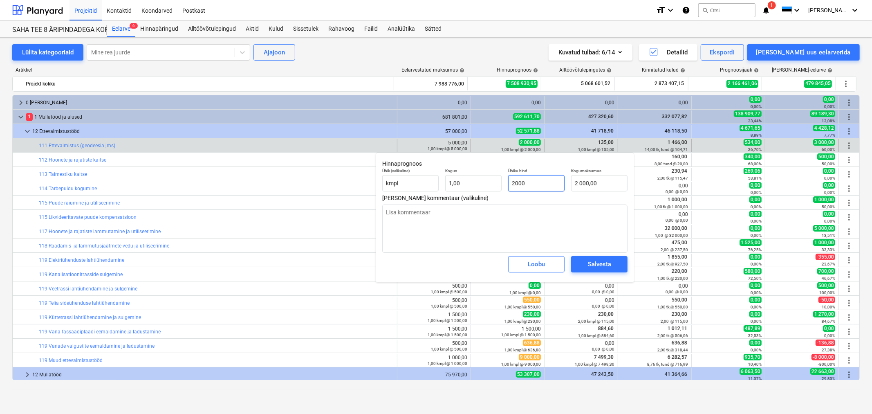
click at [538, 179] on input "2000" at bounding box center [536, 183] width 56 height 16
click at [606, 260] on div "Salvesta" at bounding box center [599, 264] width 23 height 11
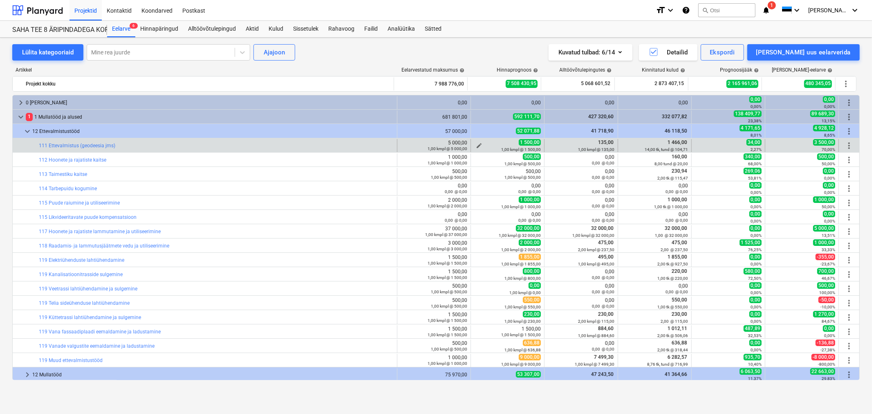
click at [477, 143] on span "edit" at bounding box center [479, 145] width 7 height 7
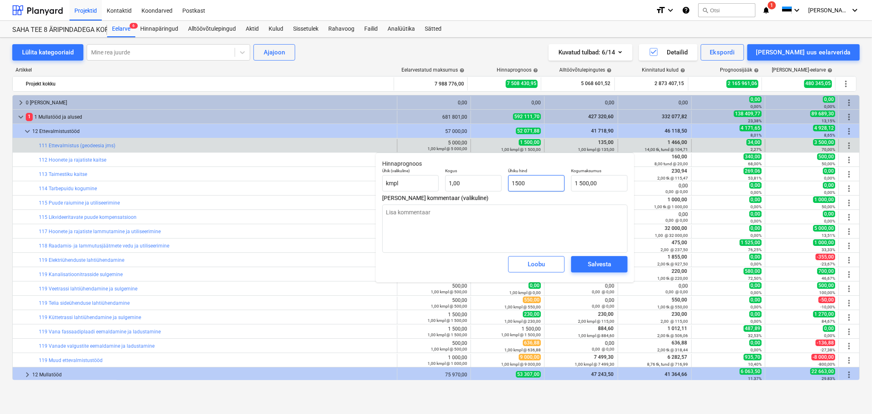
click at [534, 184] on input "1500" at bounding box center [536, 183] width 56 height 16
click at [597, 260] on div "Salvesta" at bounding box center [599, 264] width 23 height 11
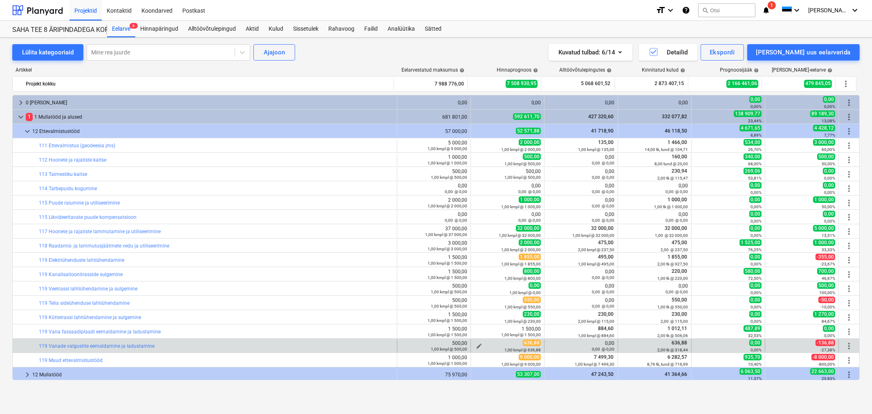
click at [476, 344] on span "edit" at bounding box center [479, 346] width 7 height 7
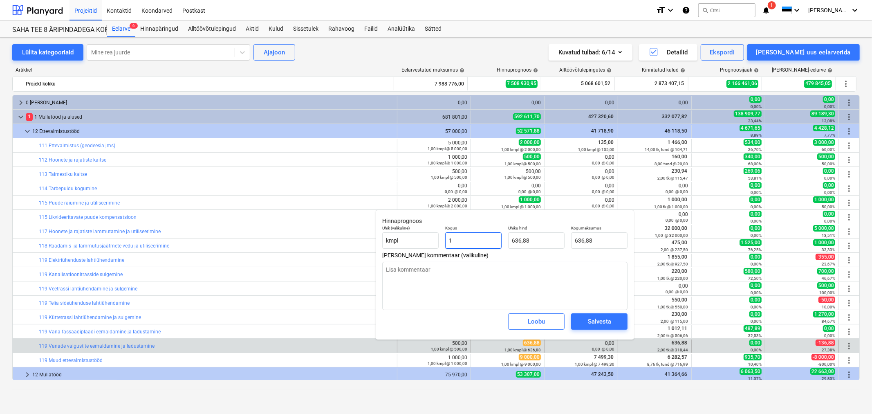
click at [475, 238] on input "1" at bounding box center [473, 240] width 56 height 16
click at [586, 318] on span "Salvesta" at bounding box center [599, 321] width 37 height 11
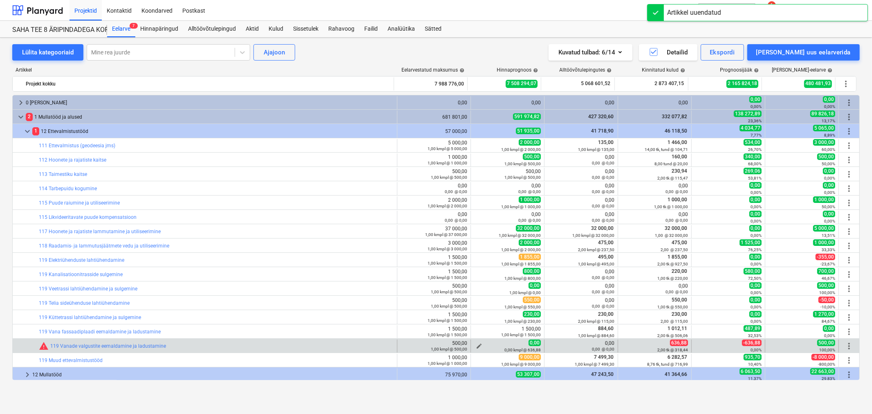
click at [476, 342] on button "edit" at bounding box center [479, 346] width 10 height 10
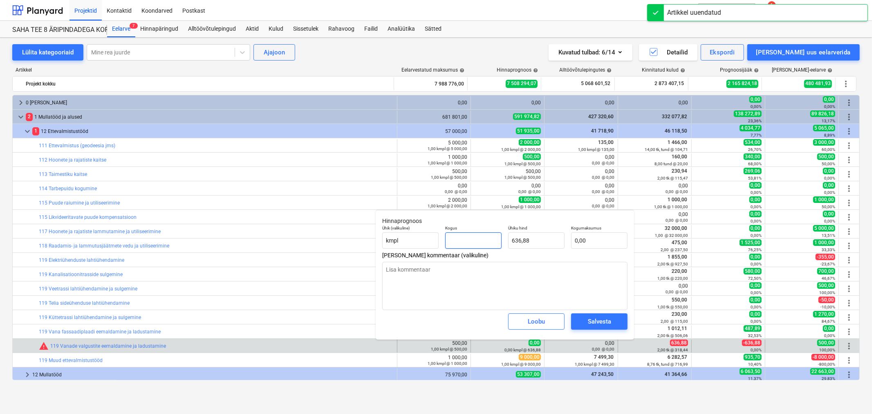
click at [454, 240] on input "text" at bounding box center [473, 240] width 56 height 16
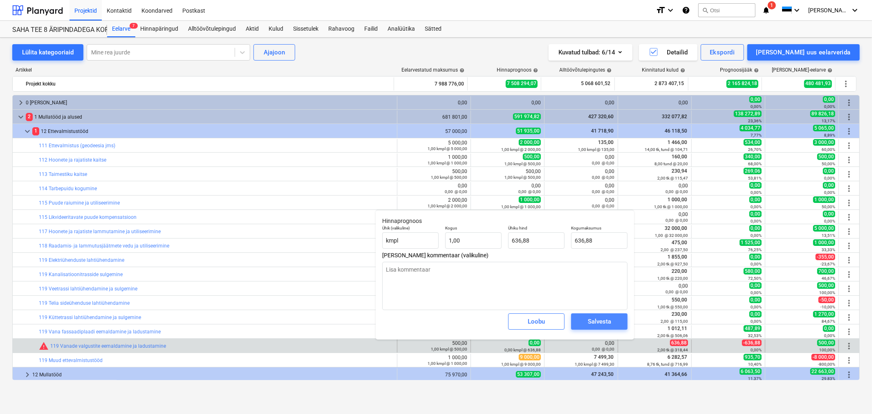
click at [598, 317] on div "Salvesta" at bounding box center [599, 321] width 23 height 11
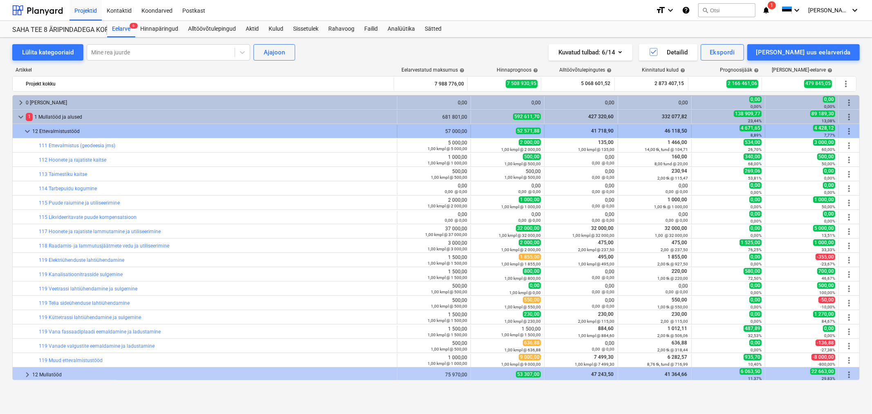
click at [27, 131] on span "keyboard_arrow_down" at bounding box center [27, 131] width 10 height 10
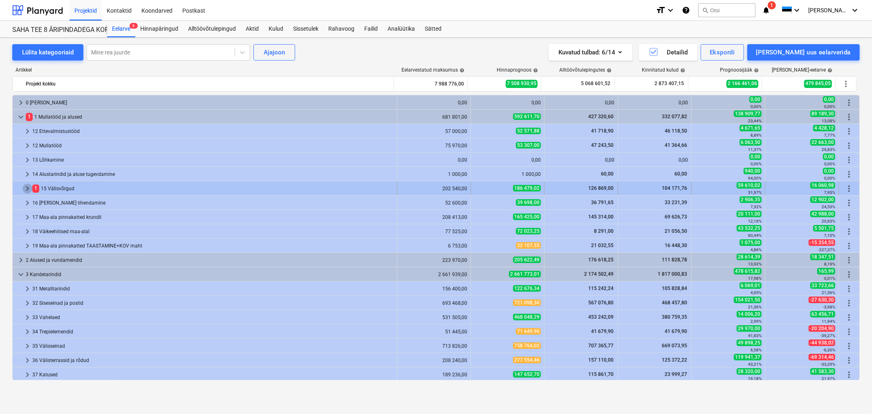
click at [29, 189] on span "keyboard_arrow_right" at bounding box center [27, 189] width 10 height 10
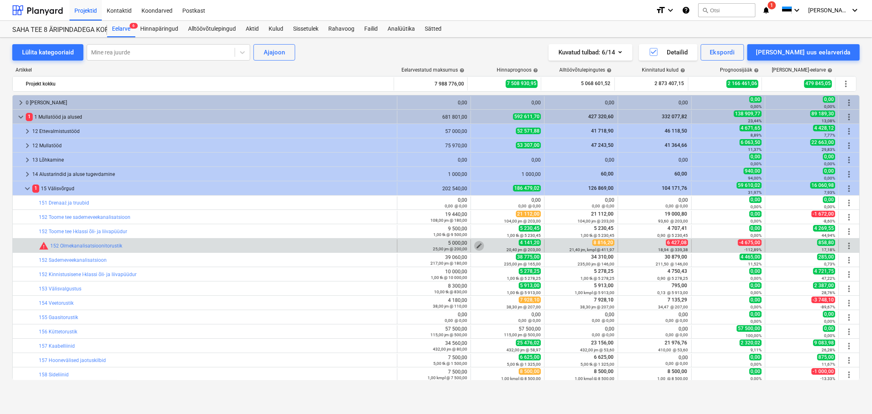
click at [476, 244] on span "edit" at bounding box center [479, 245] width 7 height 7
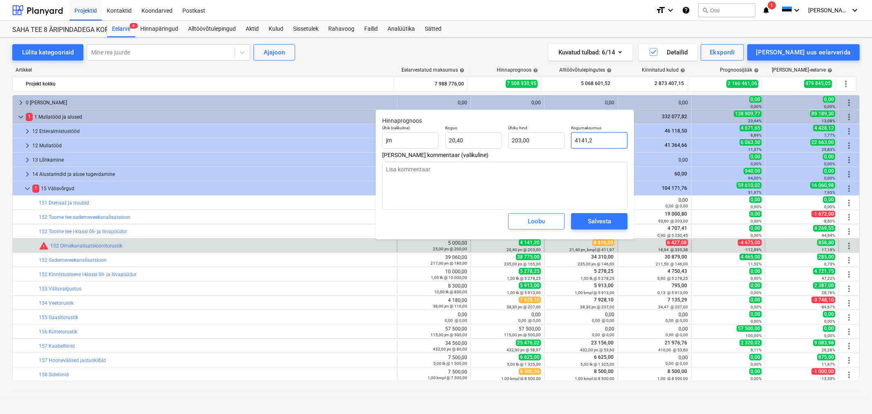
click at [605, 140] on input "4141,2" at bounding box center [599, 140] width 56 height 16
click at [579, 220] on button "Salvesta" at bounding box center [599, 221] width 56 height 16
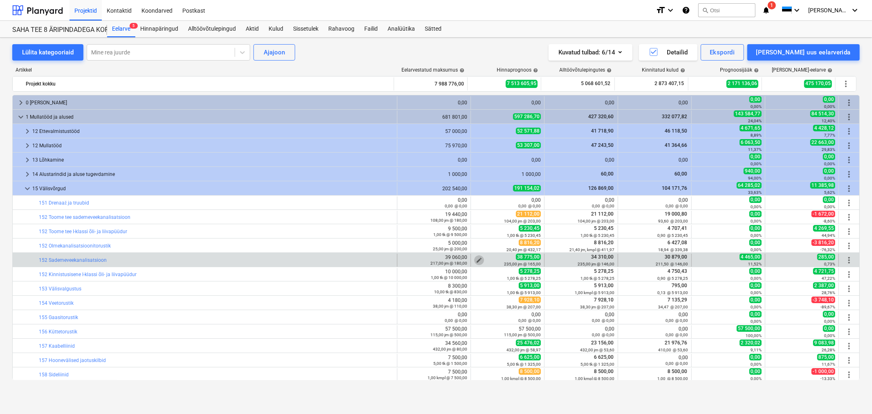
click at [476, 259] on span "edit" at bounding box center [479, 260] width 7 height 7
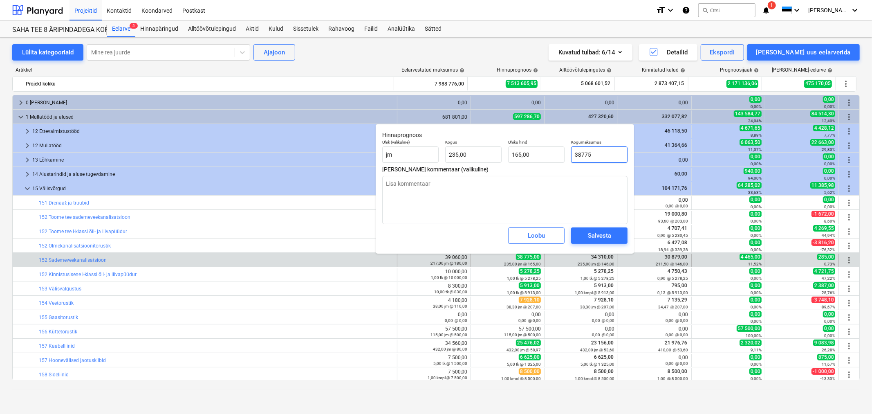
click at [603, 153] on input "38775" at bounding box center [599, 154] width 56 height 16
click at [592, 238] on div "Salvesta" at bounding box center [599, 235] width 23 height 11
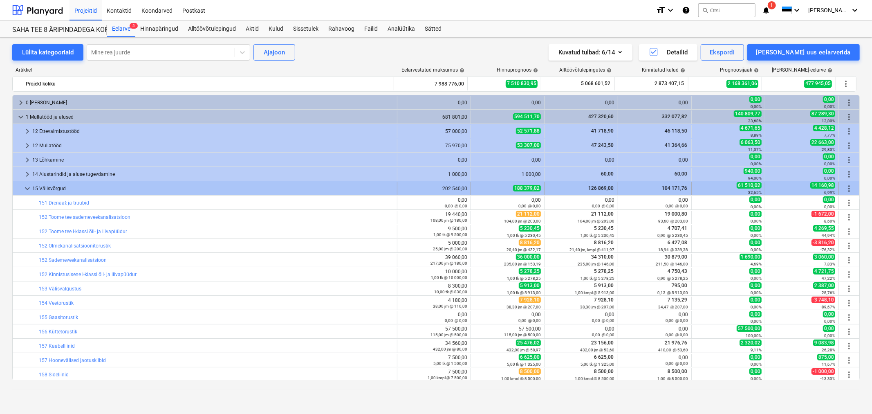
click at [28, 189] on span "keyboard_arrow_down" at bounding box center [27, 189] width 10 height 10
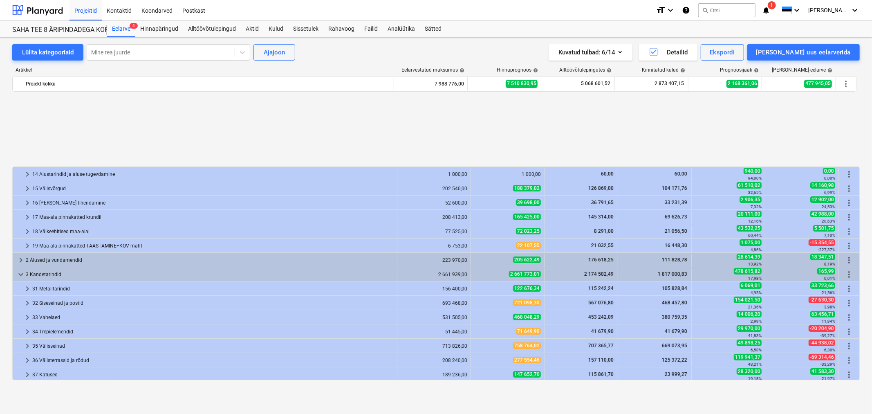
scroll to position [130, 0]
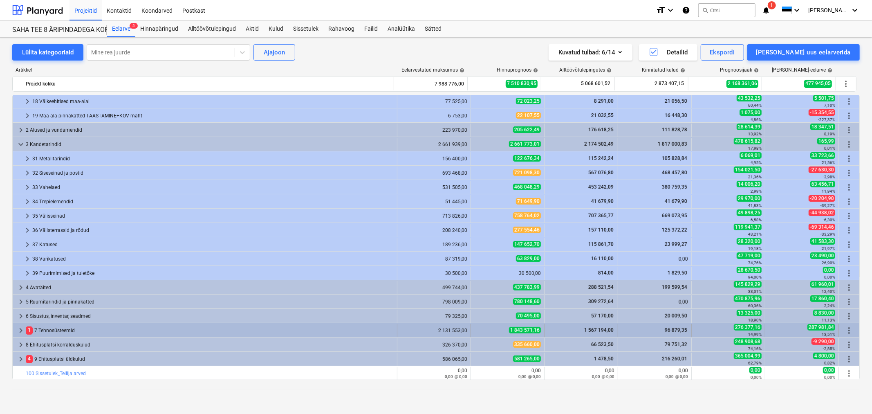
click at [20, 326] on span "keyboard_arrow_right" at bounding box center [21, 330] width 10 height 10
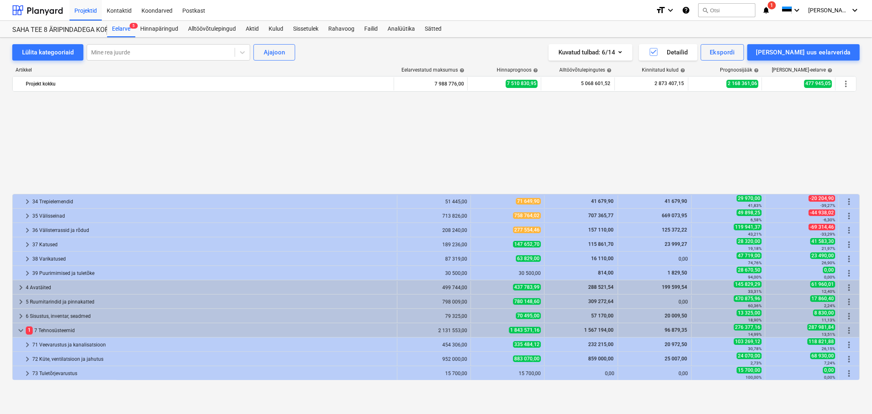
scroll to position [244, 0]
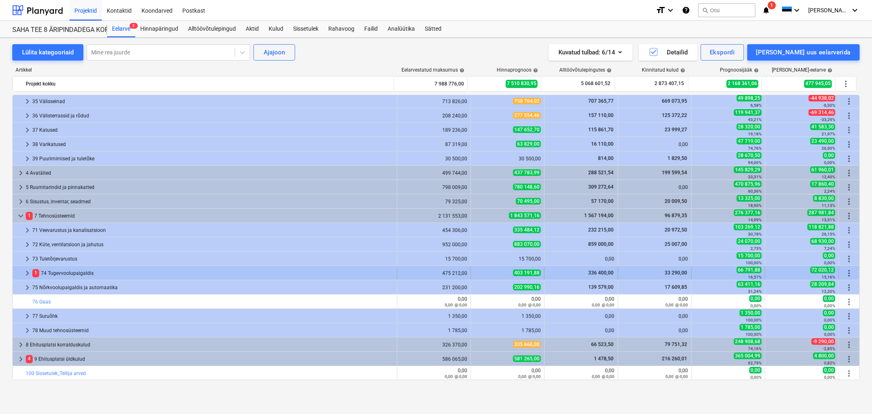
click at [27, 271] on span "keyboard_arrow_right" at bounding box center [27, 273] width 10 height 10
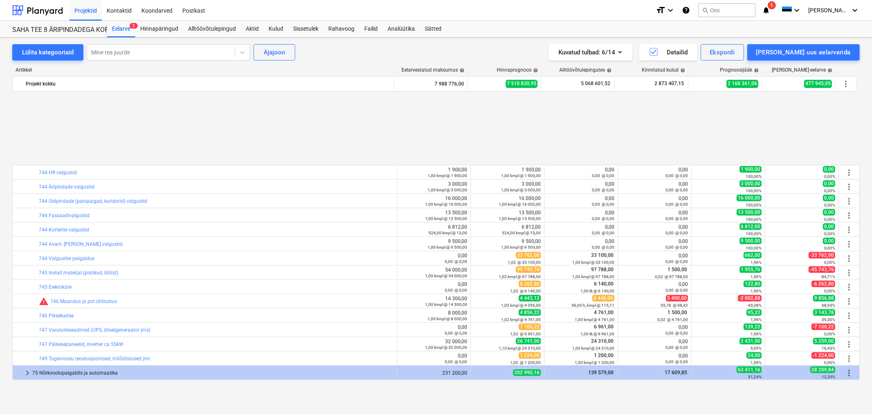
scroll to position [516, 0]
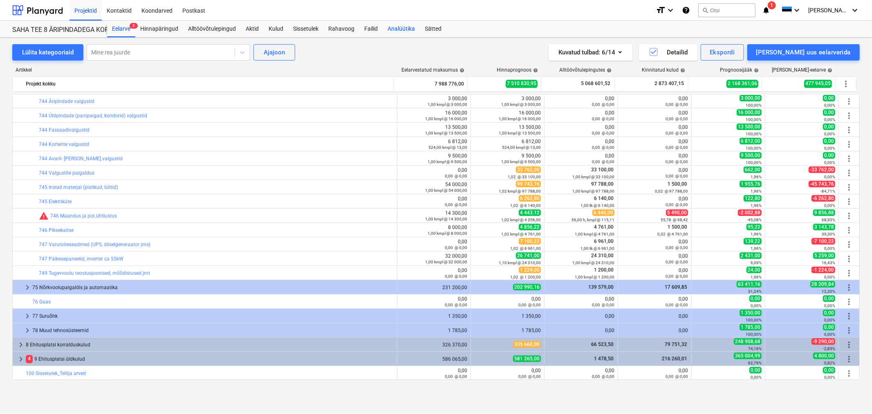
click at [404, 27] on div "Analüütika" at bounding box center [401, 29] width 37 height 16
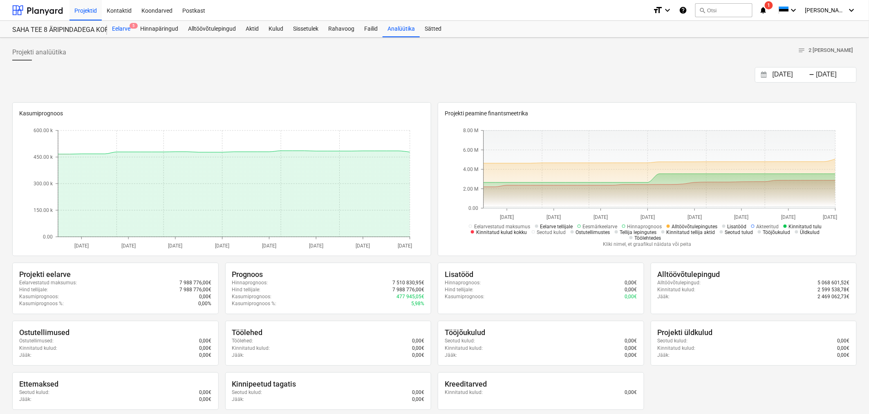
click at [127, 26] on div "Eelarve 5" at bounding box center [121, 29] width 28 height 16
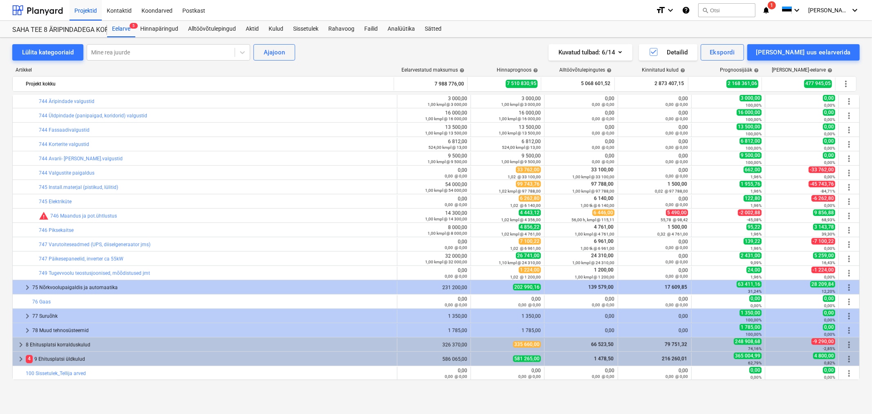
scroll to position [380, 0]
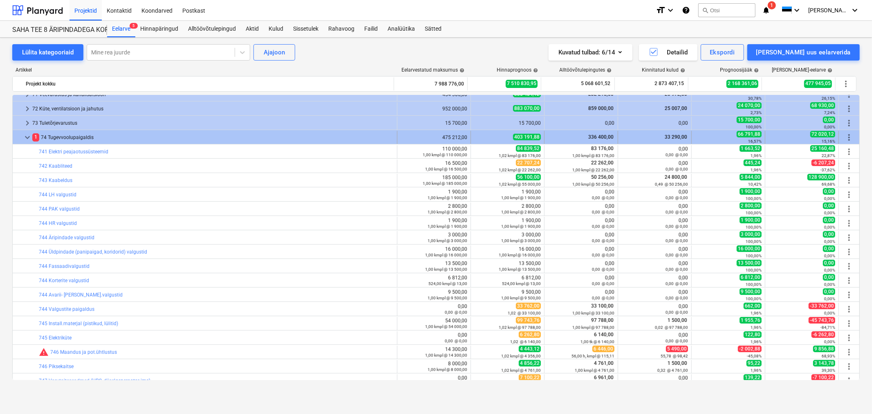
click at [23, 137] on span "keyboard_arrow_down" at bounding box center [27, 137] width 10 height 10
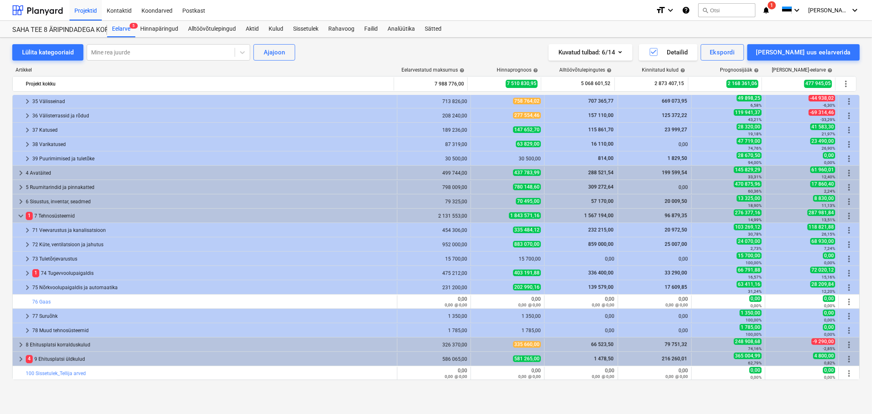
scroll to position [199, 0]
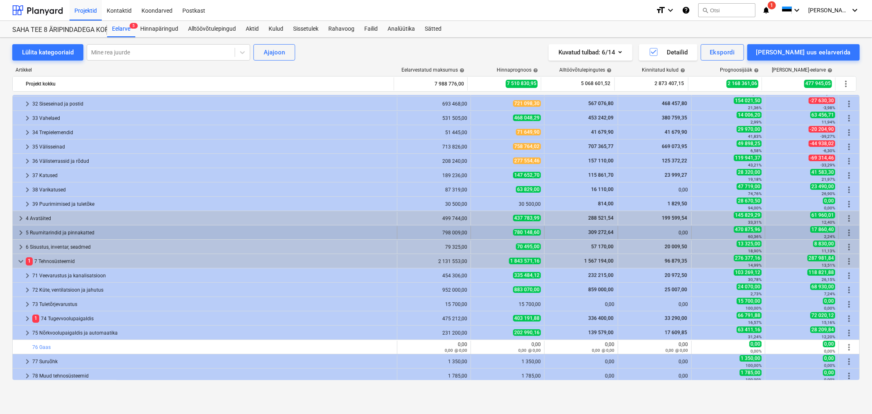
click at [16, 231] on span "keyboard_arrow_right" at bounding box center [21, 233] width 10 height 10
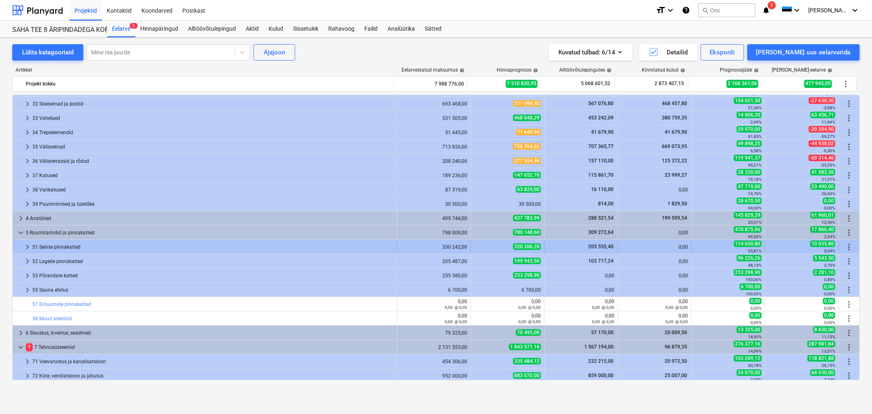
click at [26, 244] on span "keyboard_arrow_right" at bounding box center [27, 247] width 10 height 10
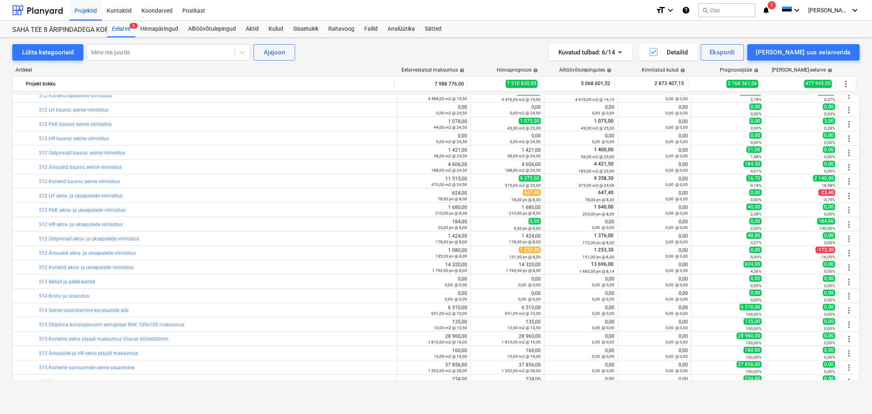
scroll to position [835, 0]
